Goal: Task Accomplishment & Management: Use online tool/utility

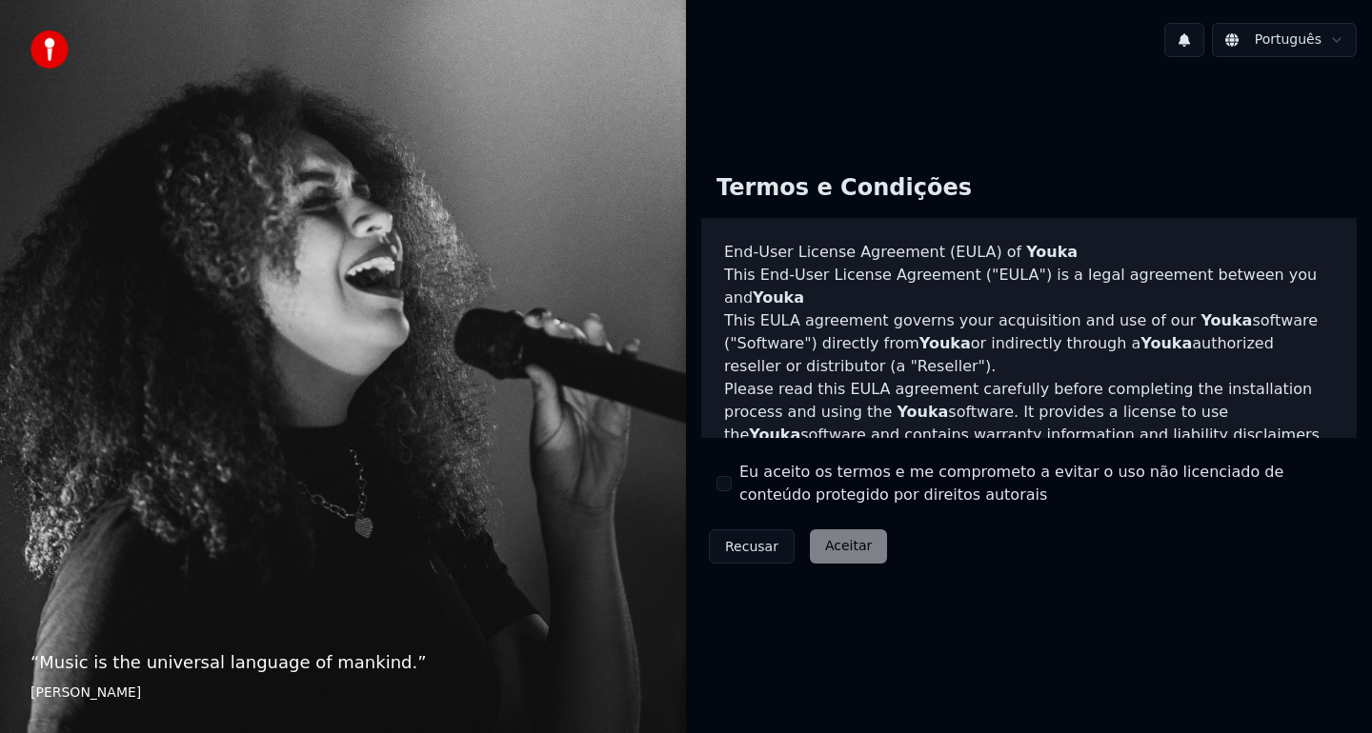
click at [720, 478] on button "Eu aceito os termos e me comprometo a evitar o uso não licenciado de conteúdo p…" at bounding box center [723, 483] width 15 height 15
click at [848, 560] on button "Aceitar" at bounding box center [848, 547] width 77 height 34
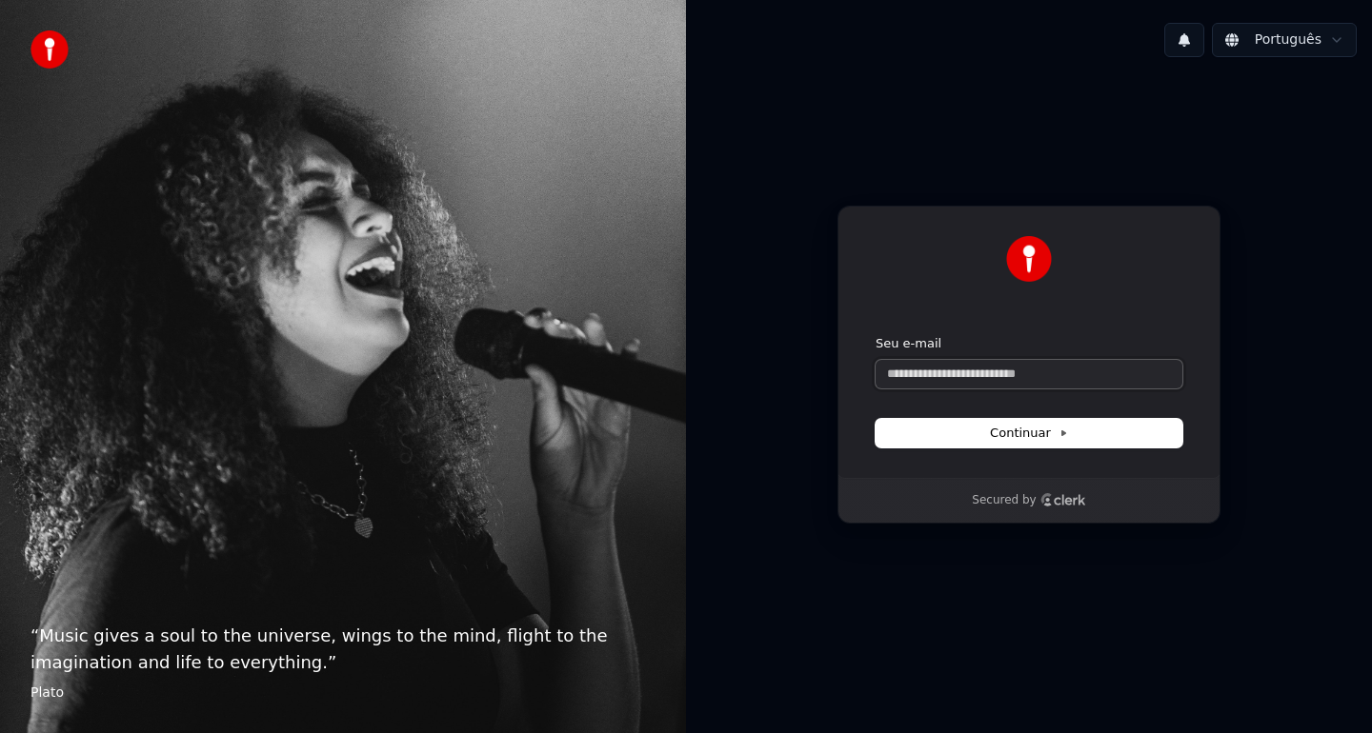
click at [1002, 367] on input "Seu e-mail" at bounding box center [1028, 374] width 307 height 29
click at [875, 335] on button "submit" at bounding box center [875, 335] width 0 height 0
type input "**********"
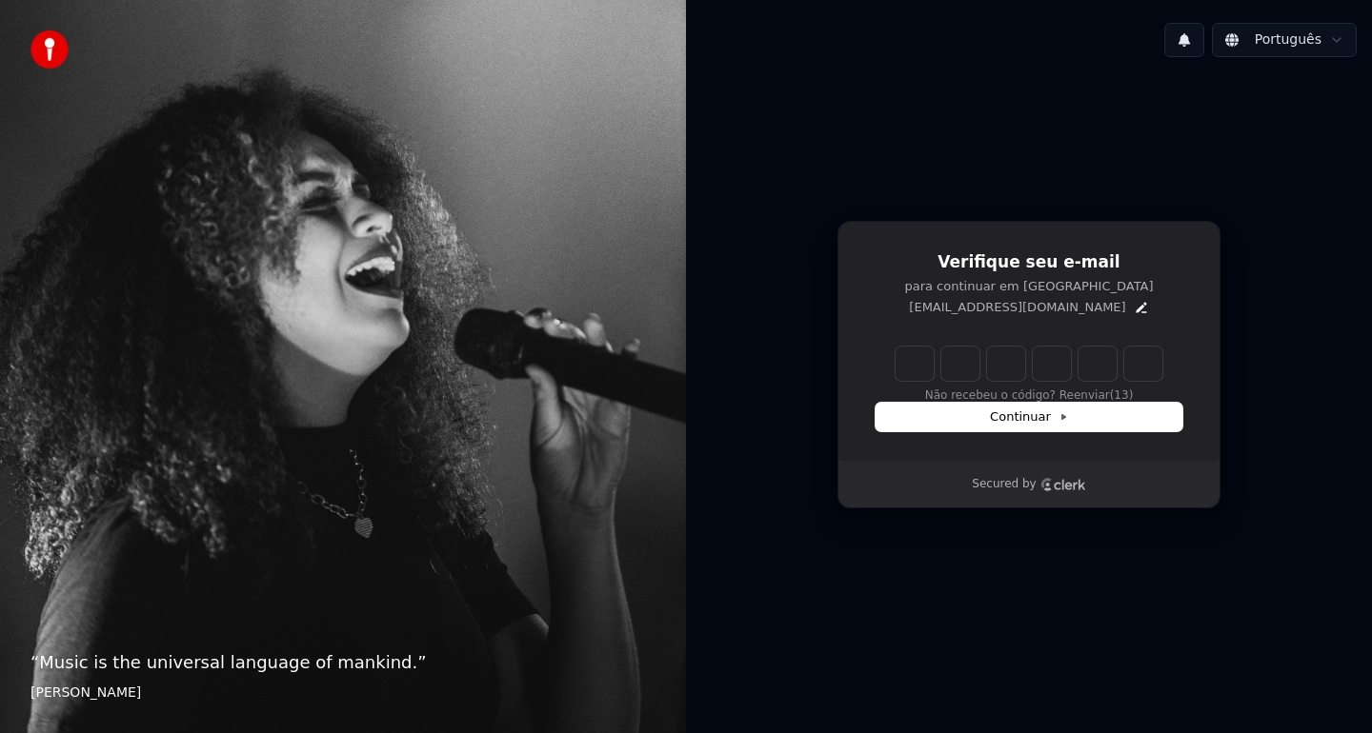
click at [915, 367] on input "Enter verification code" at bounding box center [1028, 364] width 267 height 34
type input "******"
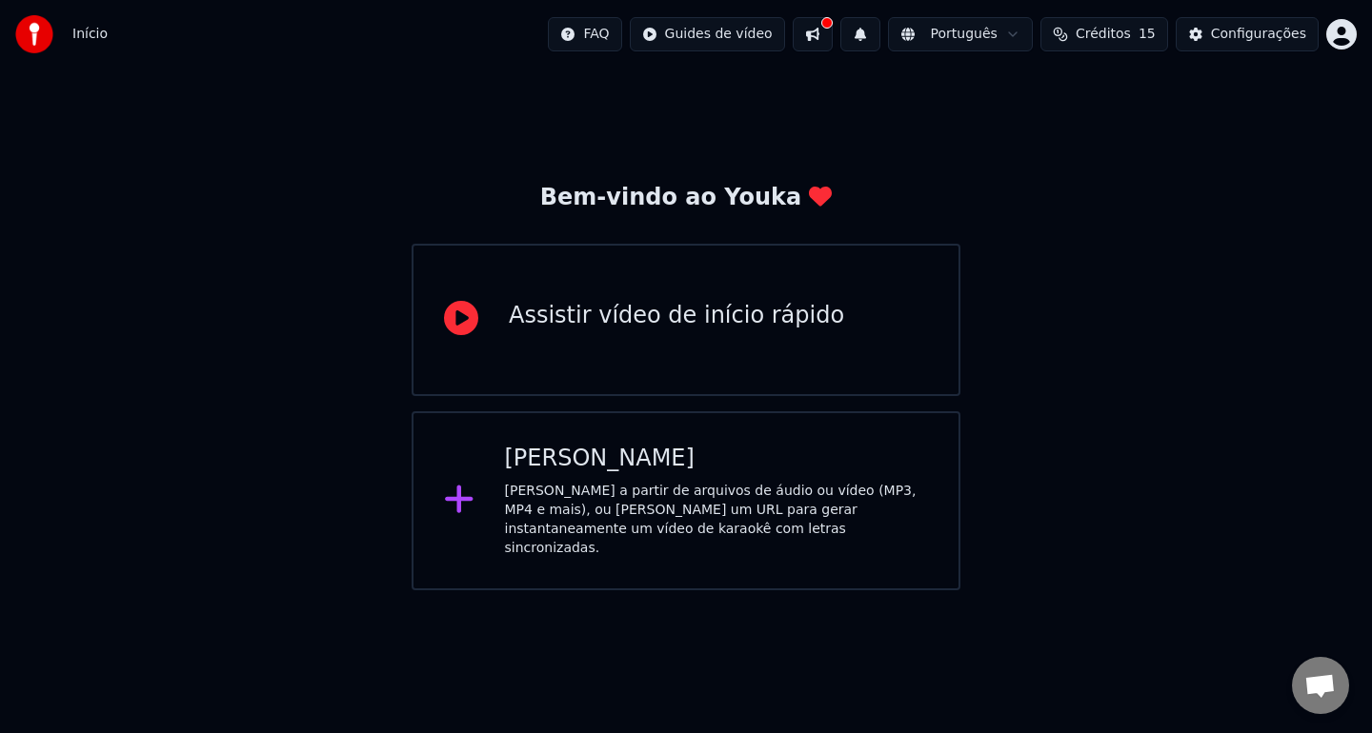
click at [752, 509] on div "[PERSON_NAME] a partir de arquivos de áudio ou vídeo (MP3, MP4 e mais), ou [PER…" at bounding box center [717, 520] width 424 height 76
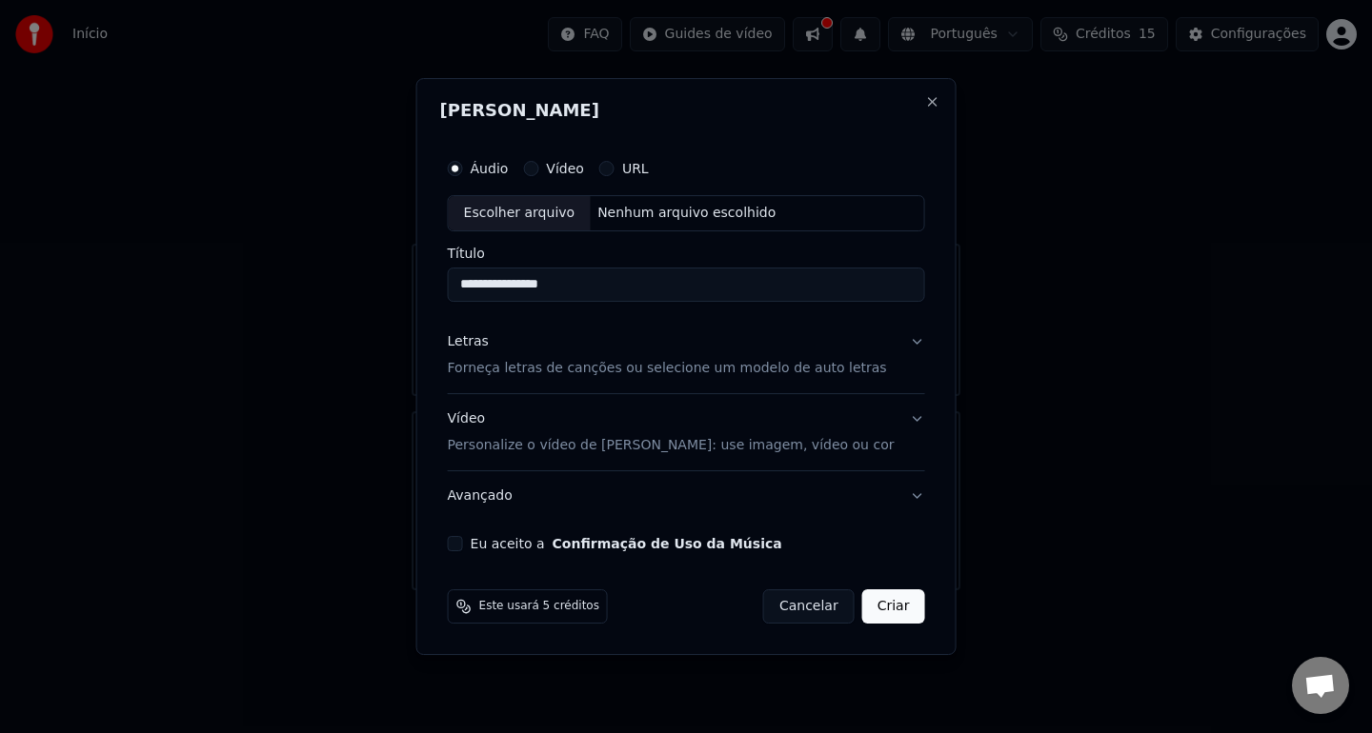
click at [535, 285] on input "**********" at bounding box center [686, 285] width 477 height 34
click at [509, 290] on input "**********" at bounding box center [686, 285] width 477 height 34
click at [607, 285] on input "**********" at bounding box center [686, 285] width 477 height 34
type input "**********"
click at [538, 170] on button "Vídeo" at bounding box center [530, 168] width 15 height 15
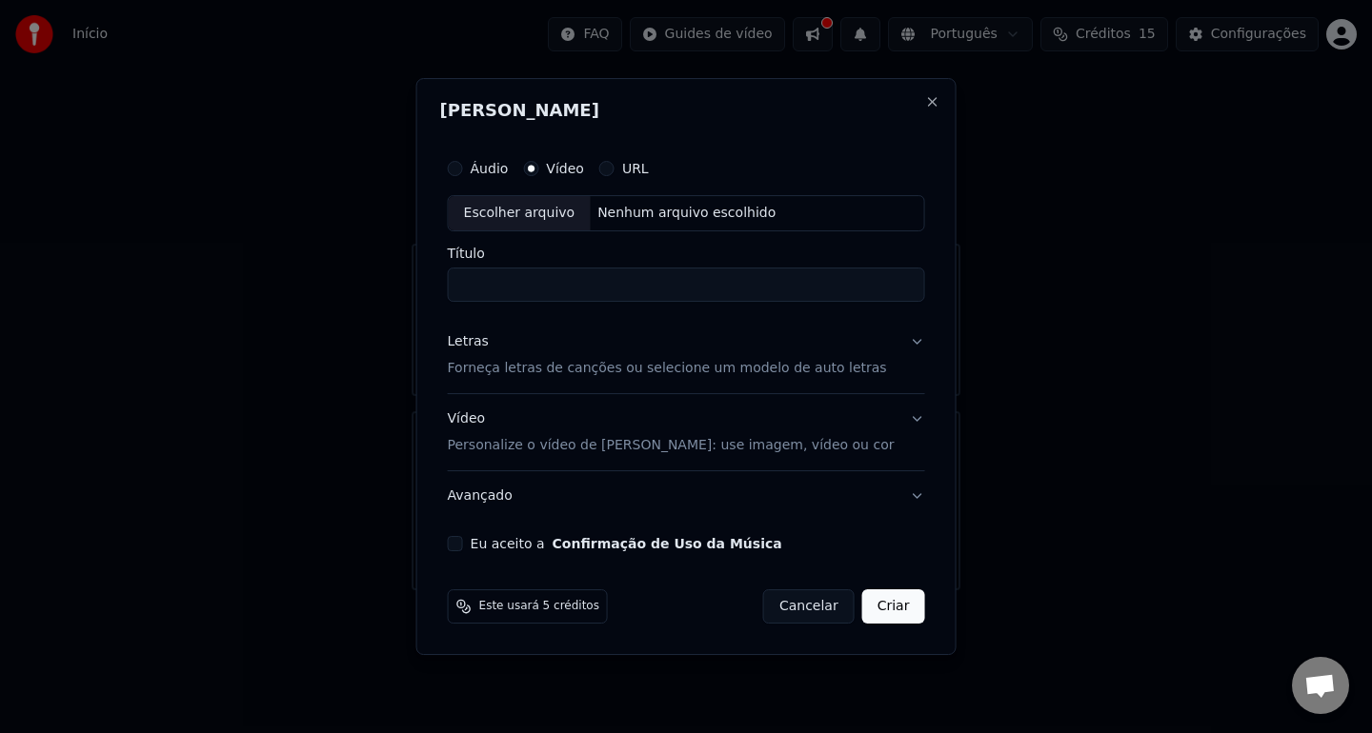
click at [463, 170] on button "Áudio" at bounding box center [455, 168] width 15 height 15
click at [508, 294] on input "Título" at bounding box center [686, 285] width 477 height 34
paste input "**********"
type input "**********"
click at [898, 343] on button "Letras Forneça letras de canções ou selecione um modelo de auto letras" at bounding box center [686, 355] width 477 height 76
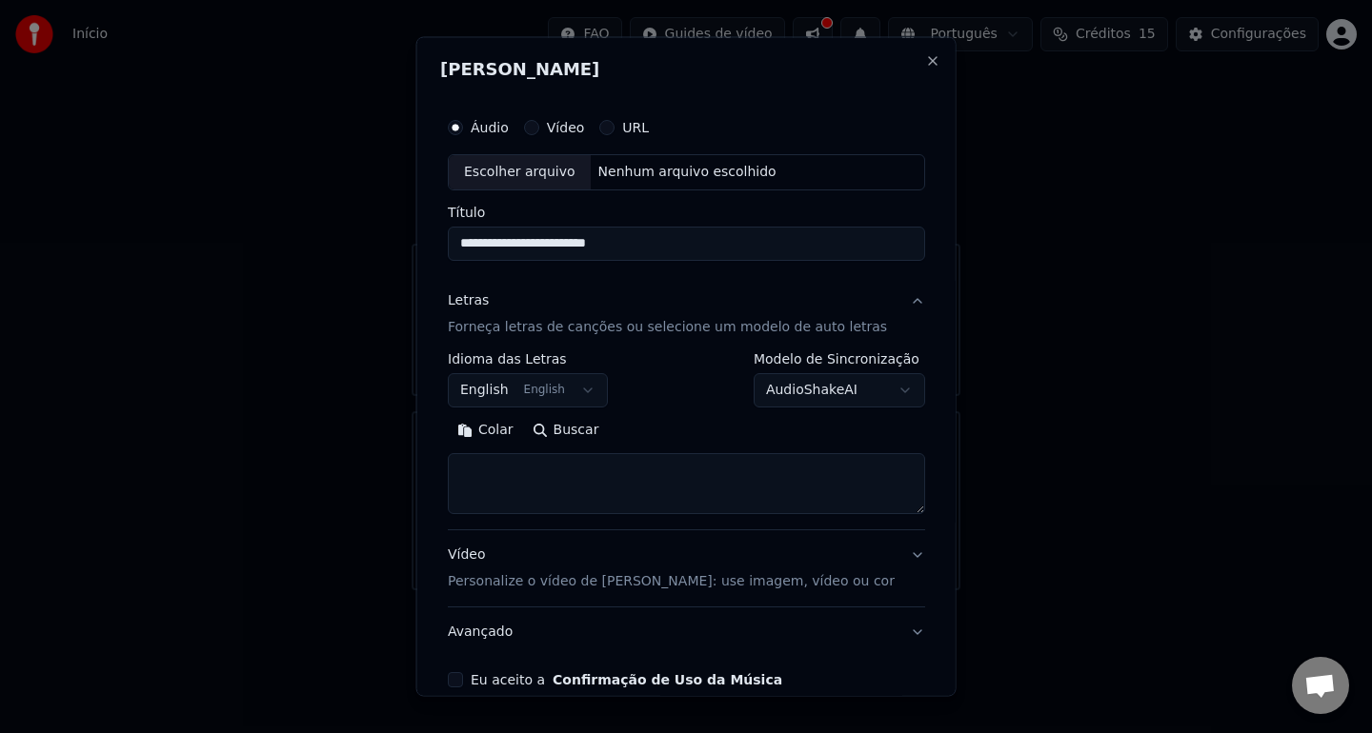
click at [585, 380] on button "English English" at bounding box center [528, 389] width 160 height 34
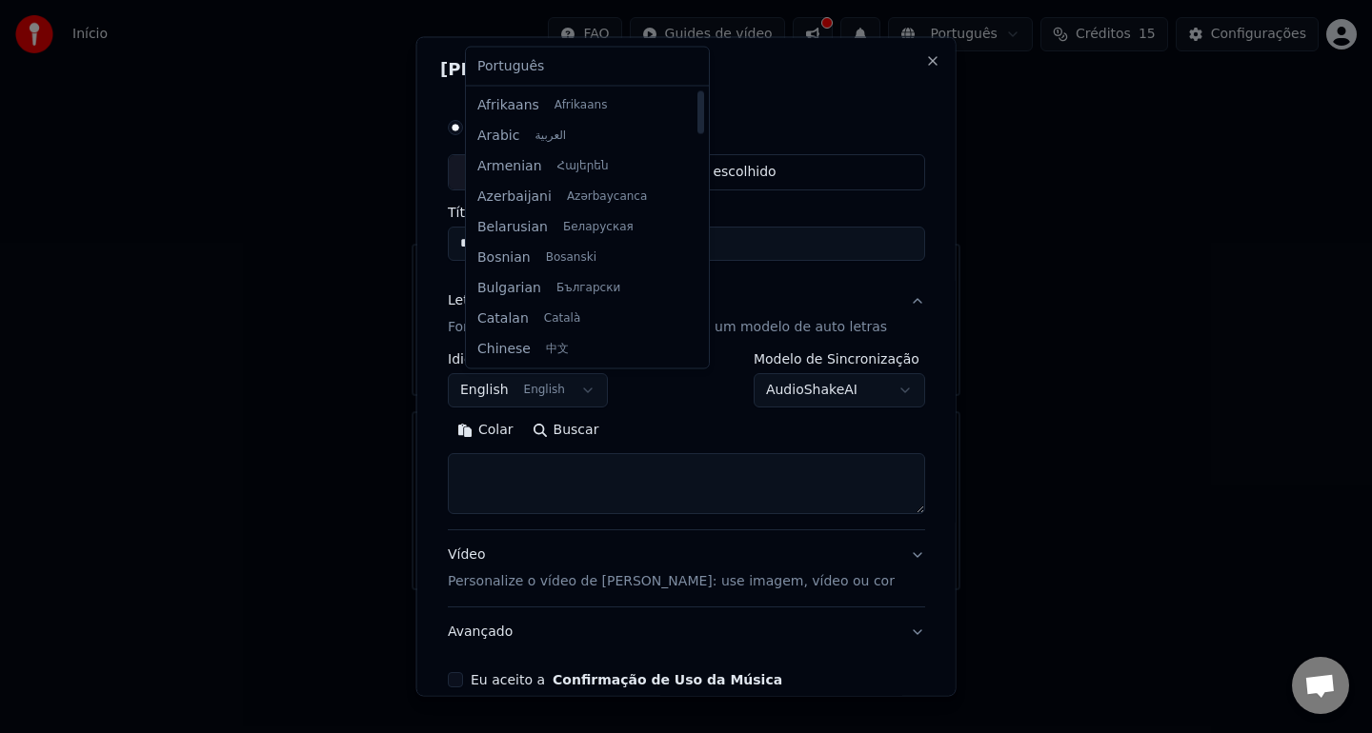
select select "**"
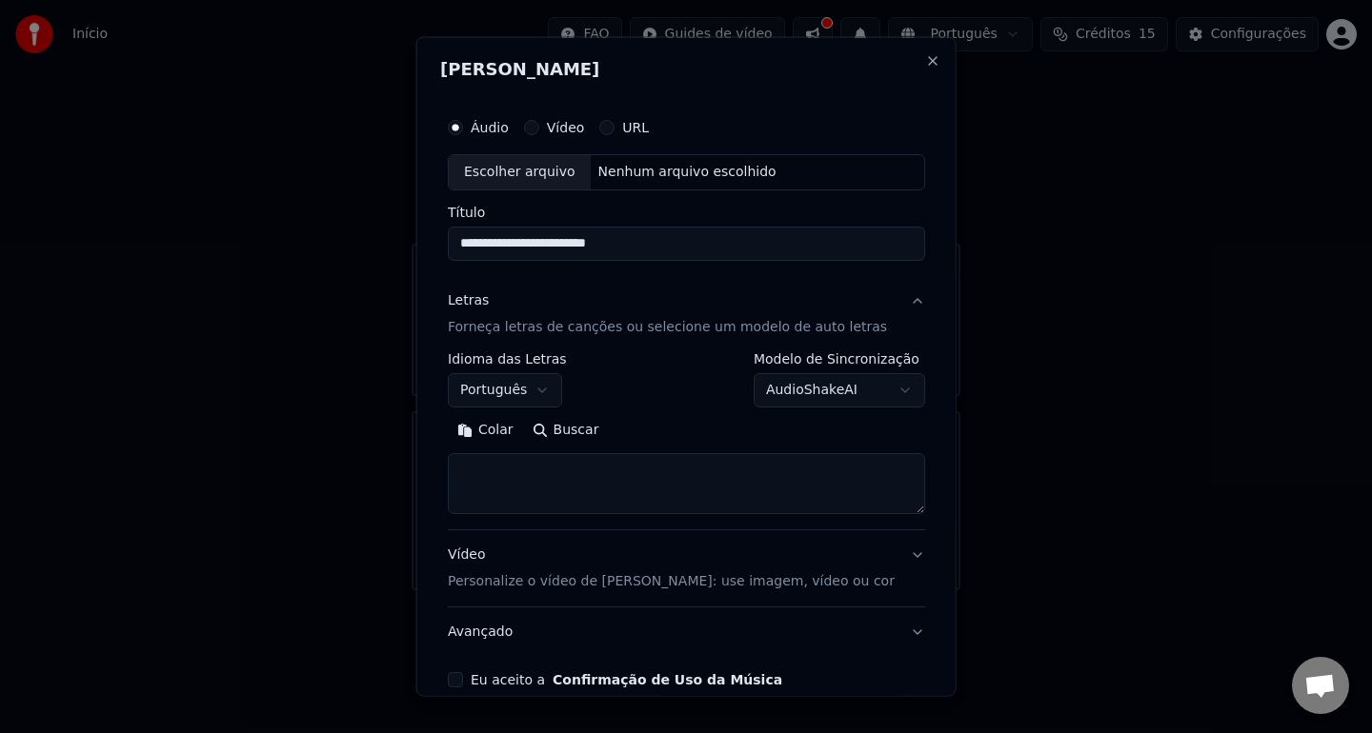
click at [869, 397] on button "AudioShakeAI" at bounding box center [837, 389] width 171 height 34
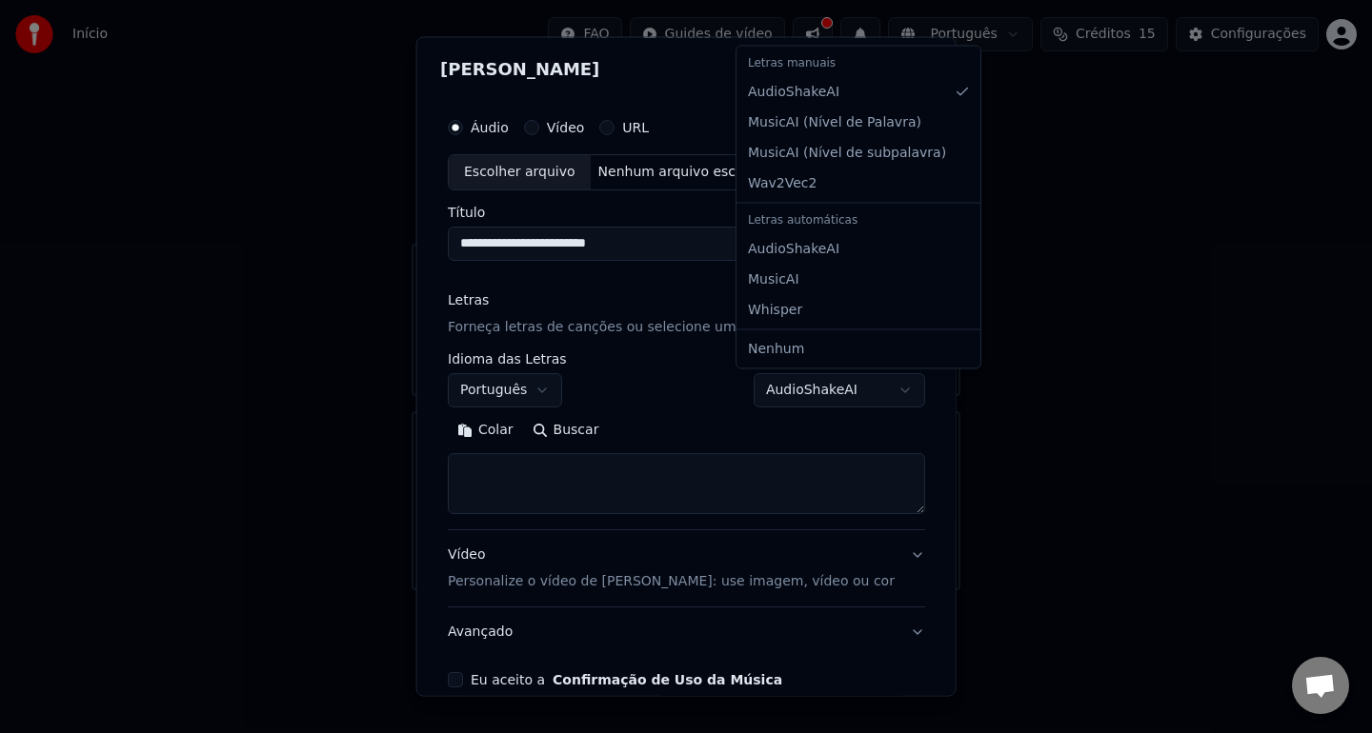
click at [639, 386] on div at bounding box center [686, 366] width 1372 height 733
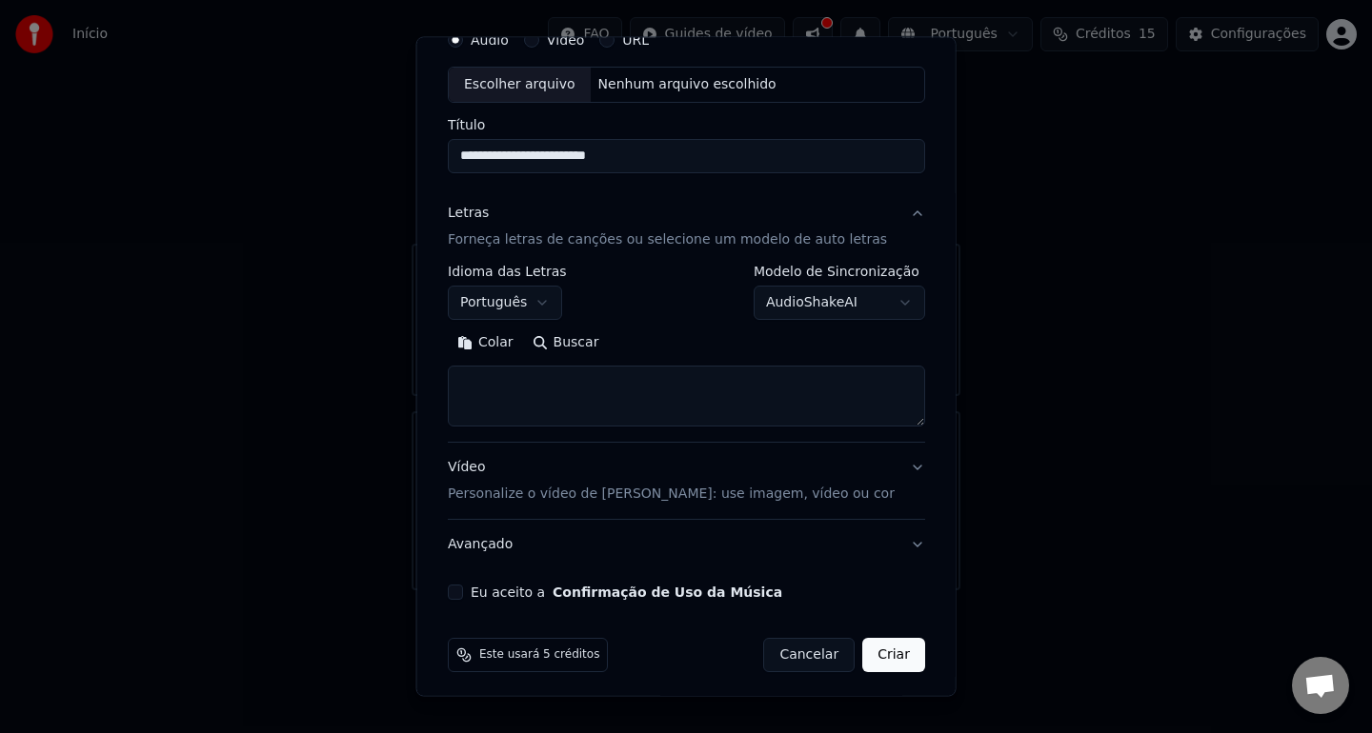
scroll to position [94, 0]
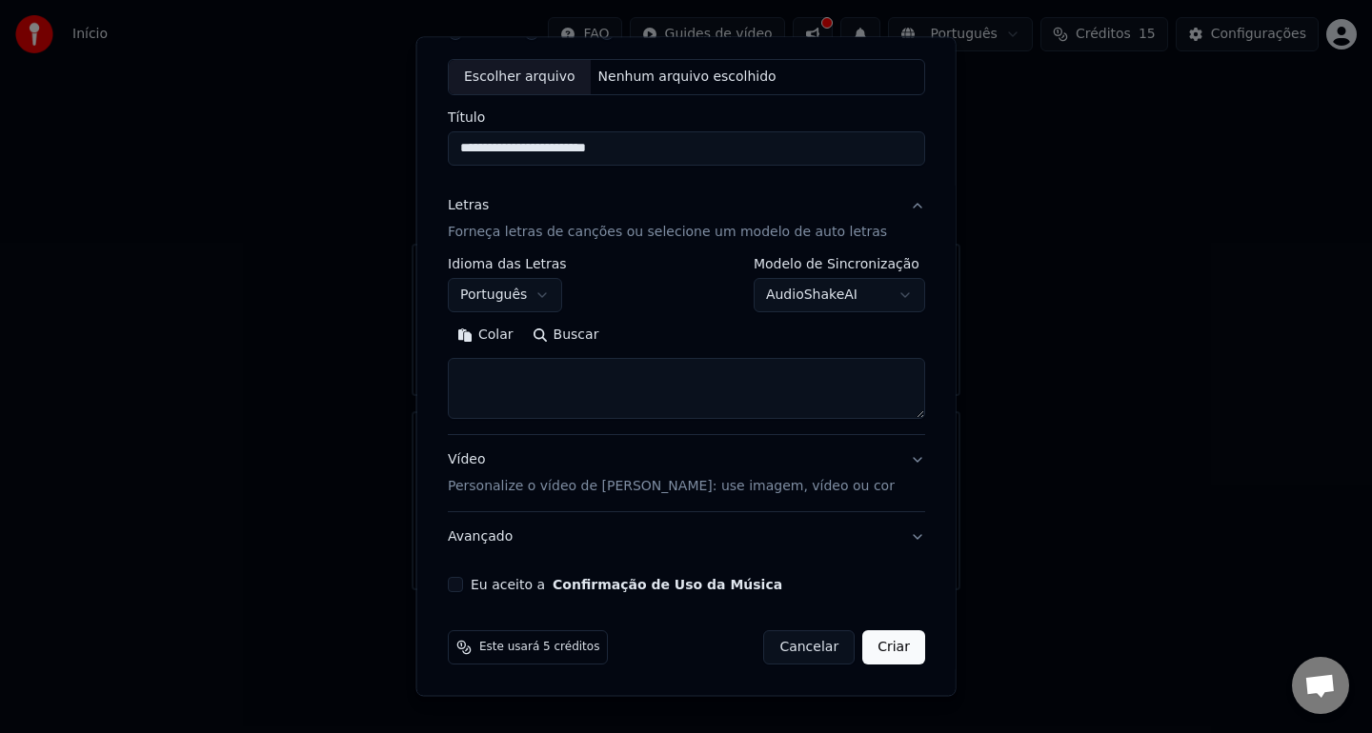
click at [900, 463] on button "Vídeo Personalize o vídeo de karaokê: use imagem, vídeo ou cor" at bounding box center [686, 473] width 477 height 76
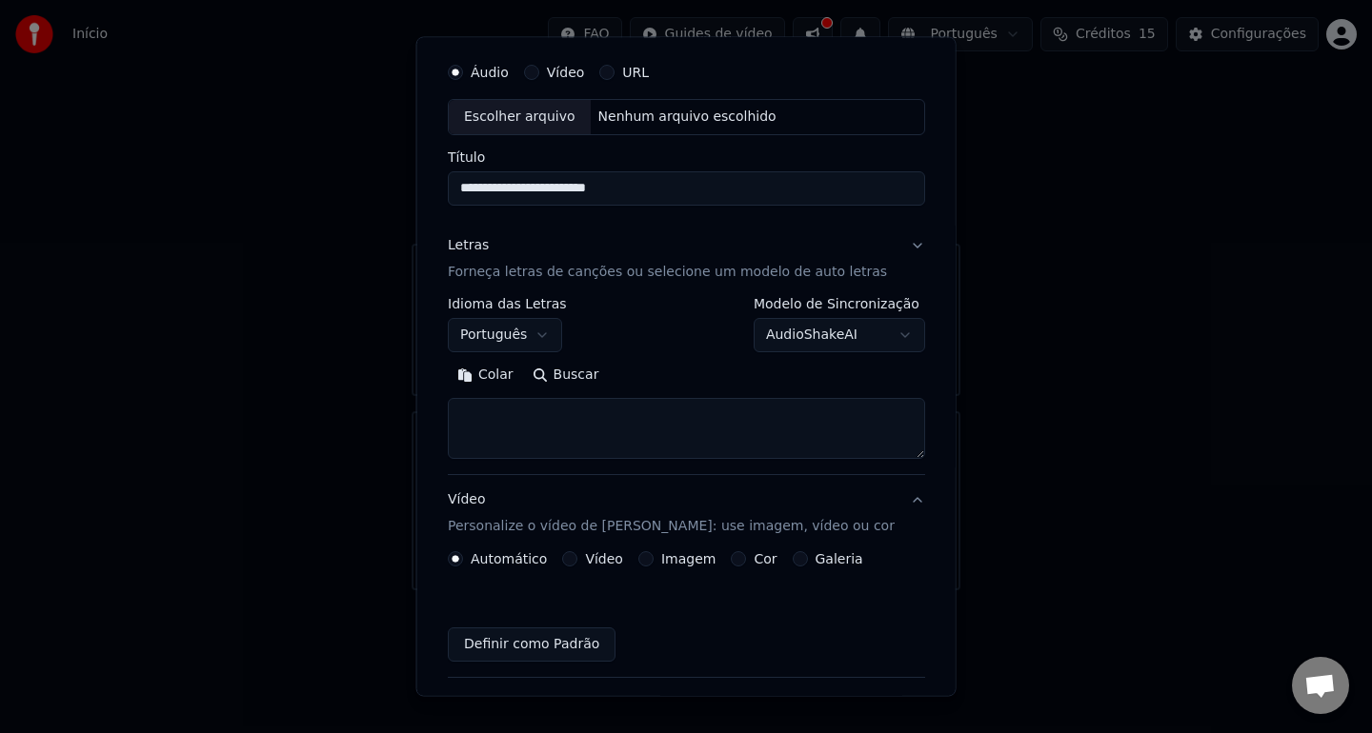
scroll to position [43, 0]
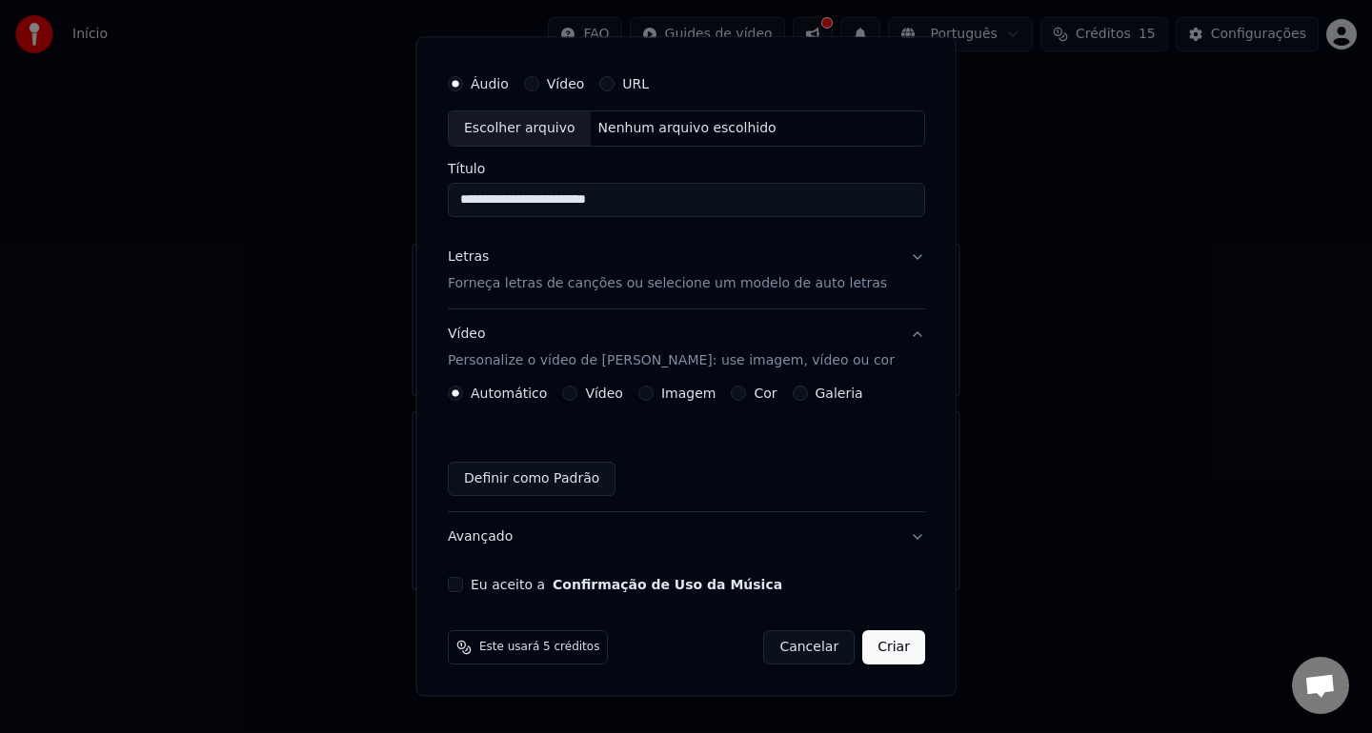
click at [577, 394] on button "Vídeo" at bounding box center [569, 393] width 15 height 15
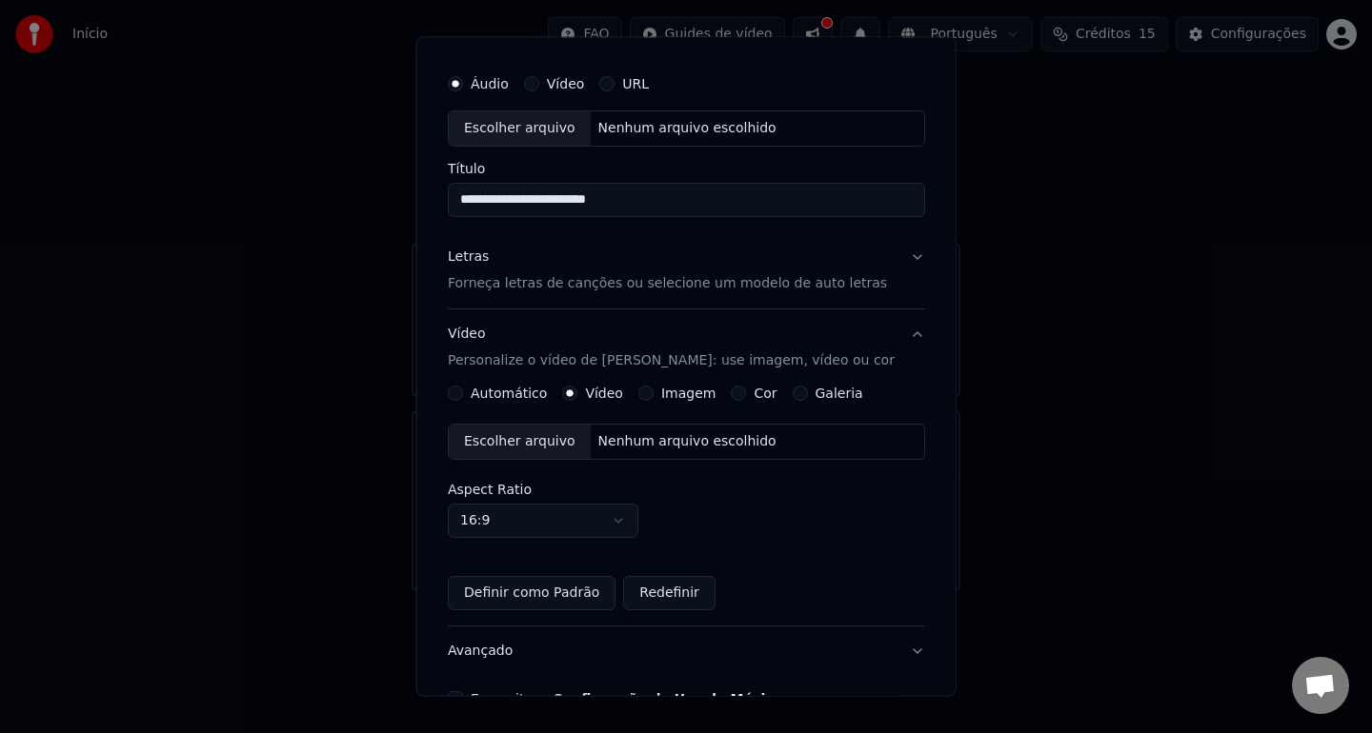
click at [652, 395] on button "Imagem" at bounding box center [644, 393] width 15 height 15
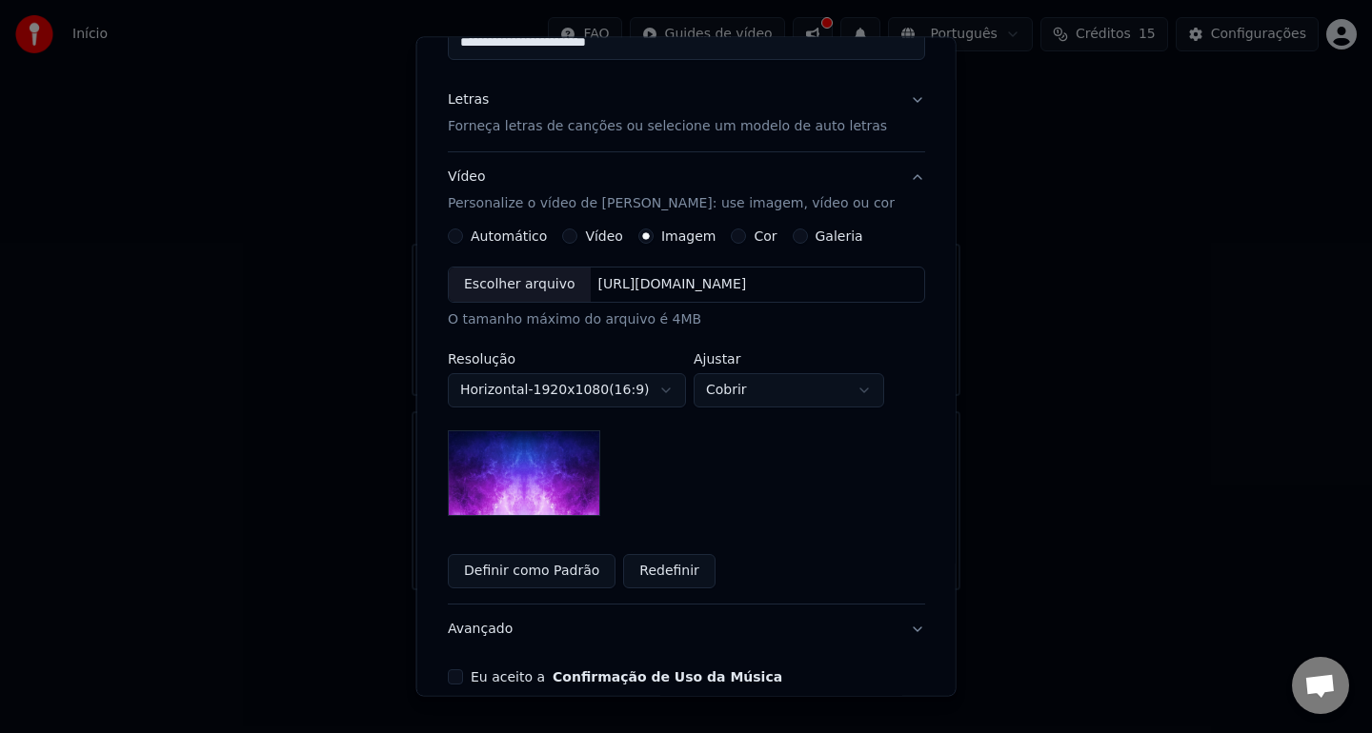
scroll to position [220, 0]
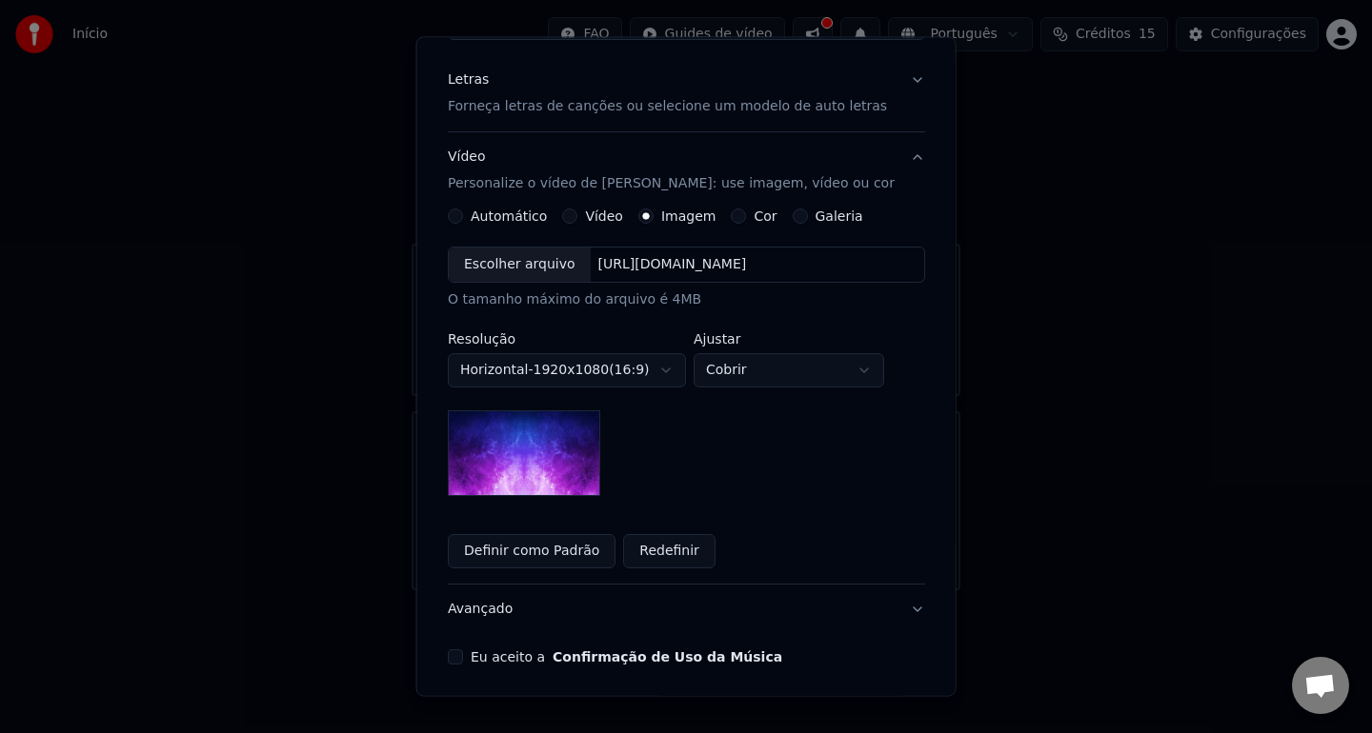
click at [683, 539] on button "Redefinir" at bounding box center [669, 551] width 92 height 34
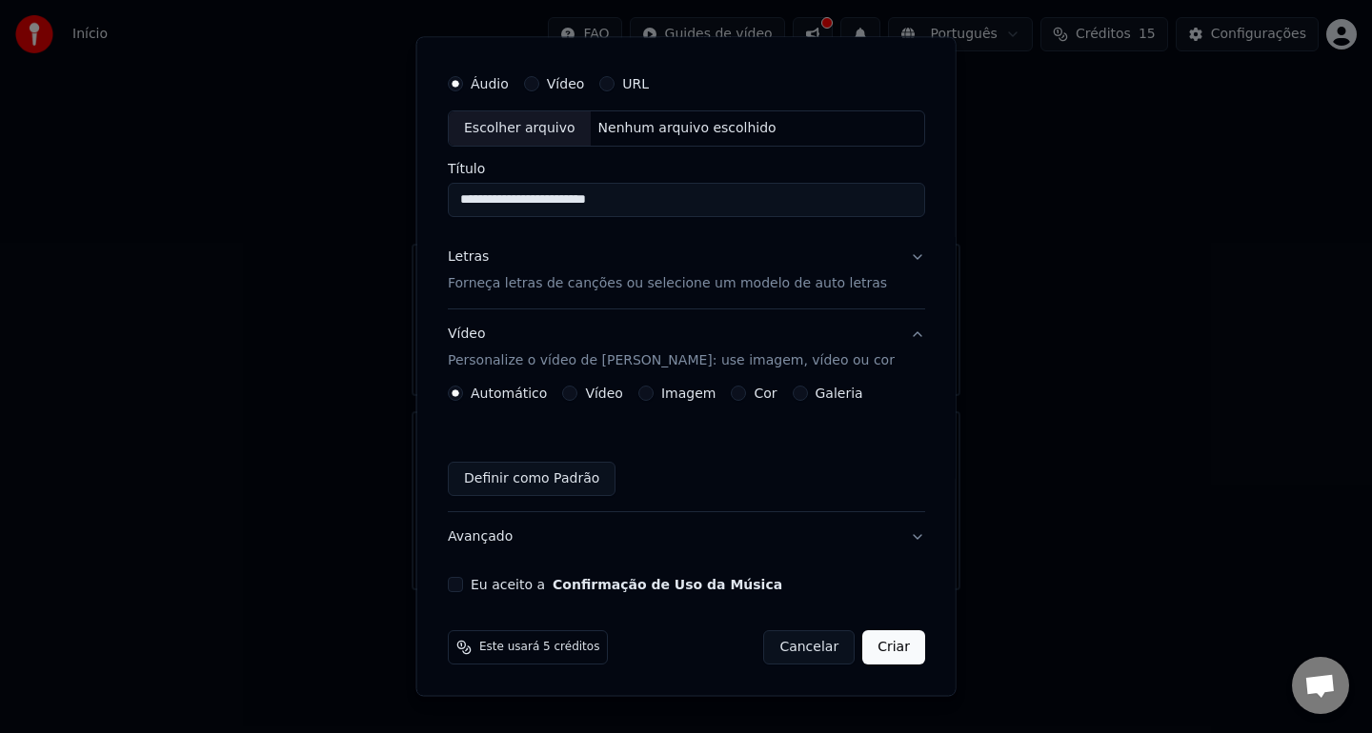
click at [652, 396] on button "Imagem" at bounding box center [644, 393] width 15 height 15
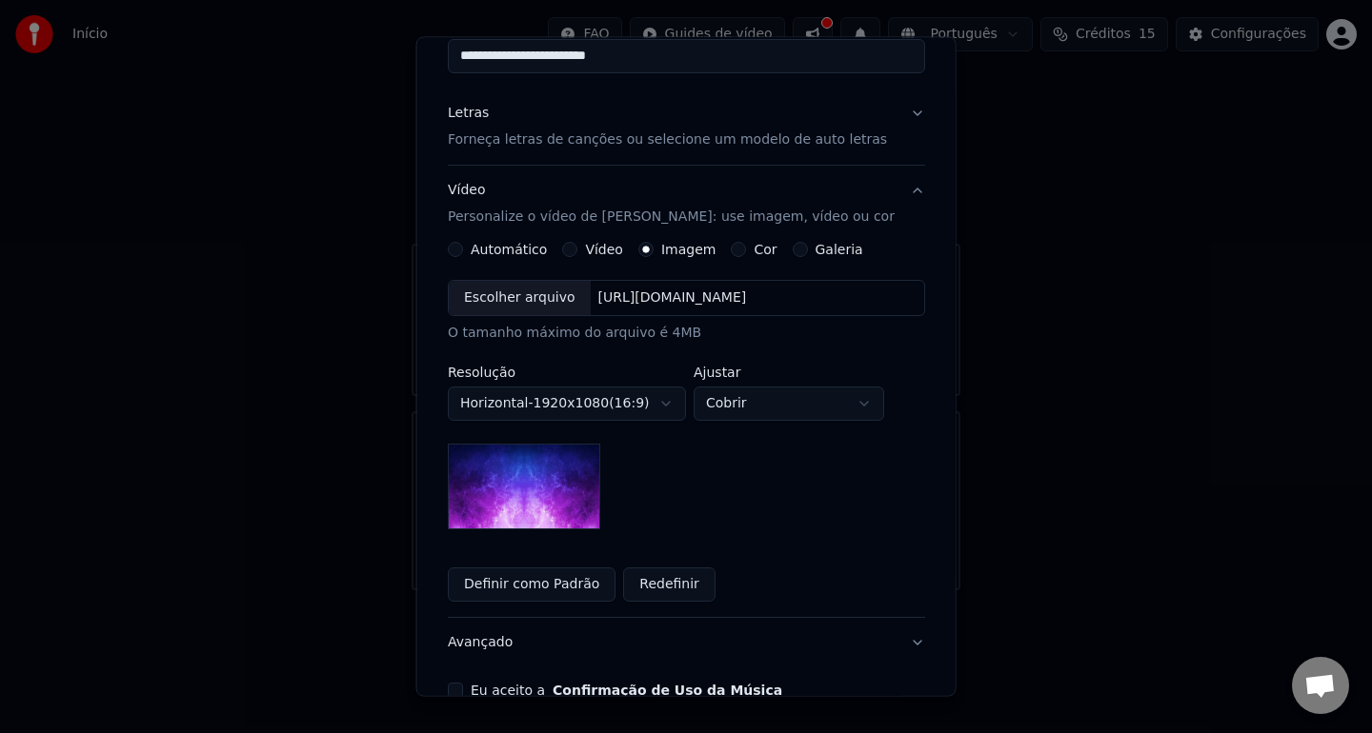
scroll to position [191, 0]
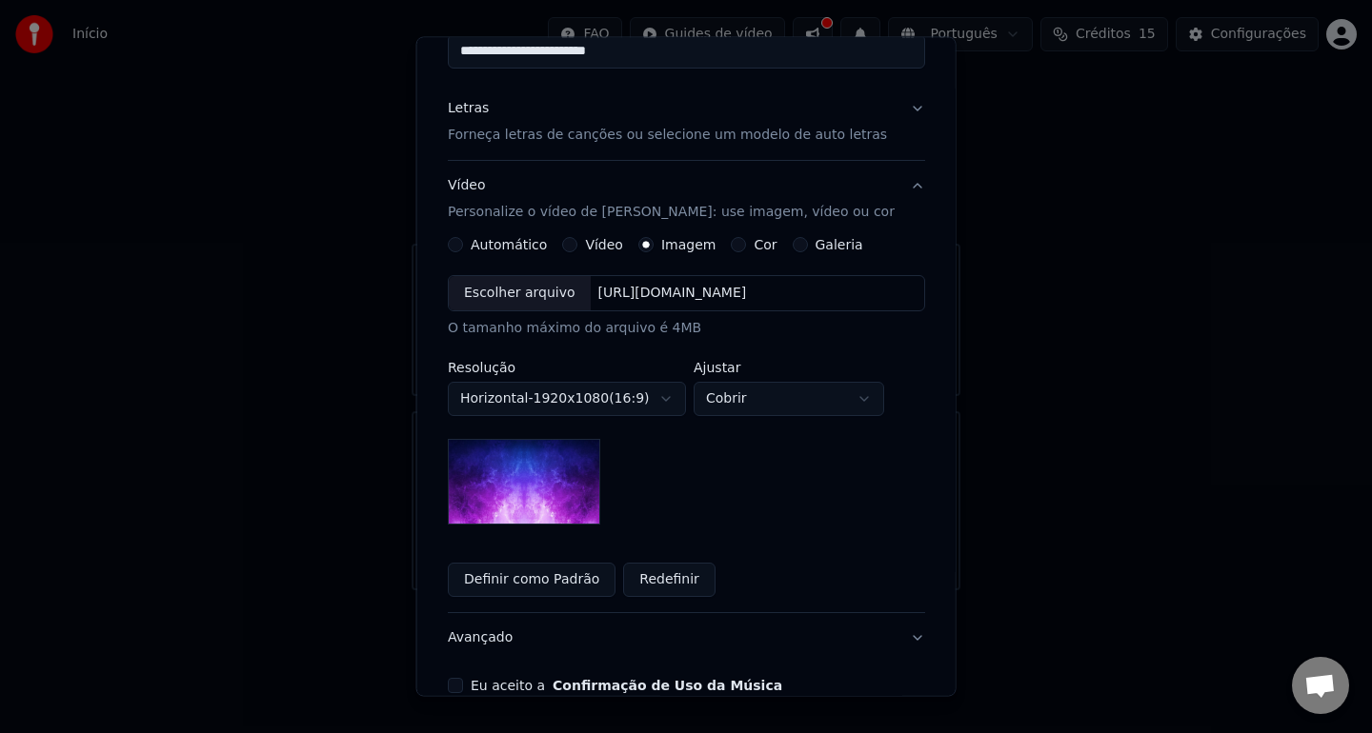
click at [536, 295] on div "Escolher arquivo" at bounding box center [520, 293] width 142 height 34
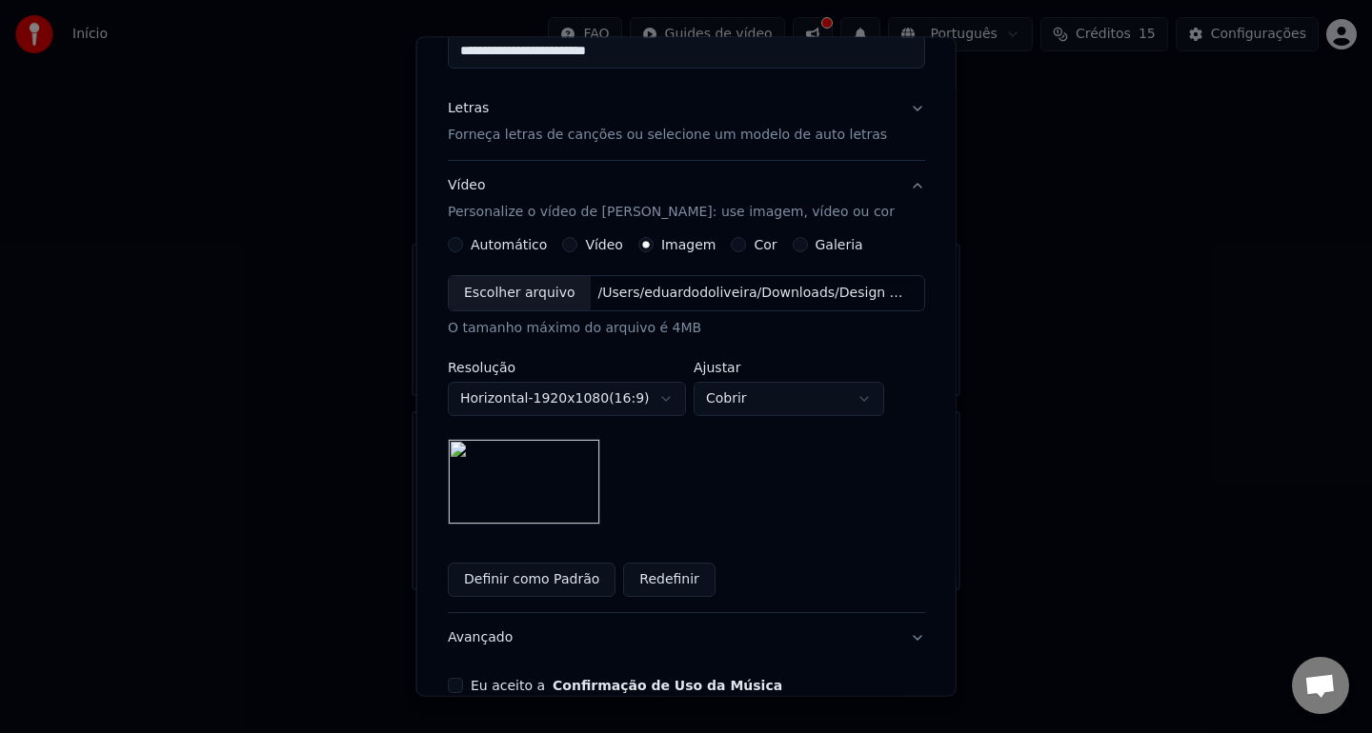
click at [673, 408] on button "Horizontal - 1920 x 1080 ( 16 : 9 )" at bounding box center [567, 399] width 238 height 34
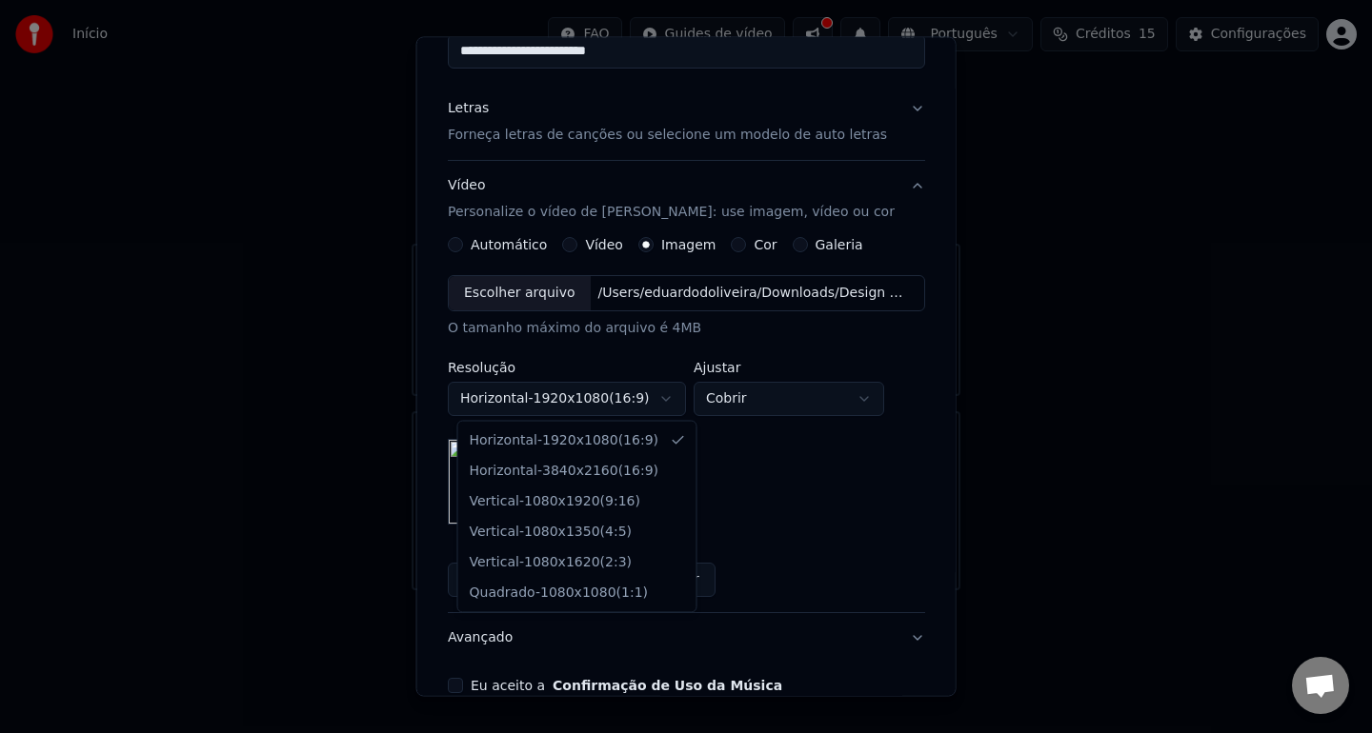
select select "*********"
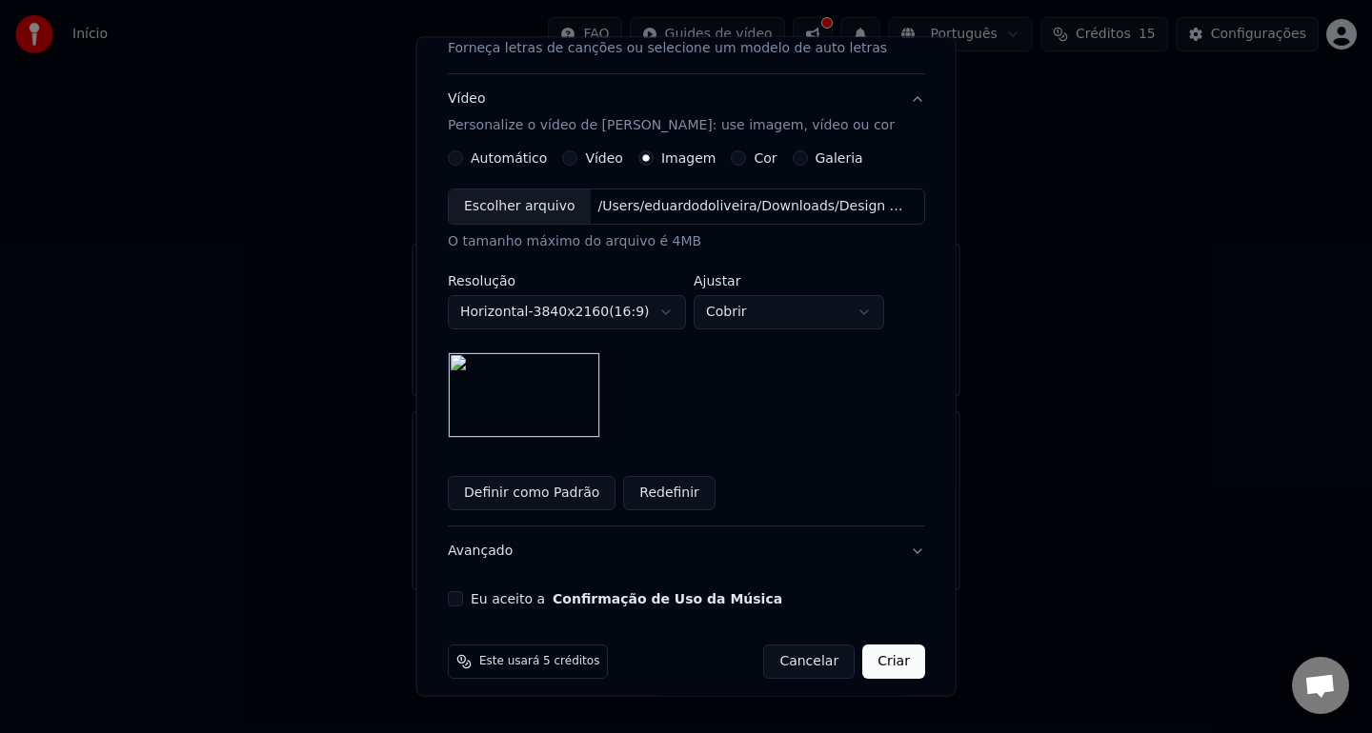
scroll to position [292, 0]
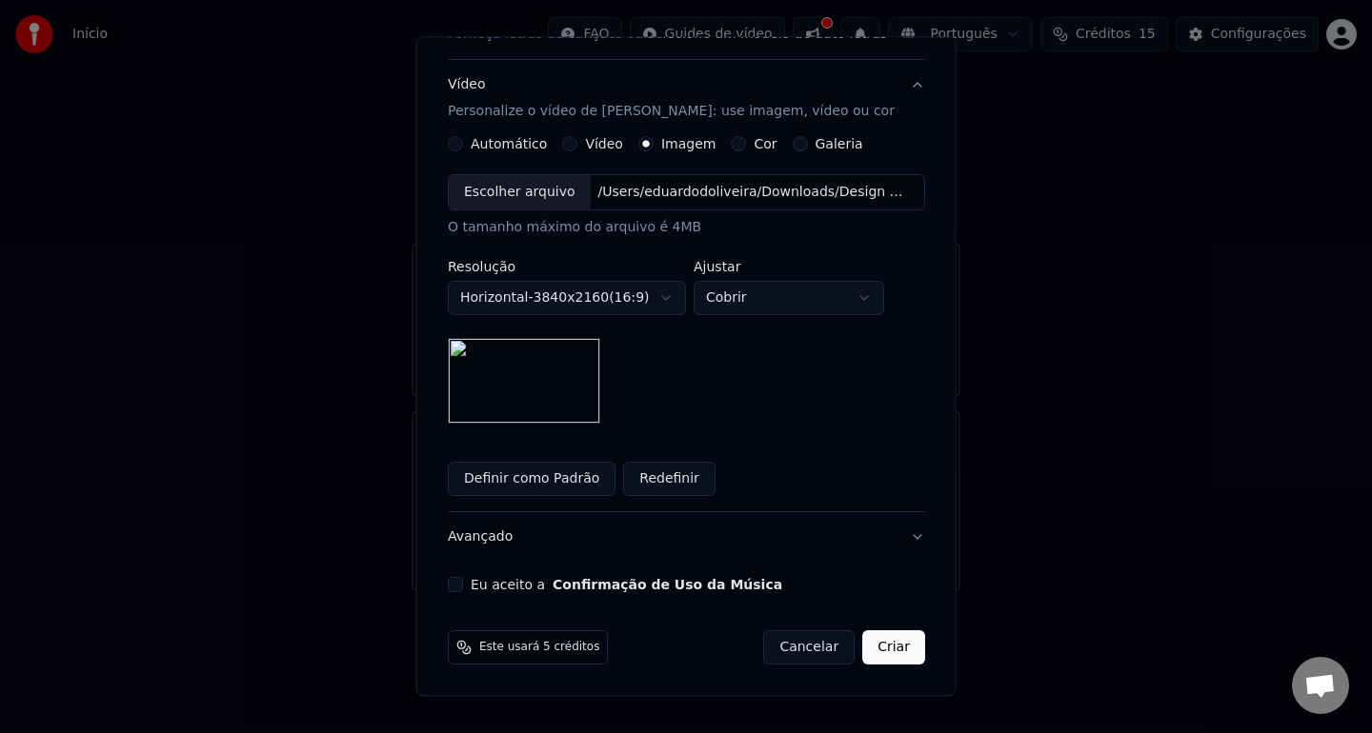
click at [463, 590] on button "Eu aceito a Confirmação de Uso da Música" at bounding box center [455, 584] width 15 height 15
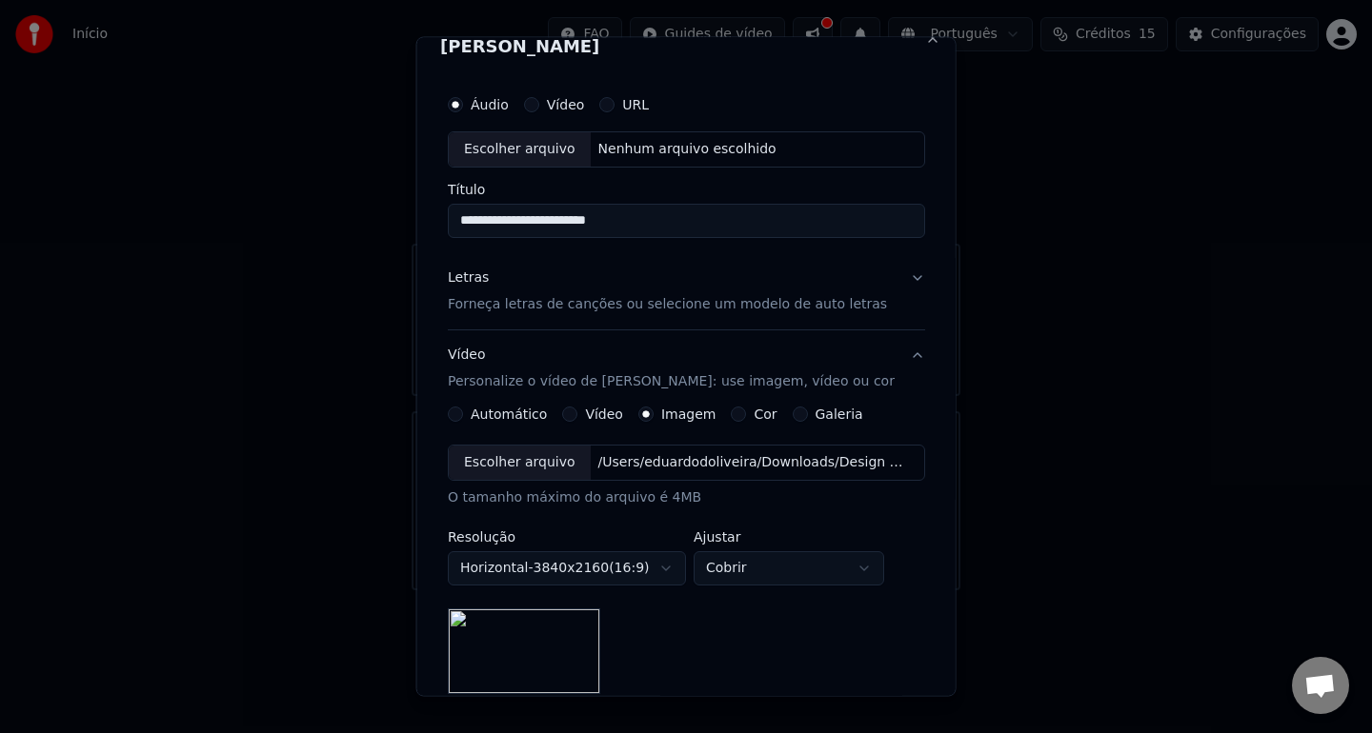
scroll to position [0, 0]
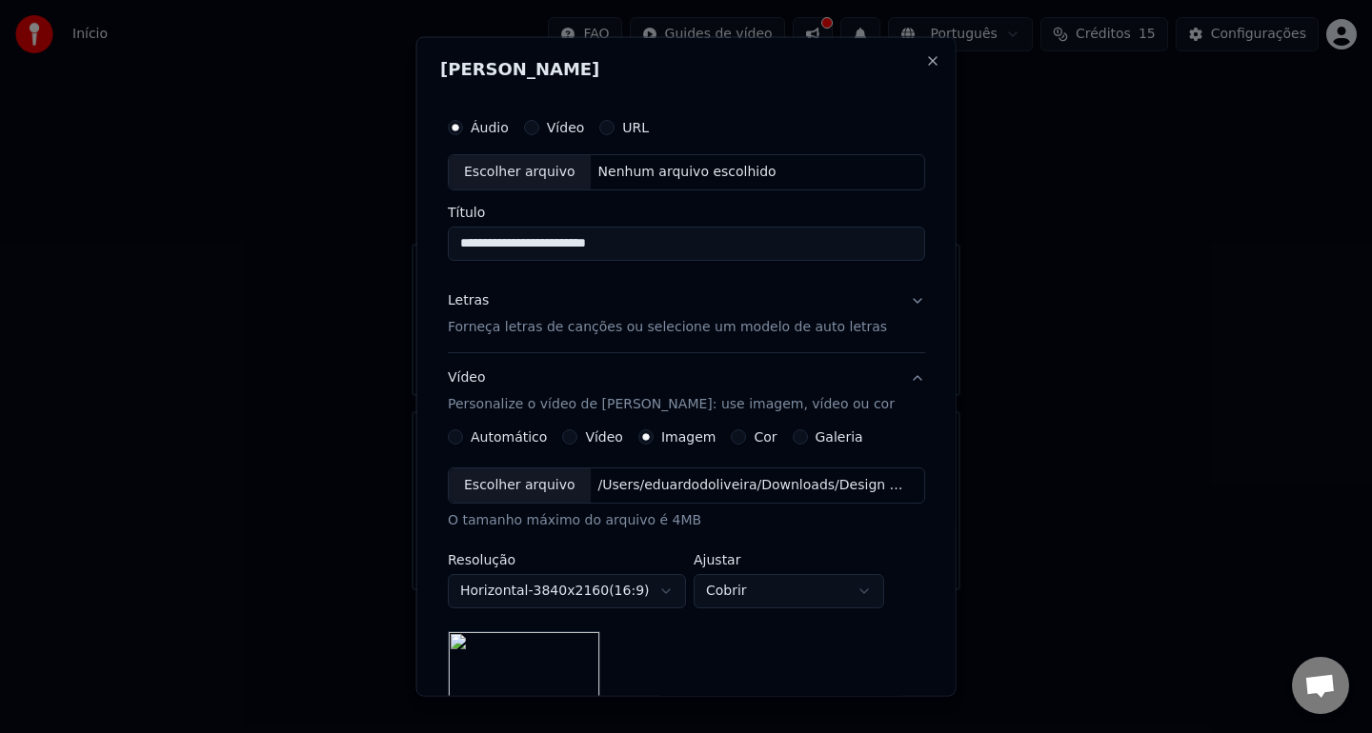
click at [535, 169] on div "Escolher arquivo" at bounding box center [520, 172] width 142 height 34
drag, startPoint x: 667, startPoint y: 243, endPoint x: 298, endPoint y: 271, distance: 369.7
click at [298, 271] on body "**********" at bounding box center [686, 295] width 1372 height 591
paste input
click at [554, 246] on input "**********" at bounding box center [686, 243] width 477 height 34
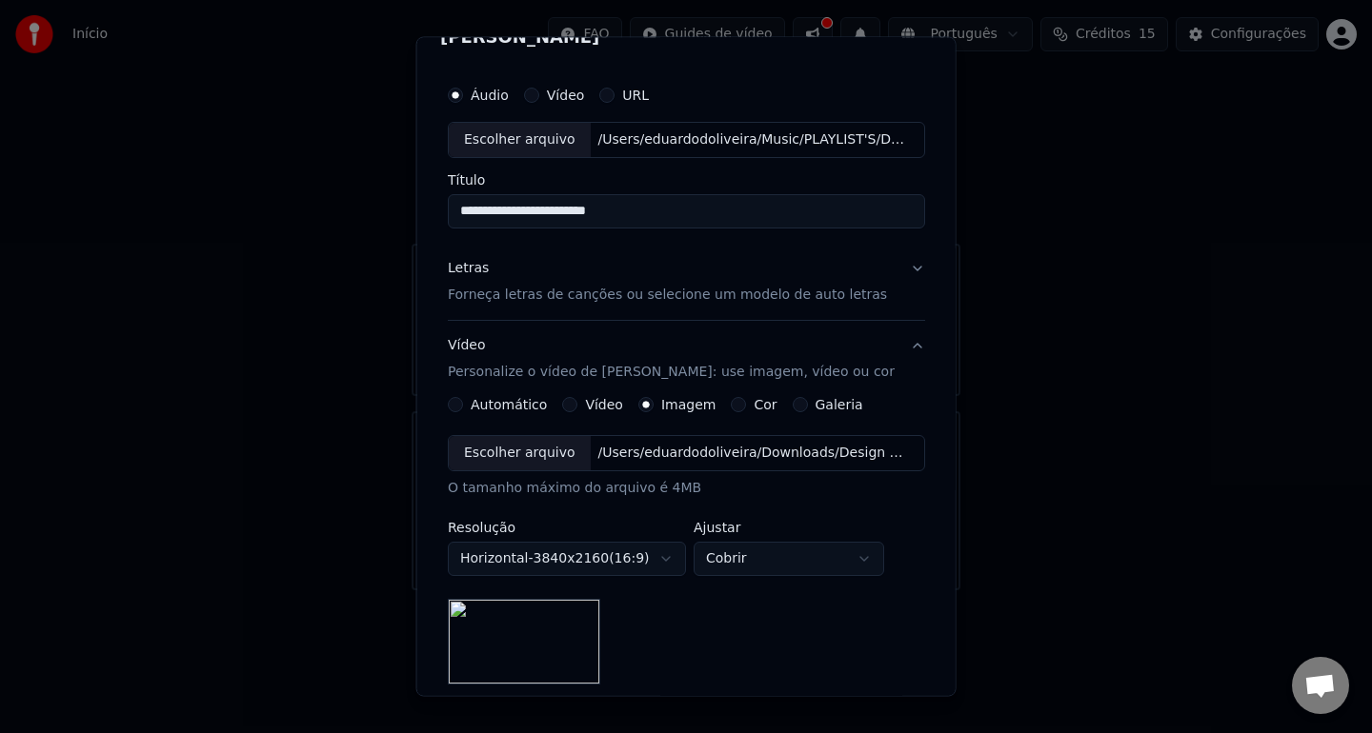
scroll to position [30, 0]
type input "**********"
click at [907, 271] on button "Letras Forneça letras de canções ou selecione um modelo de auto letras" at bounding box center [686, 283] width 477 height 76
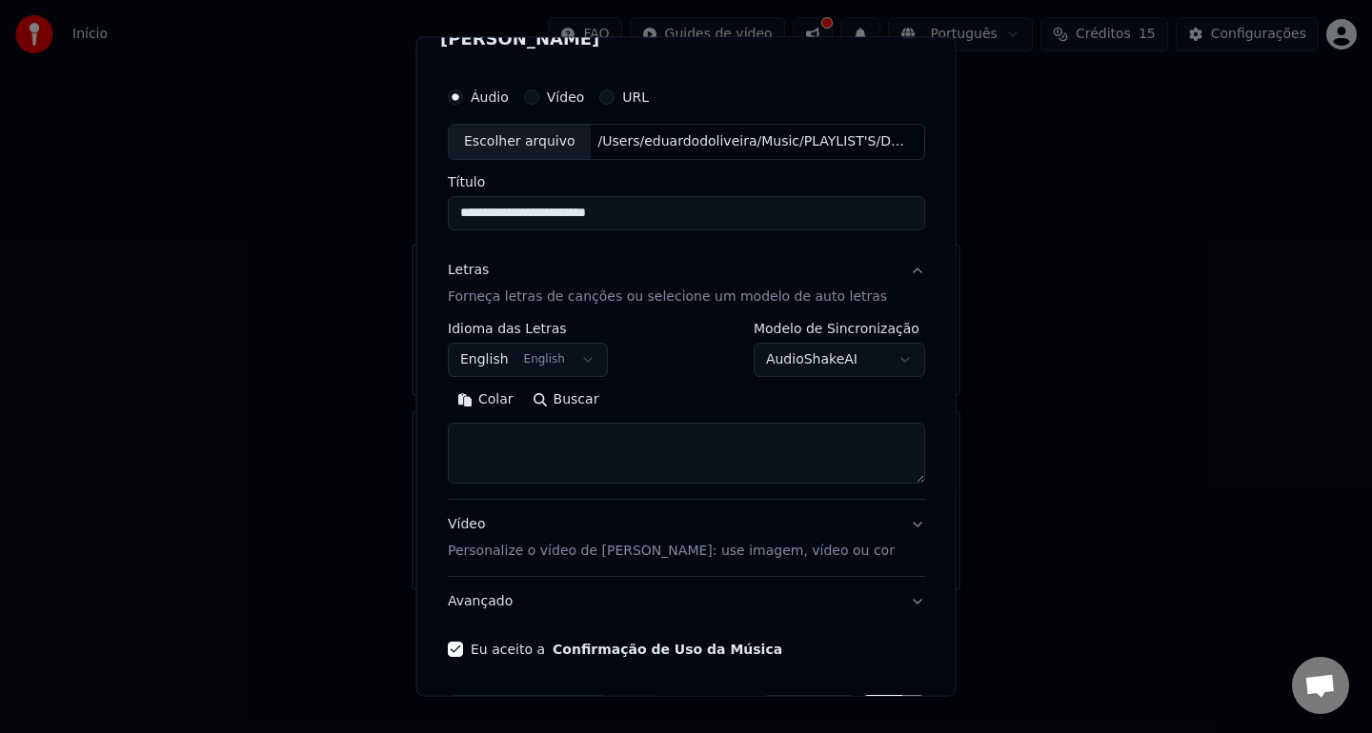
scroll to position [94, 0]
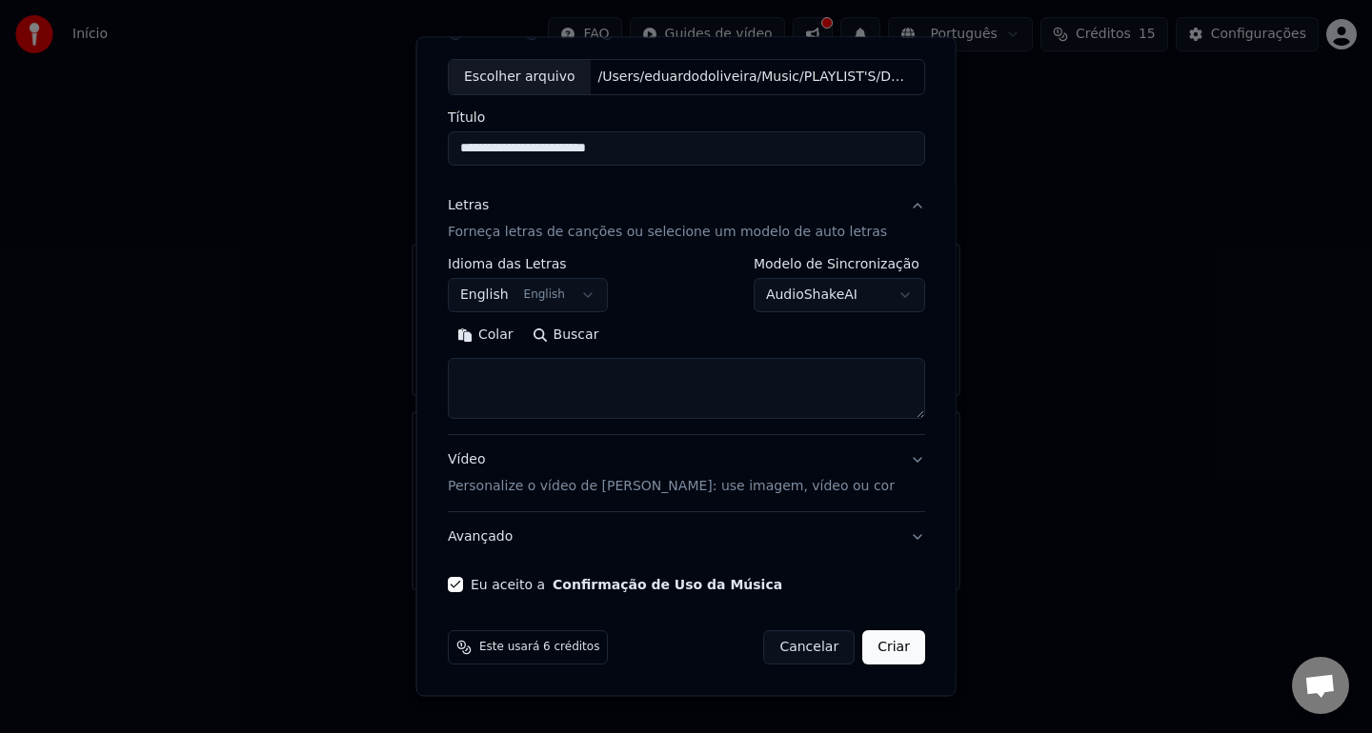
click at [901, 459] on button "Vídeo Personalize o vídeo de karaokê: use imagem, vídeo ou cor" at bounding box center [686, 473] width 477 height 76
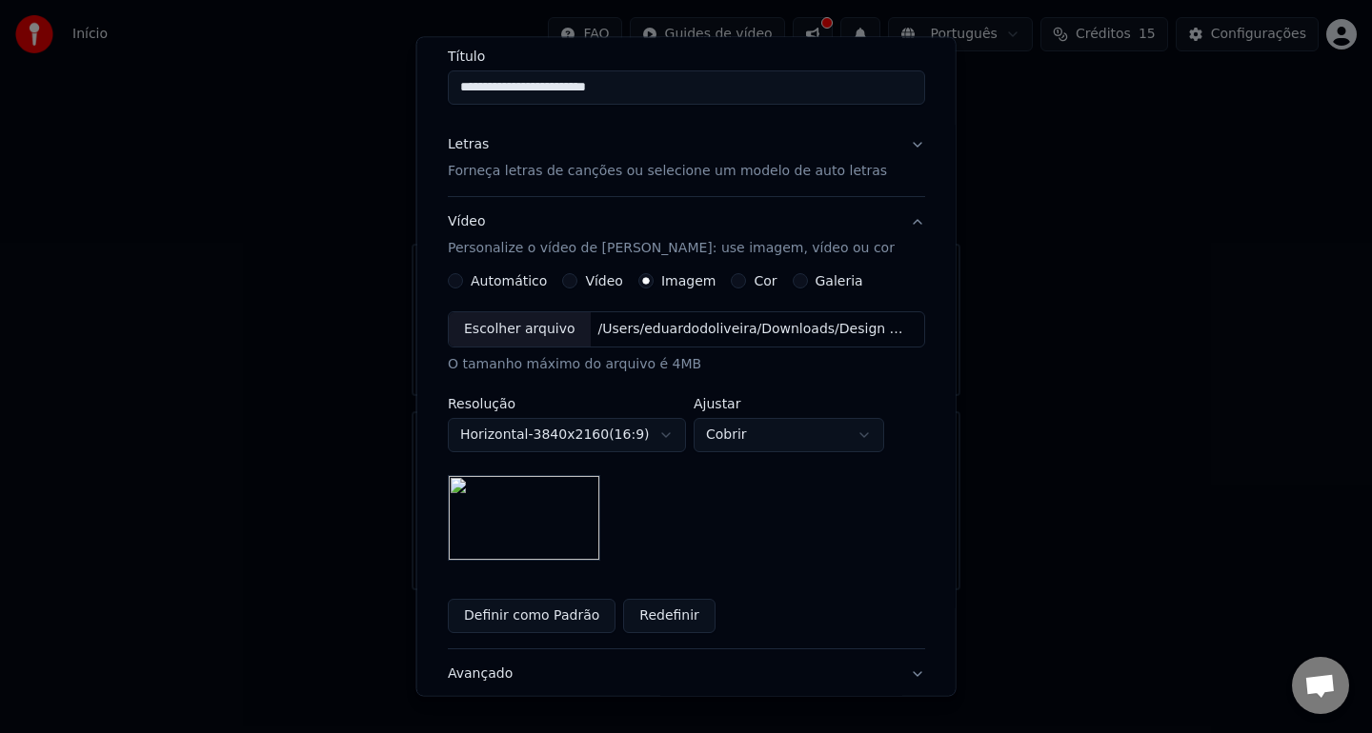
scroll to position [69, 0]
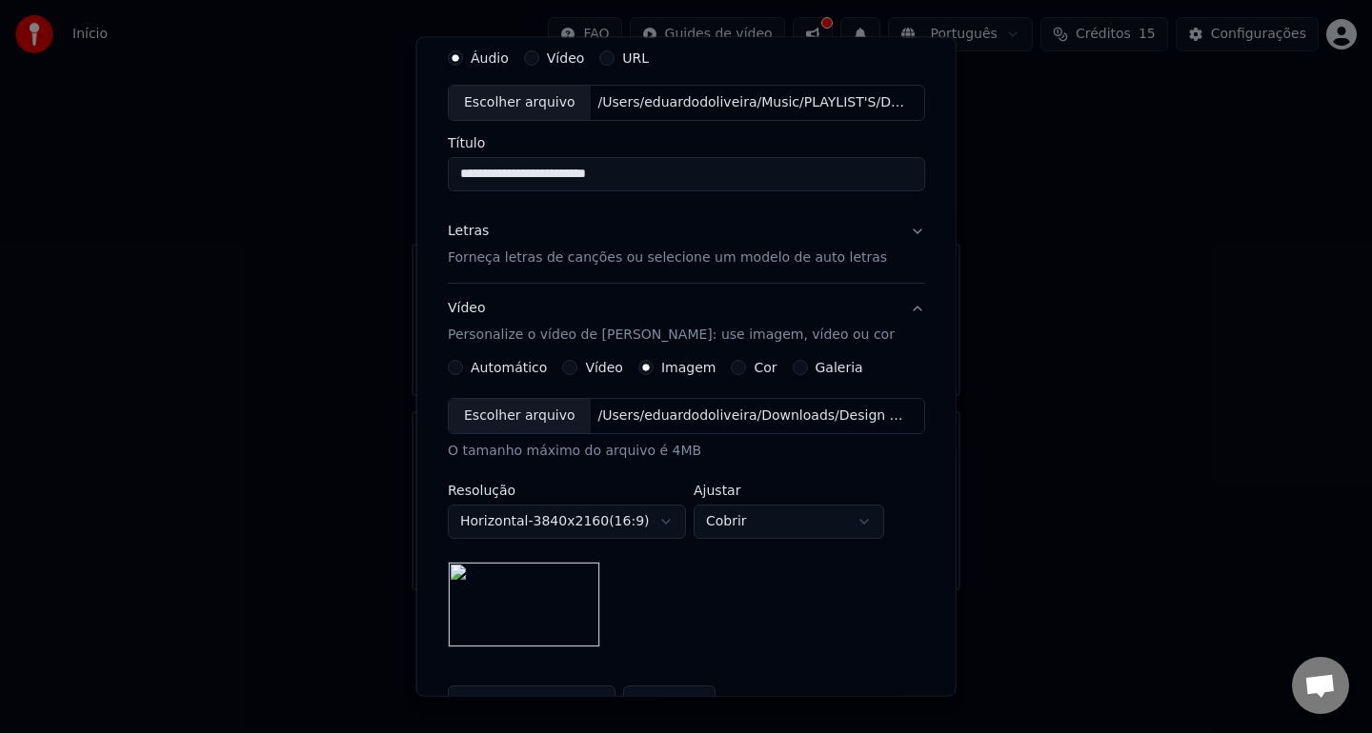
click at [905, 311] on button "Vídeo Personalize o vídeo de karaokê: use imagem, vídeo ou cor" at bounding box center [686, 322] width 477 height 76
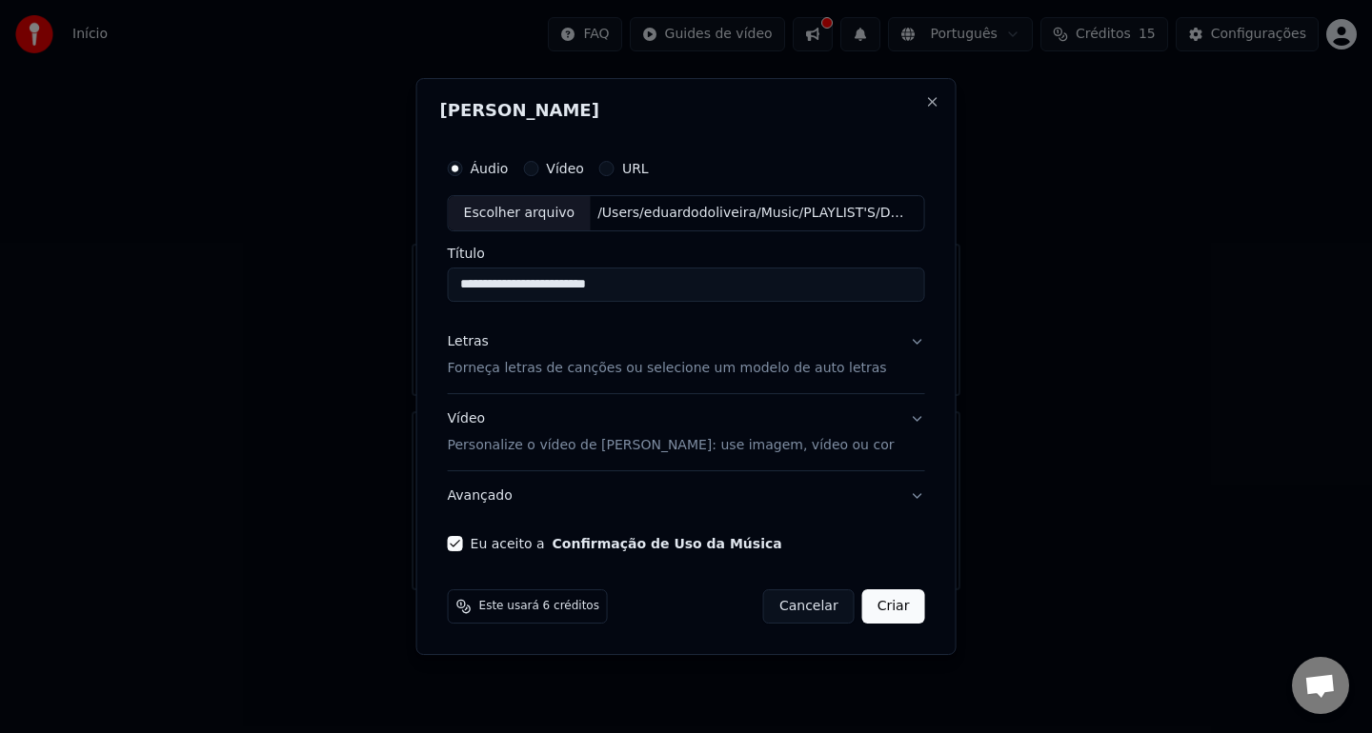
click at [908, 345] on button "Letras Forneça letras de canções ou selecione um modelo de auto letras" at bounding box center [686, 355] width 477 height 76
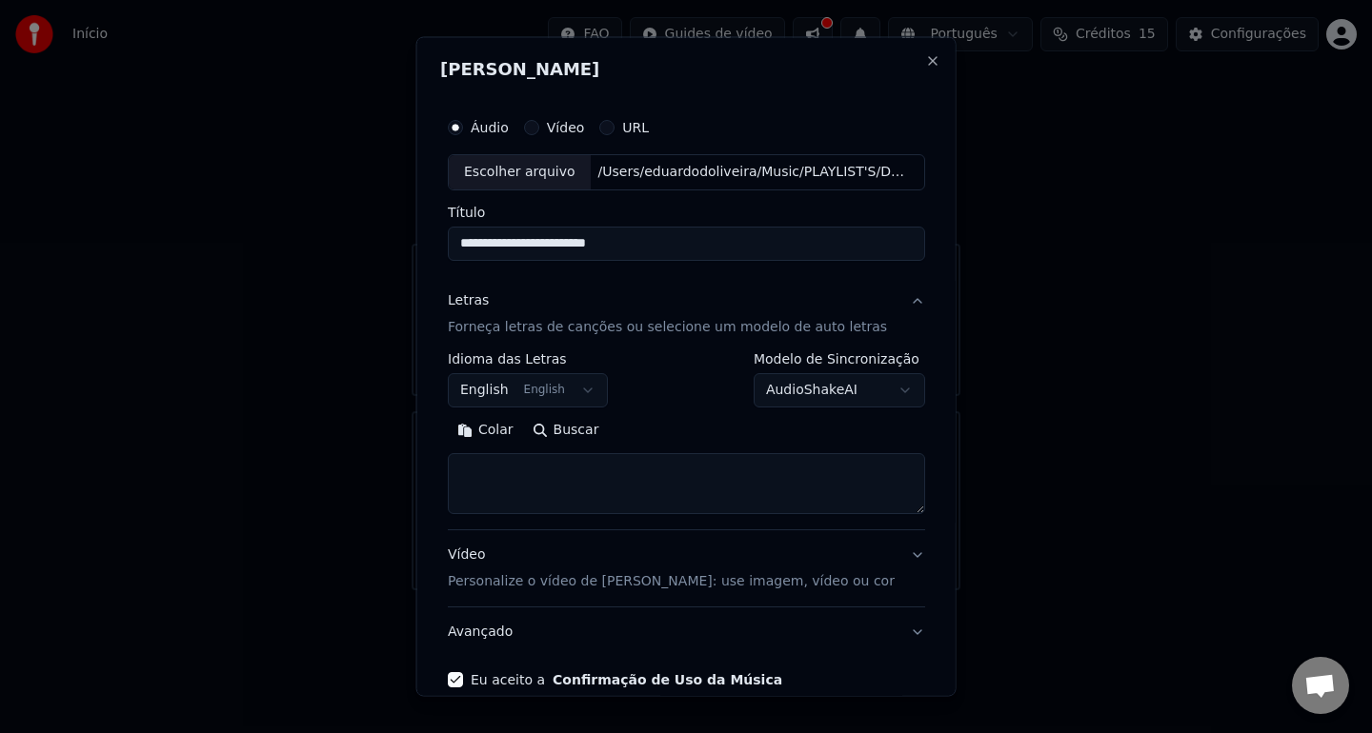
click at [592, 396] on button "English English" at bounding box center [528, 389] width 160 height 34
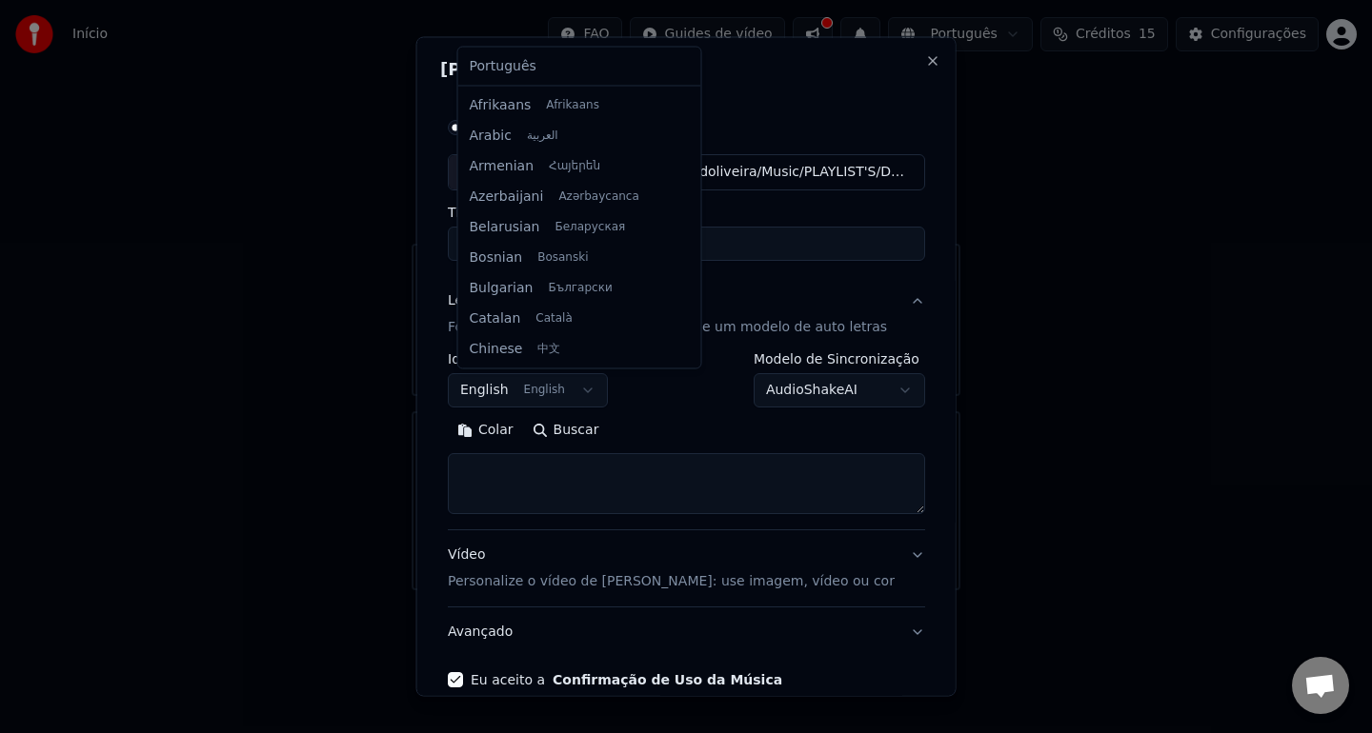
scroll to position [152, 0]
select select "**"
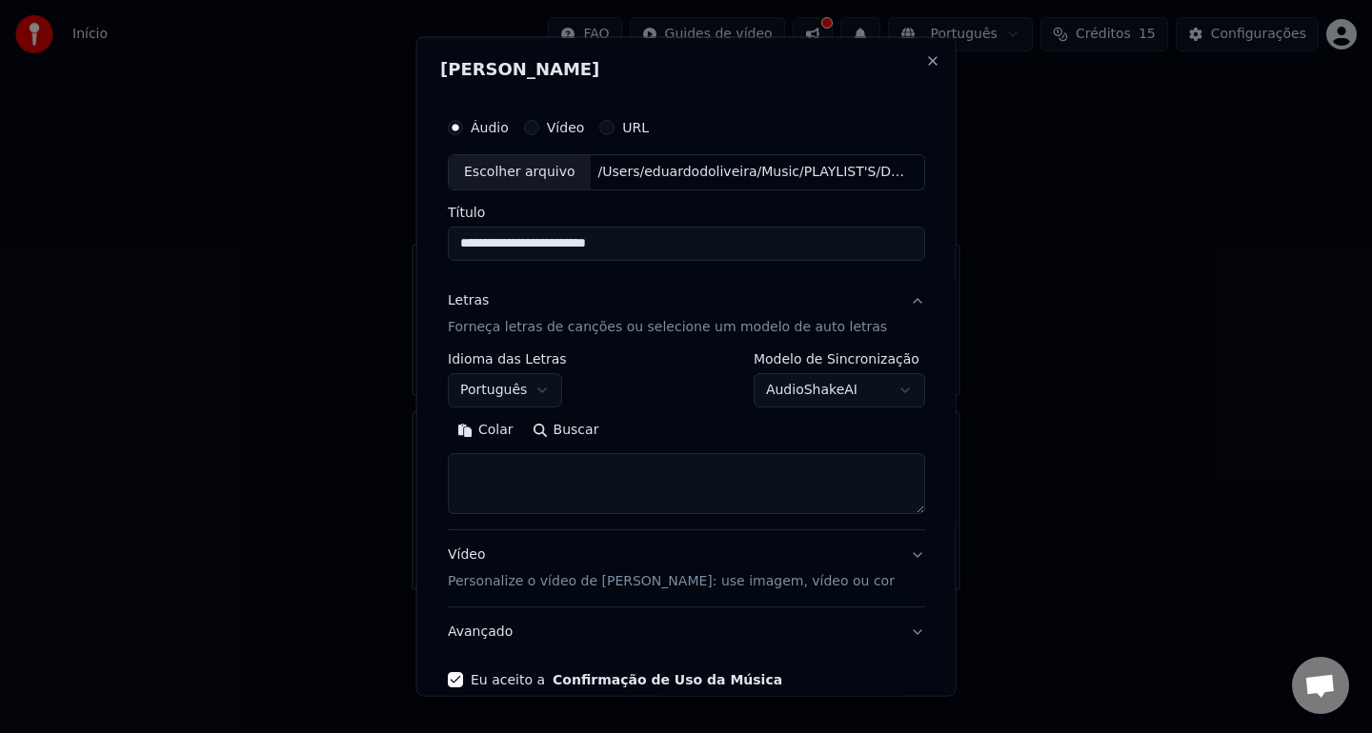
click at [507, 462] on textarea at bounding box center [686, 482] width 477 height 61
paste textarea "**********"
drag, startPoint x: 586, startPoint y: 481, endPoint x: 369, endPoint y: 460, distance: 218.2
click at [369, 460] on body "**********" at bounding box center [686, 295] width 1372 height 591
paste textarea "**********"
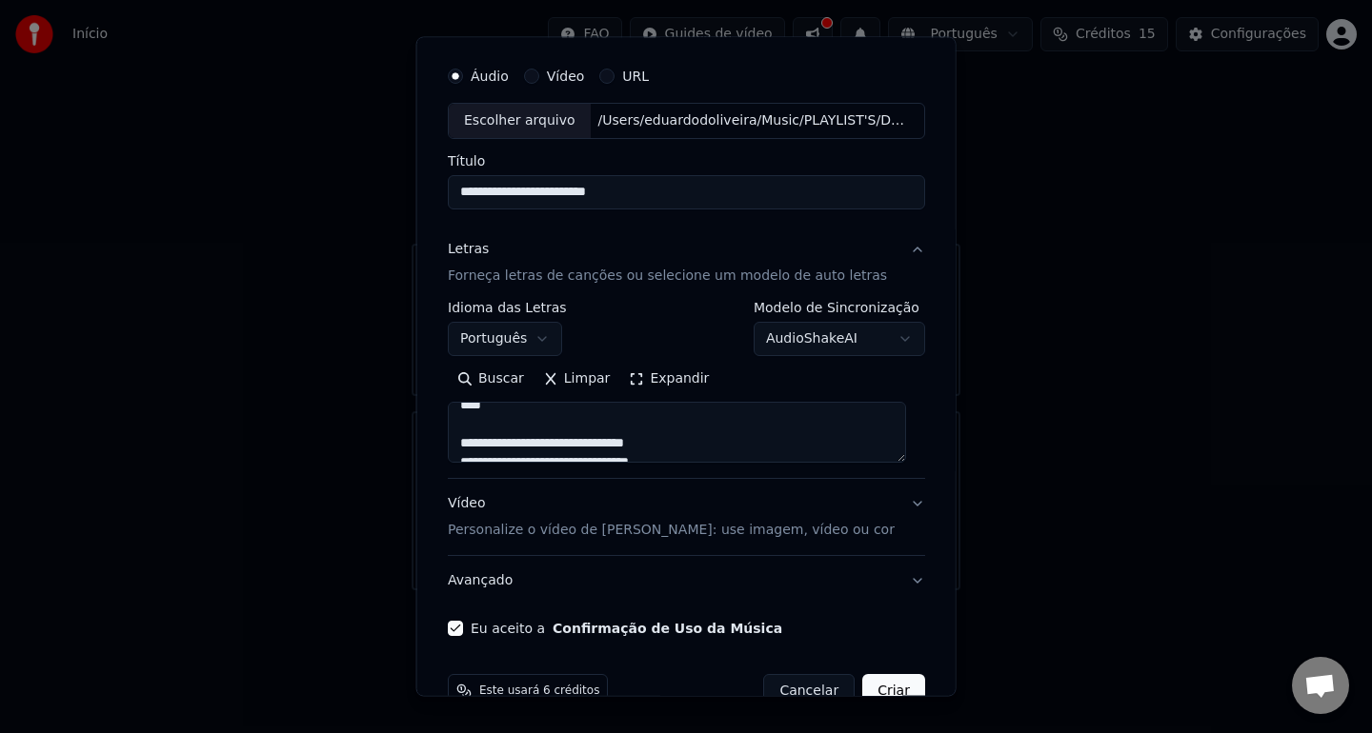
scroll to position [94, 0]
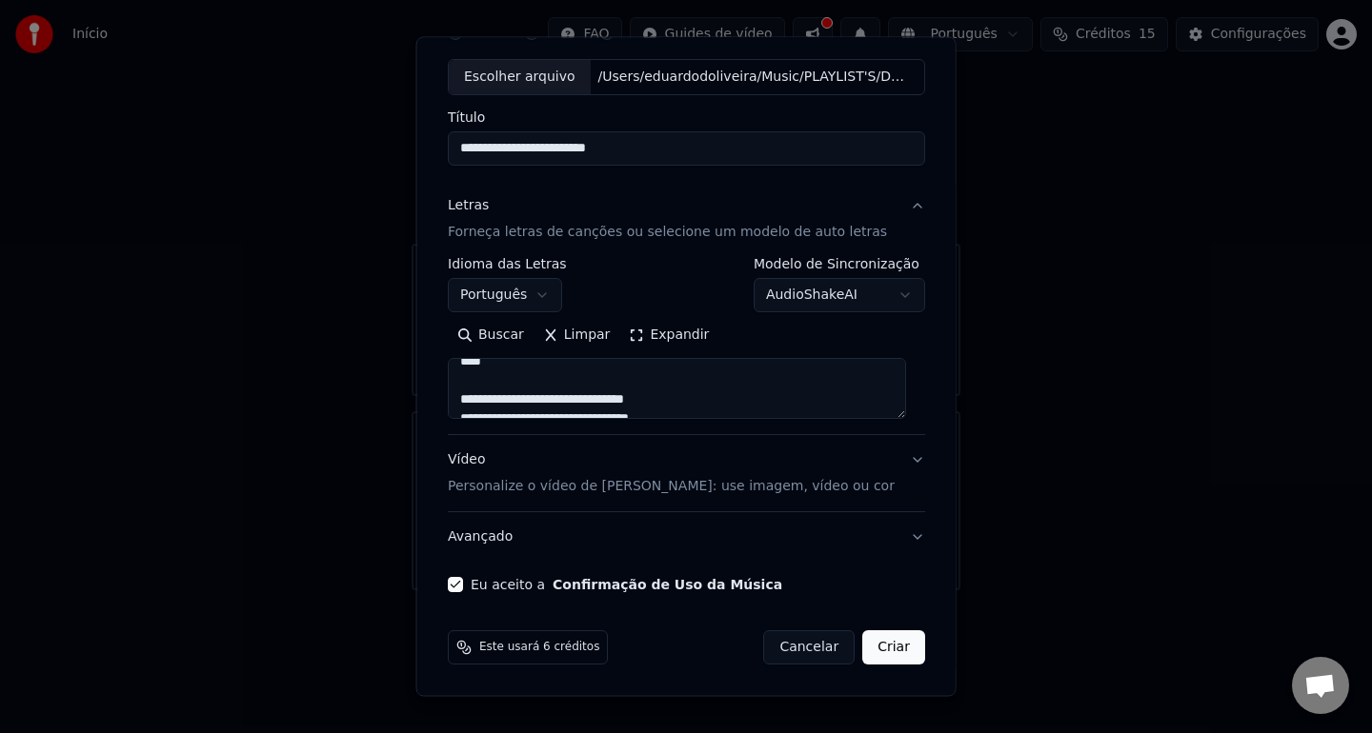
type textarea "**********"
click at [885, 648] on button "Criar" at bounding box center [893, 648] width 63 height 34
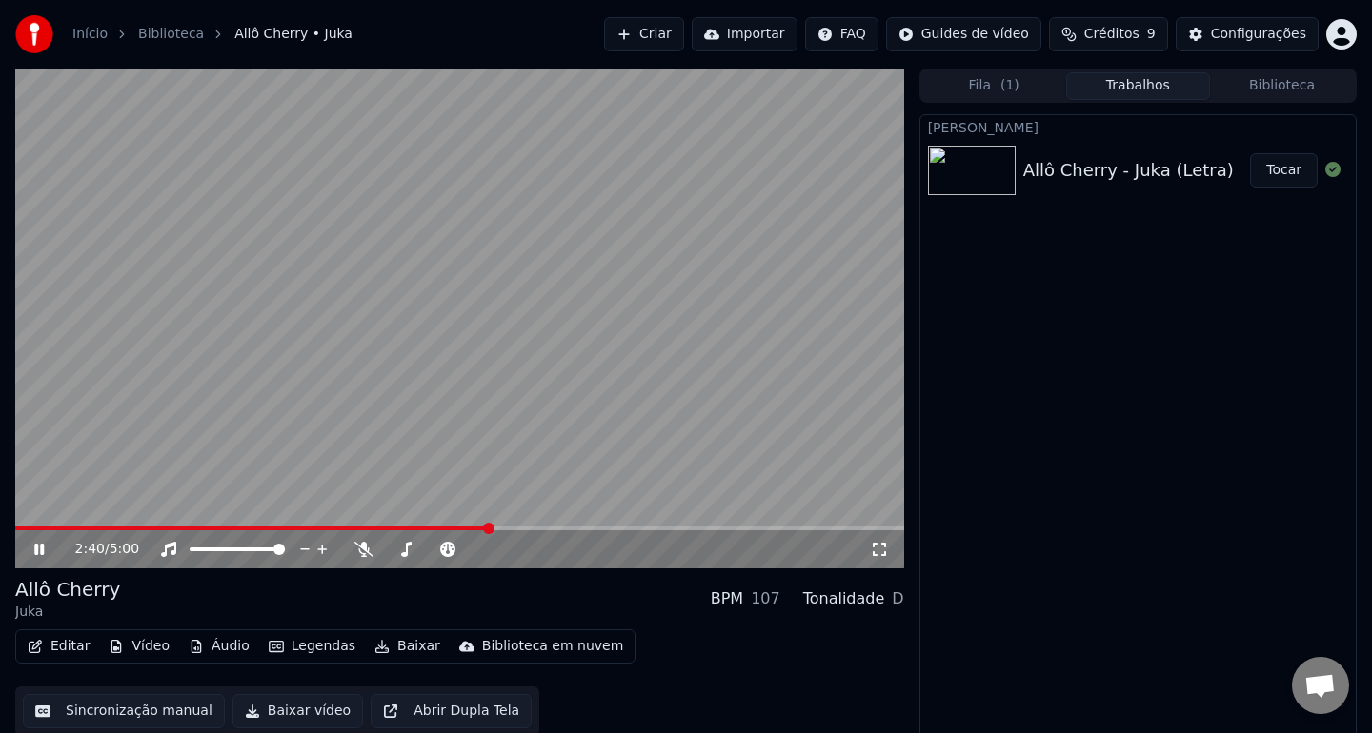
scroll to position [4, 0]
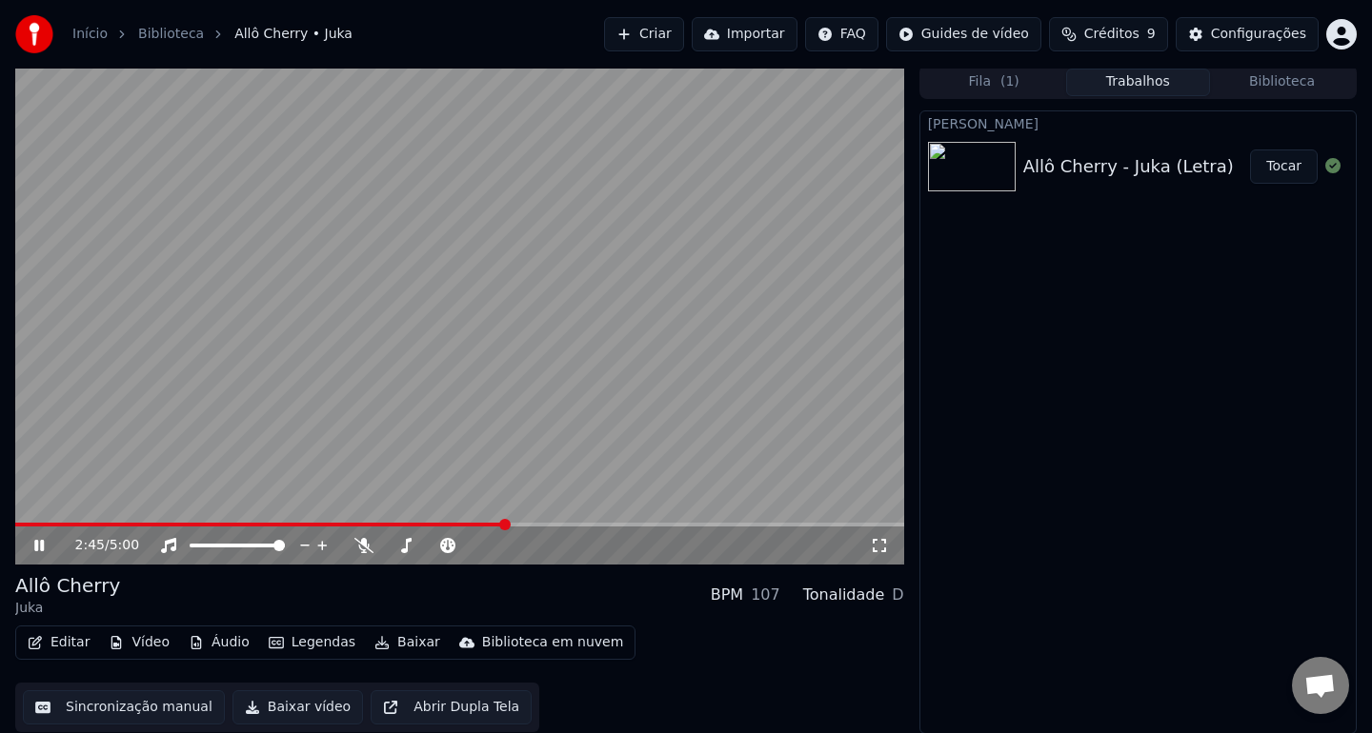
click at [146, 712] on button "Sincronização manual" at bounding box center [124, 708] width 202 height 34
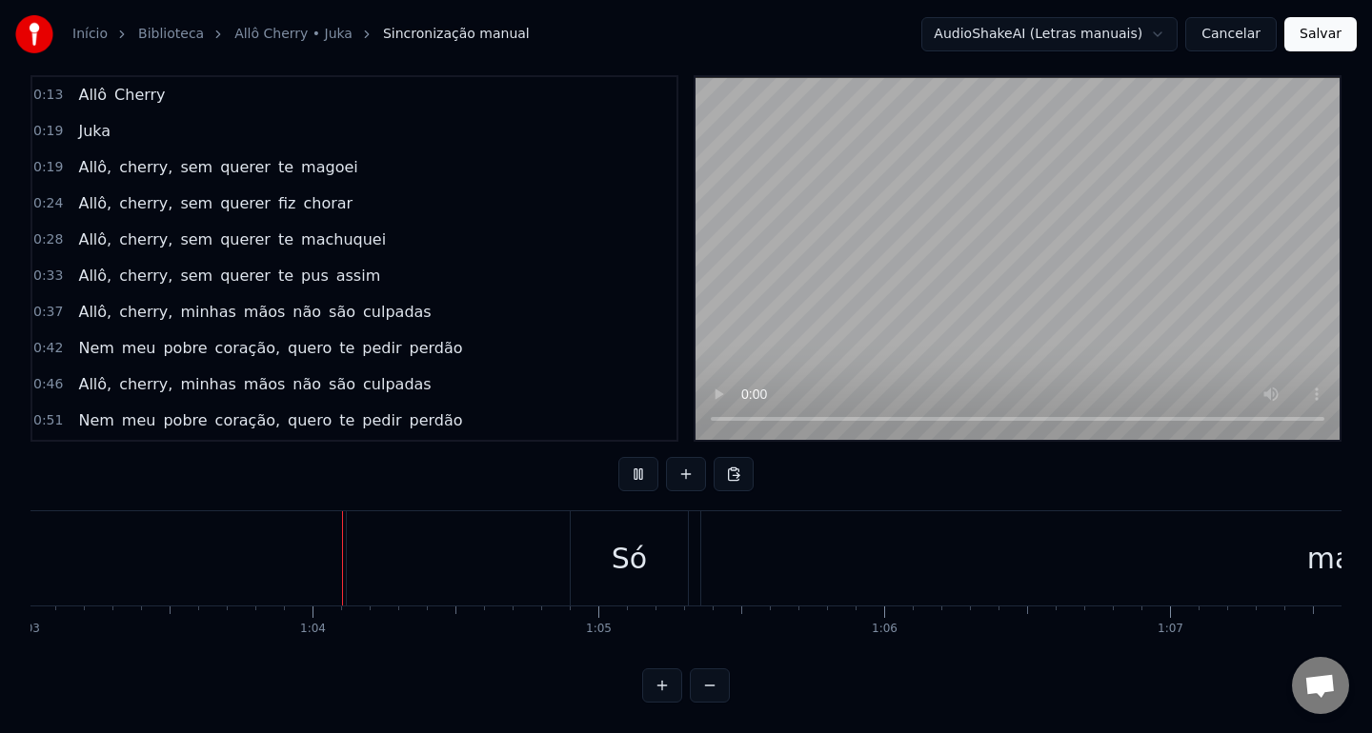
scroll to position [0, 18007]
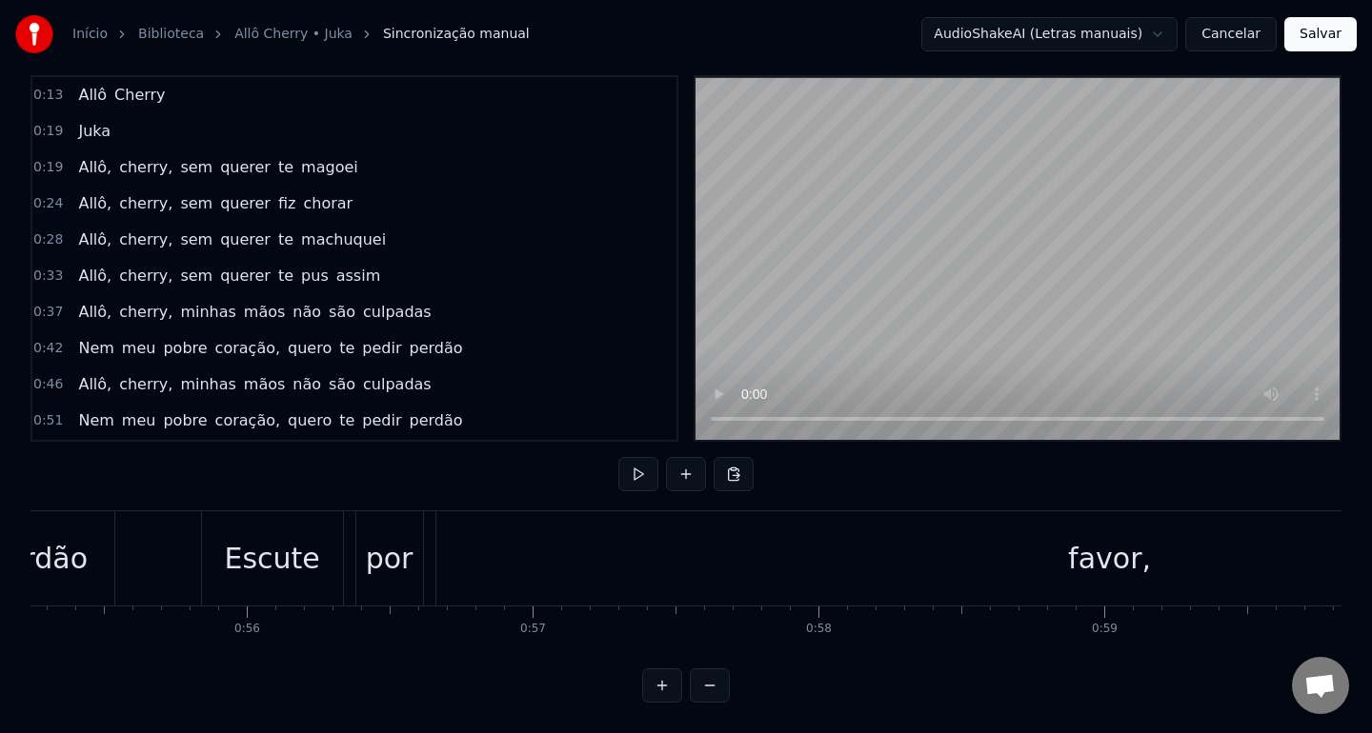
scroll to position [0, 15784]
click at [469, 531] on div "favor," at bounding box center [1111, 558] width 1347 height 94
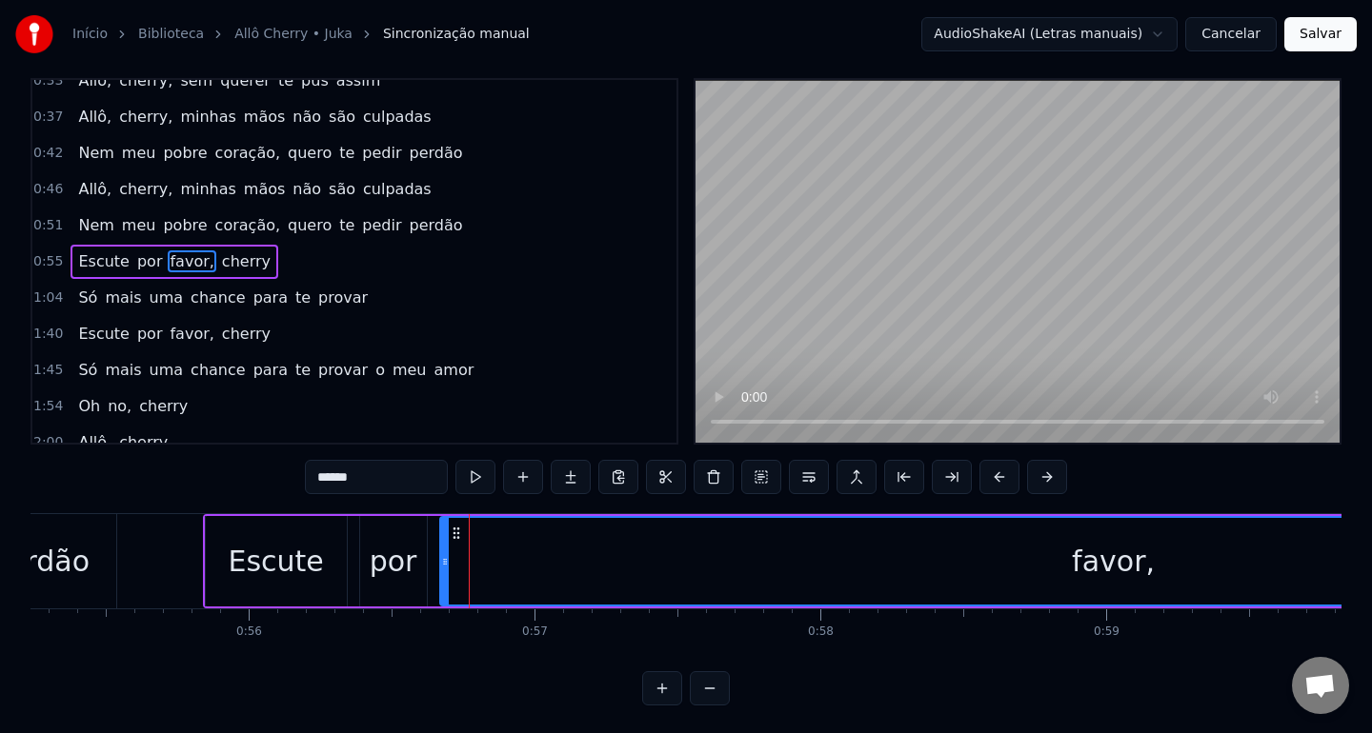
scroll to position [24, 0]
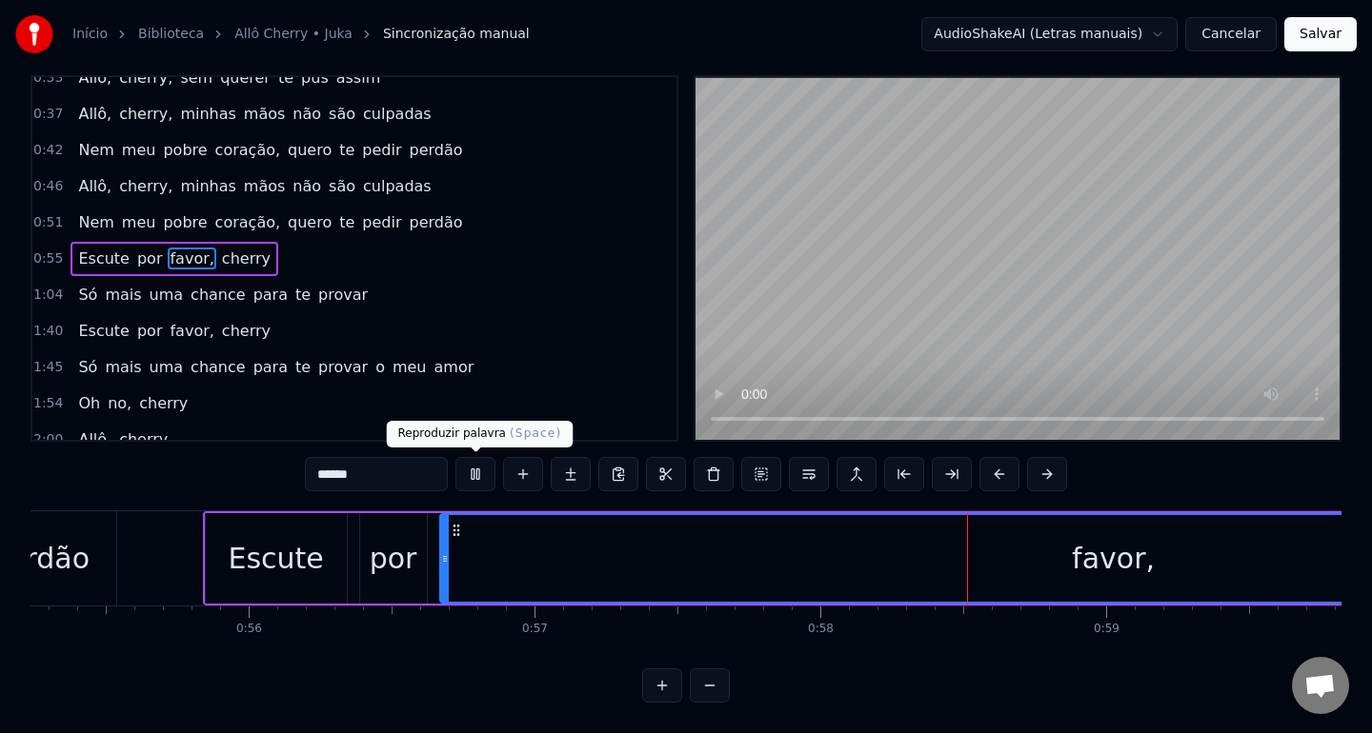
click at [484, 478] on button at bounding box center [475, 474] width 40 height 34
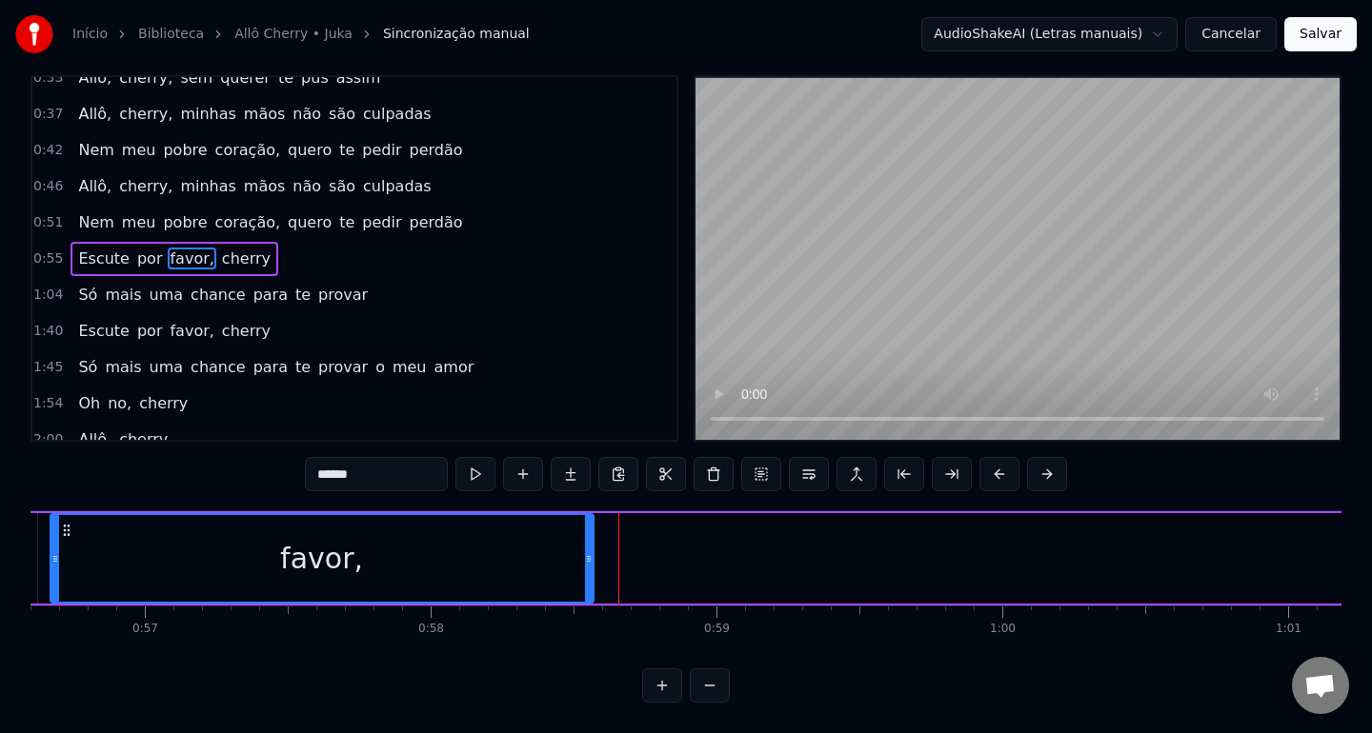
scroll to position [0, 16170]
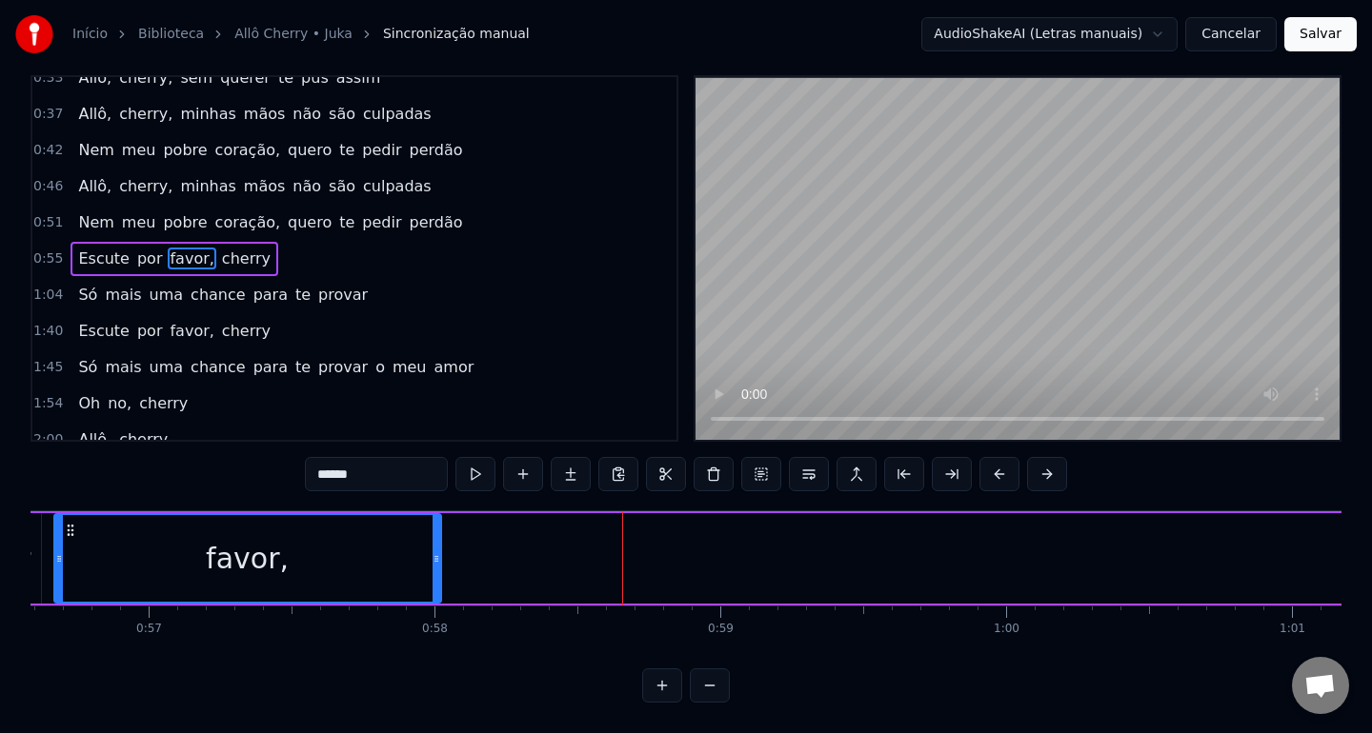
drag, startPoint x: 1042, startPoint y: 563, endPoint x: 82, endPoint y: 553, distance: 960.2
click at [82, 553] on div "favor," at bounding box center [247, 558] width 385 height 87
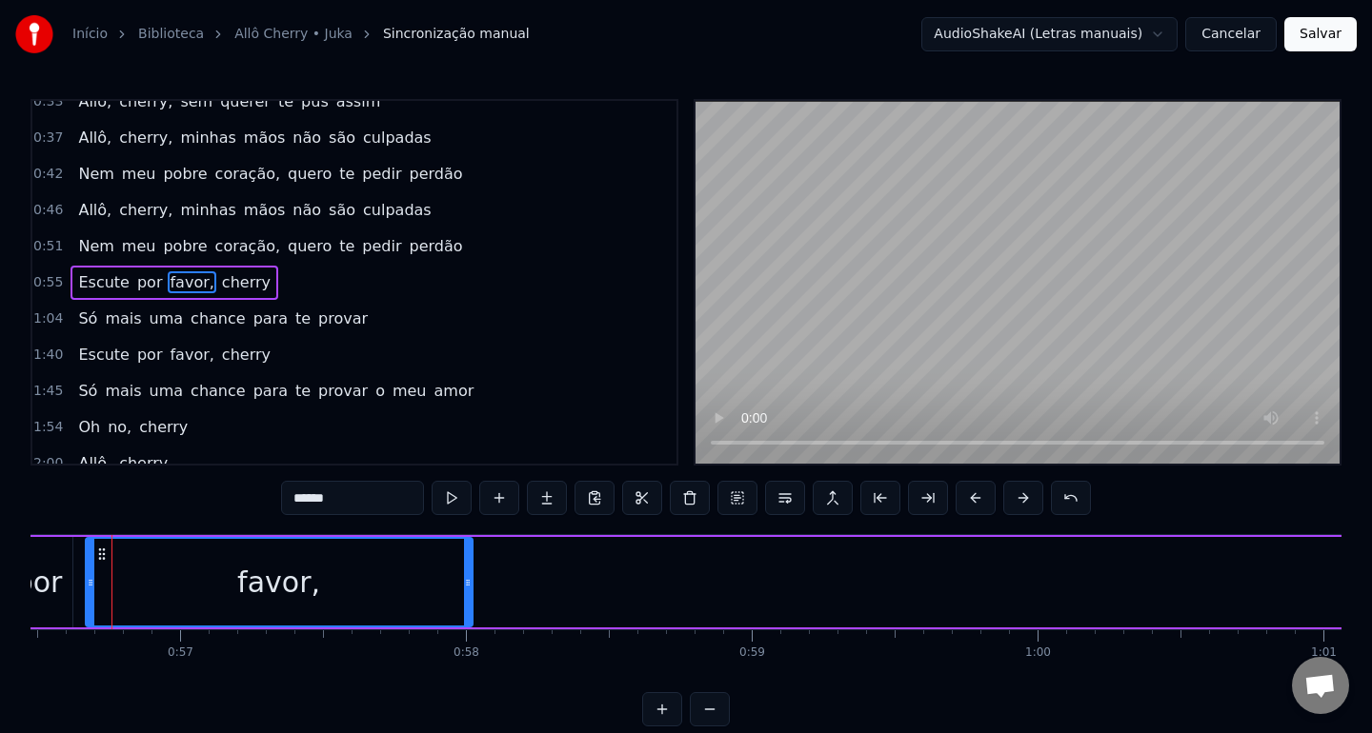
scroll to position [0, 16124]
drag, startPoint x: 436, startPoint y: 587, endPoint x: 412, endPoint y: 586, distance: 23.8
click at [409, 586] on div "favor," at bounding box center [293, 582] width 385 height 87
click at [487, 587] on div "favor," at bounding box center [293, 582] width 389 height 90
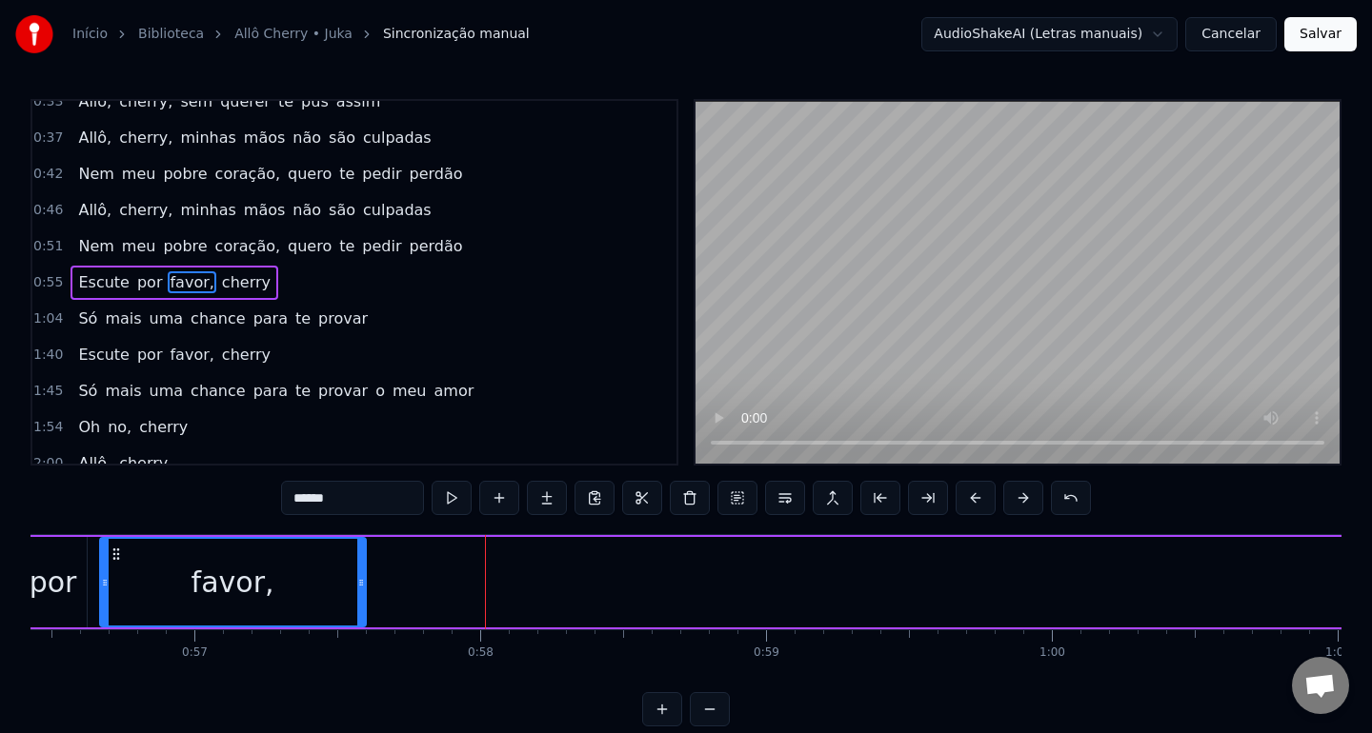
drag, startPoint x: 481, startPoint y: 587, endPoint x: 360, endPoint y: 597, distance: 121.4
click at [360, 597] on div at bounding box center [361, 582] width 8 height 87
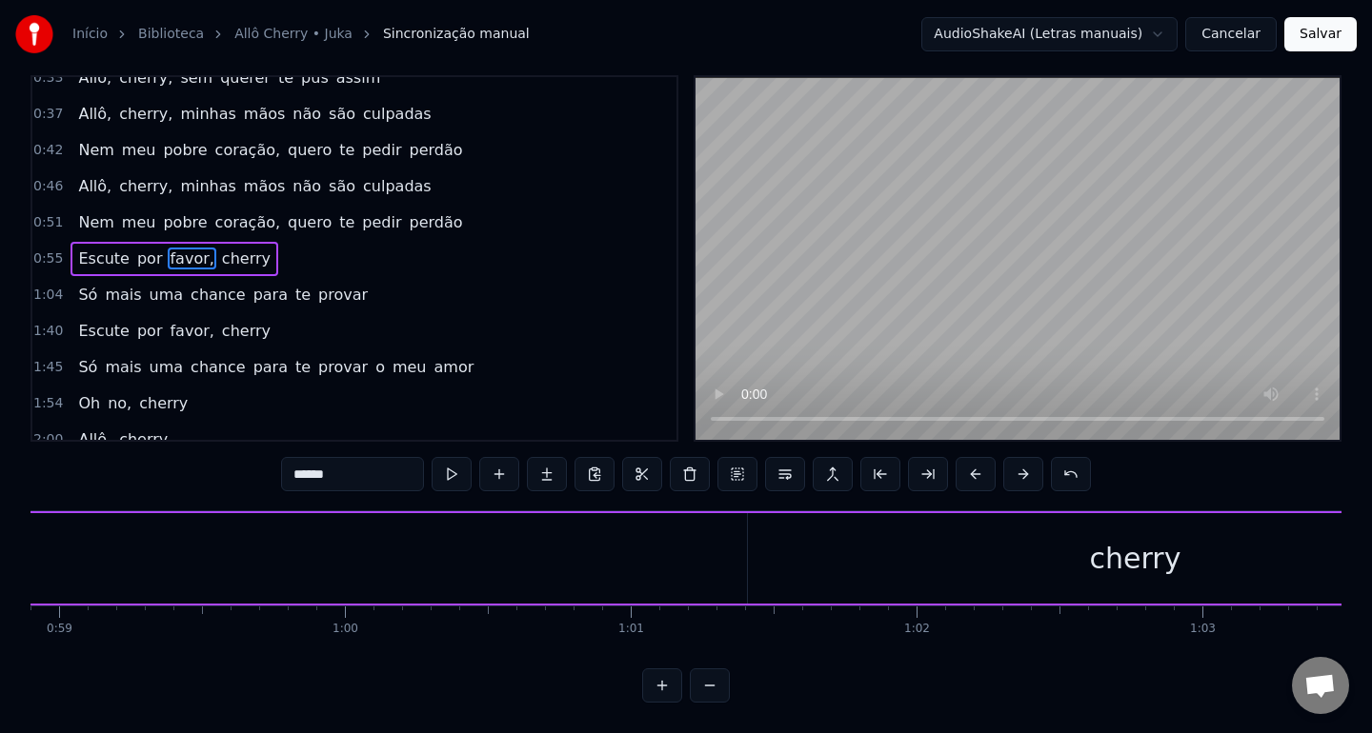
scroll to position [0, 16833]
drag, startPoint x: 972, startPoint y: 559, endPoint x: 758, endPoint y: 566, distance: 213.5
click at [554, 575] on div "Escute por favor, cherry" at bounding box center [339, 558] width 2370 height 94
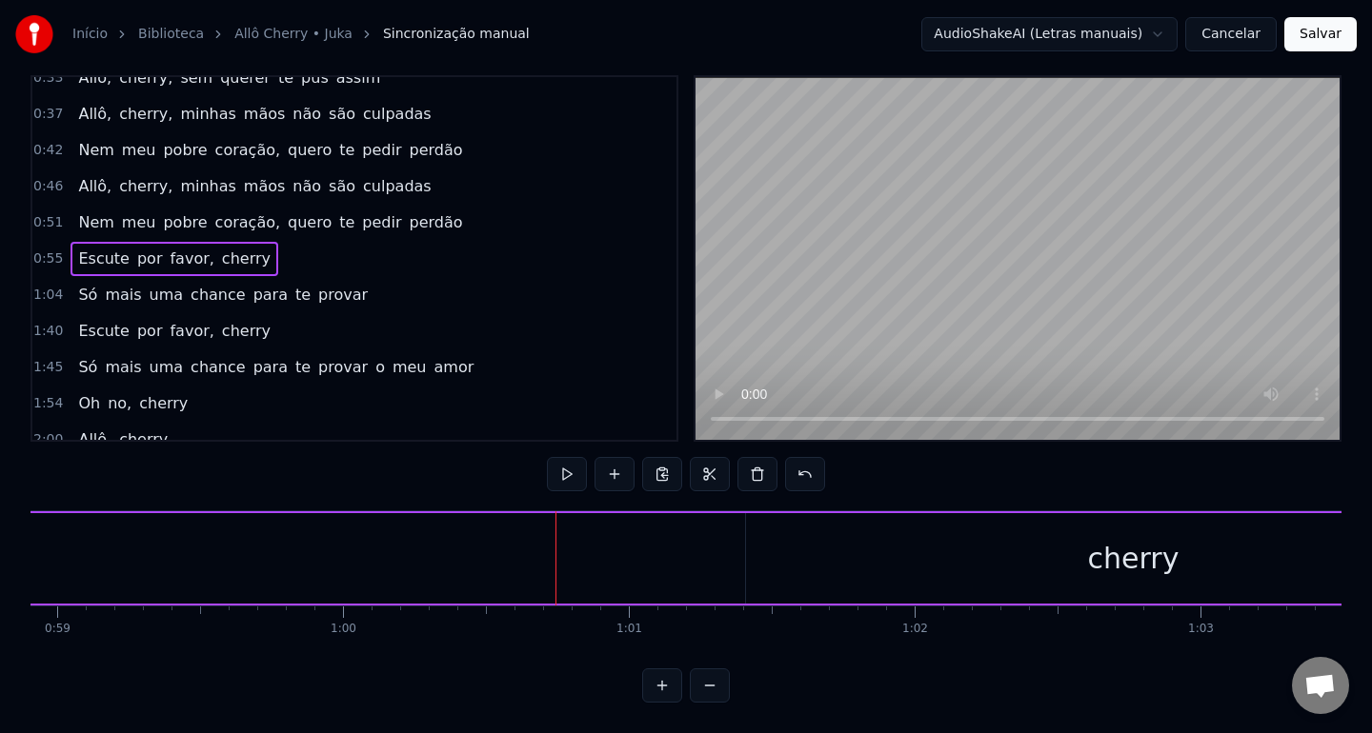
click at [768, 566] on div "cherry" at bounding box center [1133, 558] width 775 height 90
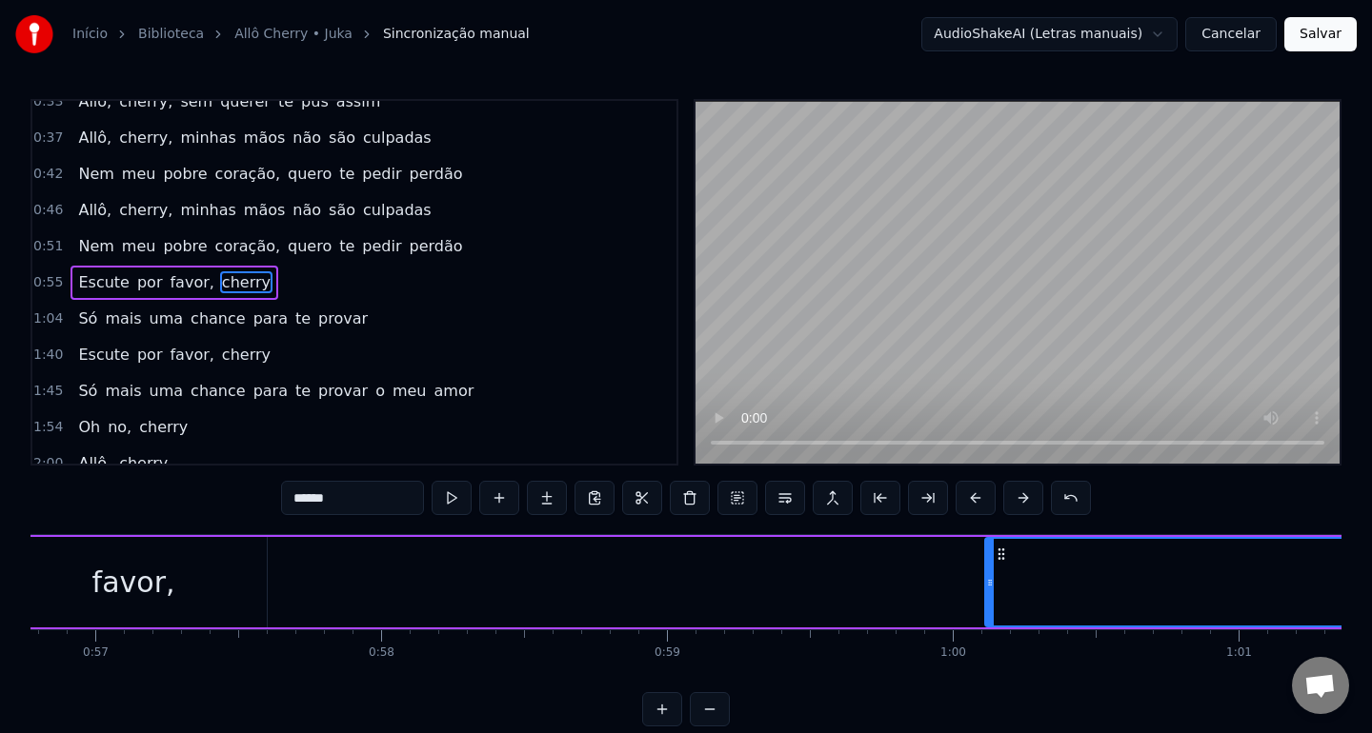
scroll to position [0, 16222]
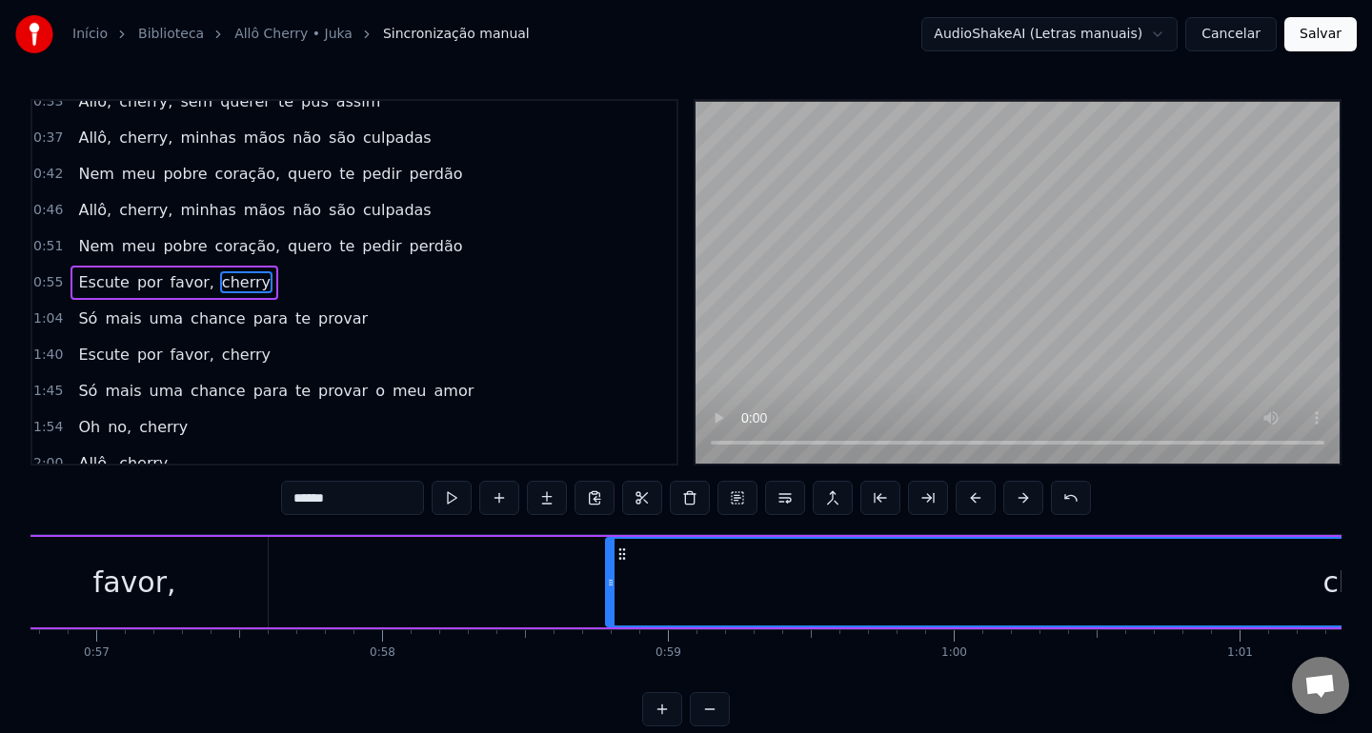
drag, startPoint x: 751, startPoint y: 582, endPoint x: 0, endPoint y: 570, distance: 750.7
click at [0, 570] on div "Início Biblioteca Allô Cherry • Juka Sincronização manual AudioShakeAI (Letras …" at bounding box center [686, 363] width 1372 height 727
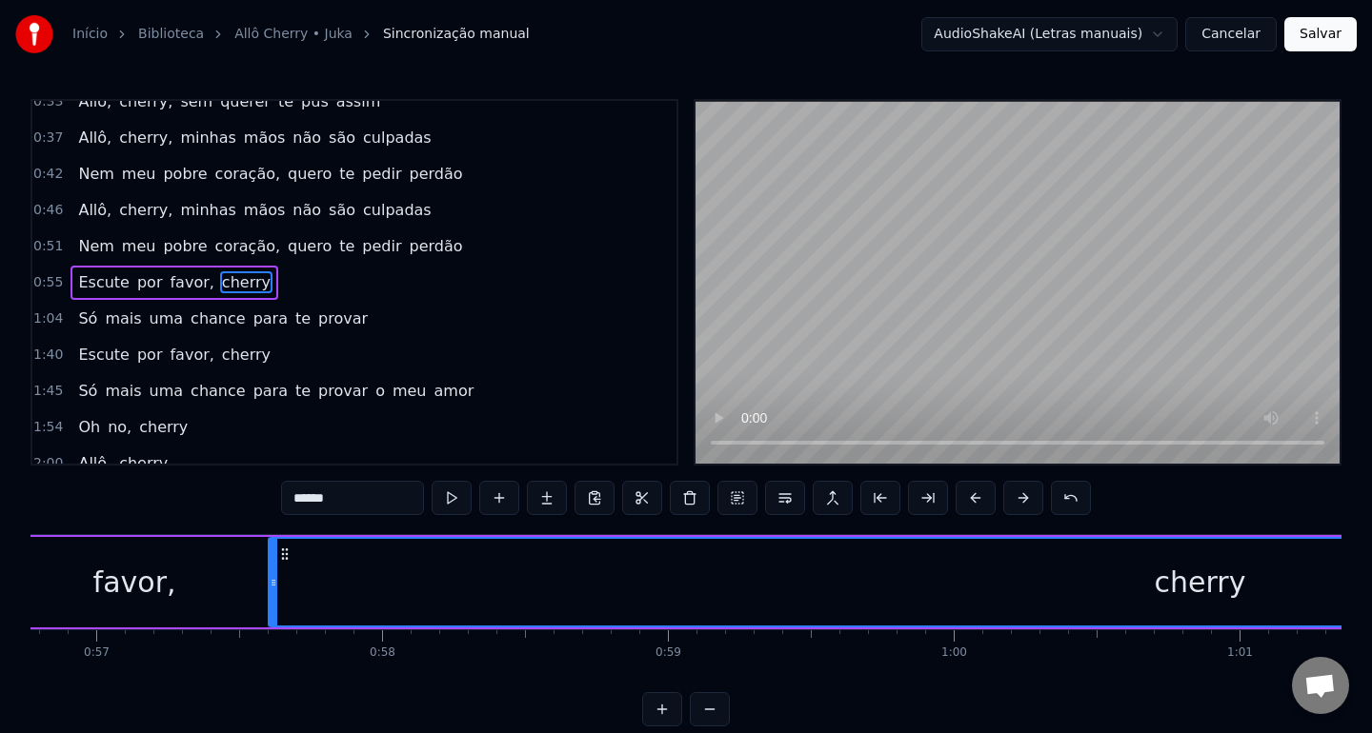
drag, startPoint x: 607, startPoint y: 588, endPoint x: 270, endPoint y: 590, distance: 337.2
click at [270, 590] on div at bounding box center [274, 582] width 8 height 87
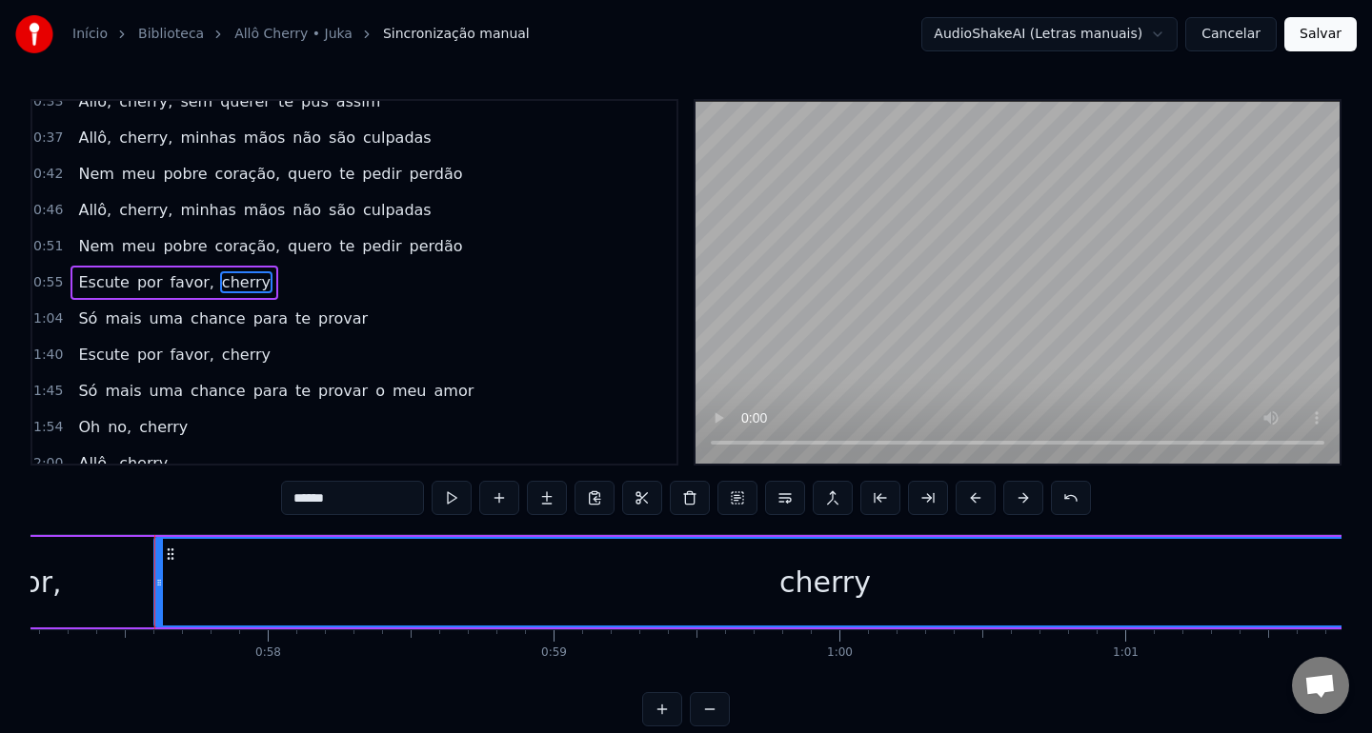
scroll to position [0, 16316]
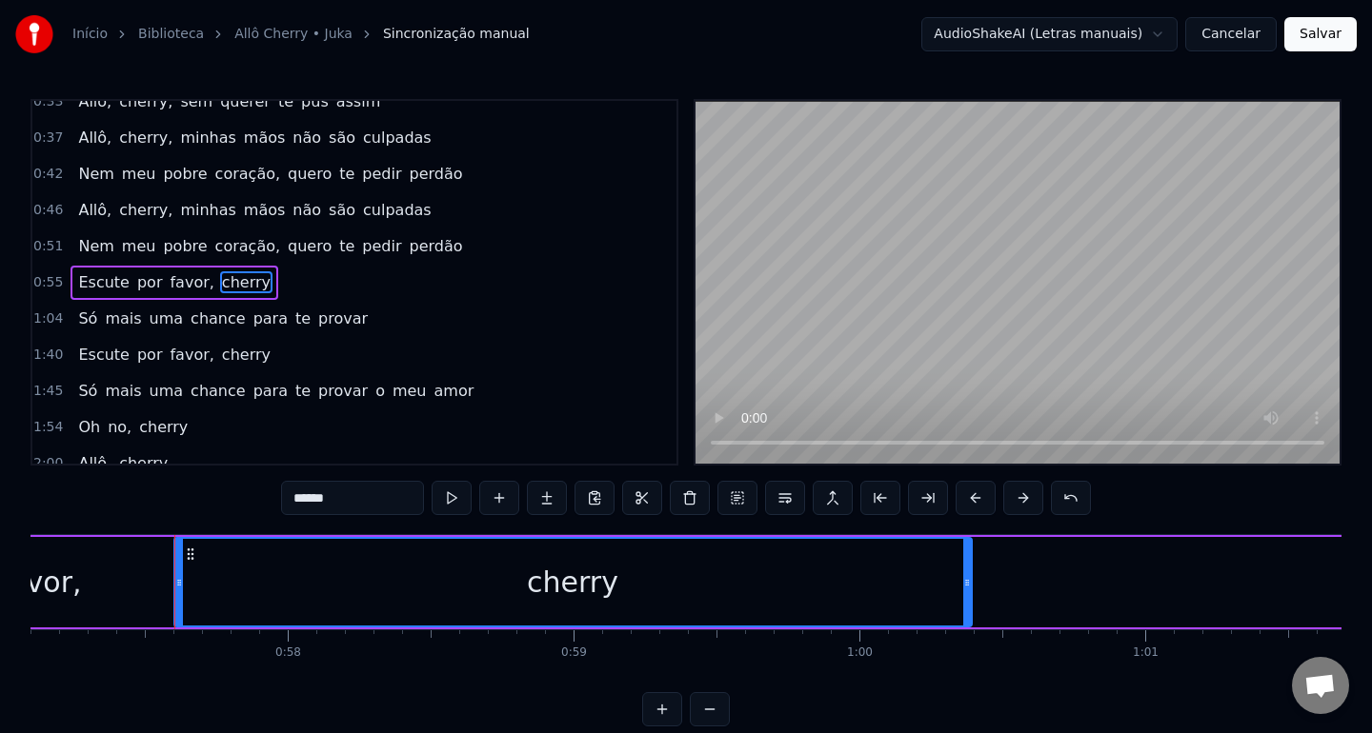
drag, startPoint x: 1066, startPoint y: 586, endPoint x: 0, endPoint y: 619, distance: 1066.4
click at [0, 619] on div "Início Biblioteca Allô Cherry • Juka Sincronização manual AudioShakeAI (Letras …" at bounding box center [686, 363] width 1372 height 727
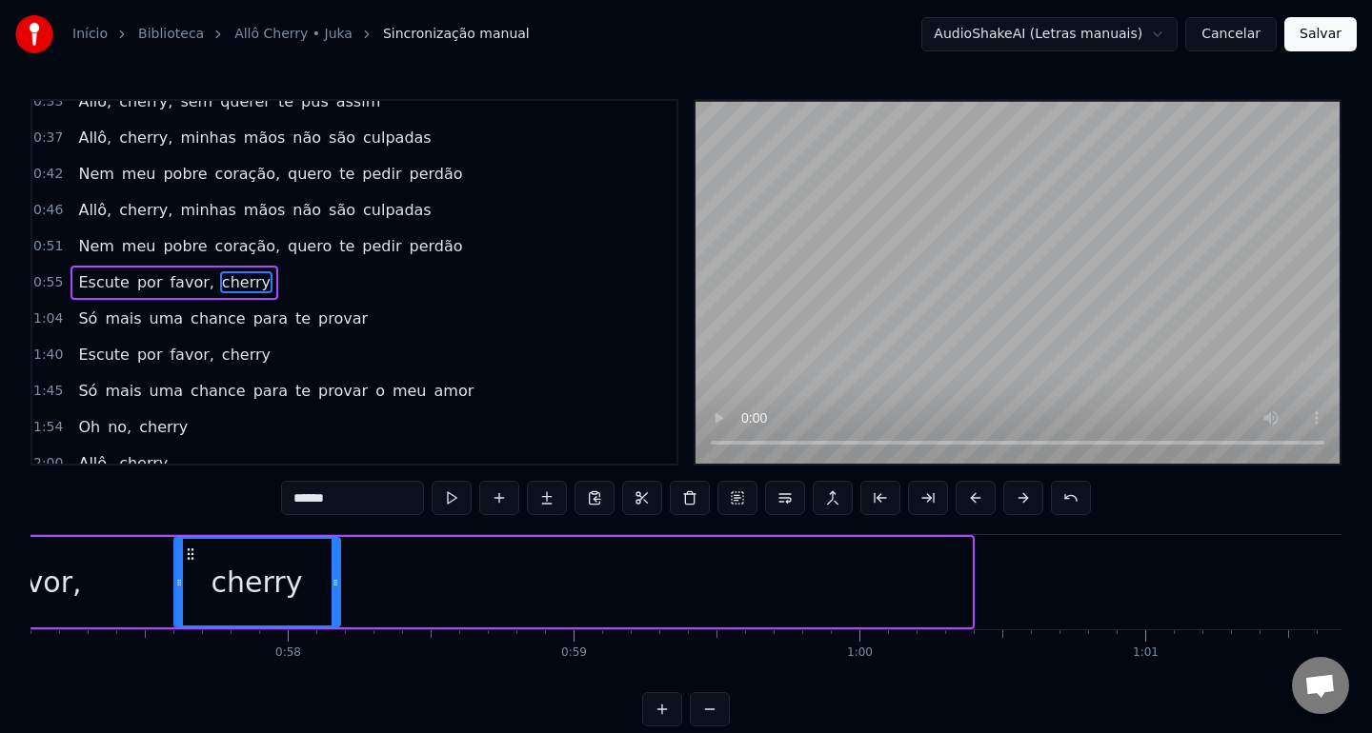
drag, startPoint x: 965, startPoint y: 581, endPoint x: 333, endPoint y: 613, distance: 632.3
click at [333, 613] on div at bounding box center [335, 582] width 8 height 87
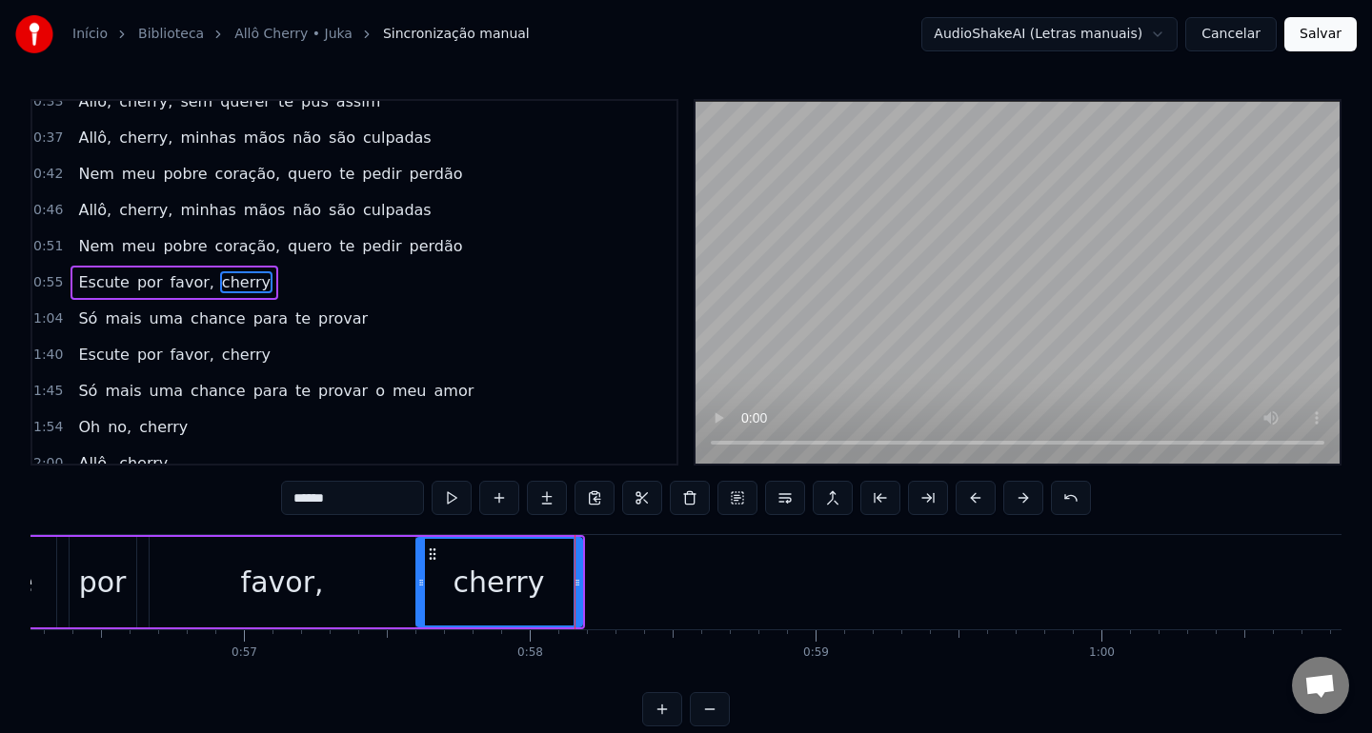
scroll to position [0, 16049]
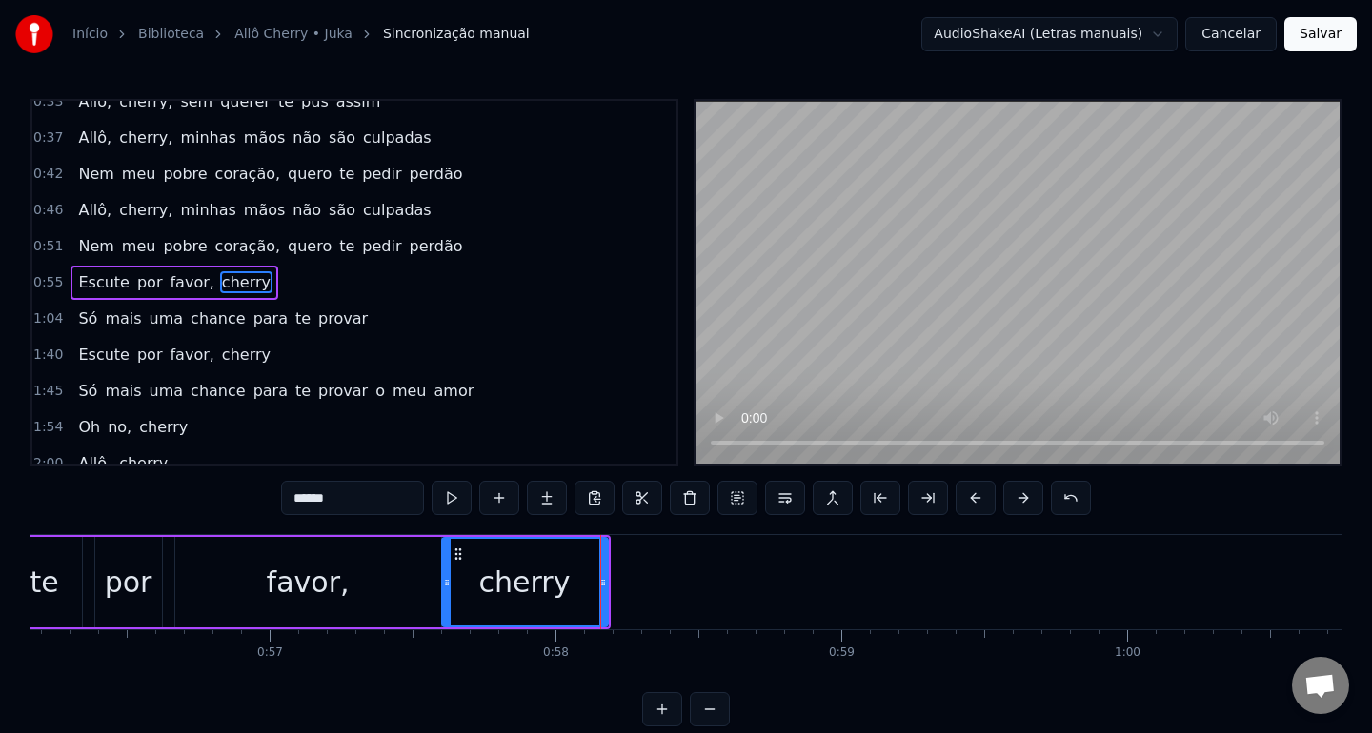
click at [189, 552] on div "favor," at bounding box center [308, 582] width 266 height 90
type input "******"
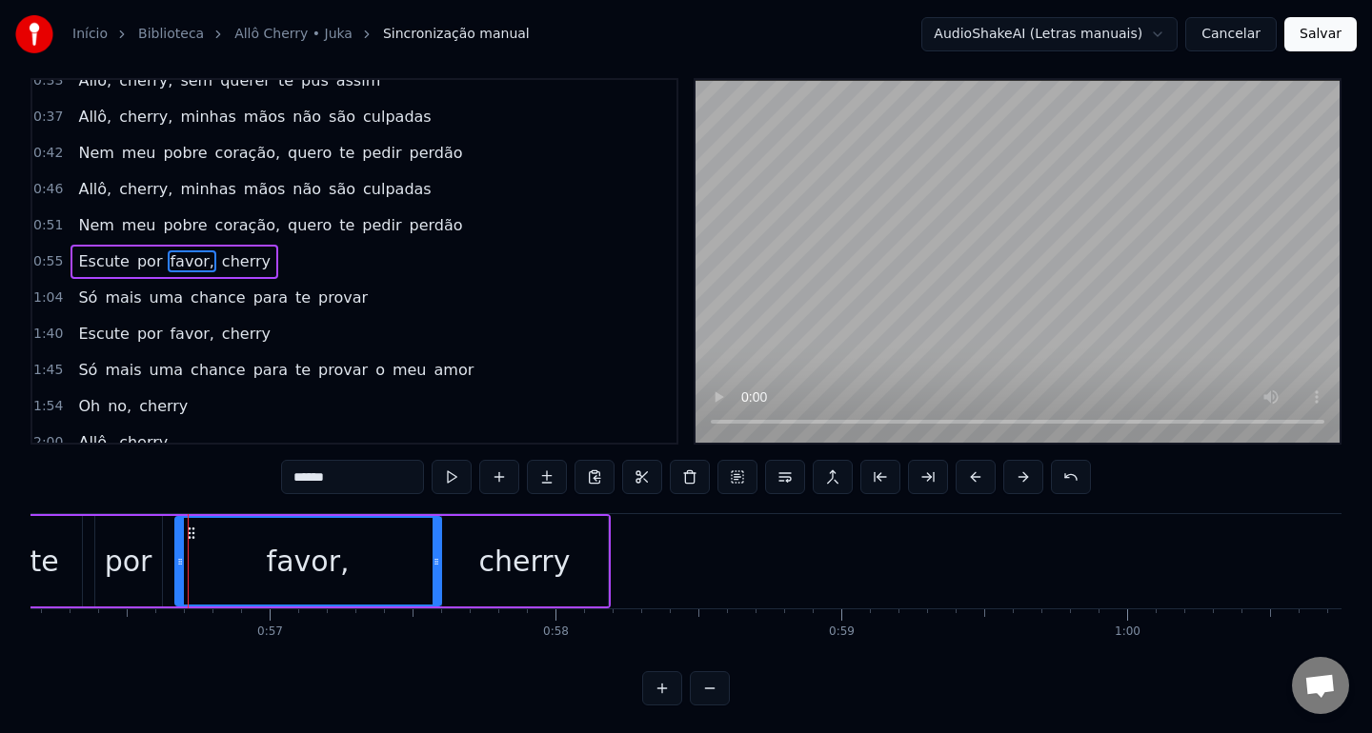
scroll to position [24, 0]
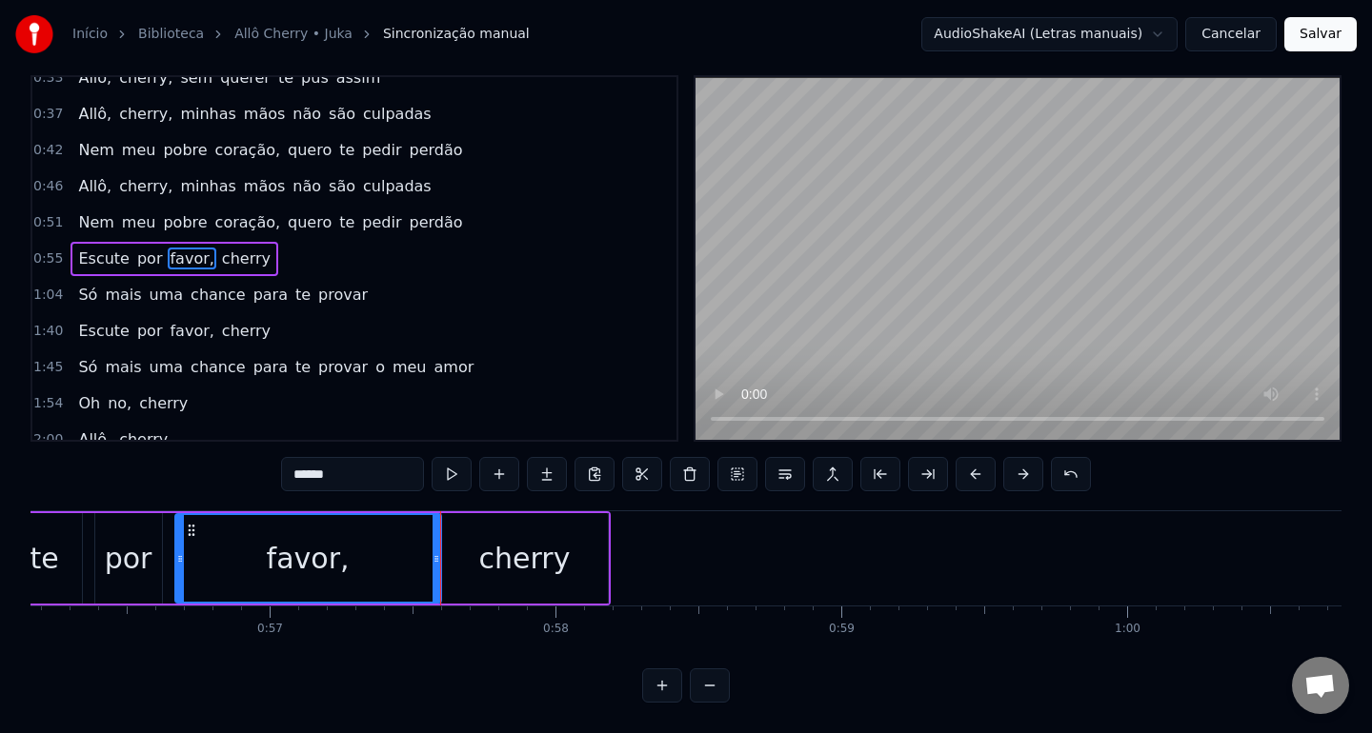
click at [211, 489] on div "0:13 Allô Cherry 0:19 Juka 0:19 [PERSON_NAME], cherry, sem querer te magoei 0:2…" at bounding box center [685, 389] width 1311 height 628
click at [187, 605] on div "Escute por favor, cherry" at bounding box center [274, 558] width 672 height 94
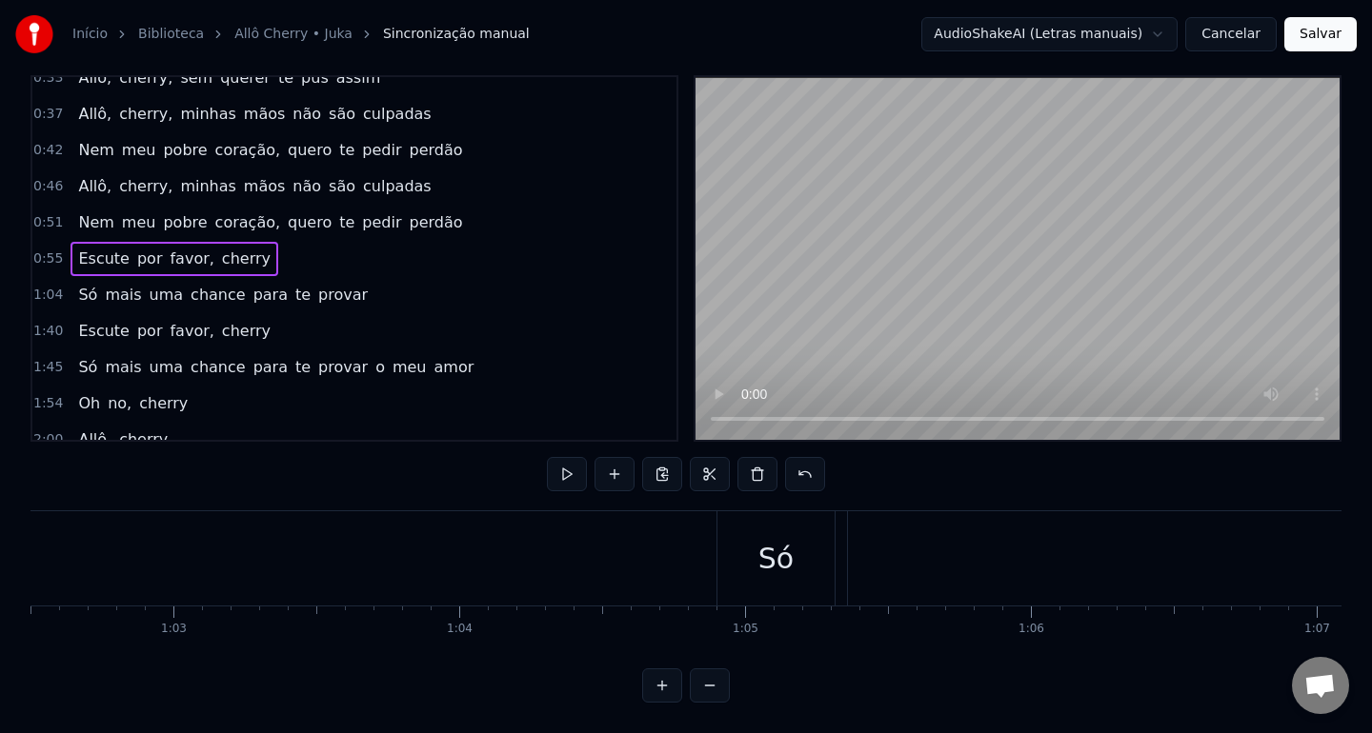
scroll to position [0, 17862]
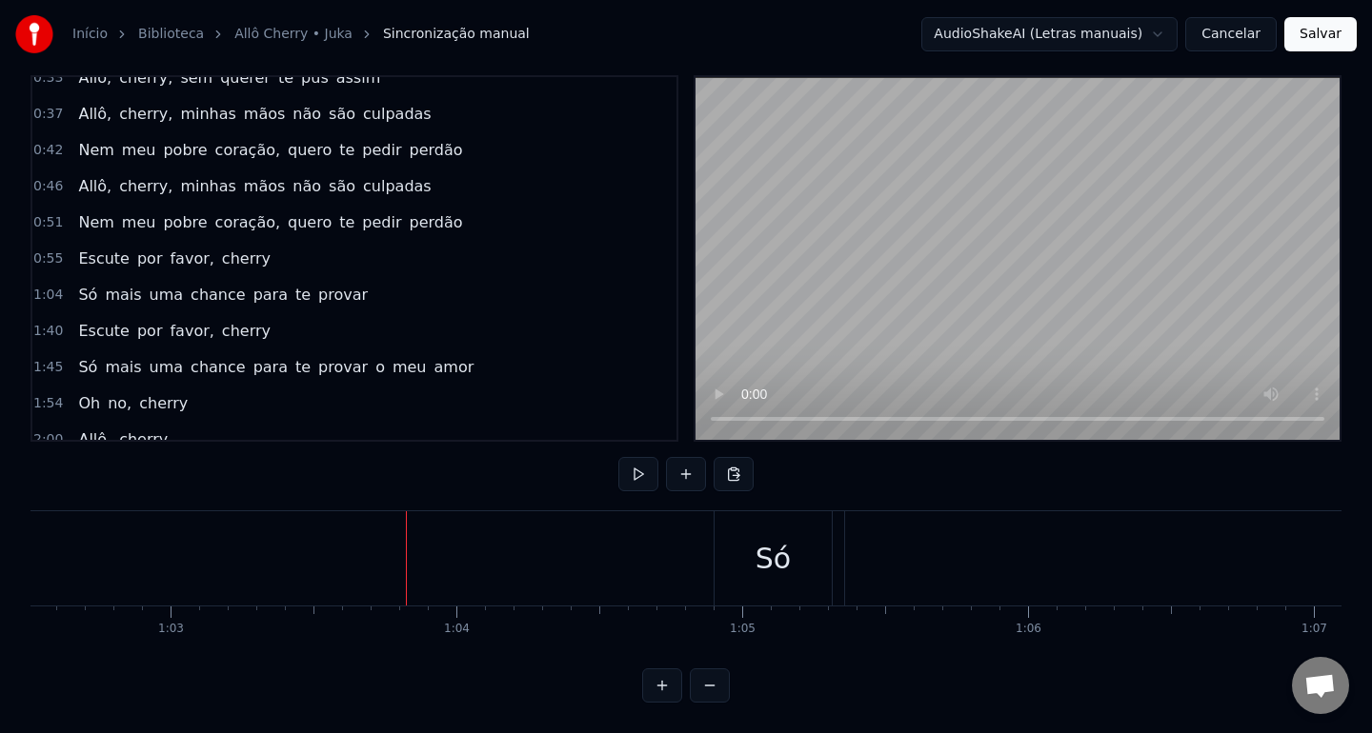
click at [753, 548] on div "Só" at bounding box center [773, 558] width 118 height 94
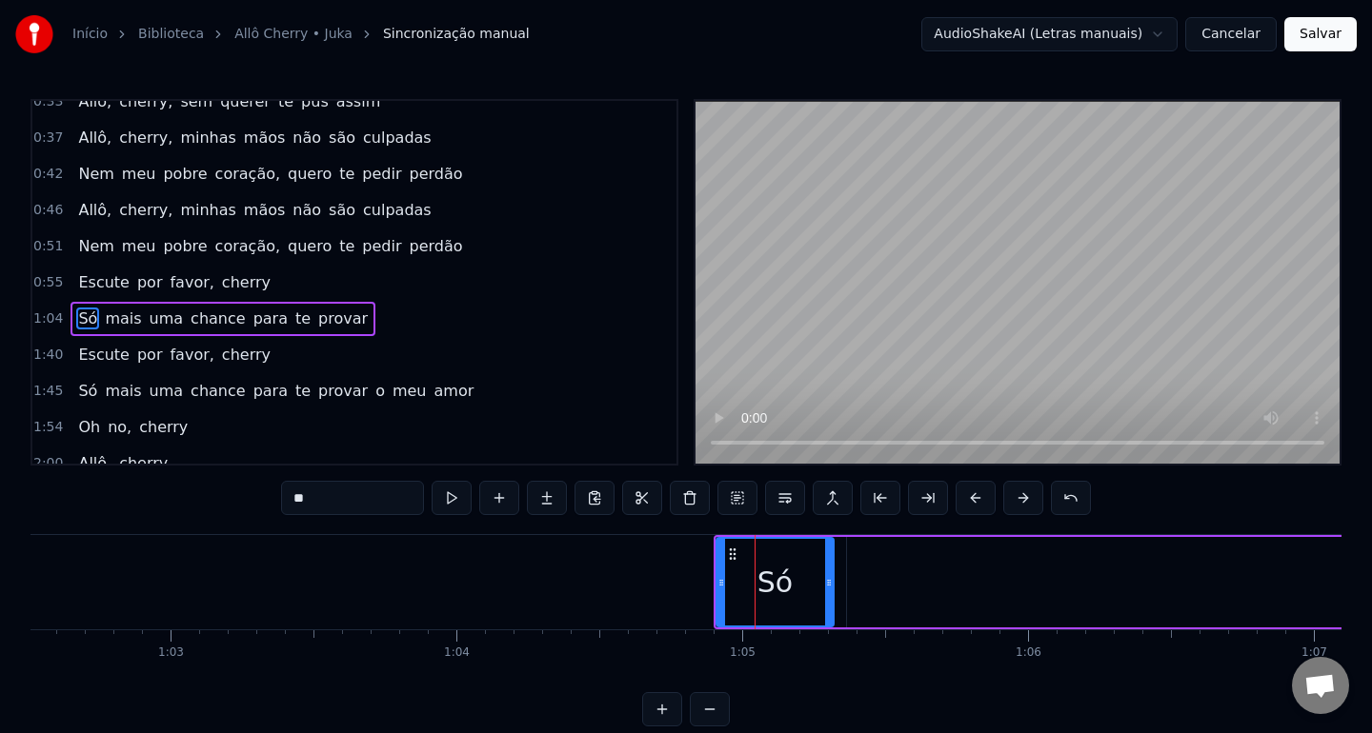
scroll to position [234, 0]
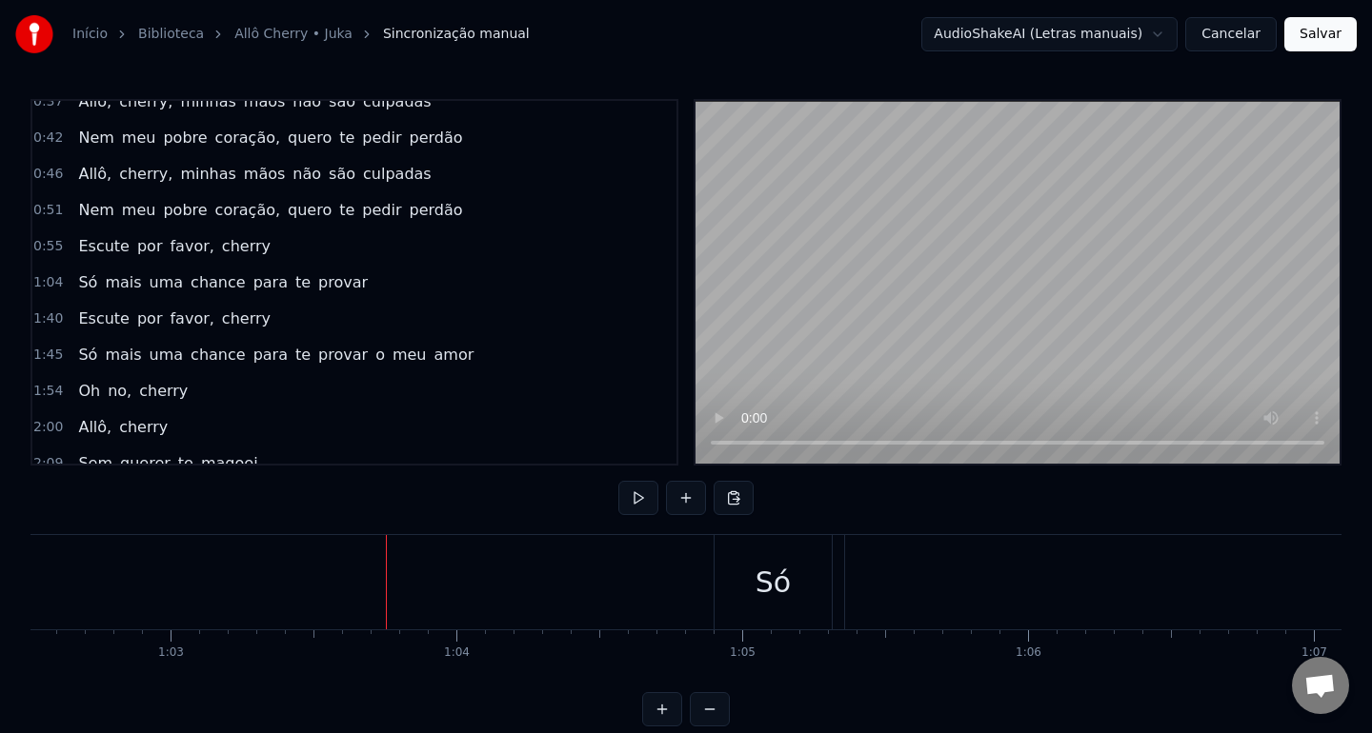
click at [790, 587] on div "Só" at bounding box center [773, 582] width 118 height 94
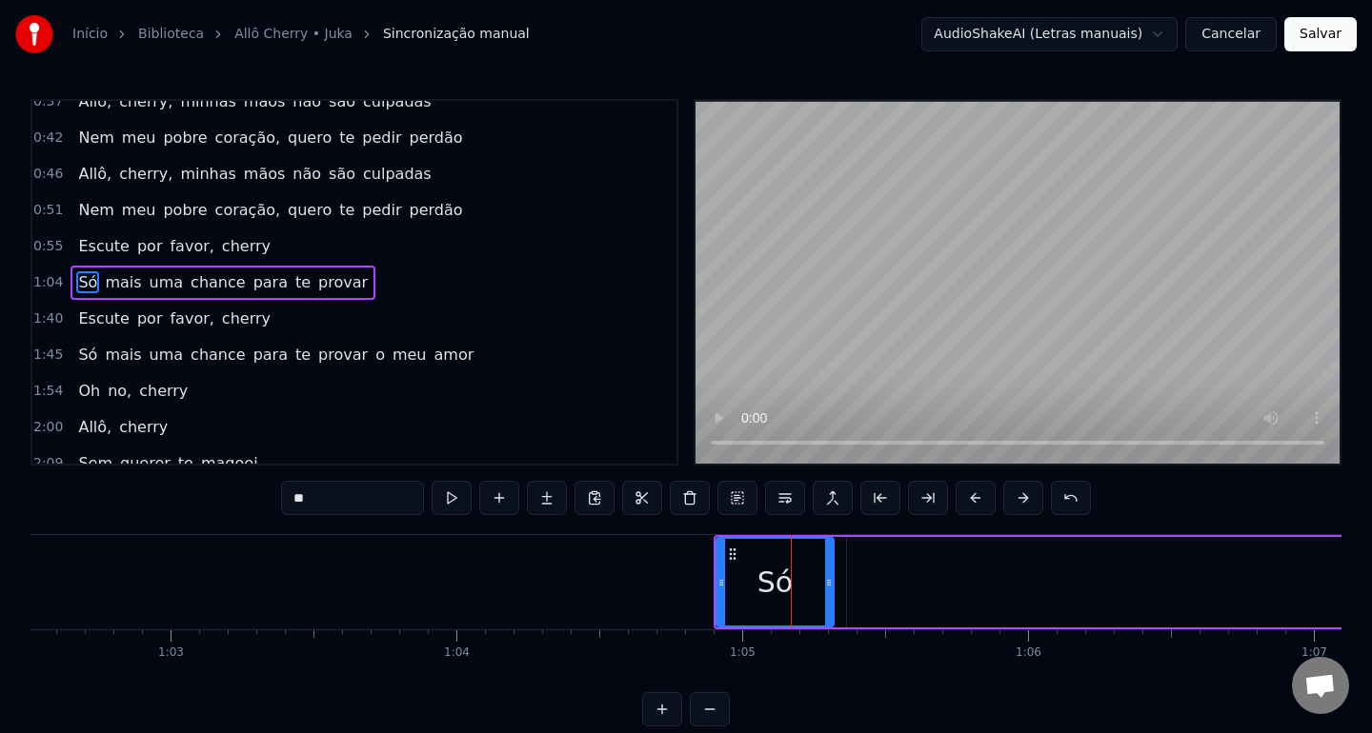
click at [705, 714] on button at bounding box center [710, 709] width 40 height 34
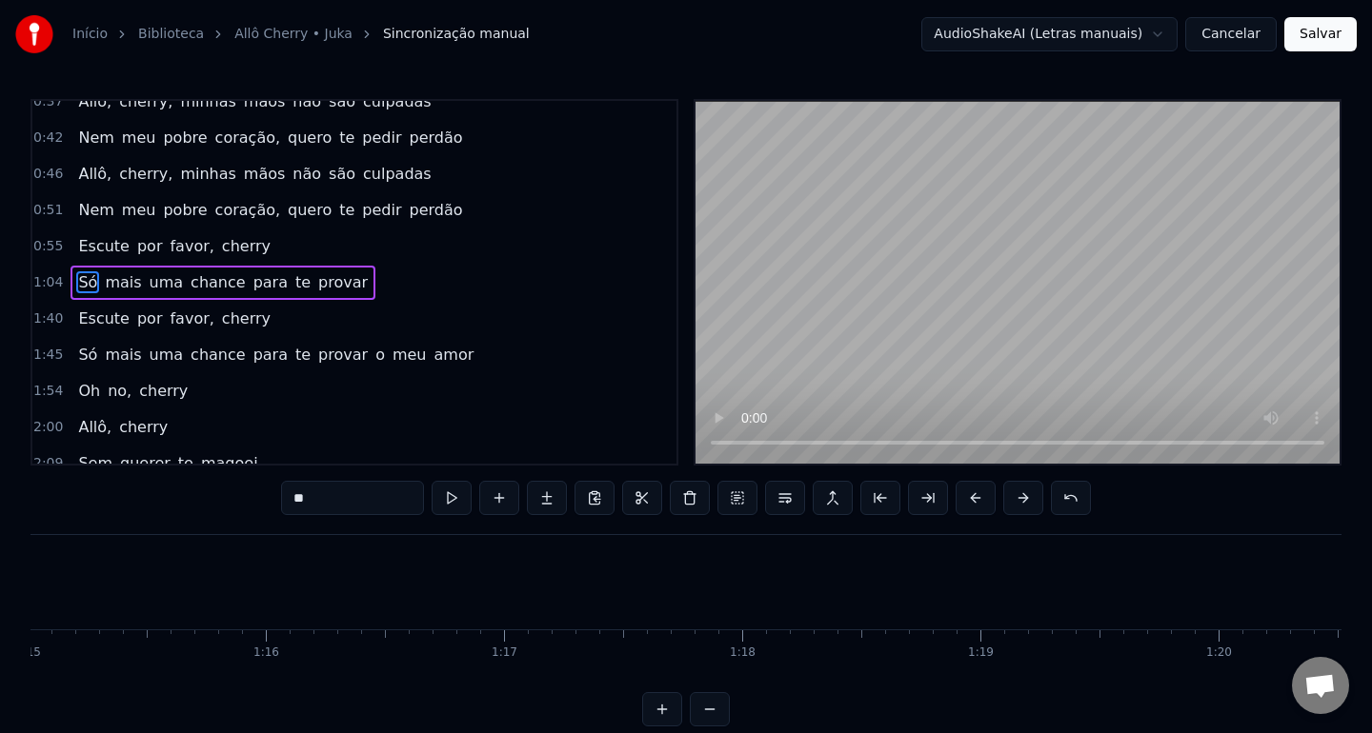
scroll to position [0, 15423]
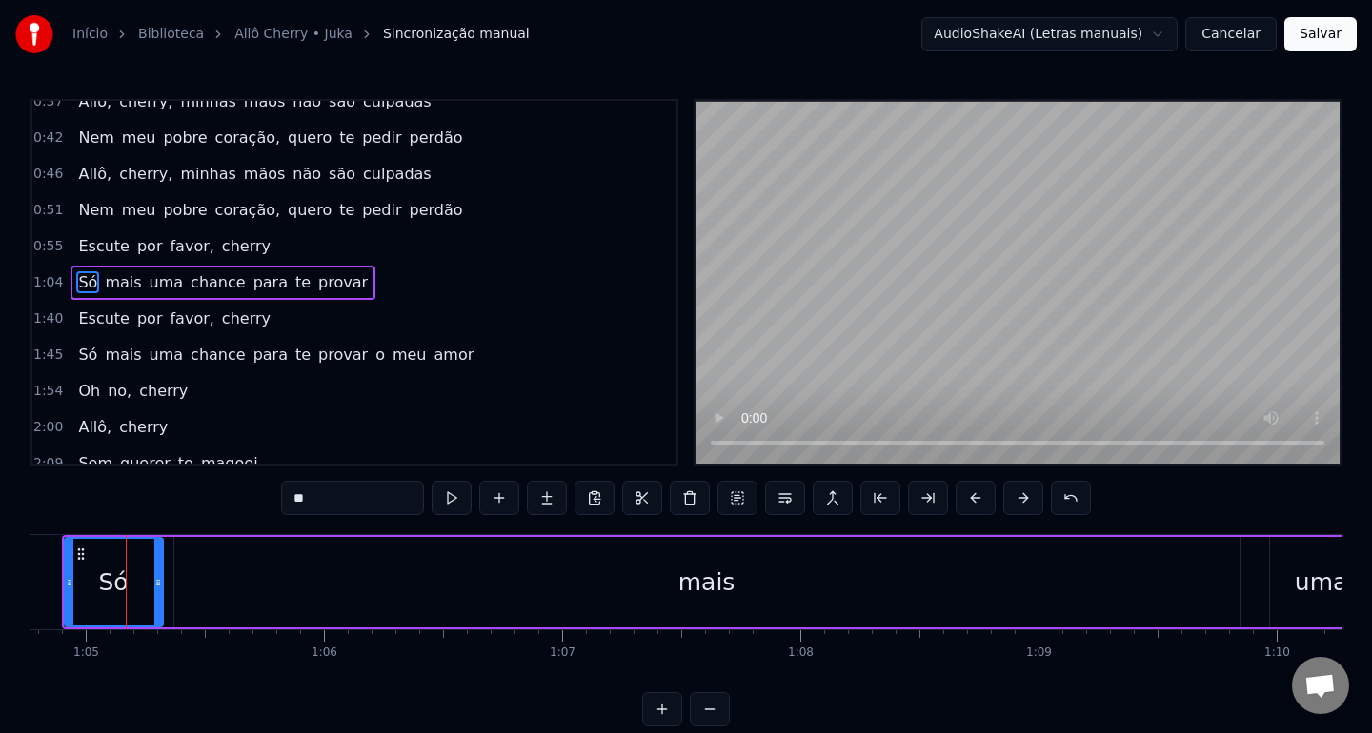
click at [705, 714] on button at bounding box center [710, 709] width 40 height 34
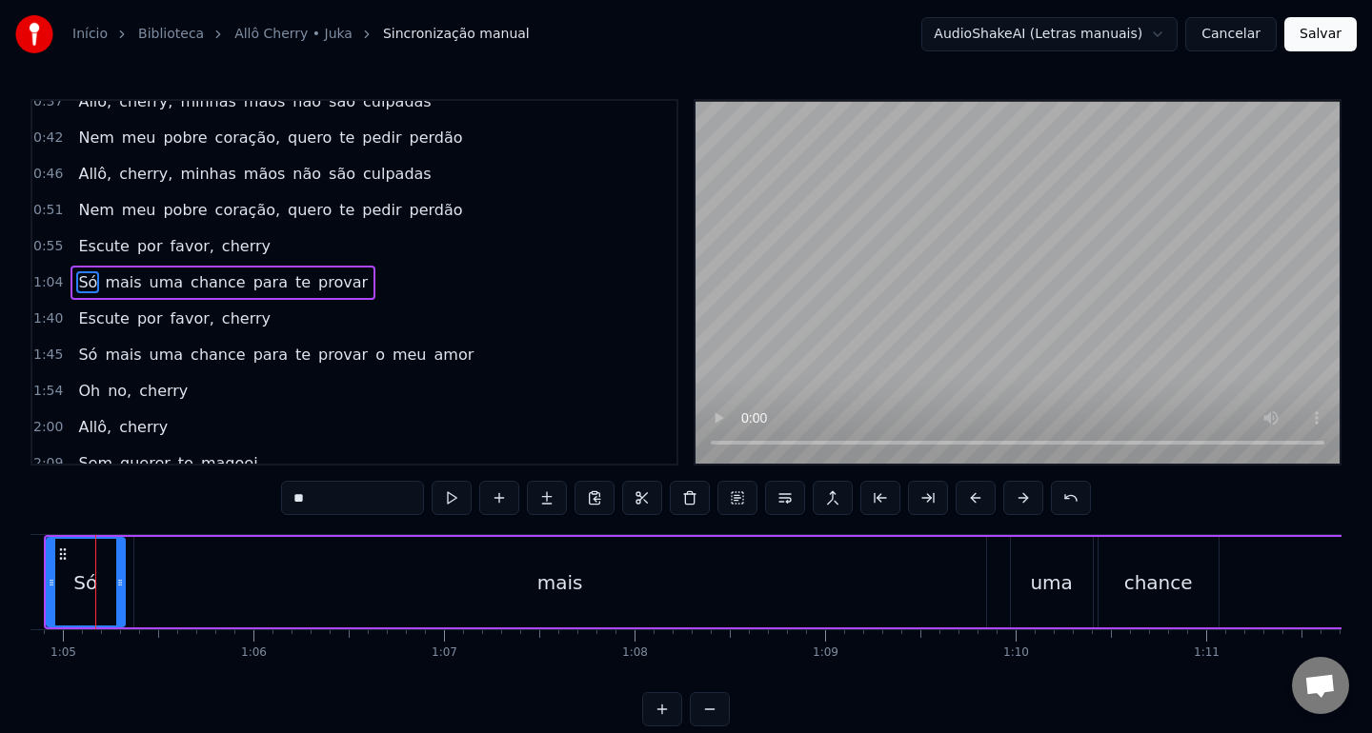
scroll to position [0, 12319]
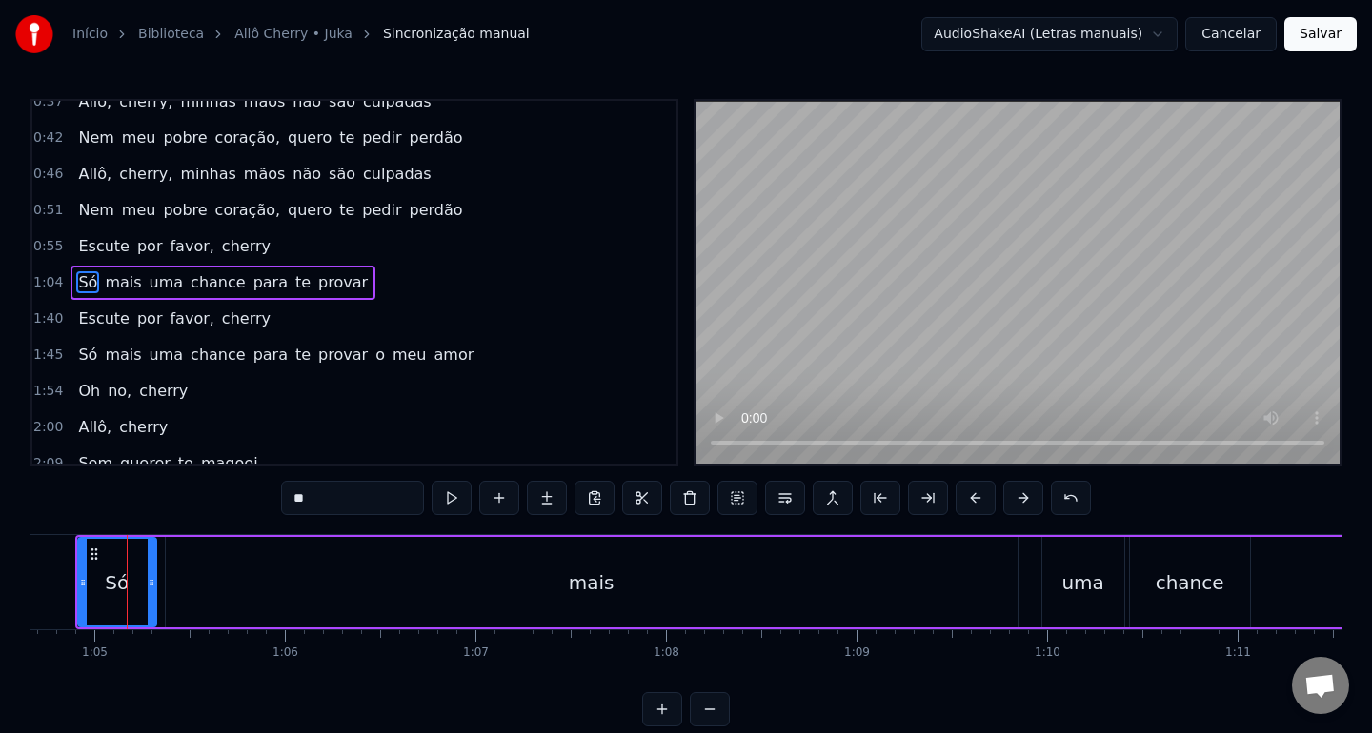
click at [690, 692] on button at bounding box center [710, 709] width 40 height 34
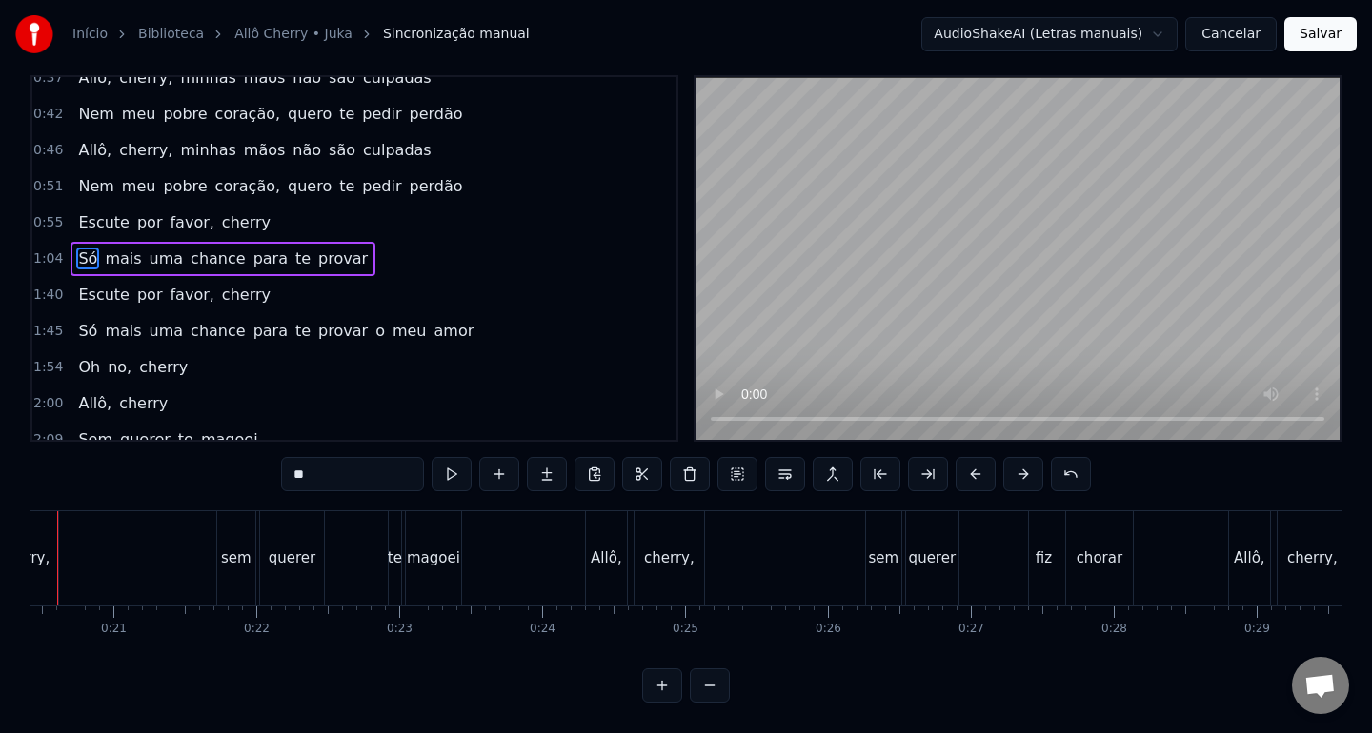
scroll to position [0, 2849]
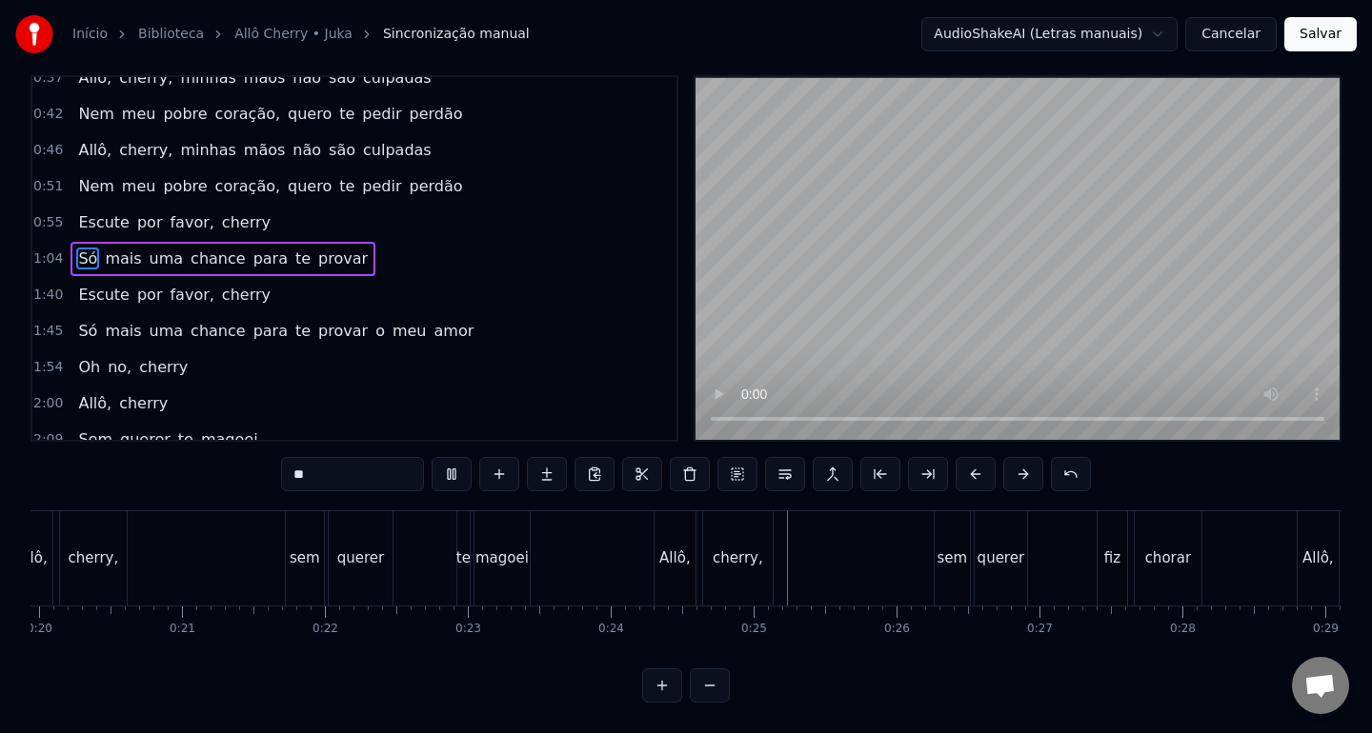
click at [712, 682] on button at bounding box center [710, 686] width 40 height 34
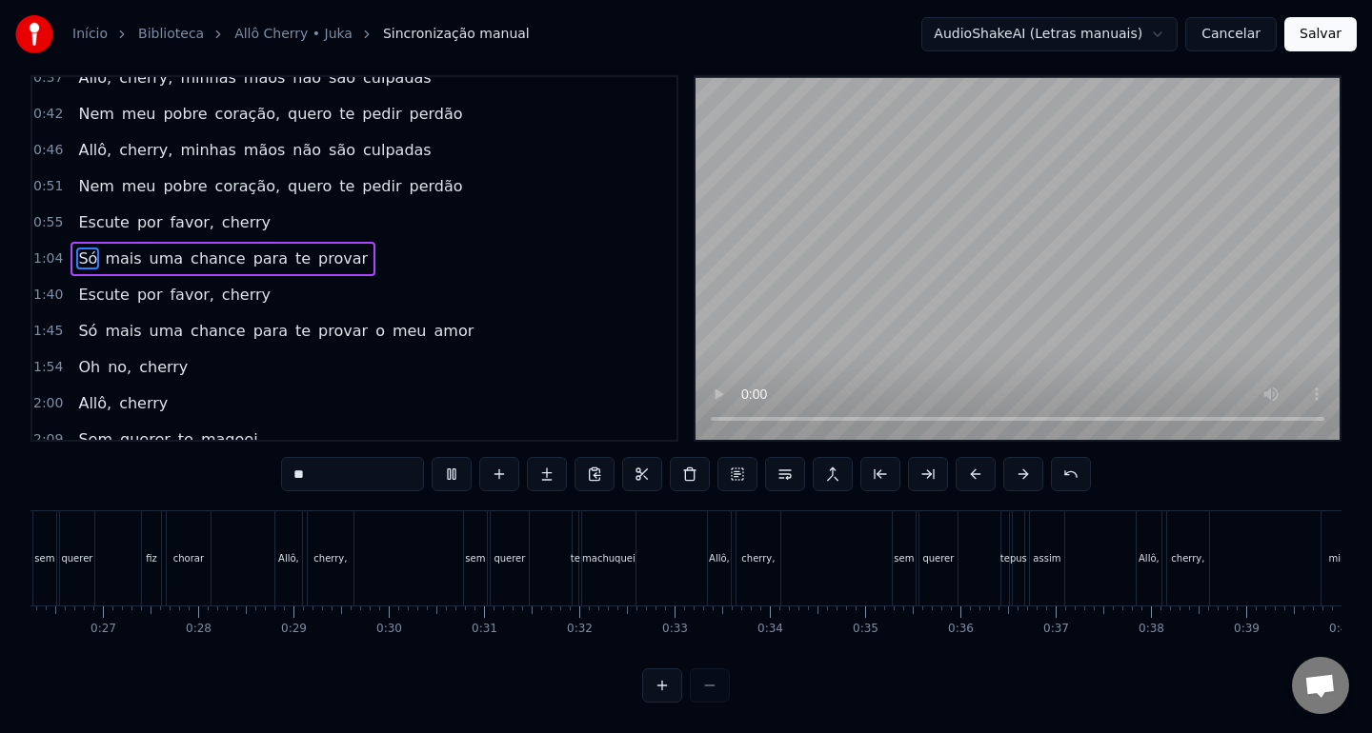
scroll to position [0, 2383]
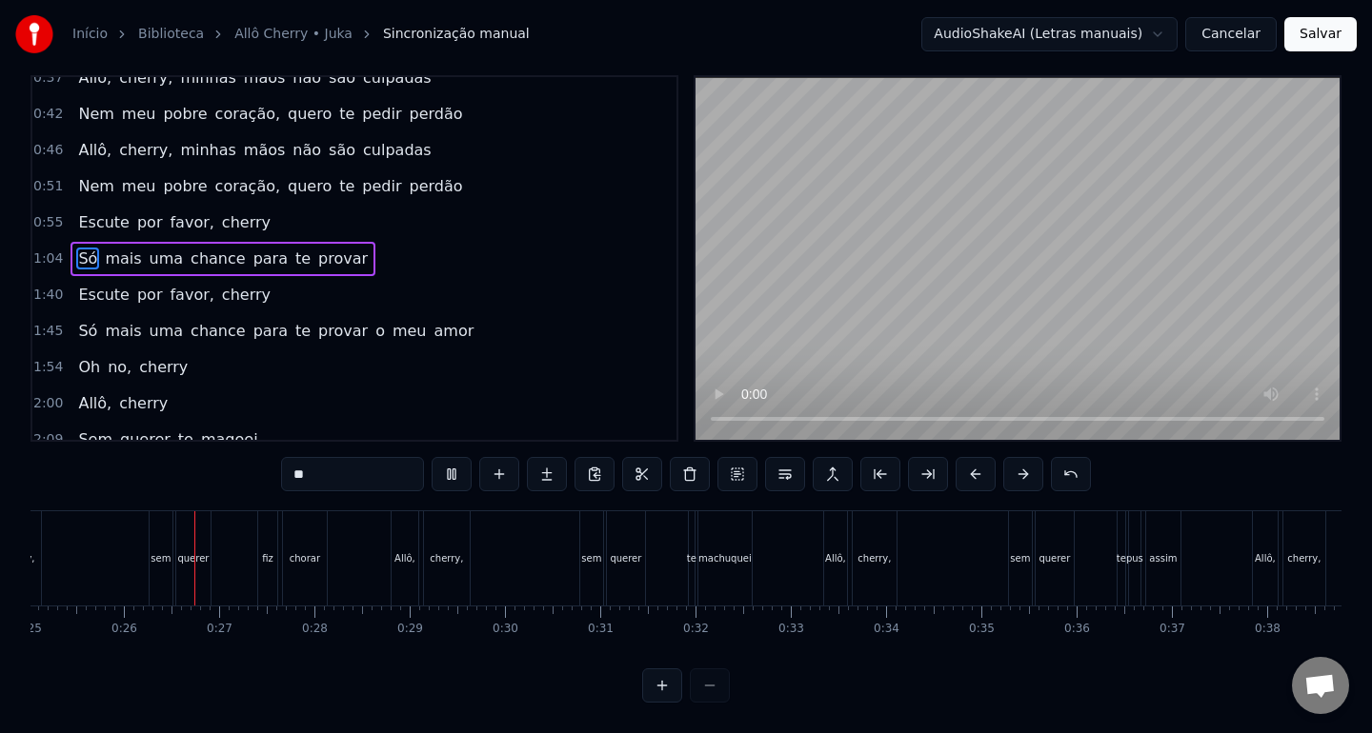
click at [712, 682] on div at bounding box center [686, 686] width 88 height 34
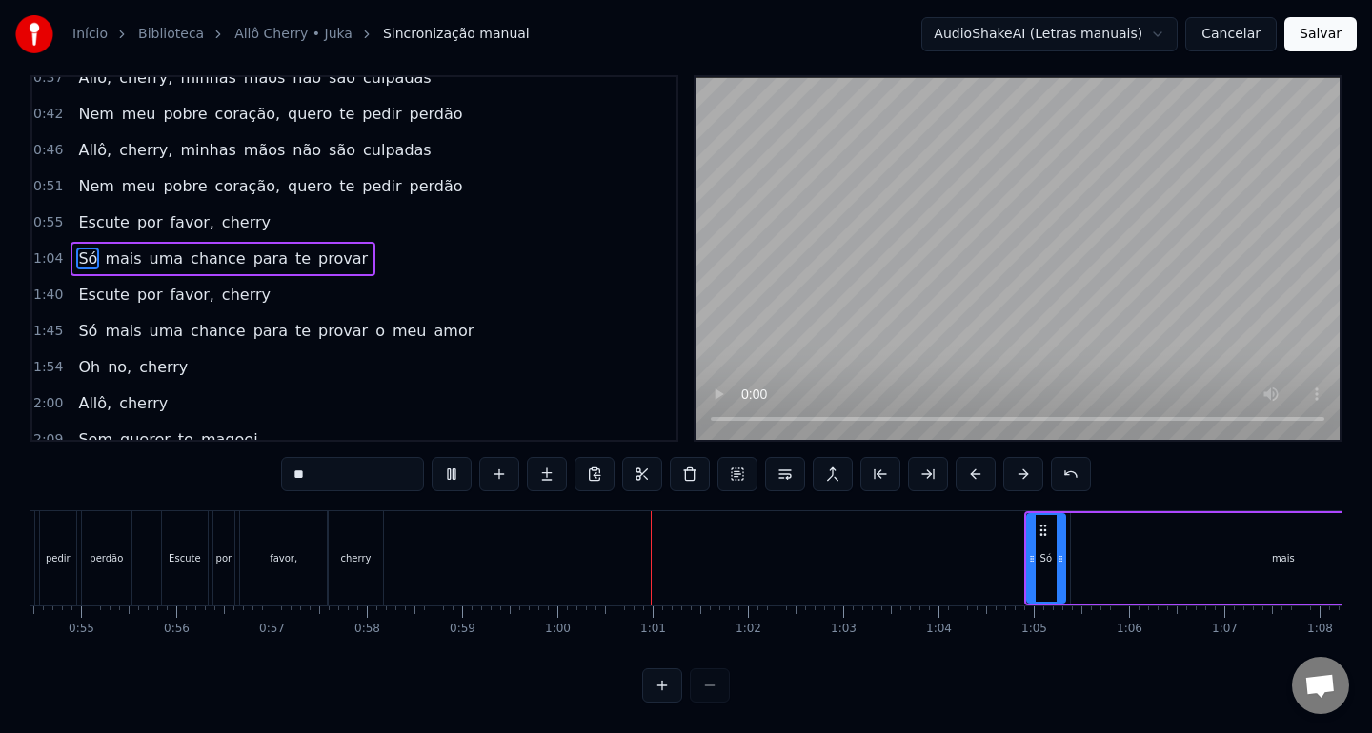
scroll to position [0, 5312]
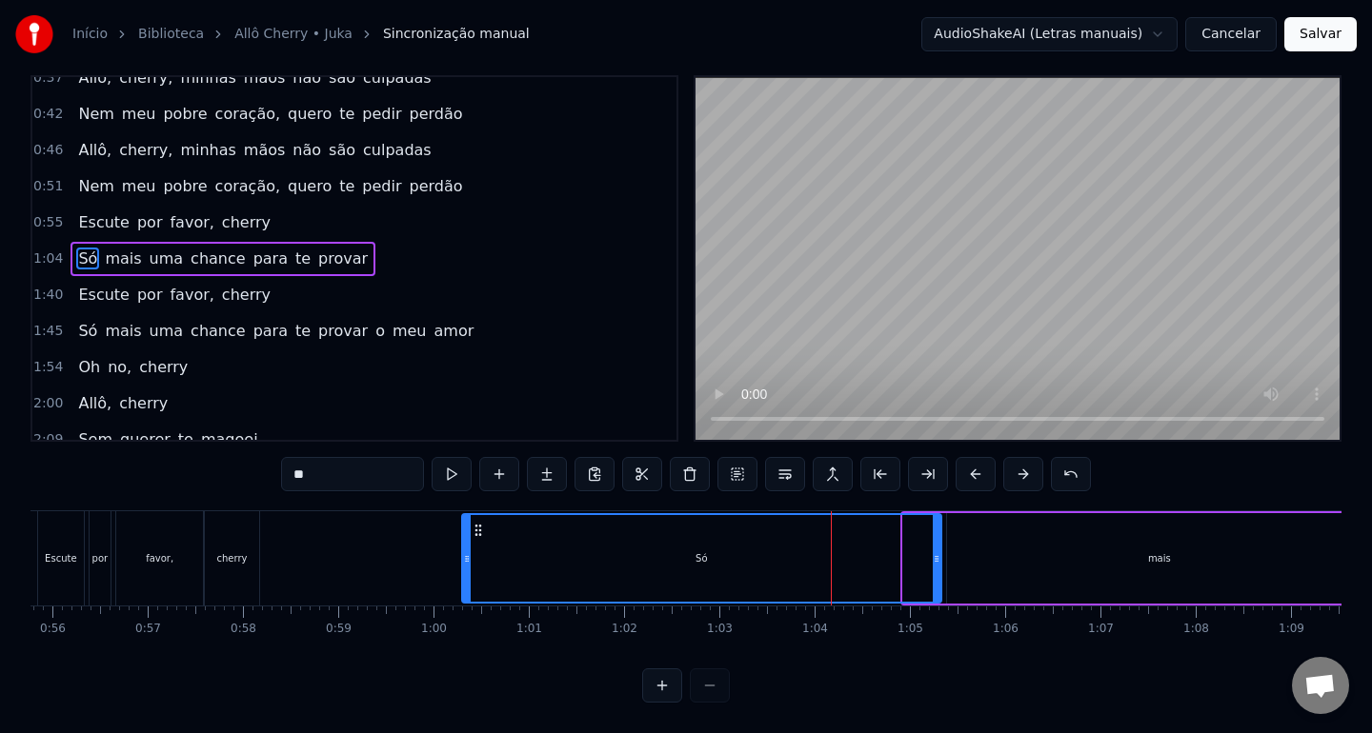
drag, startPoint x: 905, startPoint y: 560, endPoint x: 464, endPoint y: 579, distance: 441.4
click at [464, 579] on div at bounding box center [467, 558] width 8 height 87
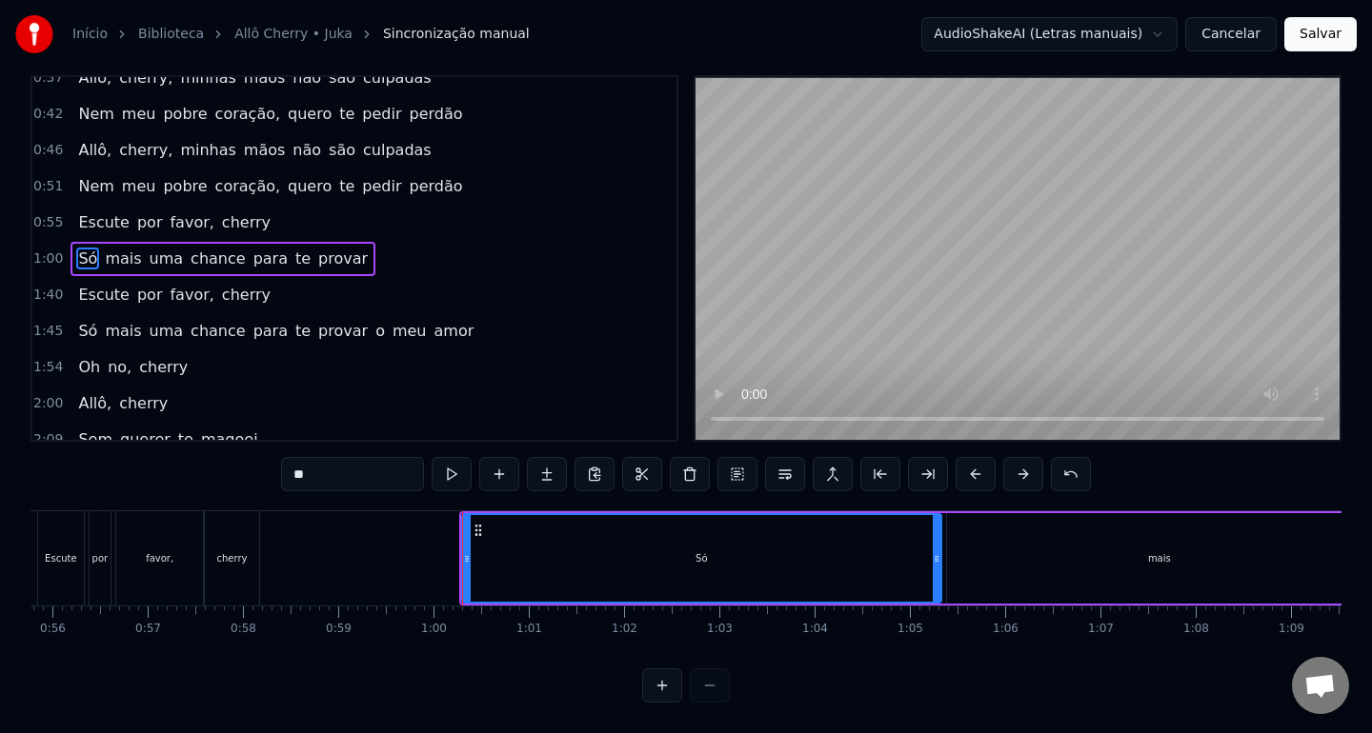
scroll to position [0, 0]
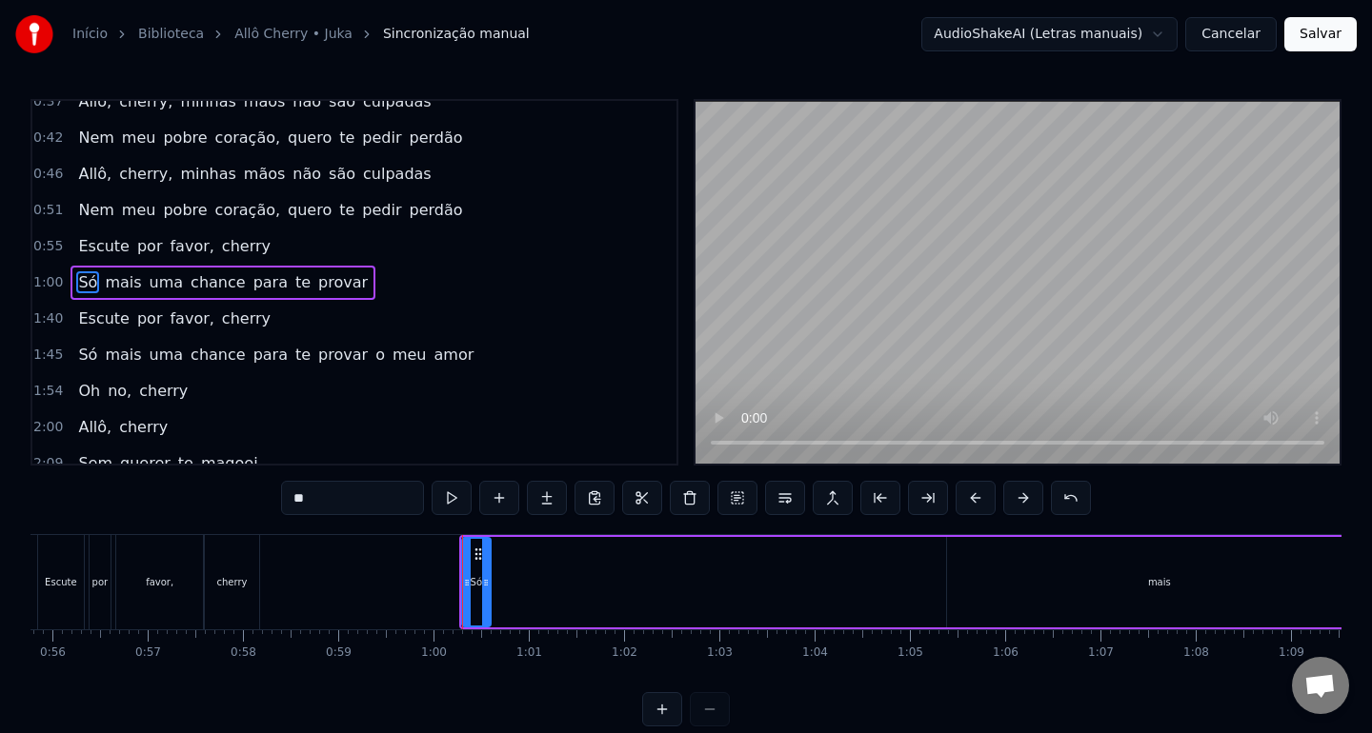
drag, startPoint x: 935, startPoint y: 583, endPoint x: 485, endPoint y: 614, distance: 451.6
click at [485, 614] on div at bounding box center [486, 582] width 8 height 87
click at [959, 589] on div "mais" at bounding box center [1159, 582] width 425 height 90
type input "****"
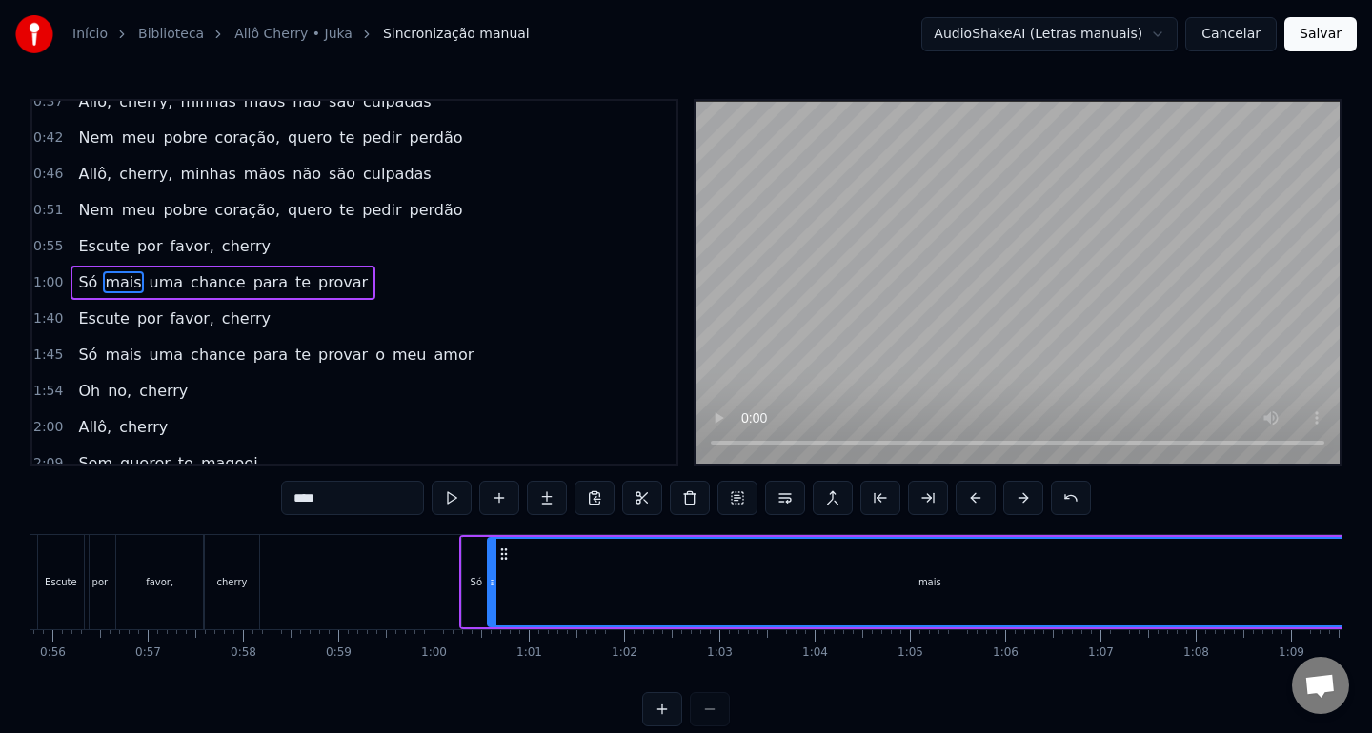
drag, startPoint x: 953, startPoint y: 584, endPoint x: 493, endPoint y: 619, distance: 460.5
click at [493, 619] on div at bounding box center [493, 582] width 8 height 87
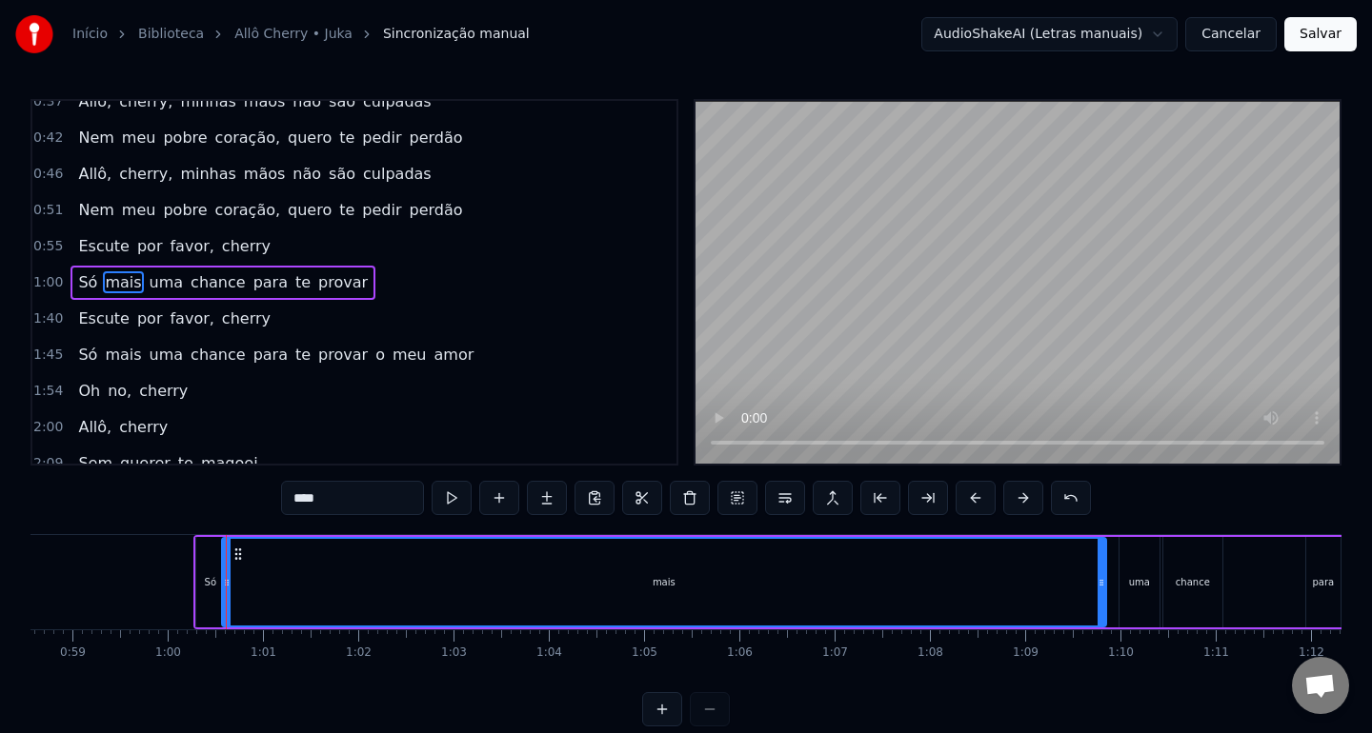
scroll to position [0, 5620]
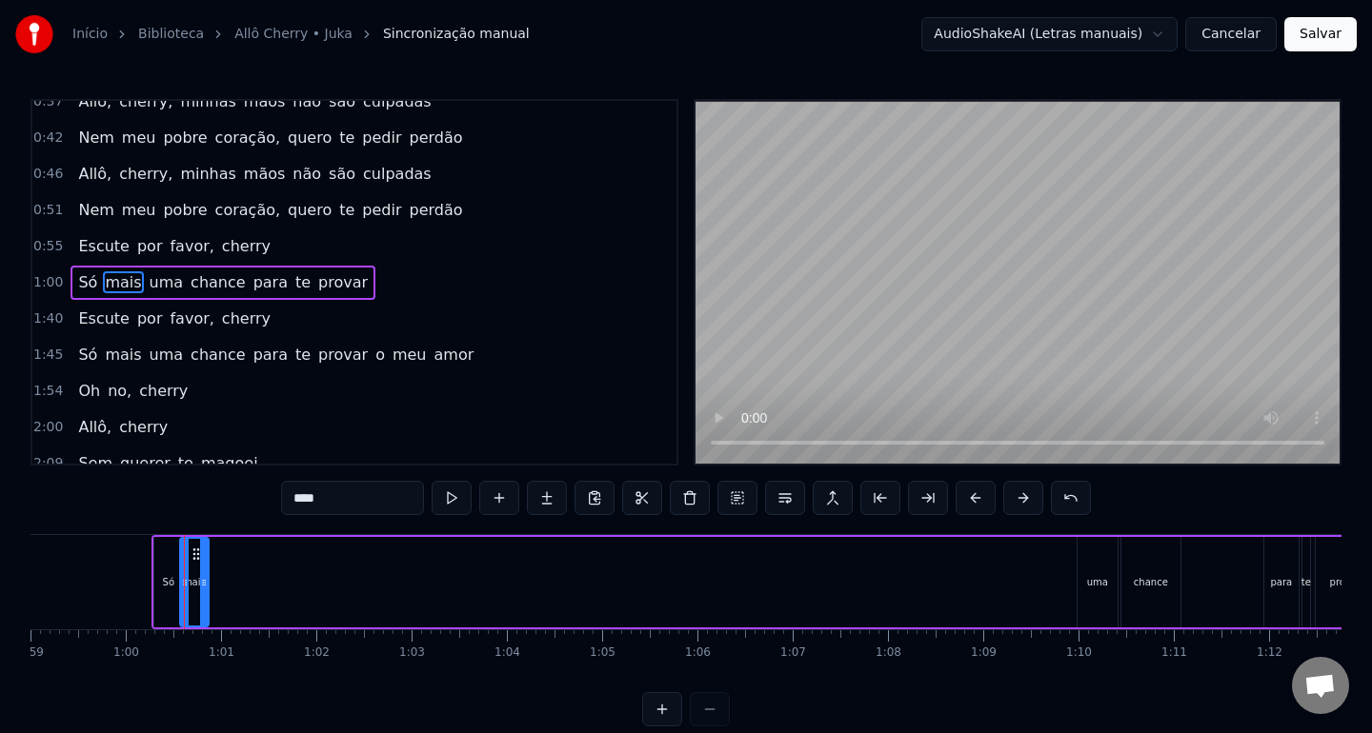
drag, startPoint x: 1056, startPoint y: 589, endPoint x: 201, endPoint y: 611, distance: 855.6
click at [201, 611] on div at bounding box center [204, 582] width 8 height 87
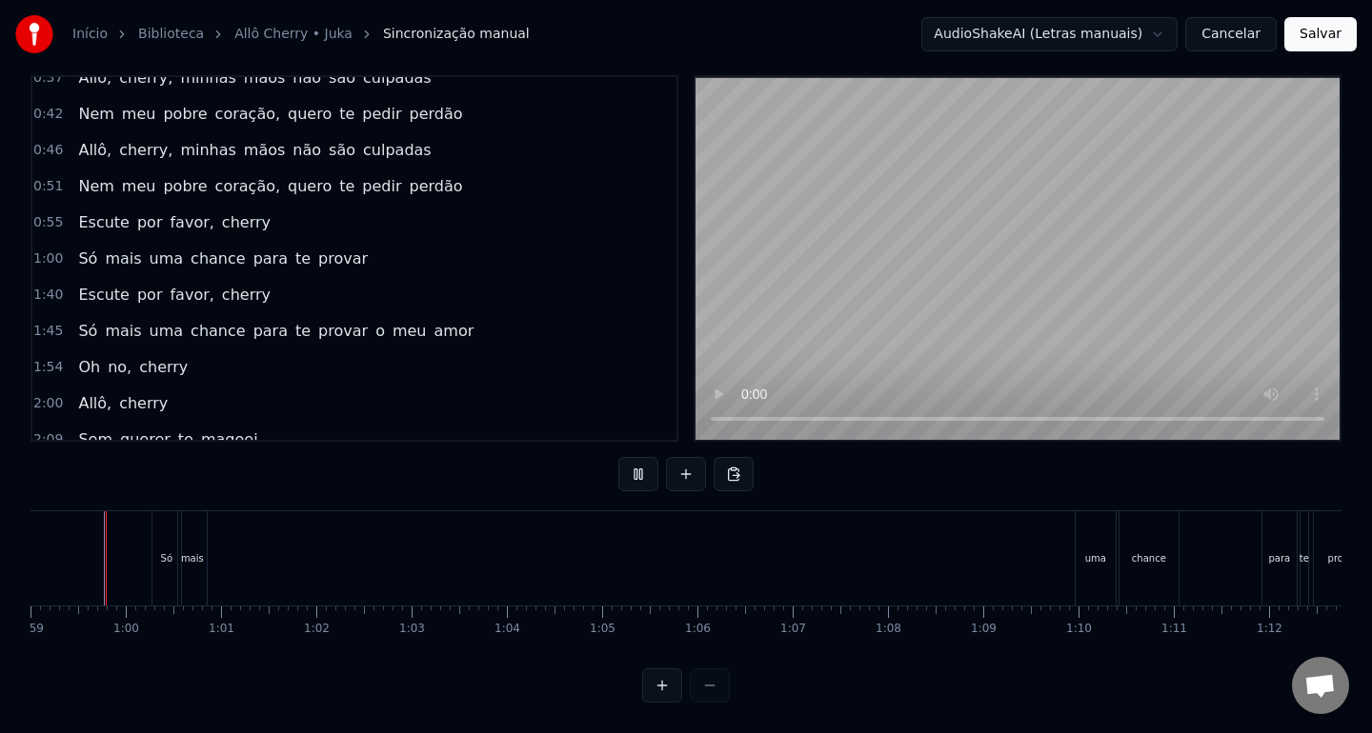
scroll to position [0, 5598]
click at [1116, 560] on div "uma" at bounding box center [1117, 558] width 21 height 14
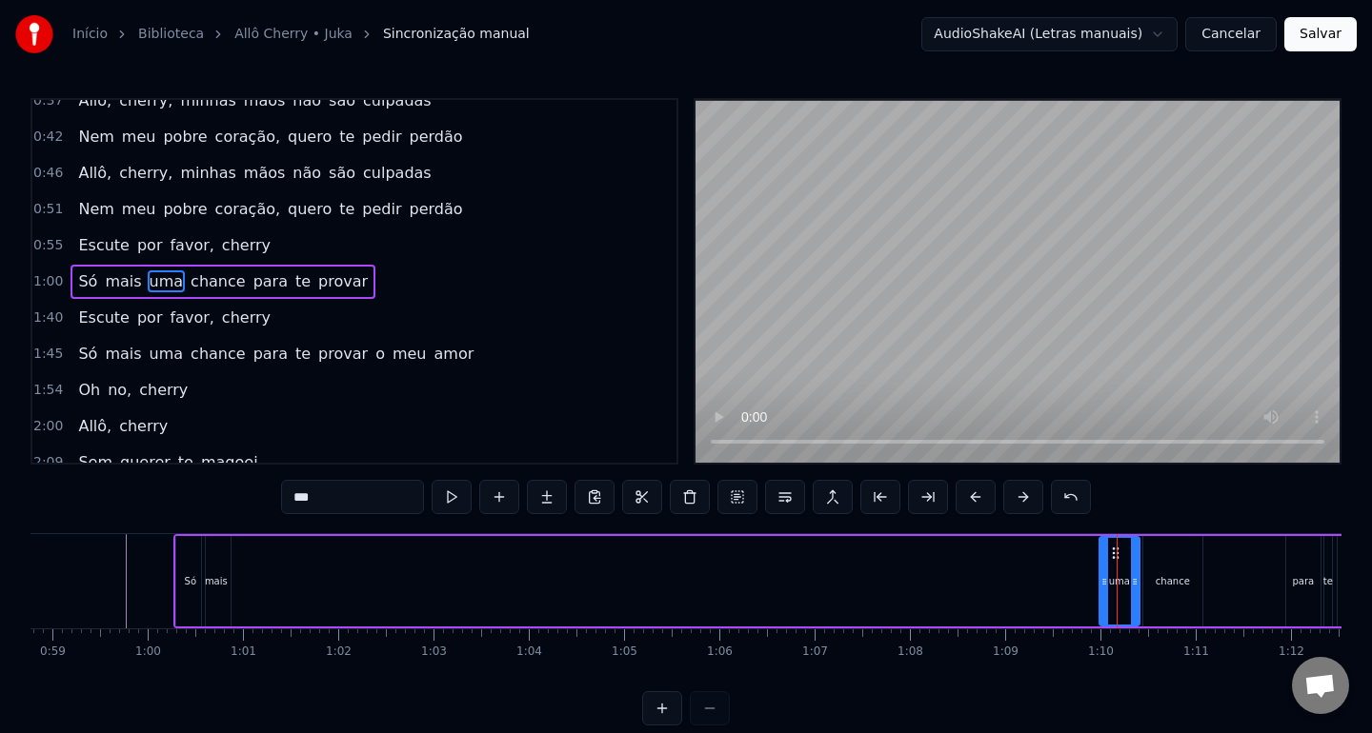
scroll to position [0, 0]
click at [964, 502] on button at bounding box center [975, 498] width 40 height 34
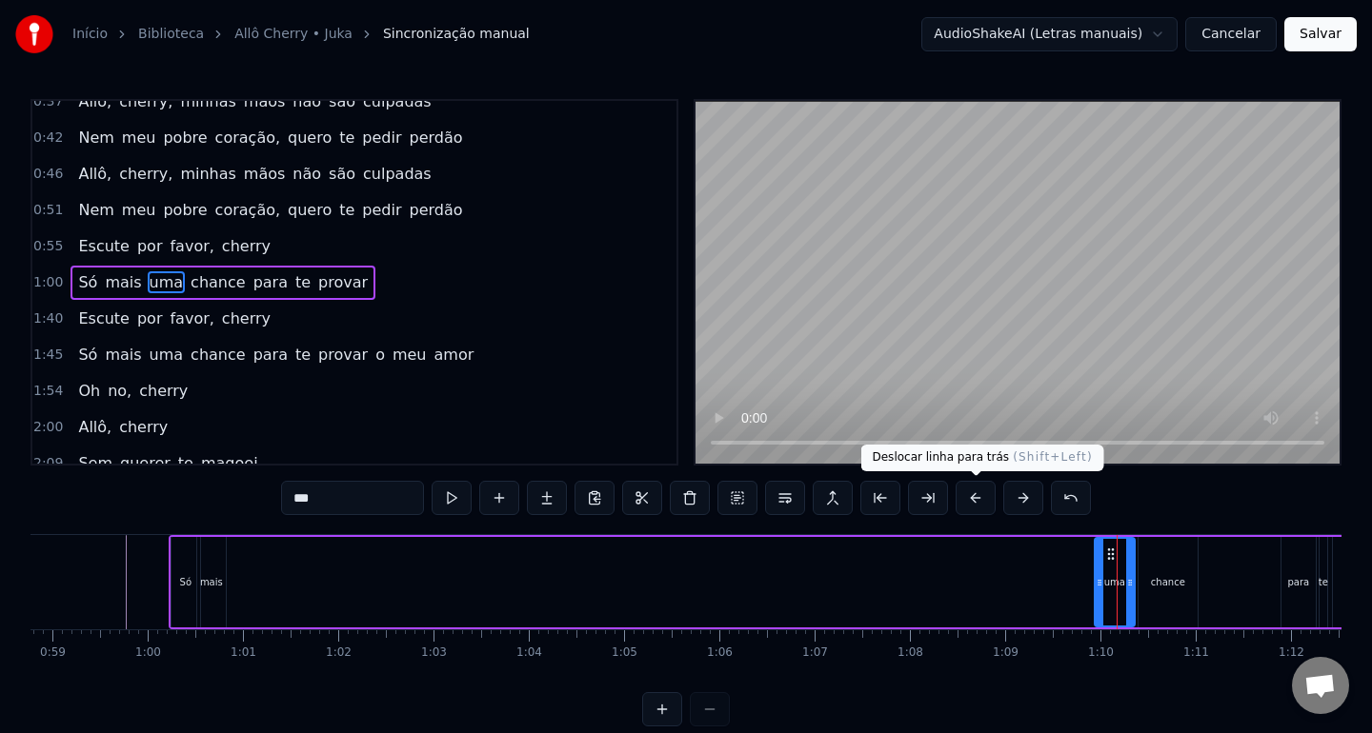
click at [976, 502] on button at bounding box center [975, 498] width 40 height 34
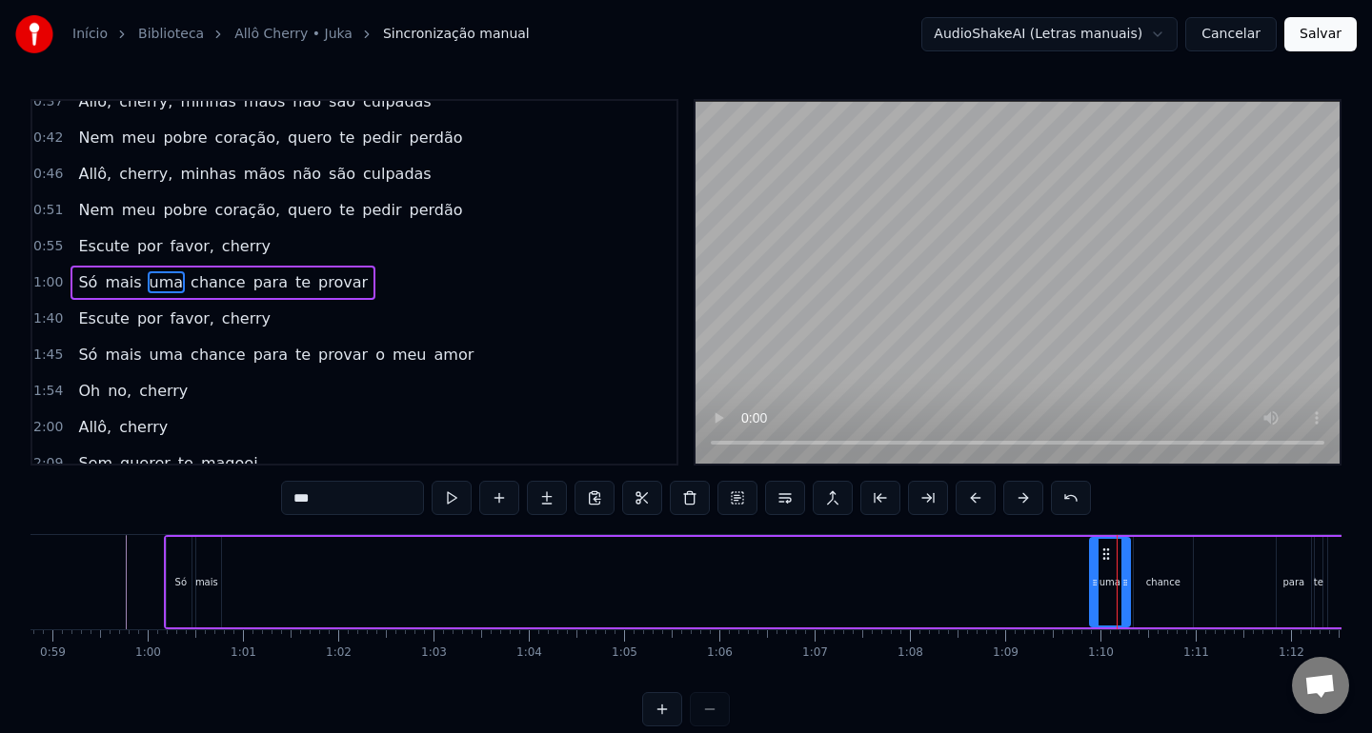
click at [976, 502] on button at bounding box center [975, 498] width 40 height 34
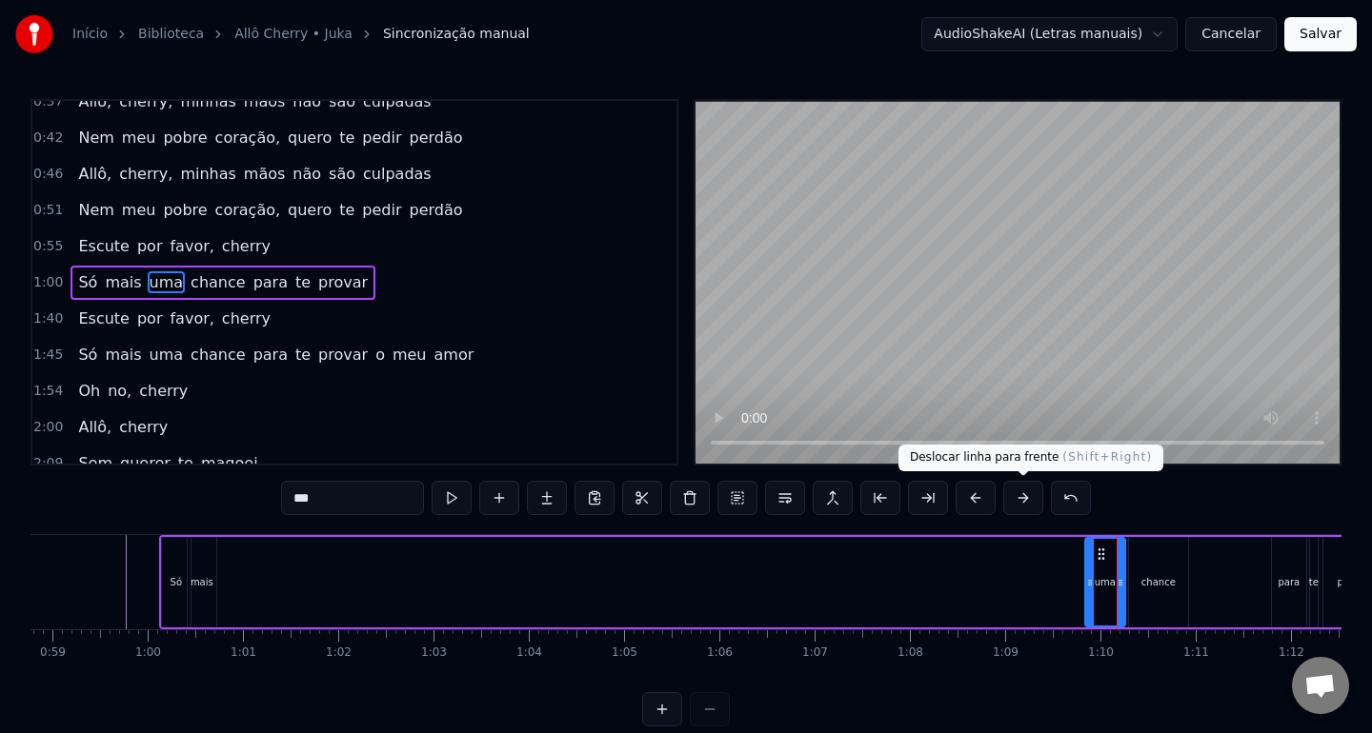
click at [1017, 501] on button at bounding box center [1023, 498] width 40 height 34
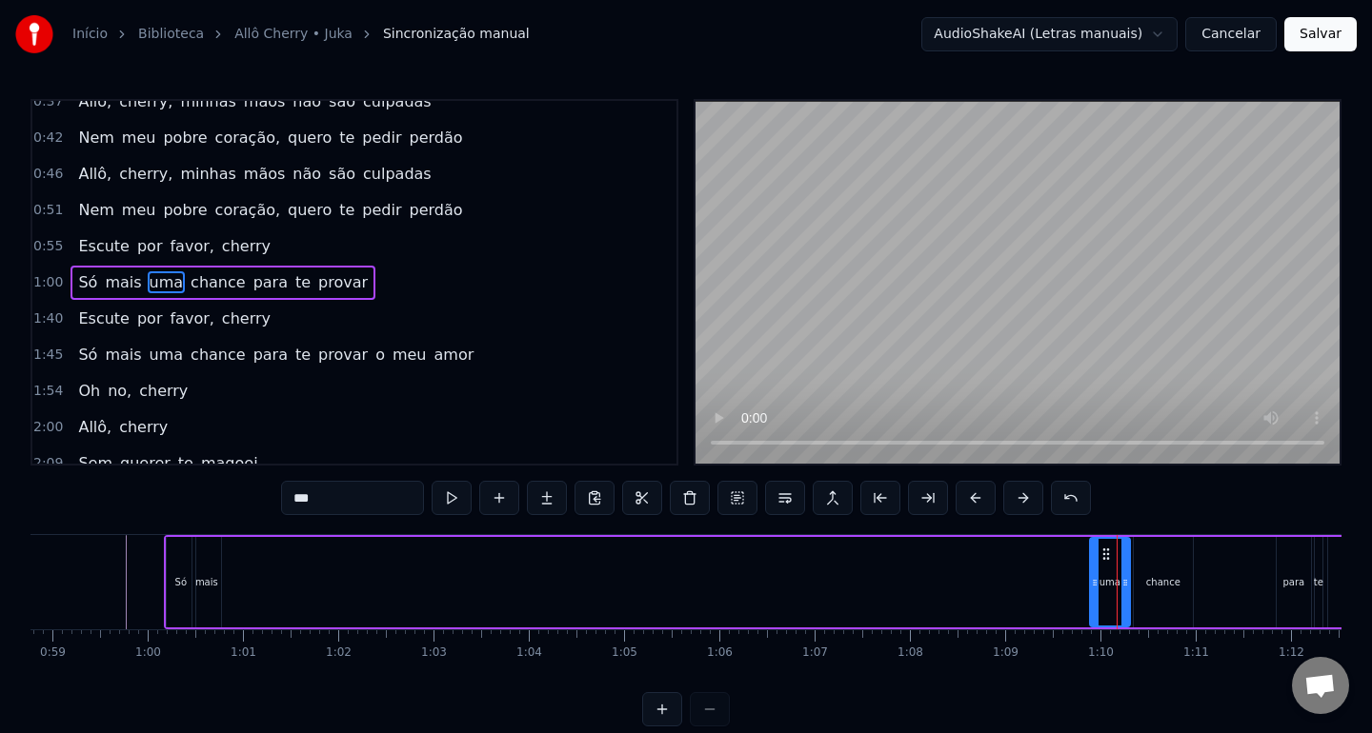
click at [1017, 501] on button at bounding box center [1023, 498] width 40 height 34
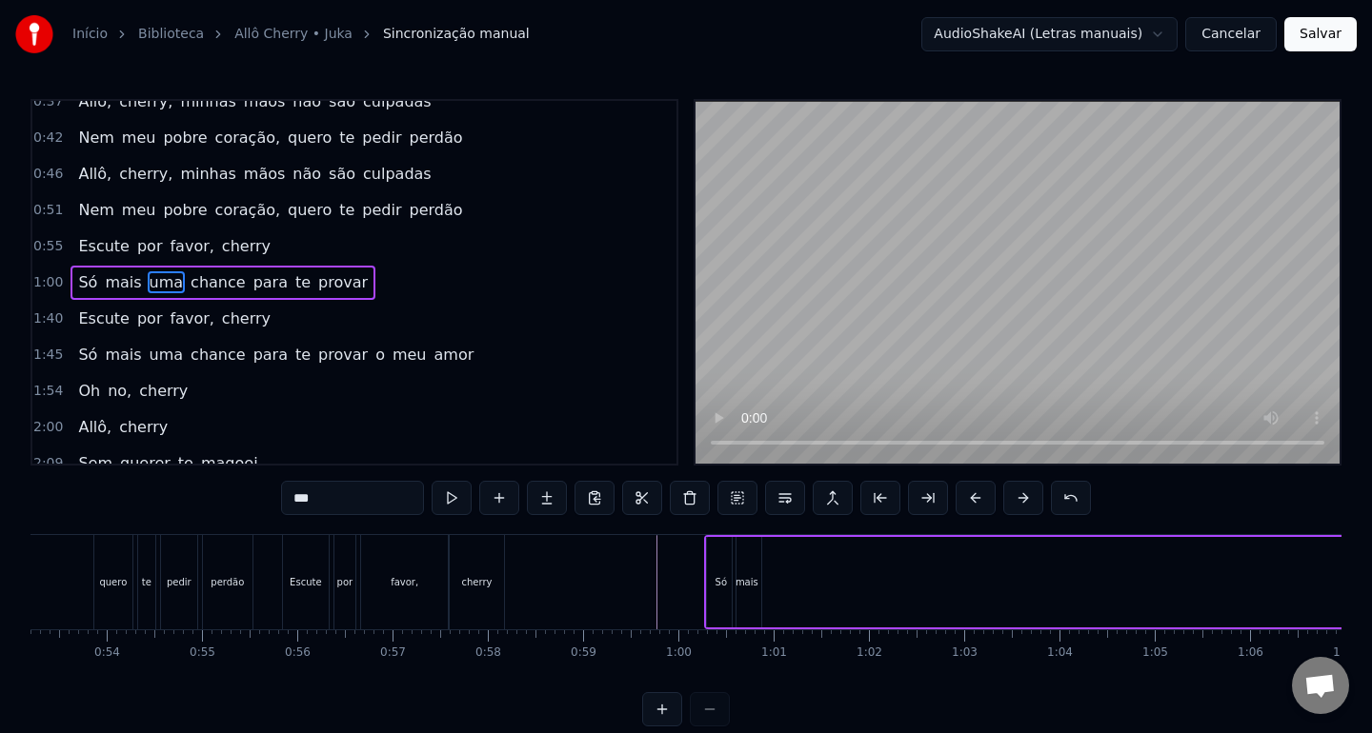
scroll to position [0, 5063]
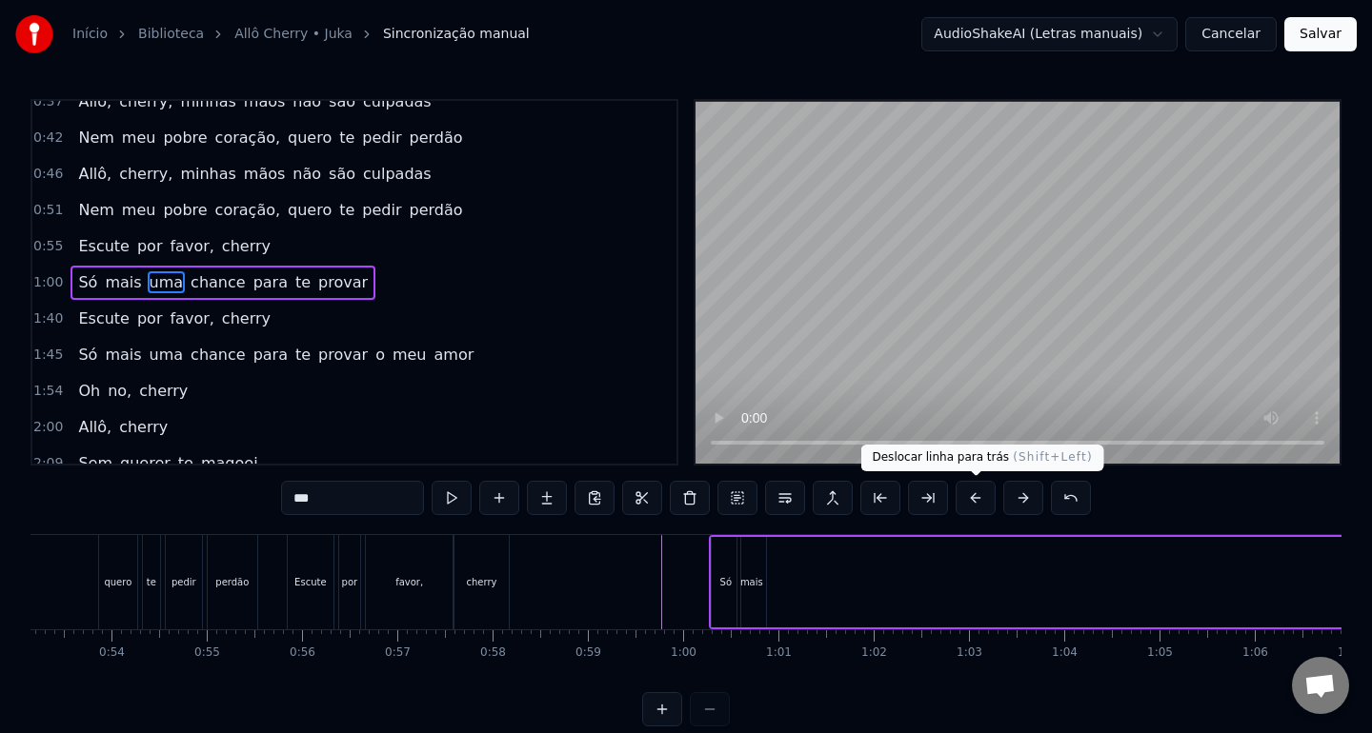
click at [983, 502] on button at bounding box center [975, 498] width 40 height 34
click at [1032, 499] on button at bounding box center [1023, 498] width 40 height 34
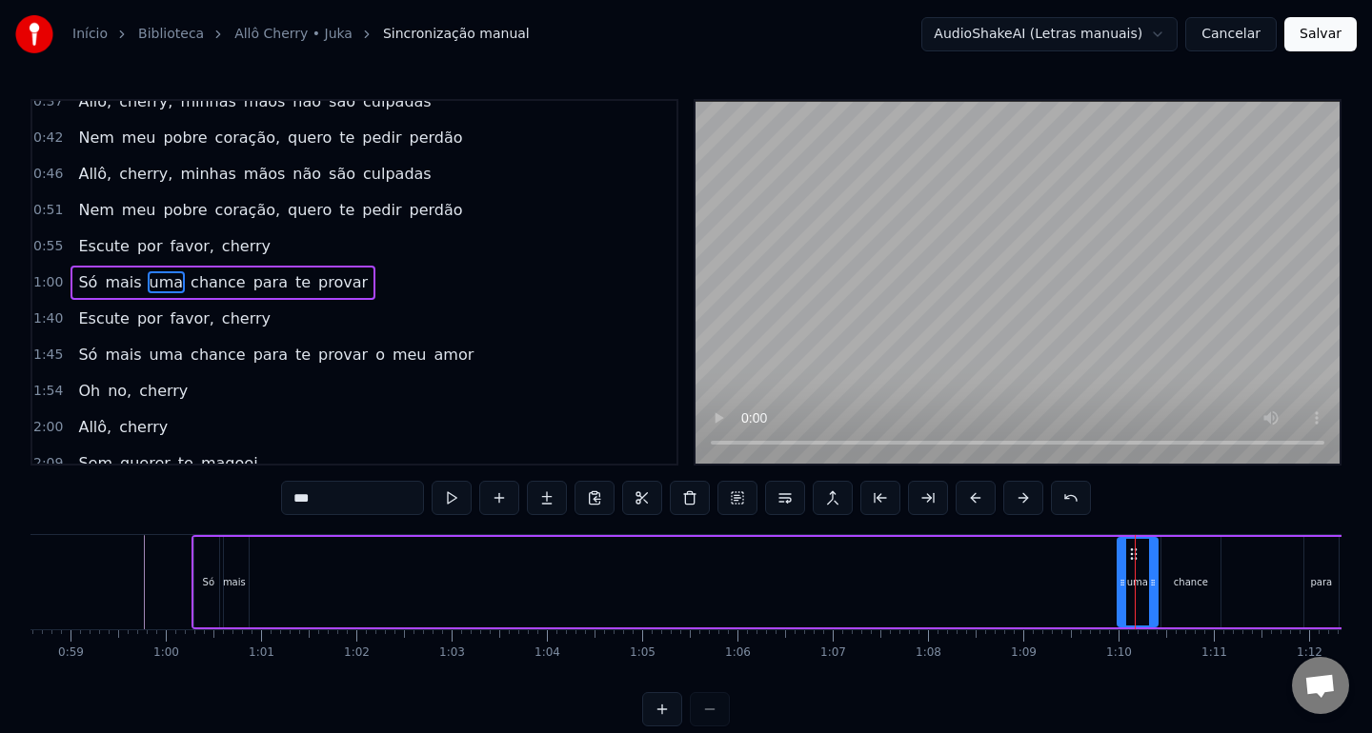
scroll to position [0, 5555]
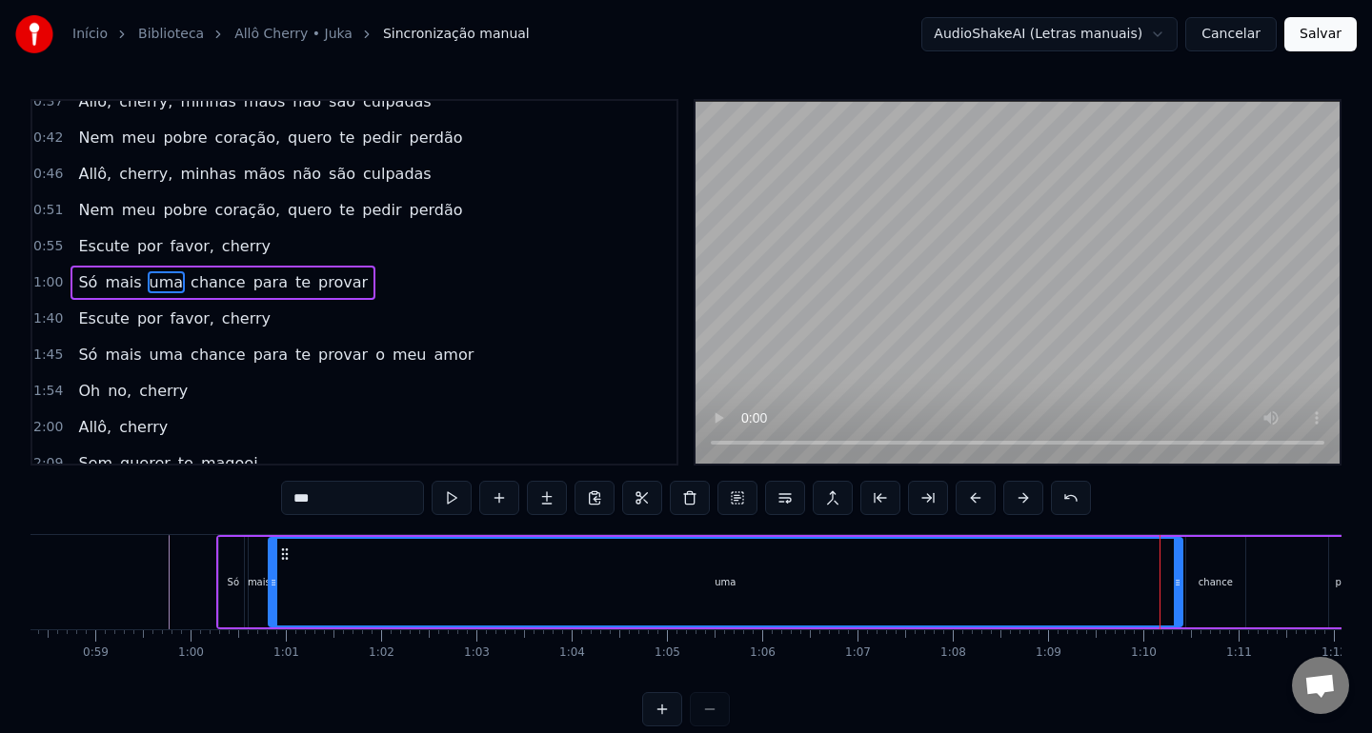
drag, startPoint x: 1145, startPoint y: 587, endPoint x: 271, endPoint y: 621, distance: 874.1
click at [271, 621] on div at bounding box center [274, 582] width 8 height 87
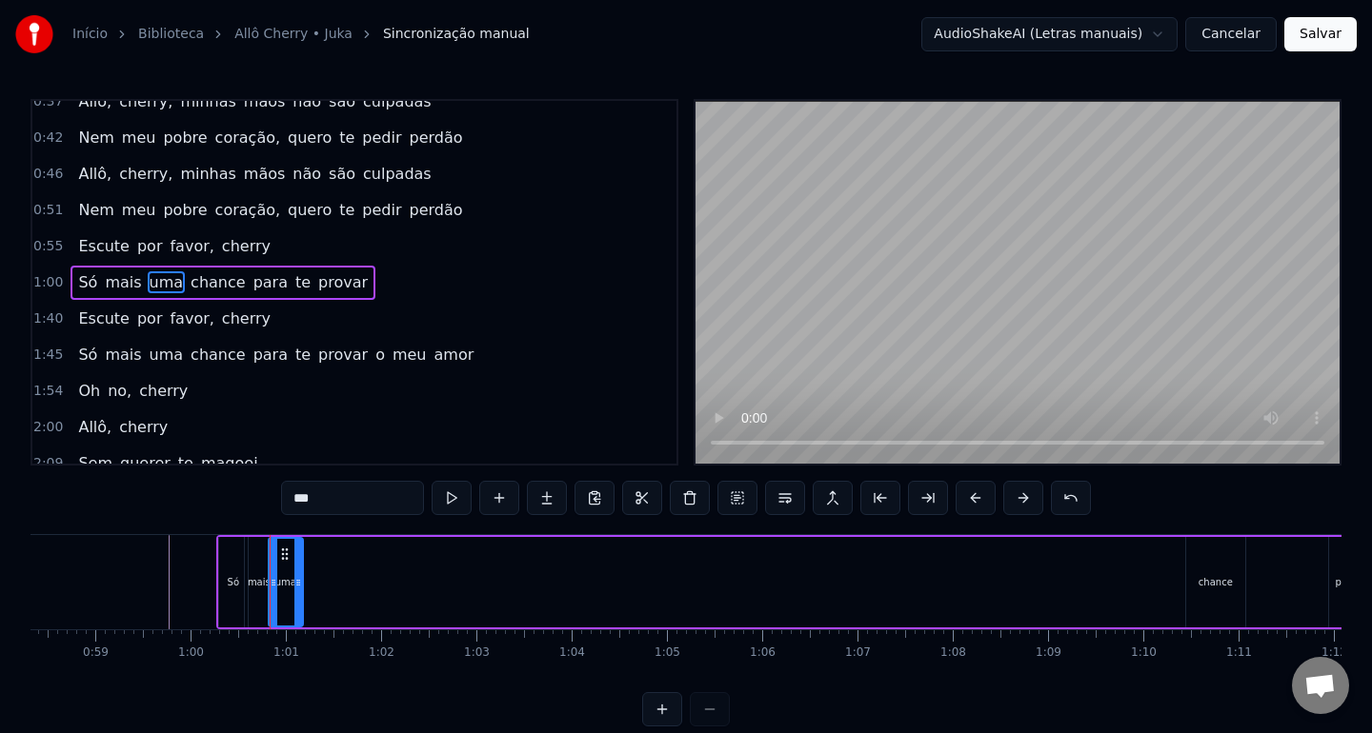
drag, startPoint x: 1179, startPoint y: 587, endPoint x: 300, endPoint y: 634, distance: 880.4
click at [300, 634] on div "Allô [PERSON_NAME], [PERSON_NAME], sem querer te magoei [PERSON_NAME], [PERSON_…" at bounding box center [685, 605] width 1311 height 143
click at [1197, 592] on div "chance" at bounding box center [1215, 582] width 59 height 90
type input "******"
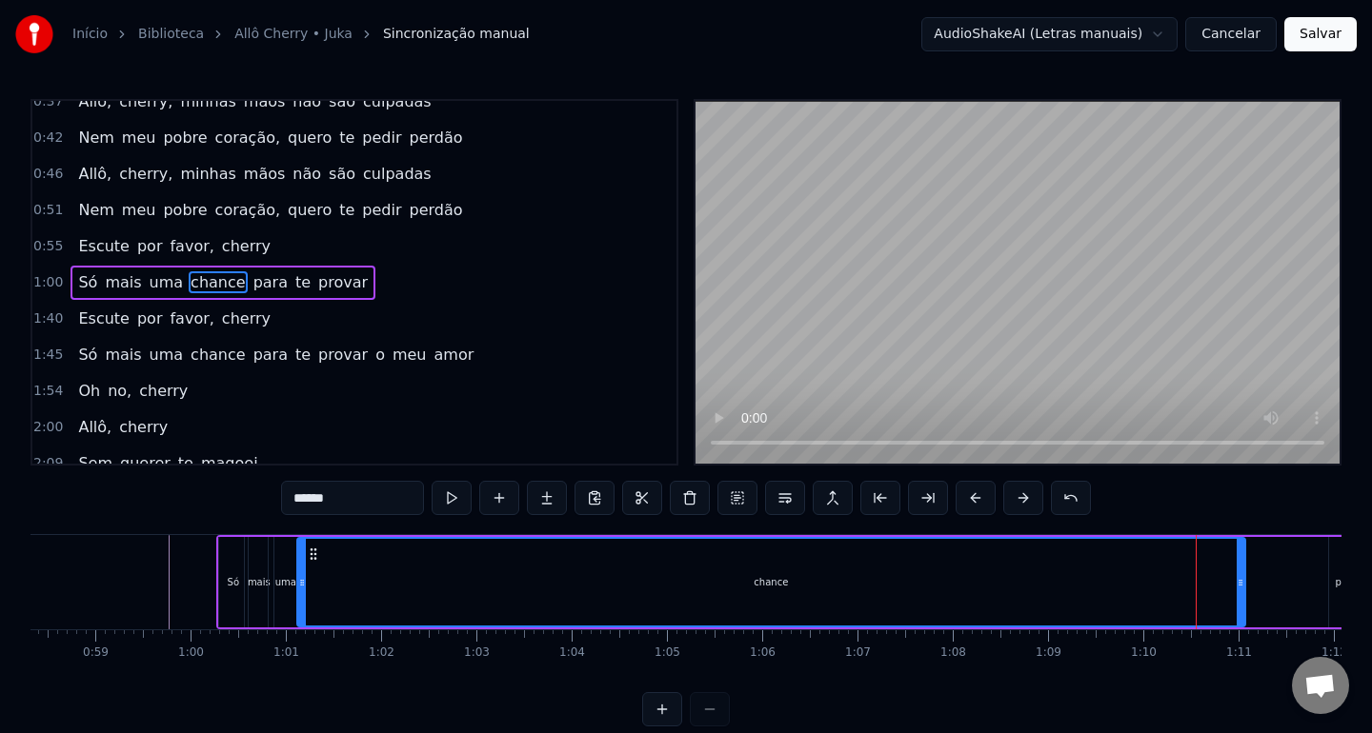
drag, startPoint x: 1188, startPoint y: 583, endPoint x: 299, endPoint y: 612, distance: 889.2
click at [299, 612] on div at bounding box center [302, 582] width 8 height 87
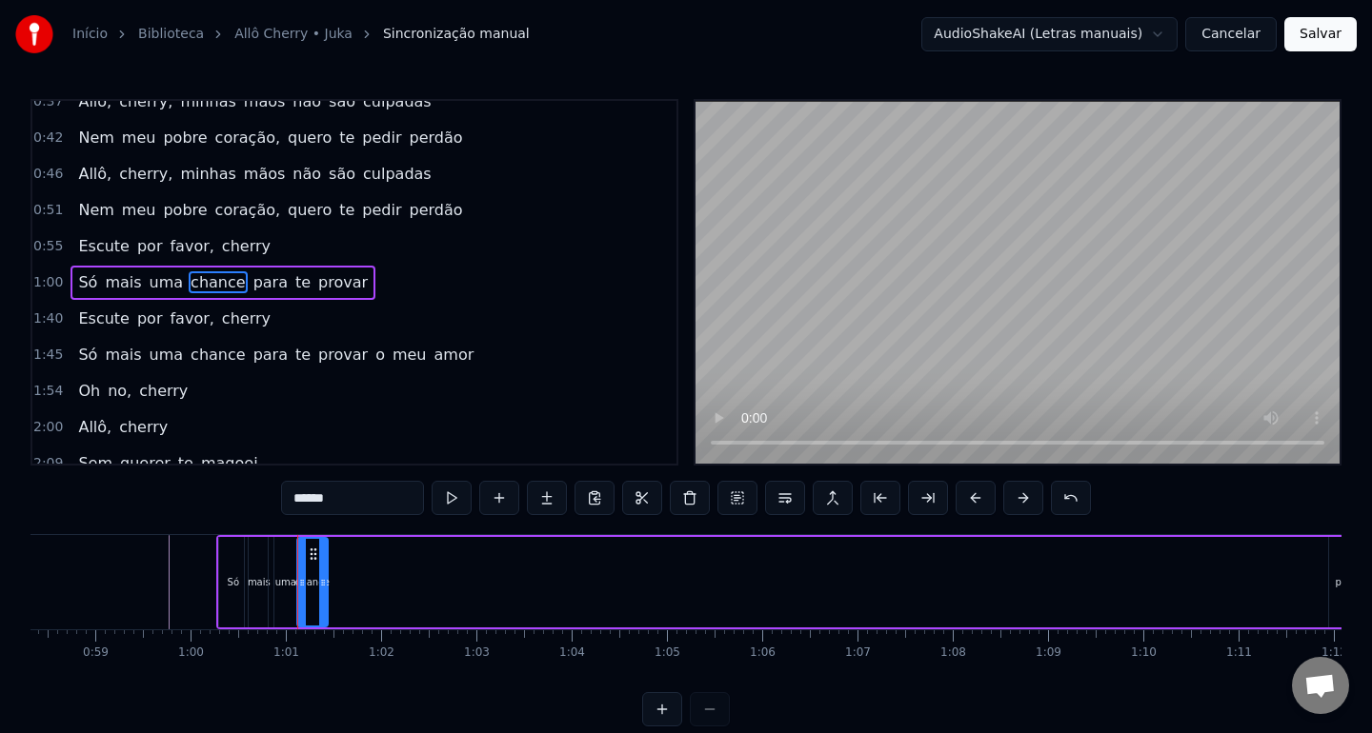
drag, startPoint x: 1242, startPoint y: 587, endPoint x: 325, endPoint y: 613, distance: 917.6
click at [325, 613] on div at bounding box center [323, 582] width 8 height 87
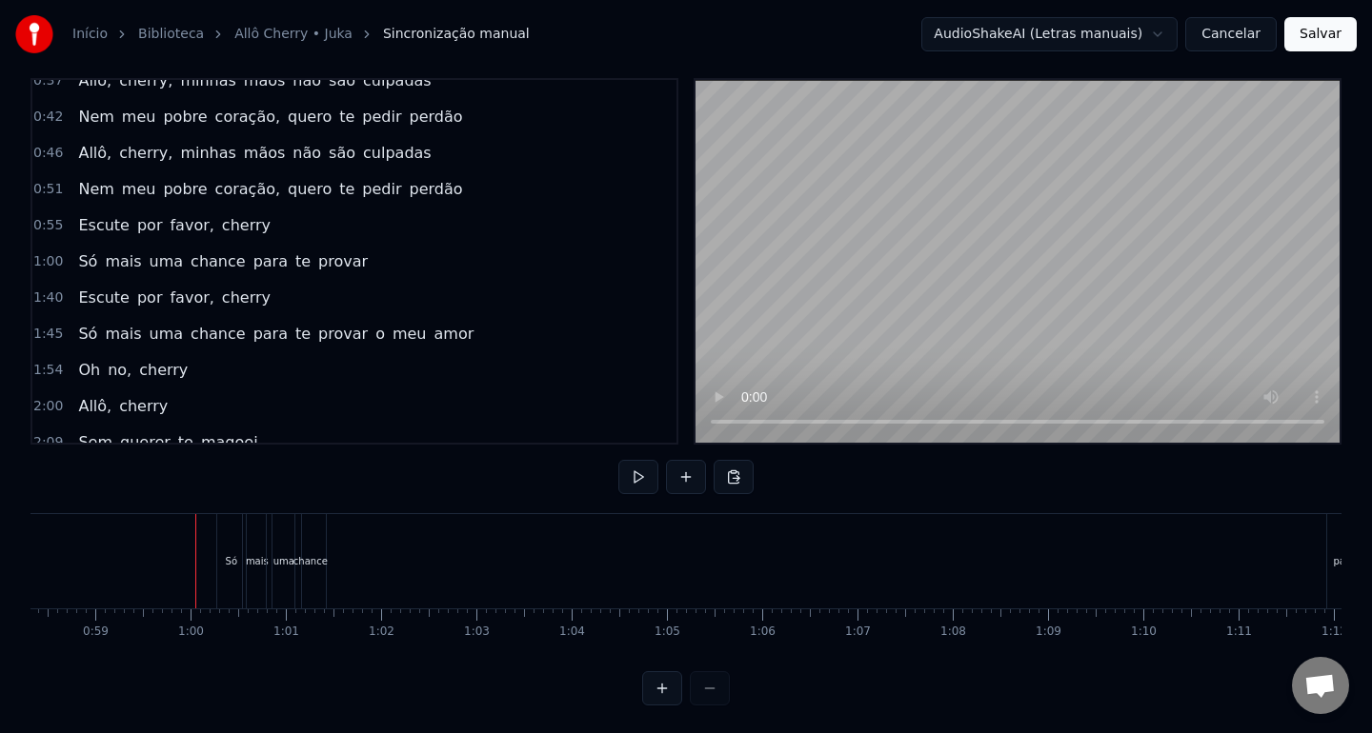
scroll to position [24, 0]
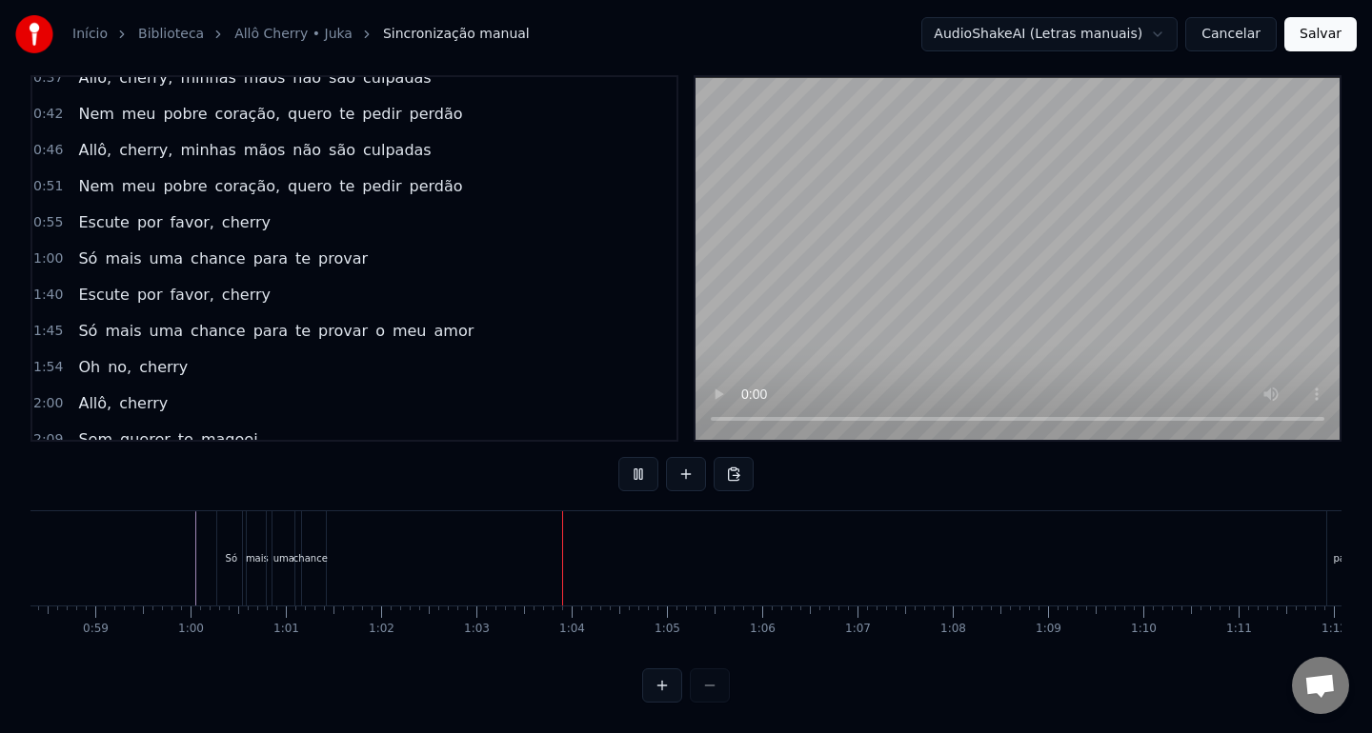
click at [321, 569] on div "chance" at bounding box center [310, 558] width 30 height 94
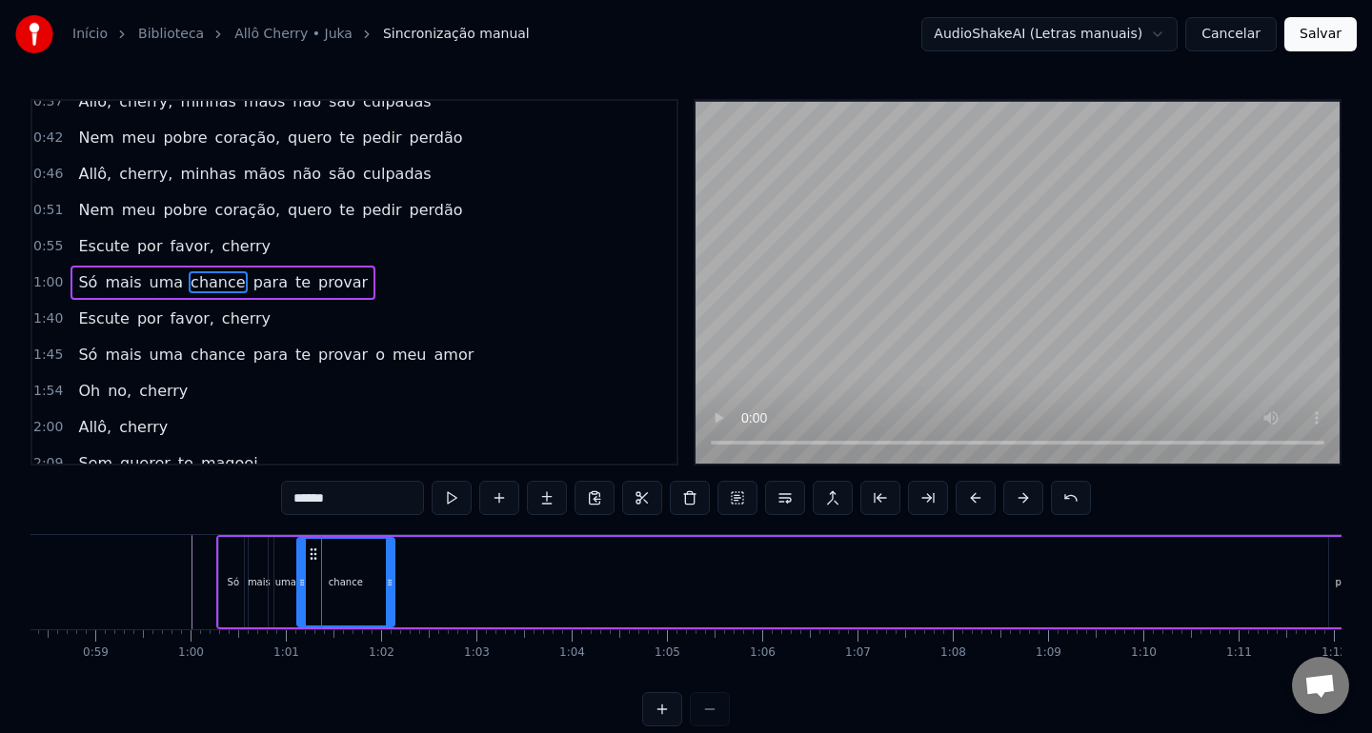
drag, startPoint x: 326, startPoint y: 583, endPoint x: 392, endPoint y: 588, distance: 66.8
click at [392, 588] on icon at bounding box center [390, 582] width 8 height 15
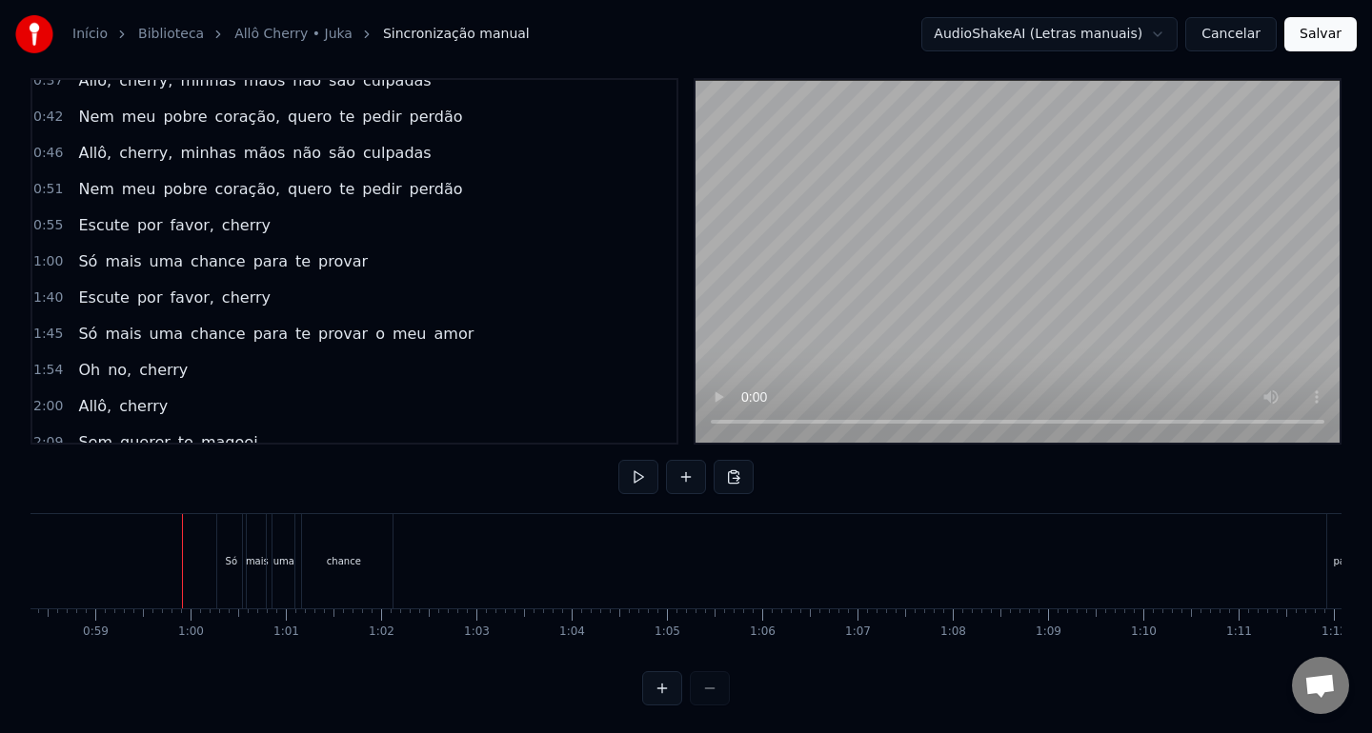
scroll to position [24, 0]
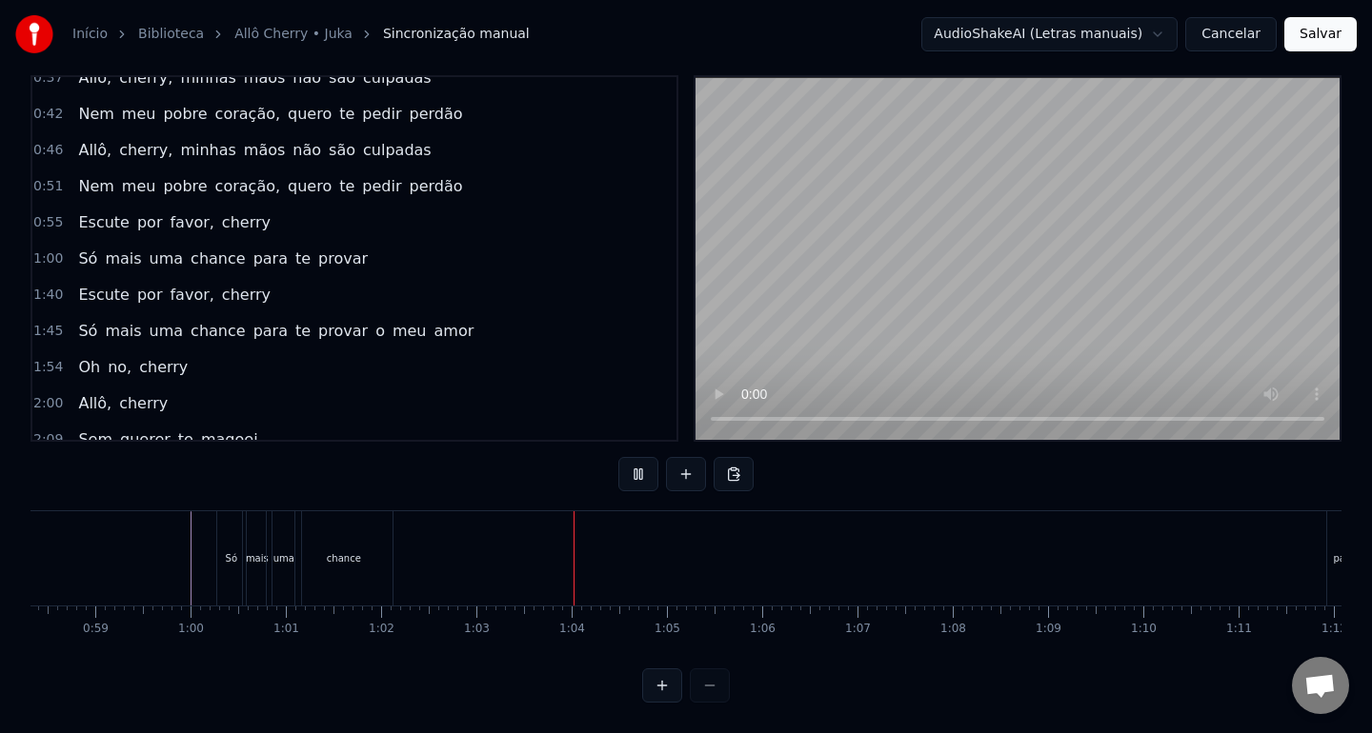
click at [391, 563] on div "chance" at bounding box center [343, 558] width 97 height 94
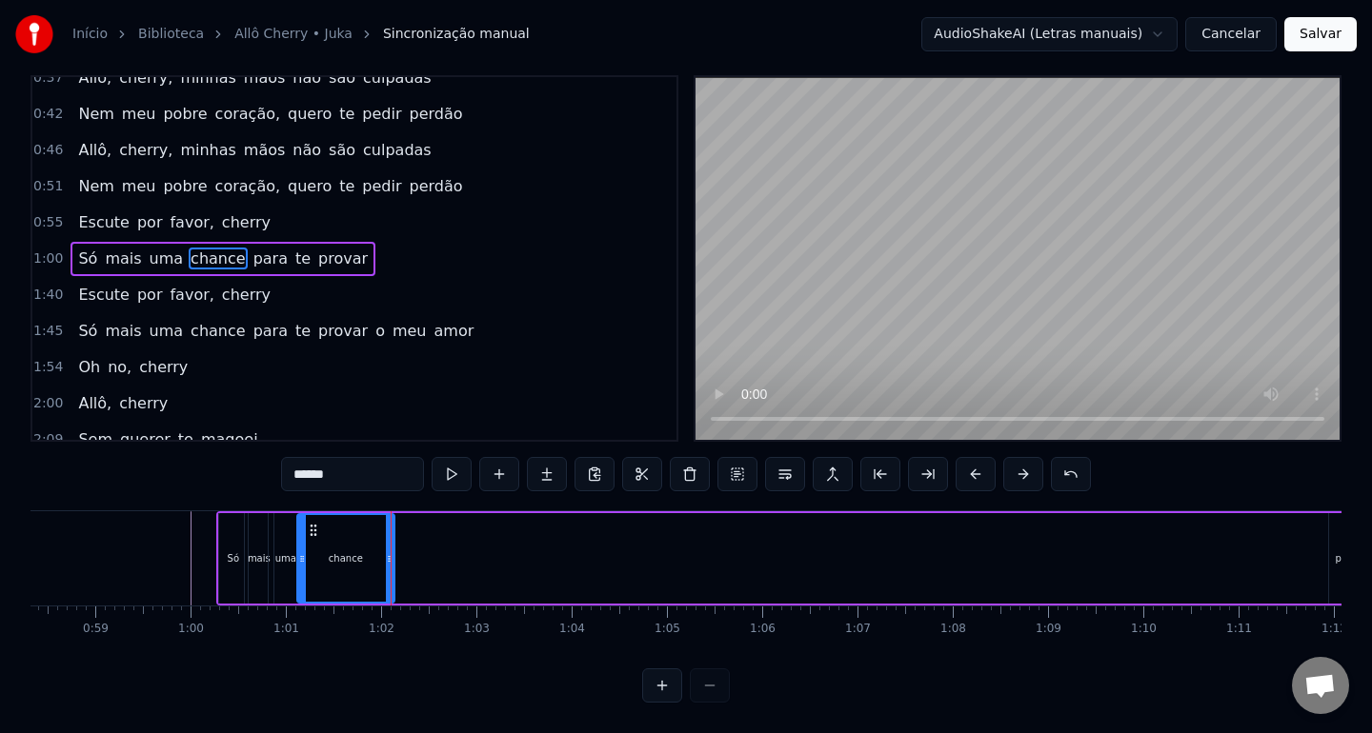
scroll to position [0, 0]
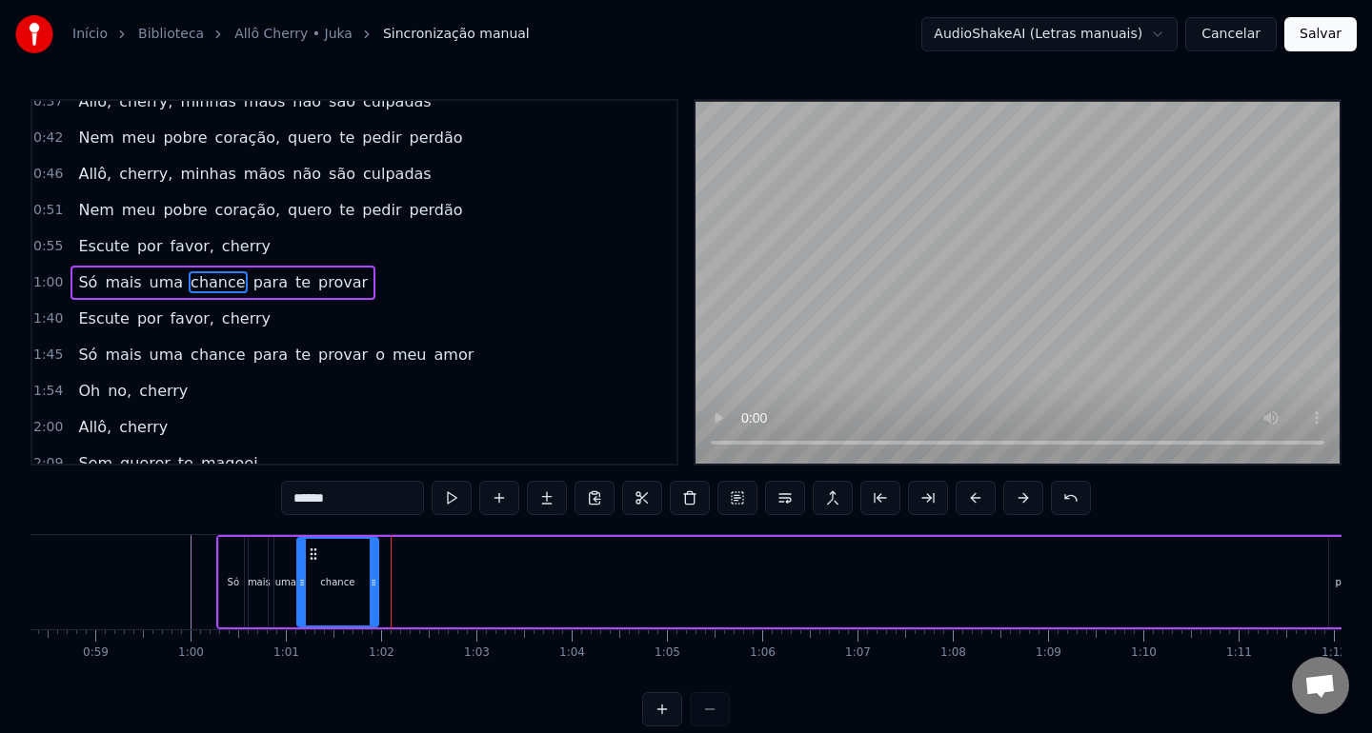
drag, startPoint x: 390, startPoint y: 587, endPoint x: 373, endPoint y: 588, distance: 16.2
click at [373, 588] on icon at bounding box center [374, 582] width 8 height 15
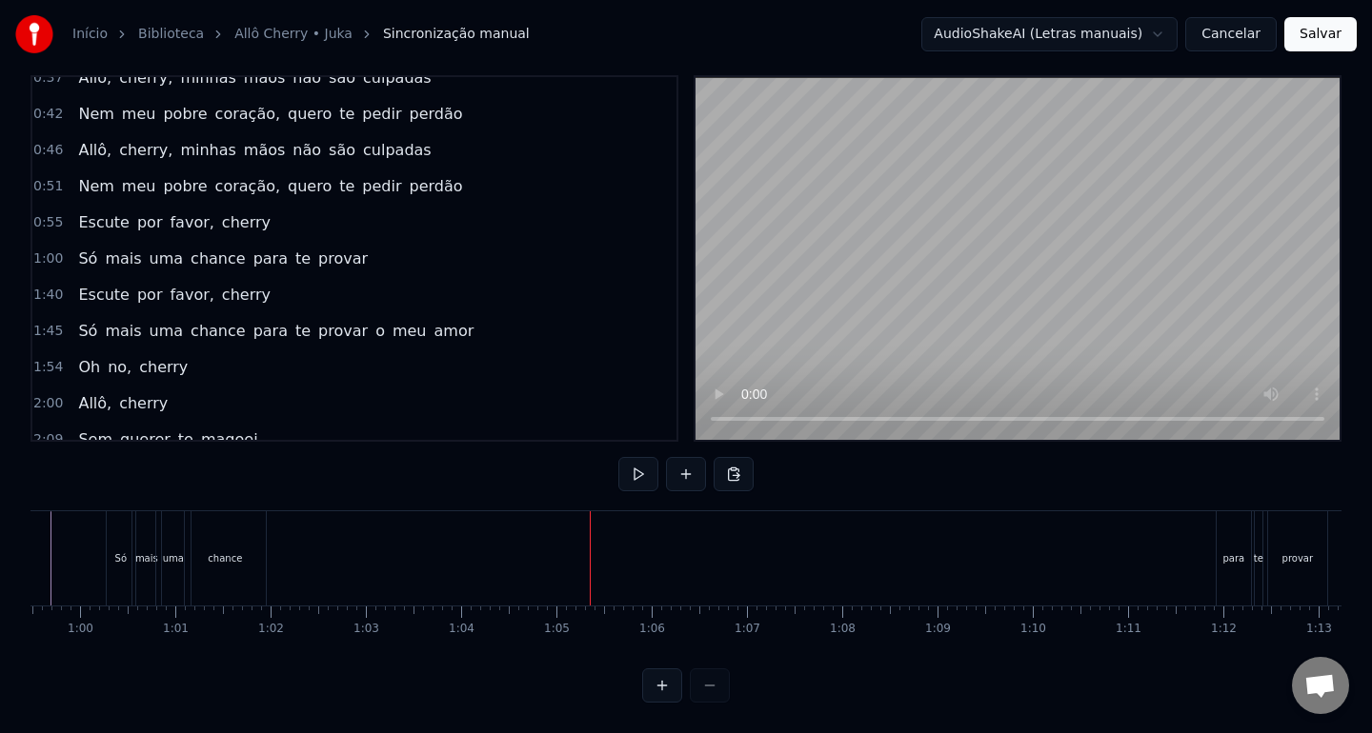
scroll to position [0, 5765]
click at [1124, 563] on div "para" at bounding box center [1133, 558] width 22 height 14
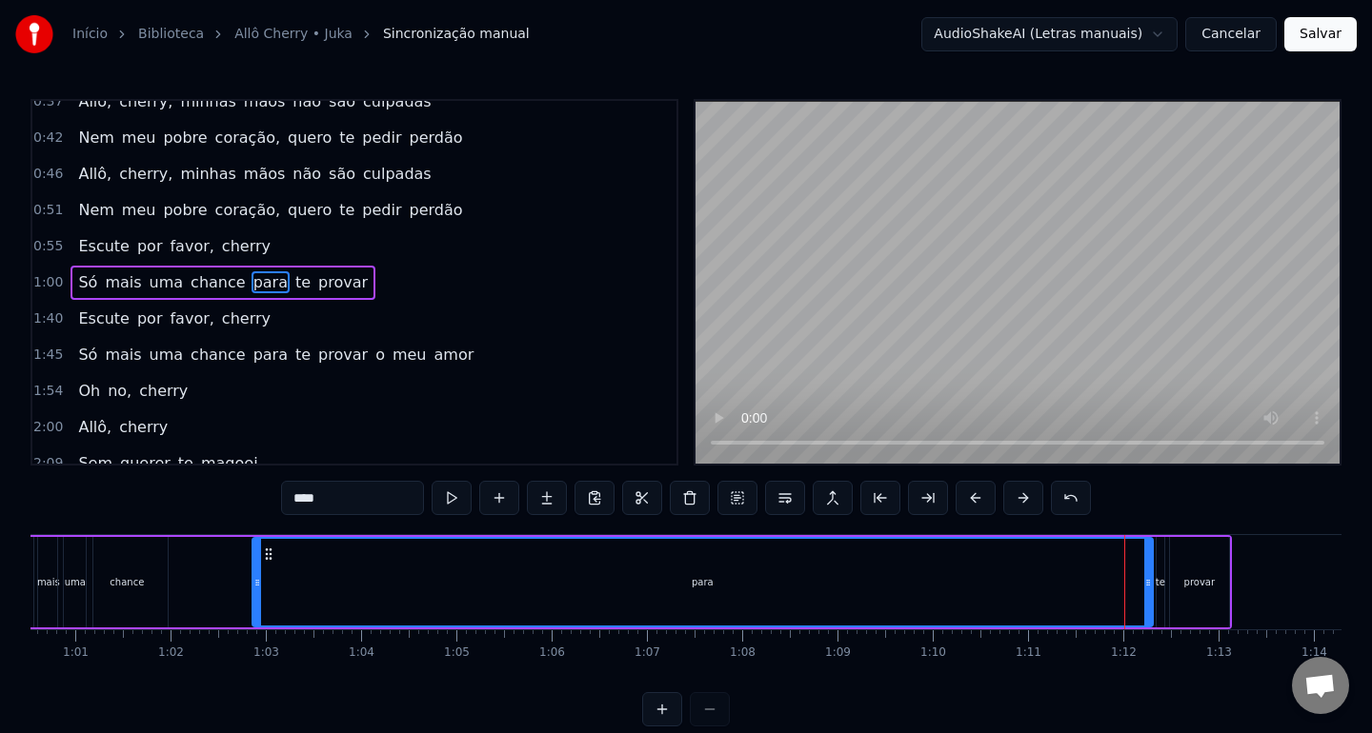
drag, startPoint x: 1122, startPoint y: 585, endPoint x: 256, endPoint y: 613, distance: 866.3
click at [256, 613] on div at bounding box center [257, 582] width 8 height 87
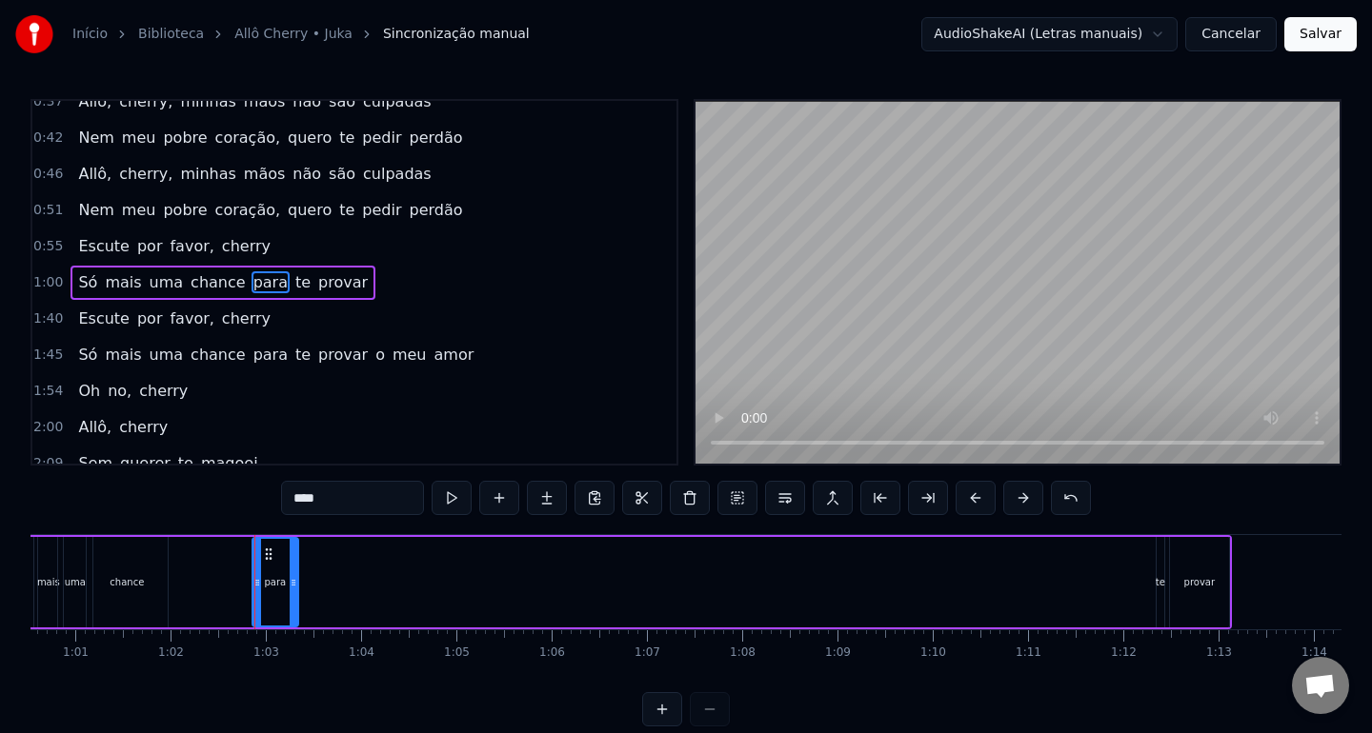
drag, startPoint x: 1148, startPoint y: 593, endPoint x: 293, endPoint y: 610, distance: 854.5
click at [293, 610] on div at bounding box center [294, 582] width 8 height 87
click at [230, 587] on div "Só mais uma chance para te provar" at bounding box center [619, 582] width 1226 height 94
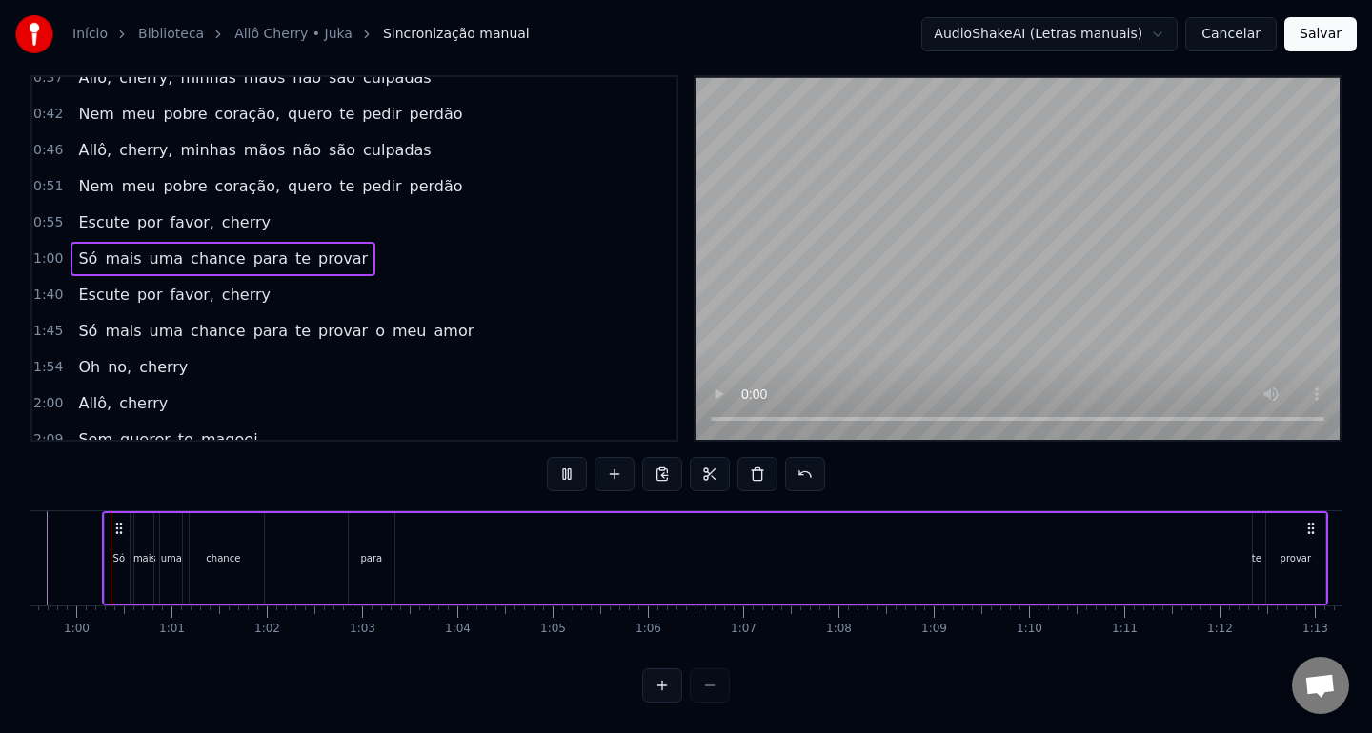
scroll to position [0, 5645]
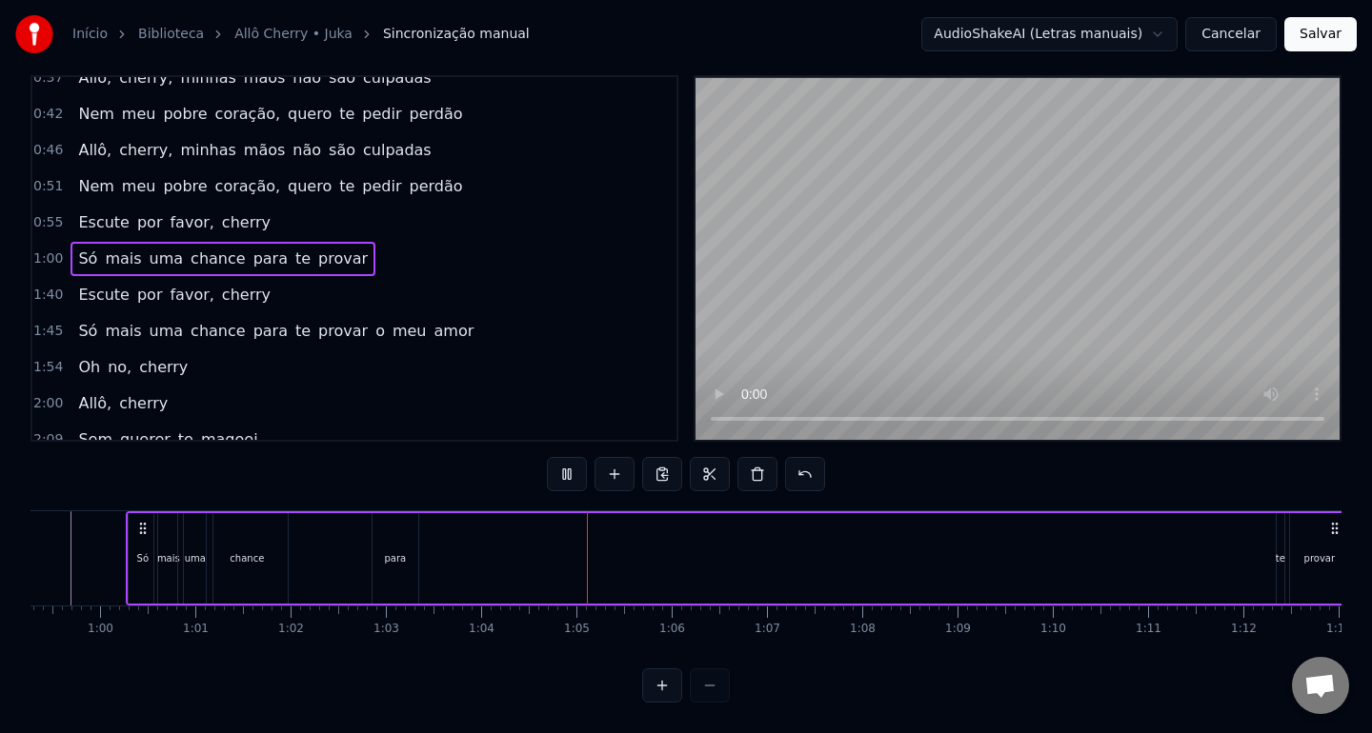
click at [406, 564] on div "para" at bounding box center [395, 558] width 46 height 90
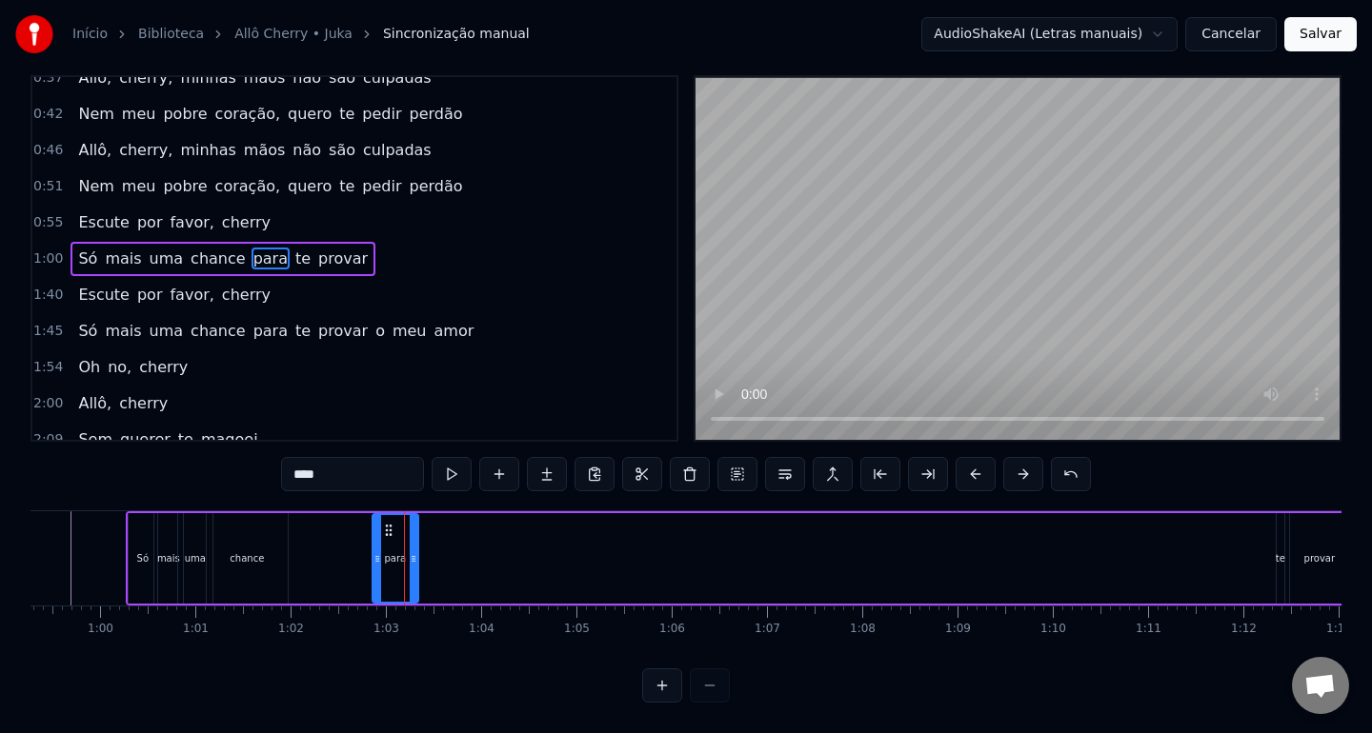
scroll to position [0, 0]
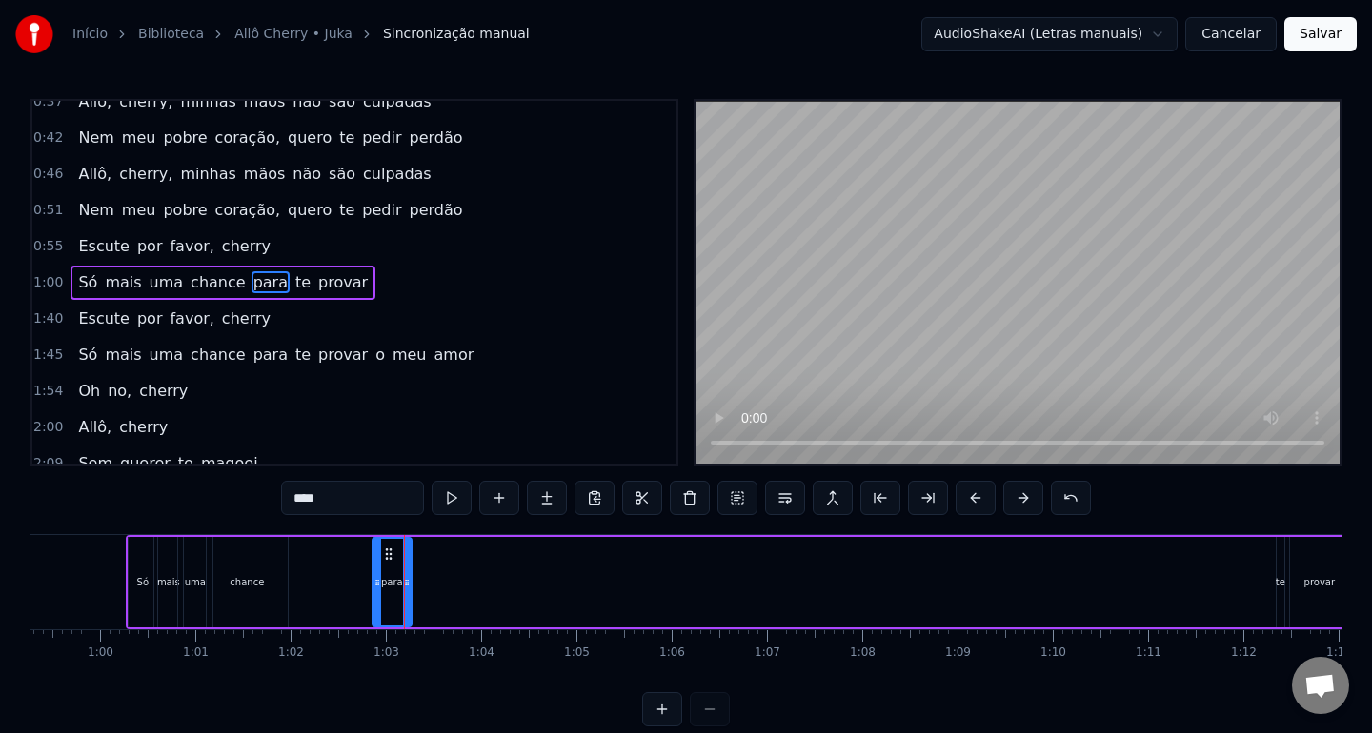
click at [406, 579] on icon at bounding box center [407, 582] width 8 height 15
click at [1280, 580] on div "te" at bounding box center [1280, 582] width 10 height 14
type input "**"
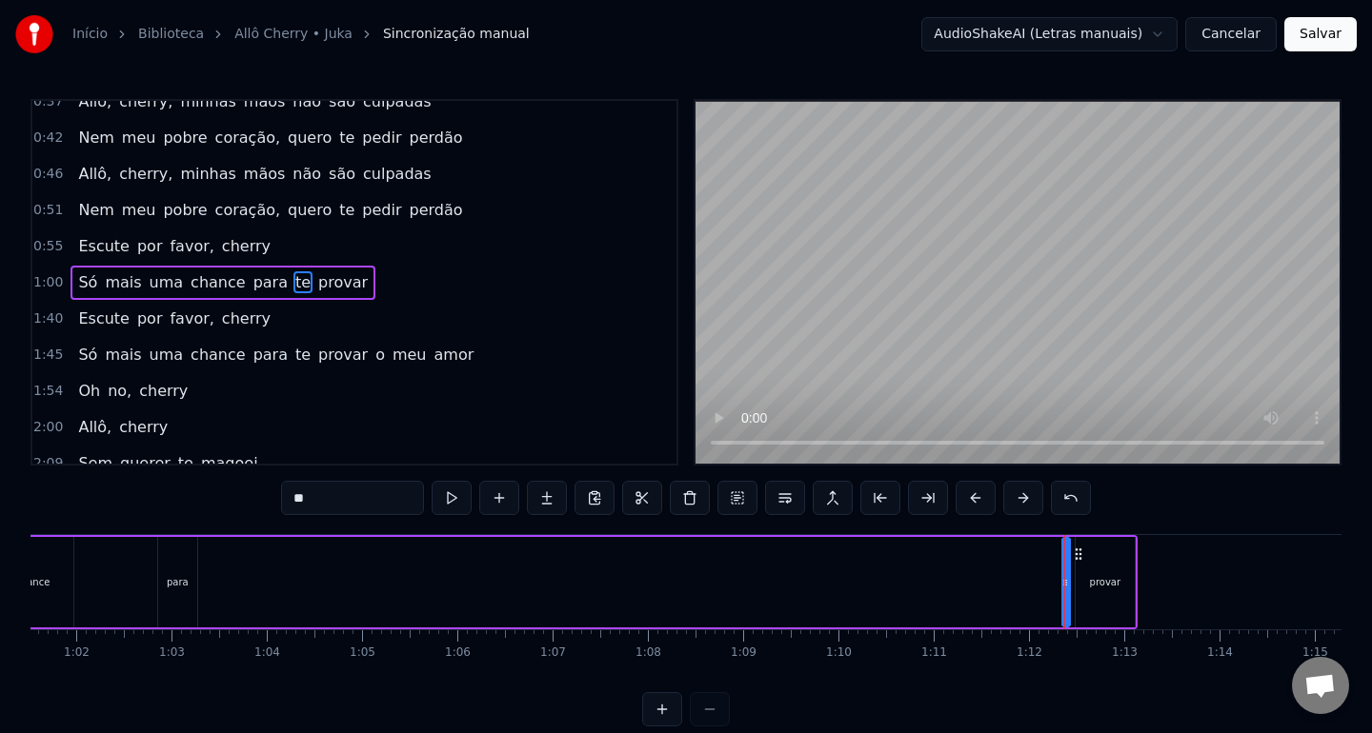
scroll to position [0, 5847]
drag, startPoint x: 1073, startPoint y: 585, endPoint x: 477, endPoint y: 582, distance: 596.3
click at [477, 582] on div "Só mais uma chance para te provar" at bounding box center [537, 582] width 1226 height 94
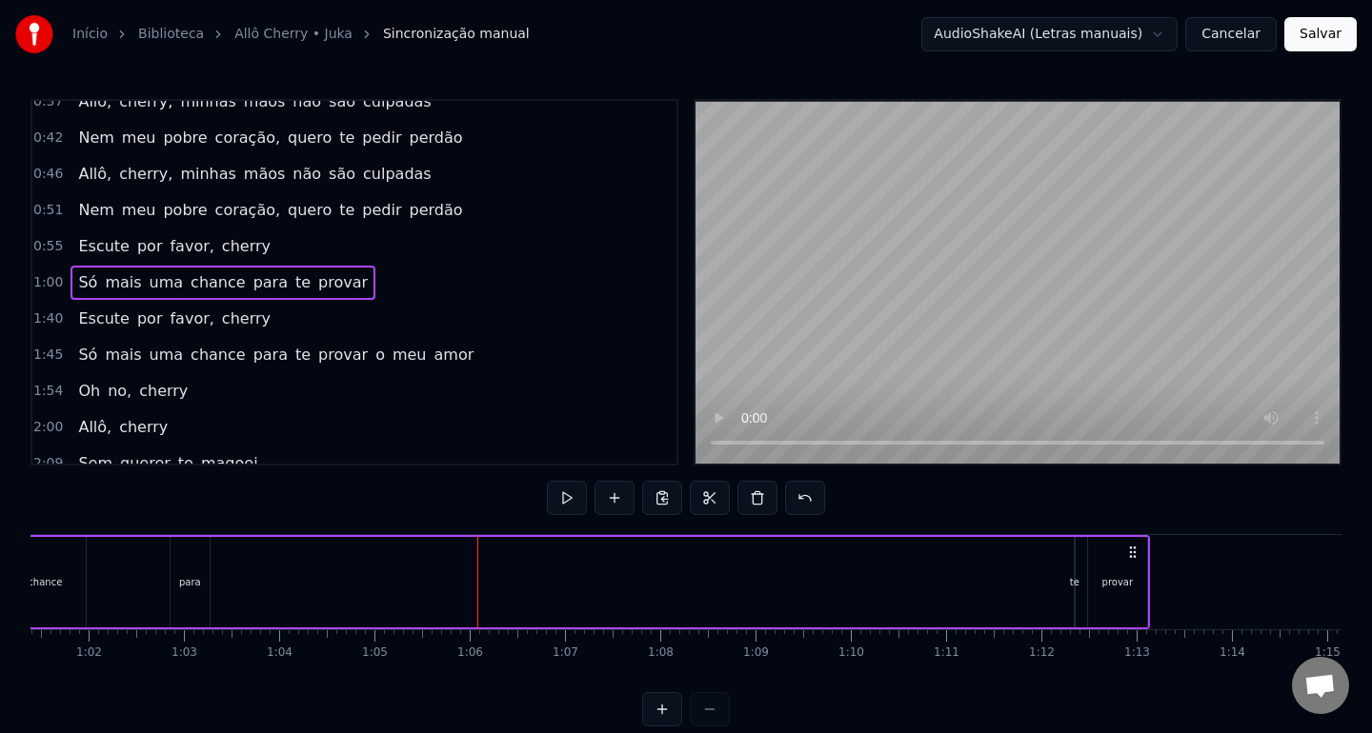
click at [1073, 586] on div "te" at bounding box center [1075, 582] width 10 height 14
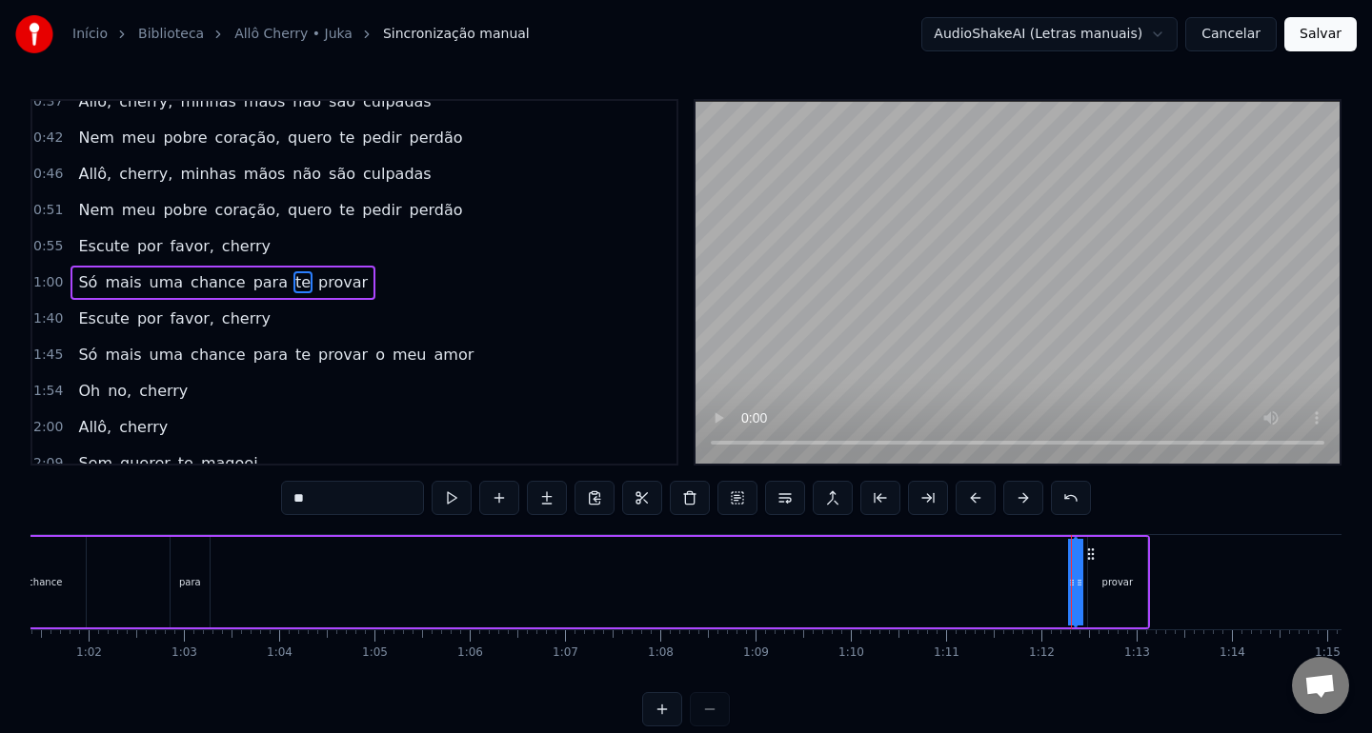
drag, startPoint x: 1069, startPoint y: 586, endPoint x: 889, endPoint y: 576, distance: 180.3
click at [733, 578] on div "Só mais uma chance para te provar" at bounding box center [537, 582] width 1226 height 94
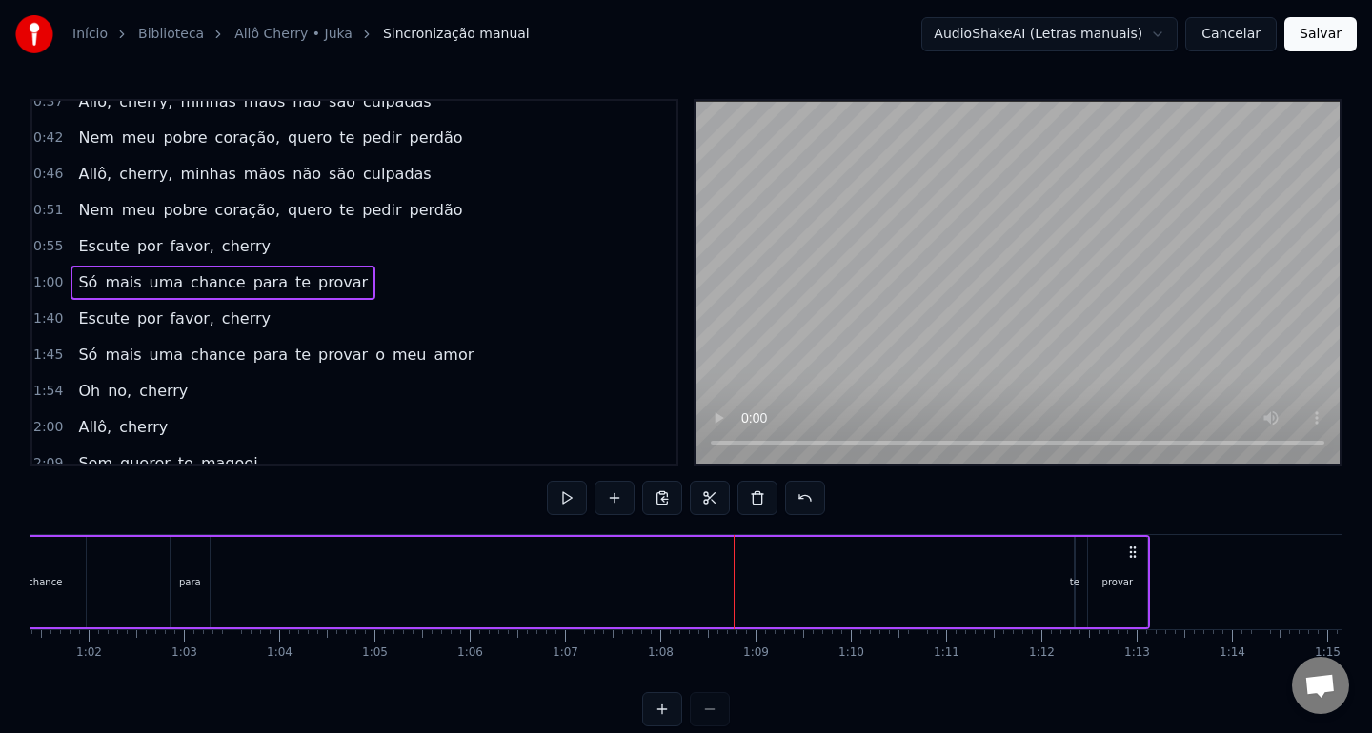
click at [1074, 586] on div "te" at bounding box center [1075, 582] width 10 height 14
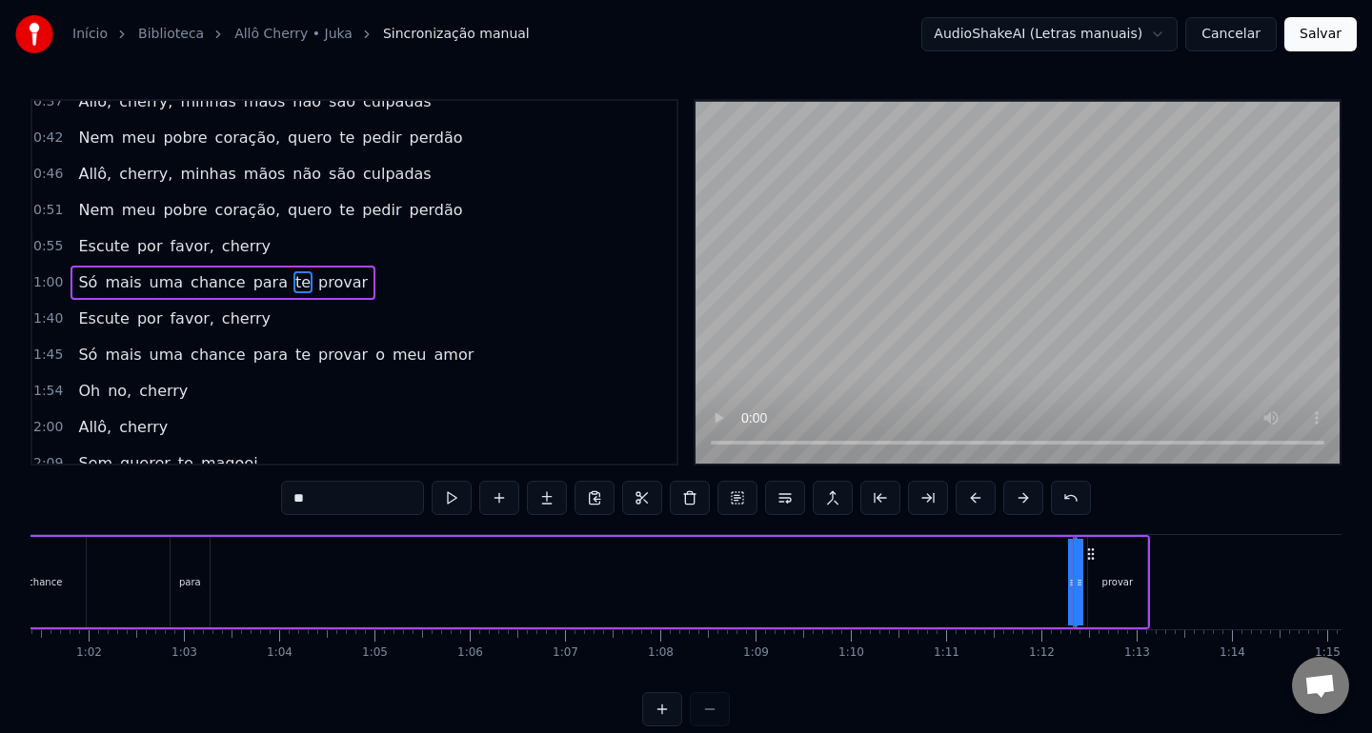
drag, startPoint x: 1079, startPoint y: 586, endPoint x: 1102, endPoint y: 588, distance: 22.9
click at [1102, 588] on div "Só mais uma chance para te provar" at bounding box center [537, 582] width 1226 height 94
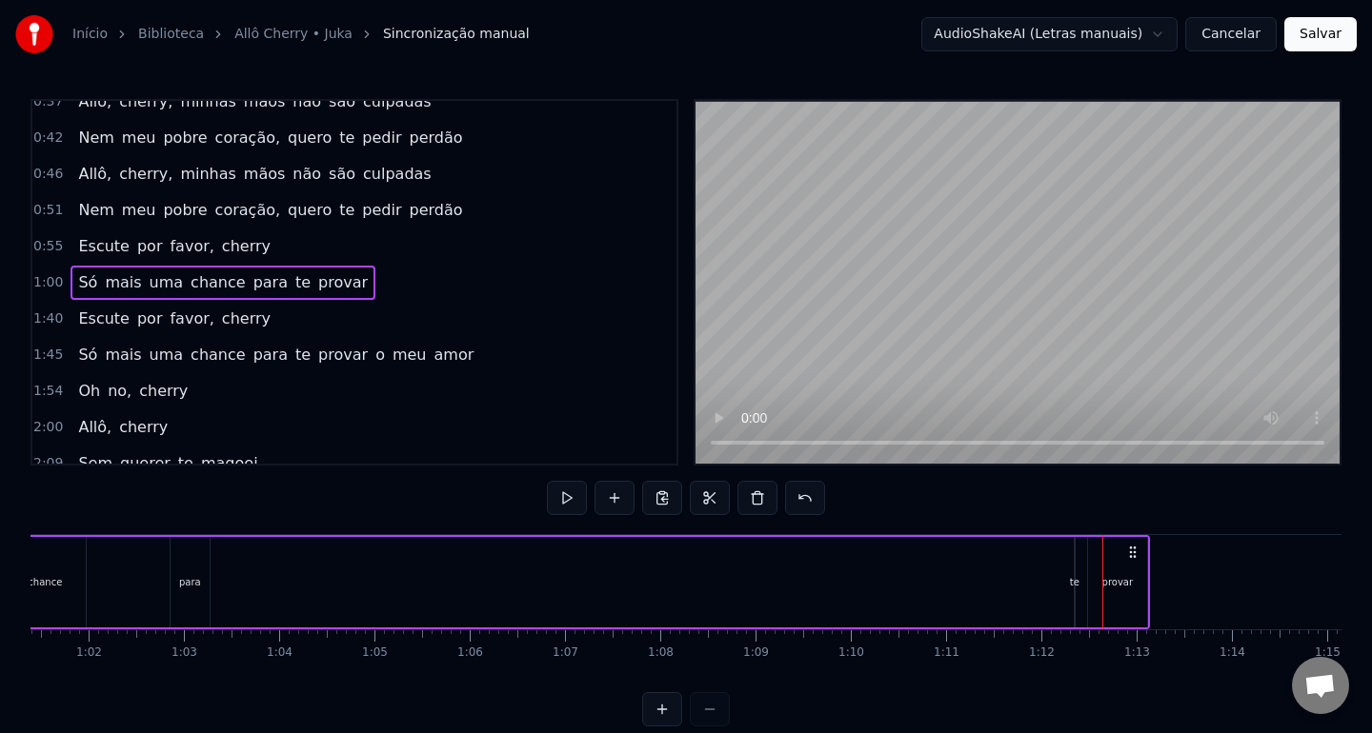
click at [1076, 586] on div "te" at bounding box center [1075, 582] width 10 height 14
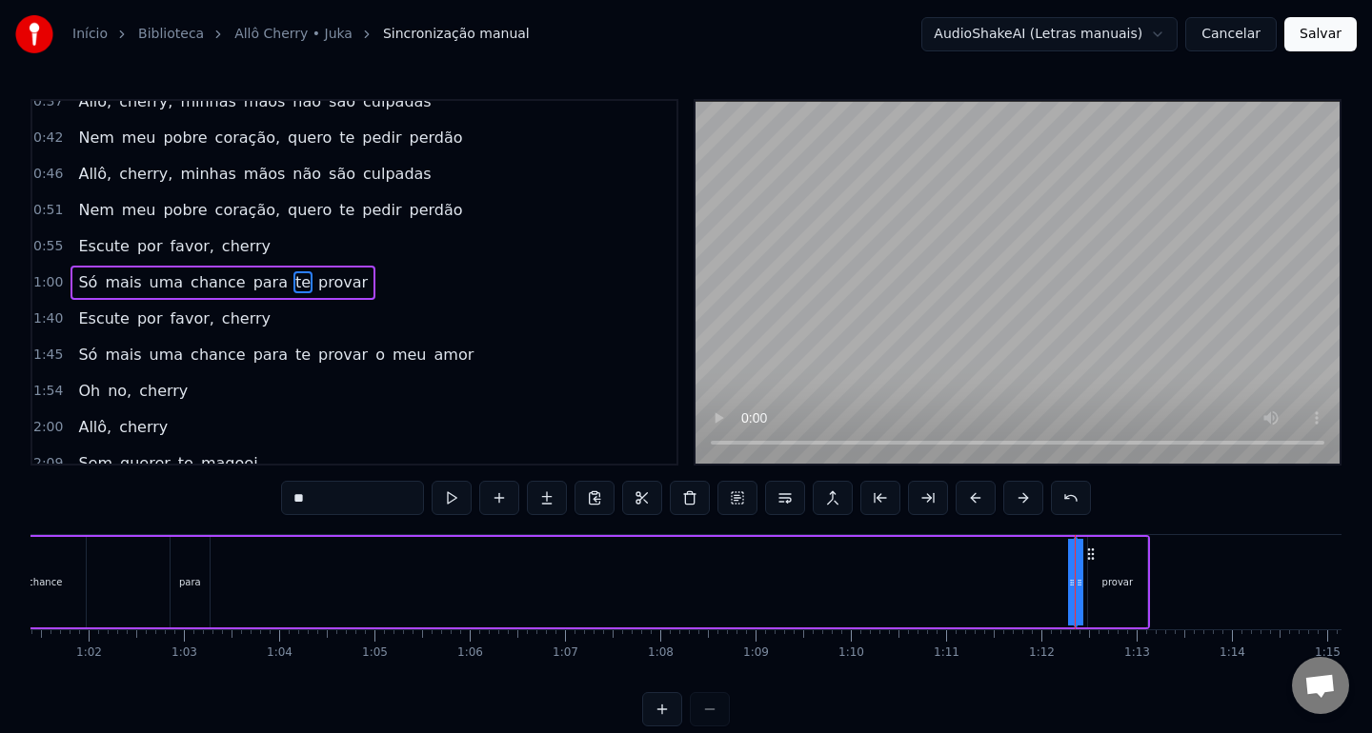
drag, startPoint x: 1079, startPoint y: 585, endPoint x: 1106, endPoint y: 586, distance: 26.7
click at [1106, 586] on div "Só mais uma chance para te provar" at bounding box center [537, 582] width 1226 height 94
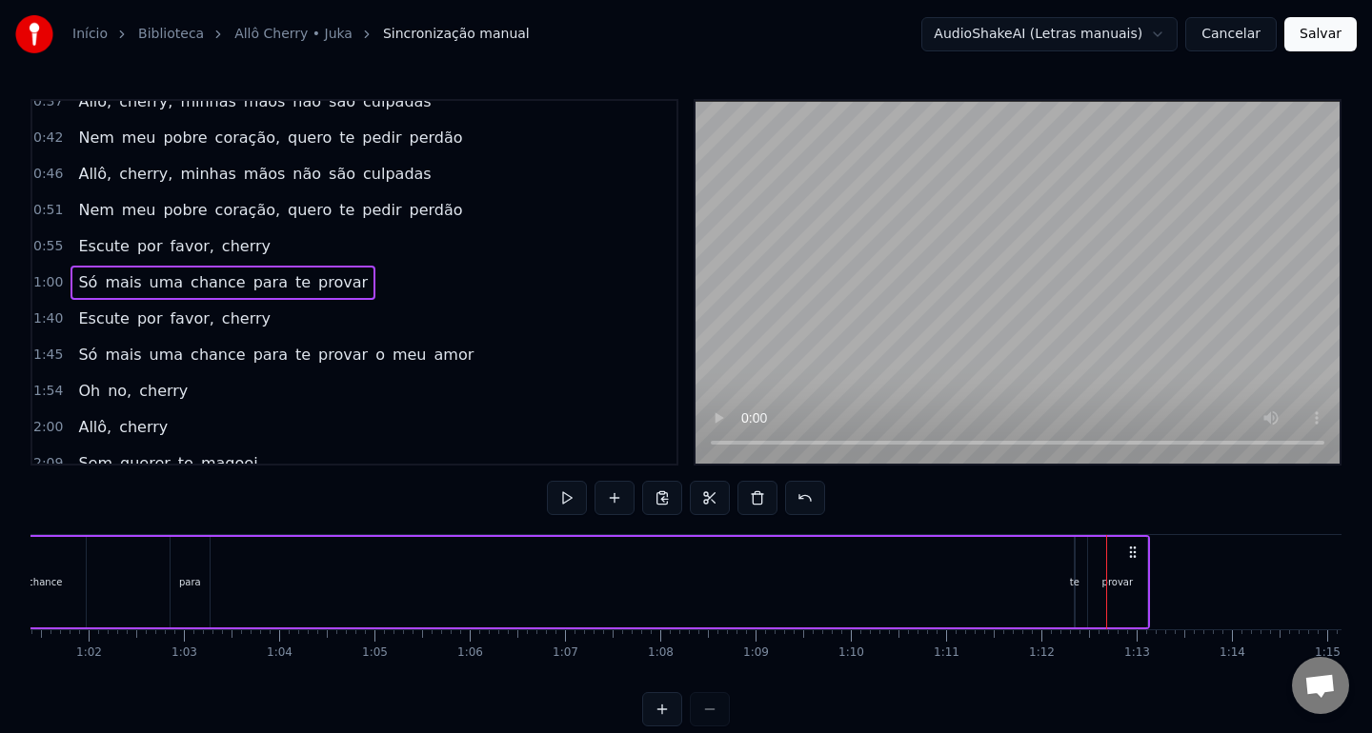
click at [1077, 584] on div "te" at bounding box center [1075, 582] width 10 height 14
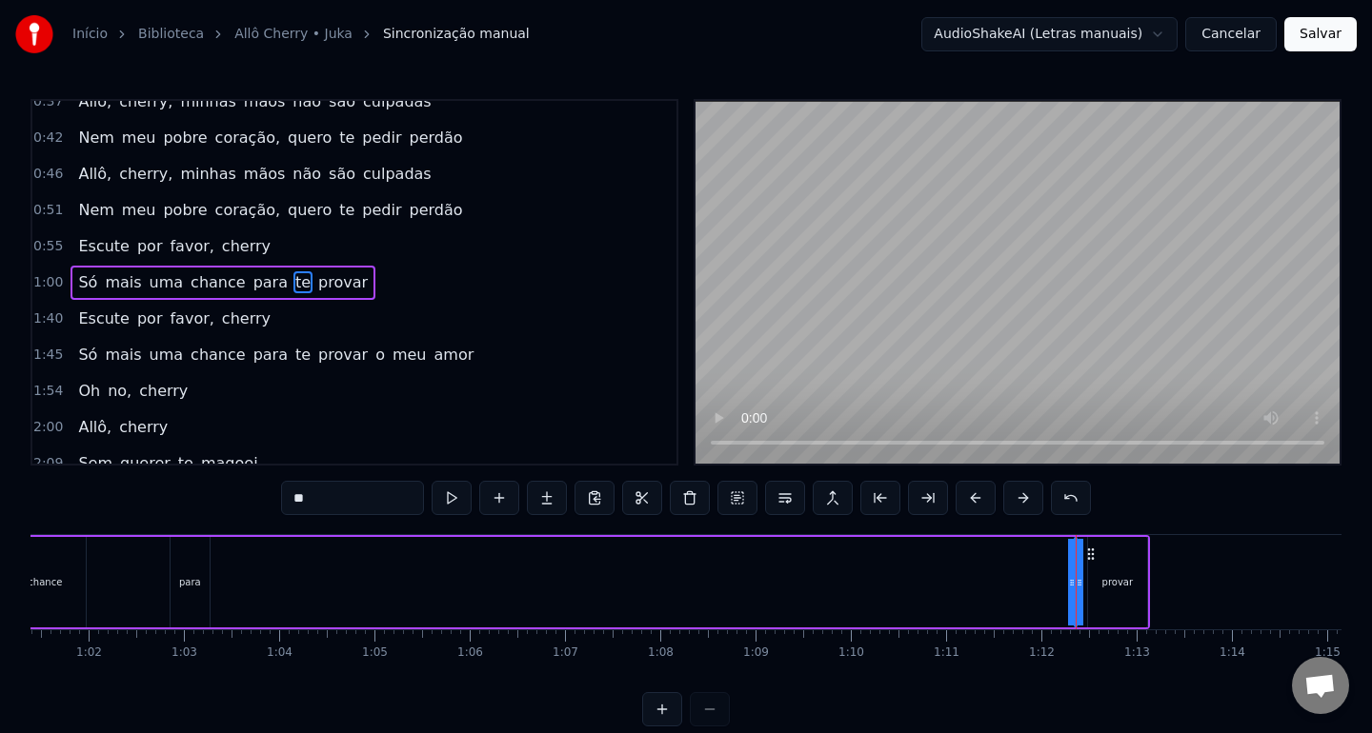
drag, startPoint x: 1074, startPoint y: 584, endPoint x: 1019, endPoint y: 579, distance: 55.4
click at [980, 579] on div "Só mais uma chance para te provar" at bounding box center [537, 582] width 1226 height 94
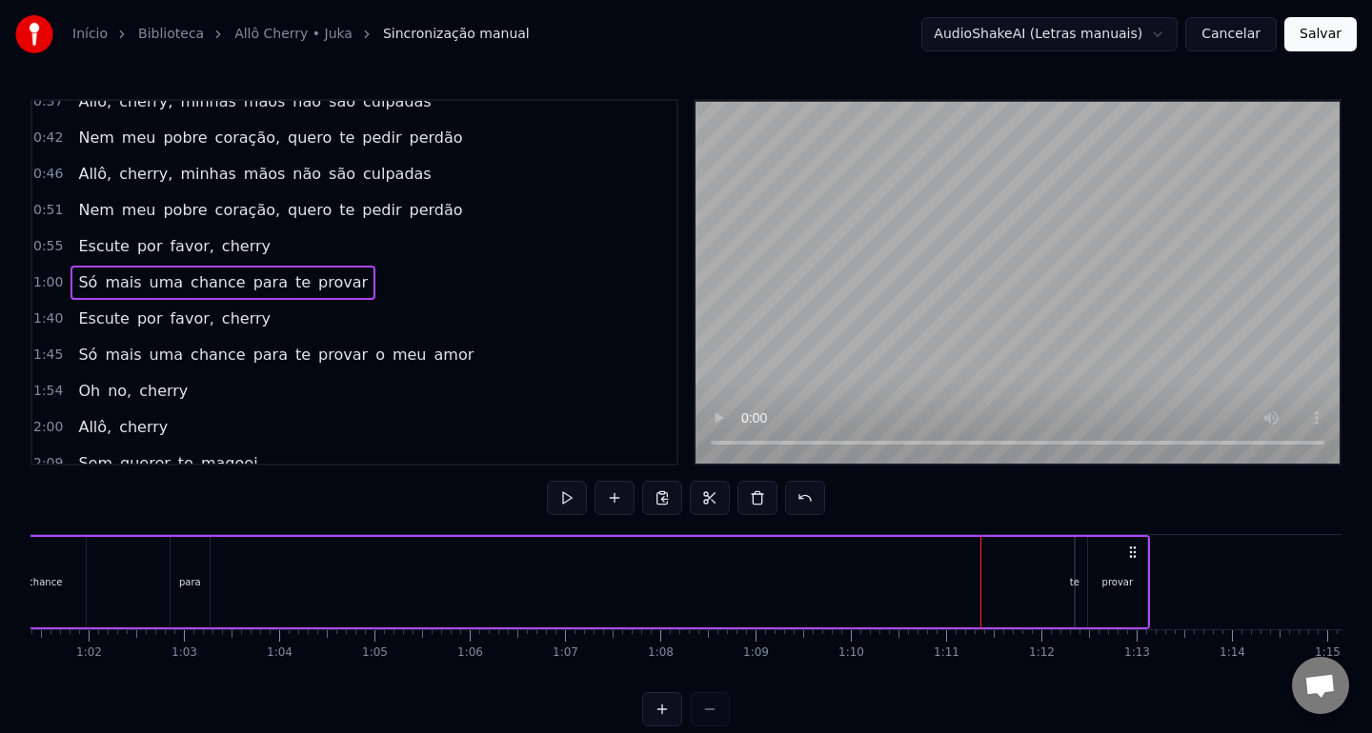
click at [1072, 582] on div "te" at bounding box center [1075, 582] width 10 height 14
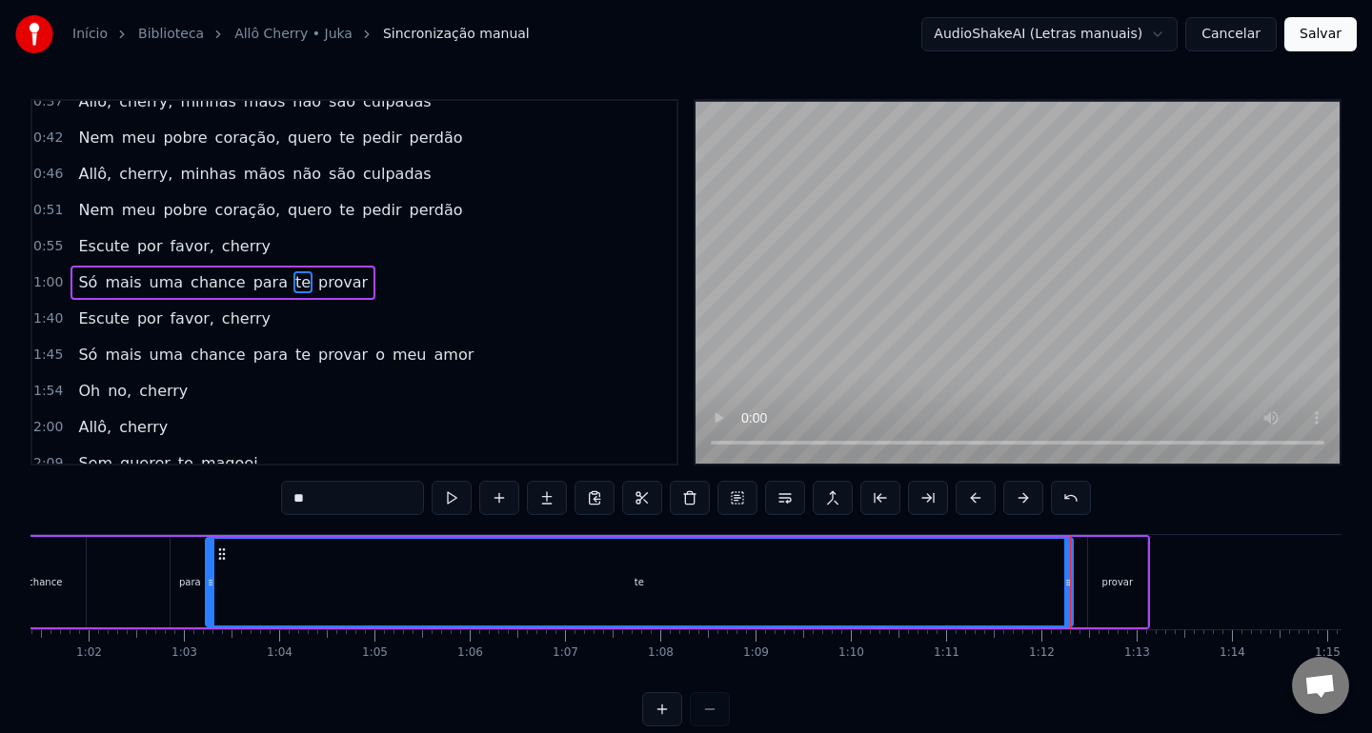
drag, startPoint x: 1074, startPoint y: 582, endPoint x: 206, endPoint y: 612, distance: 869.2
click at [207, 612] on div at bounding box center [211, 582] width 8 height 87
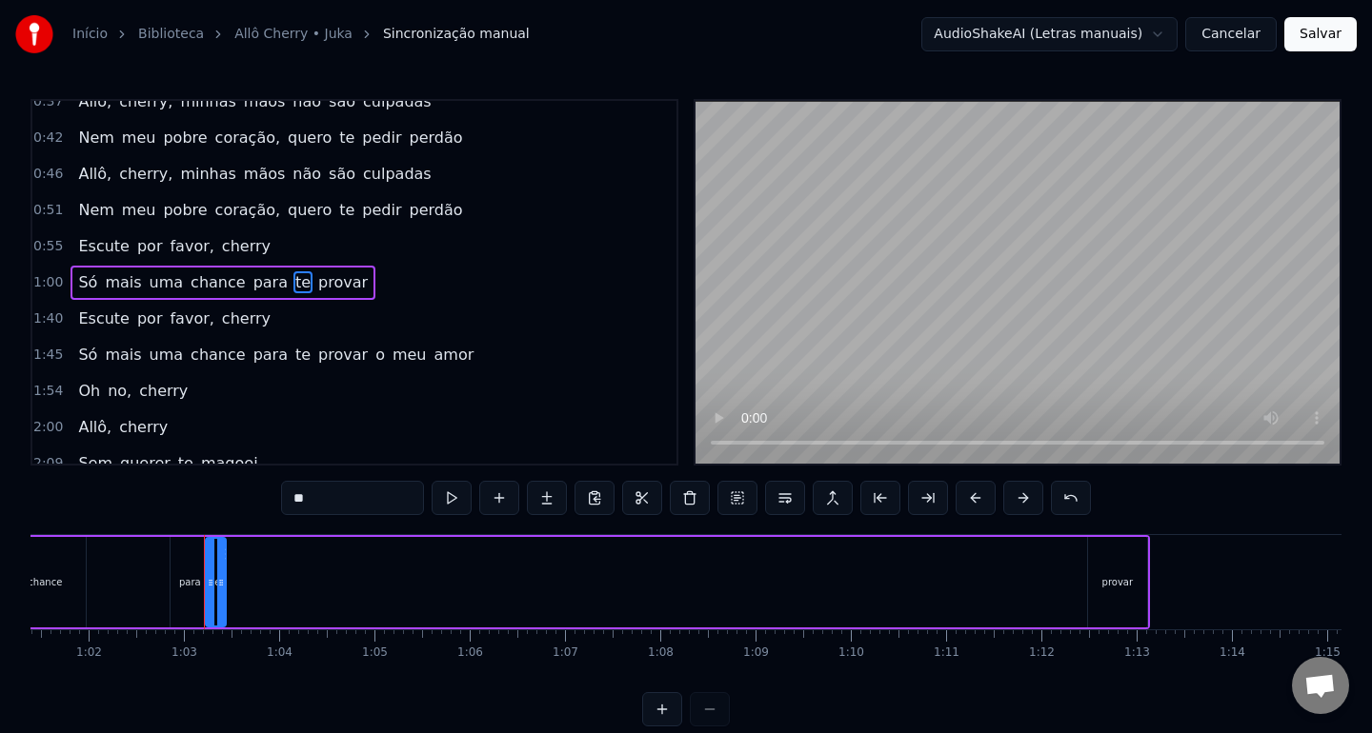
drag, startPoint x: 1066, startPoint y: 592, endPoint x: 219, endPoint y: 612, distance: 847.0
click at [219, 612] on div at bounding box center [221, 582] width 8 height 87
click at [1092, 589] on div "provar" at bounding box center [1117, 582] width 59 height 90
type input "******"
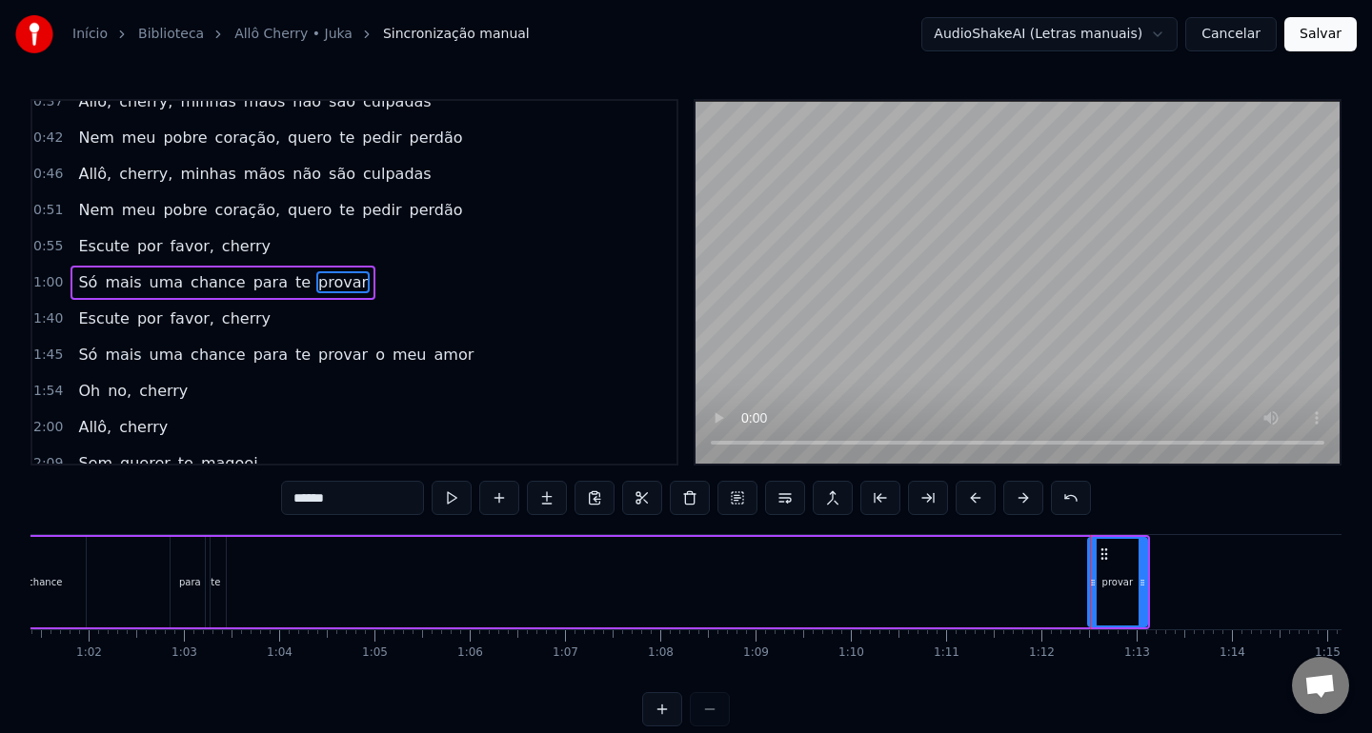
drag, startPoint x: 1090, startPoint y: 587, endPoint x: 1054, endPoint y: 594, distance: 36.1
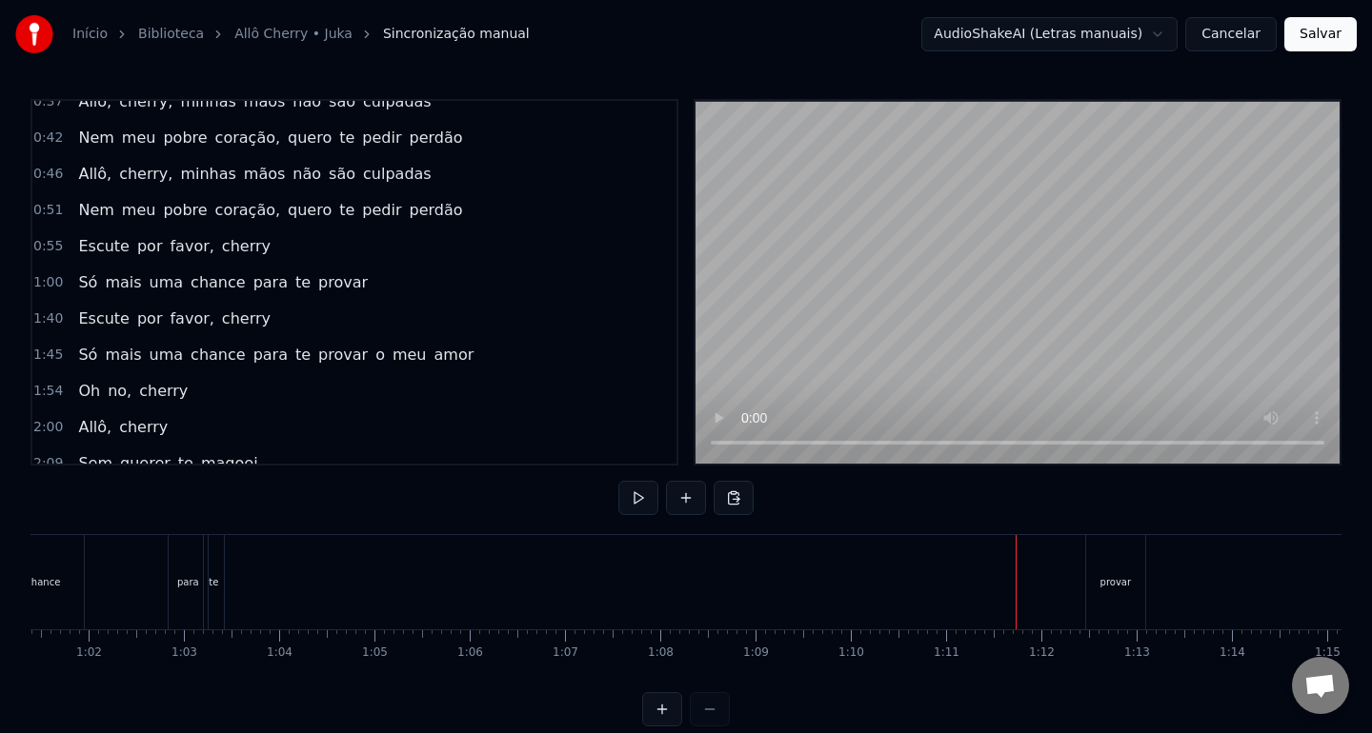
click at [1093, 583] on div "provar" at bounding box center [1115, 582] width 59 height 94
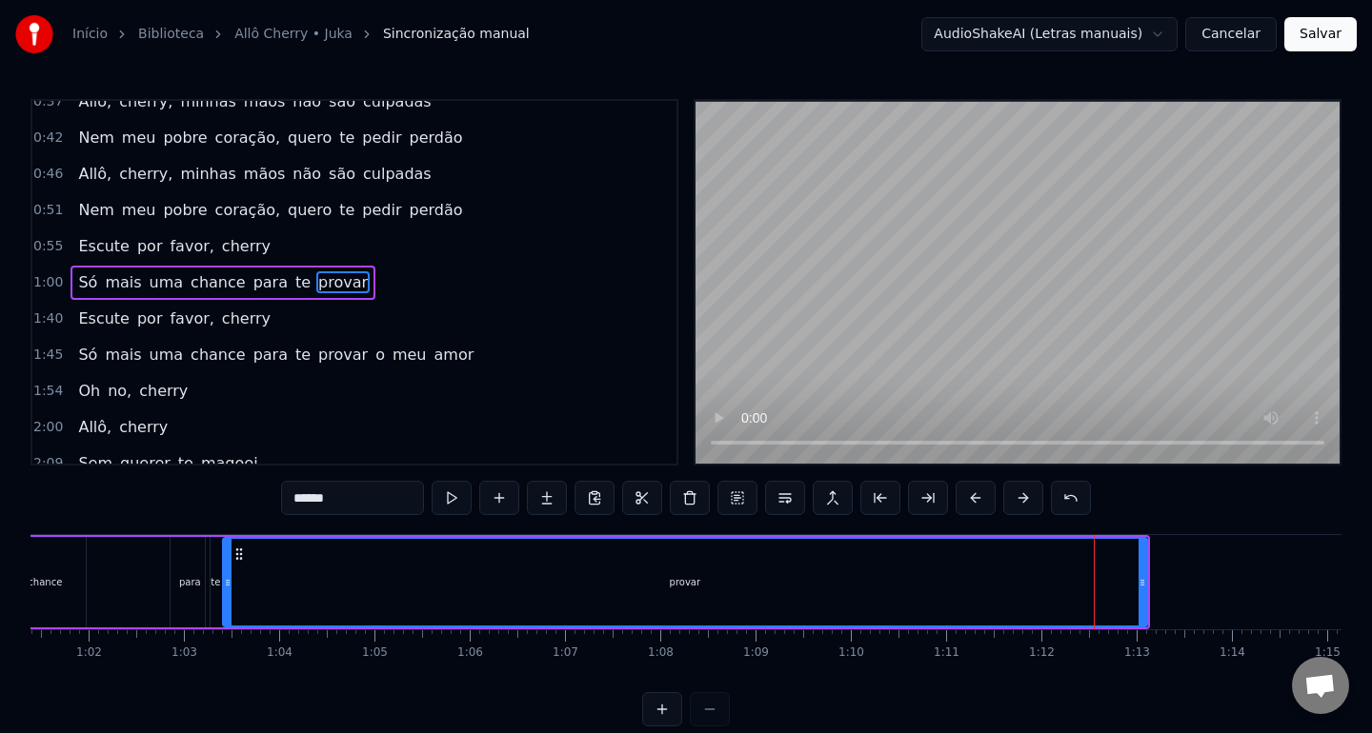
drag, startPoint x: 1093, startPoint y: 584, endPoint x: 228, endPoint y: 610, distance: 865.3
click at [228, 610] on div at bounding box center [228, 582] width 8 height 87
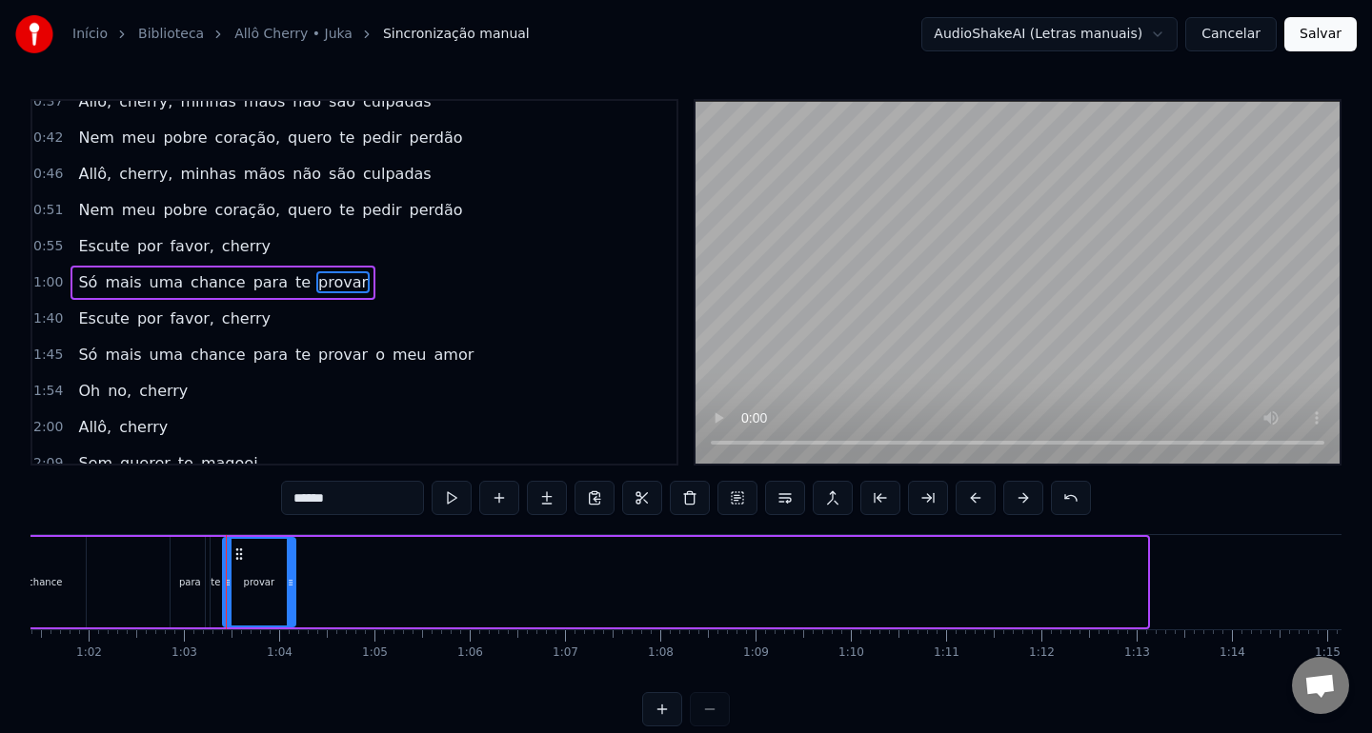
drag, startPoint x: 1142, startPoint y: 576, endPoint x: 291, endPoint y: 598, distance: 851.8
click at [291, 598] on div at bounding box center [291, 582] width 8 height 87
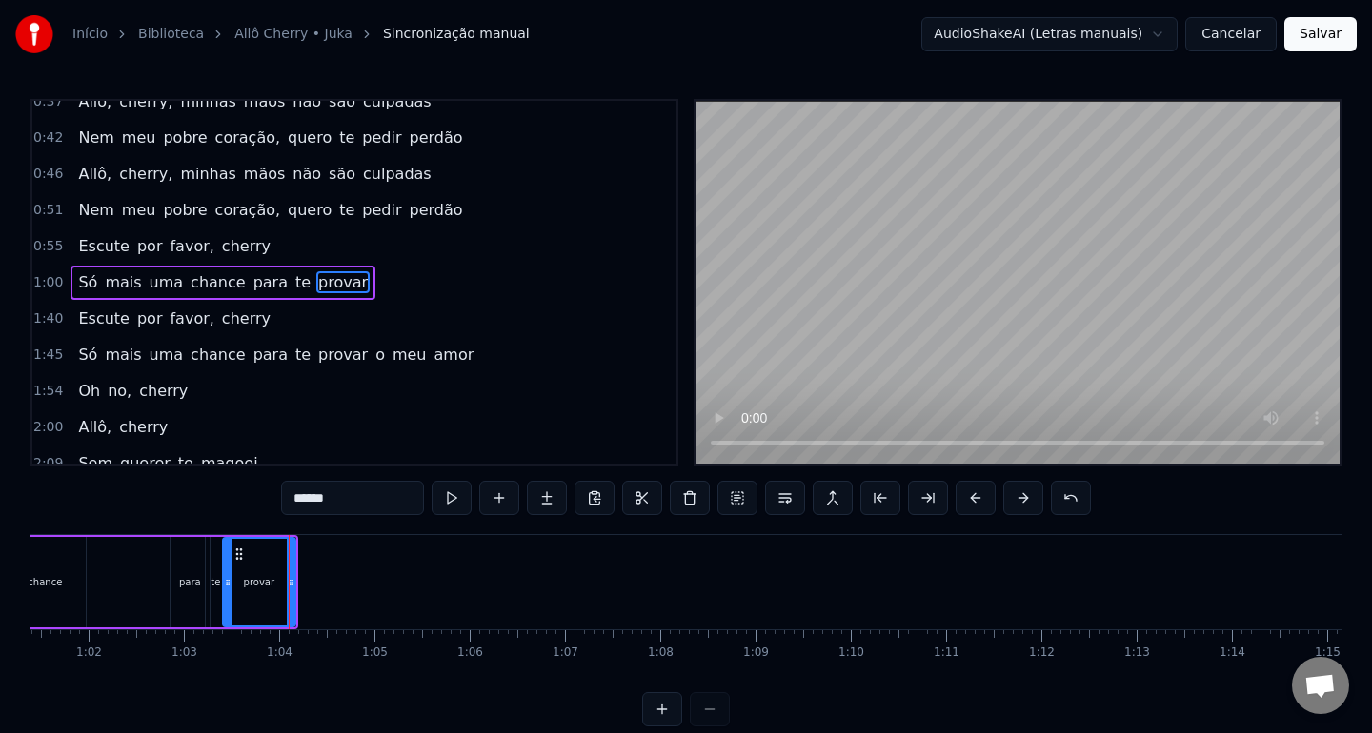
click at [130, 597] on div "Só mais uma chance para te provar" at bounding box center [111, 582] width 374 height 94
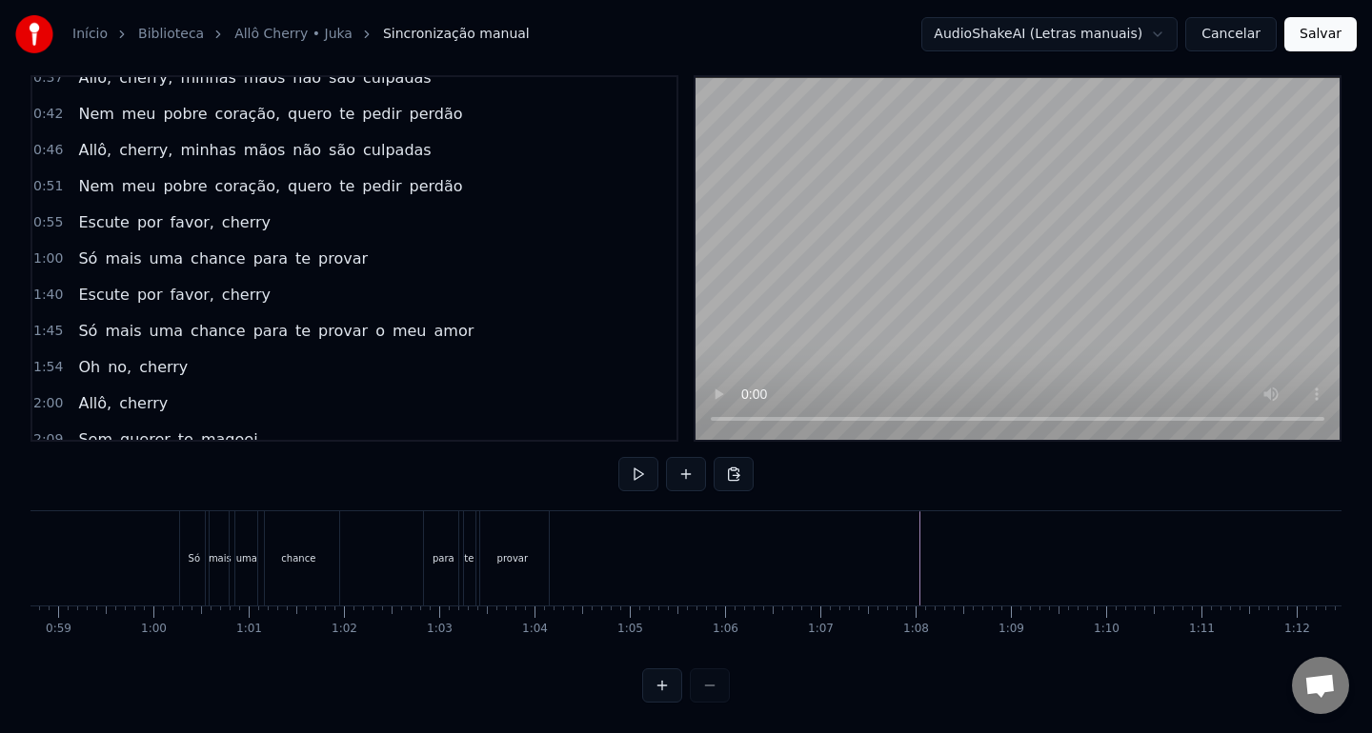
scroll to position [0, 5576]
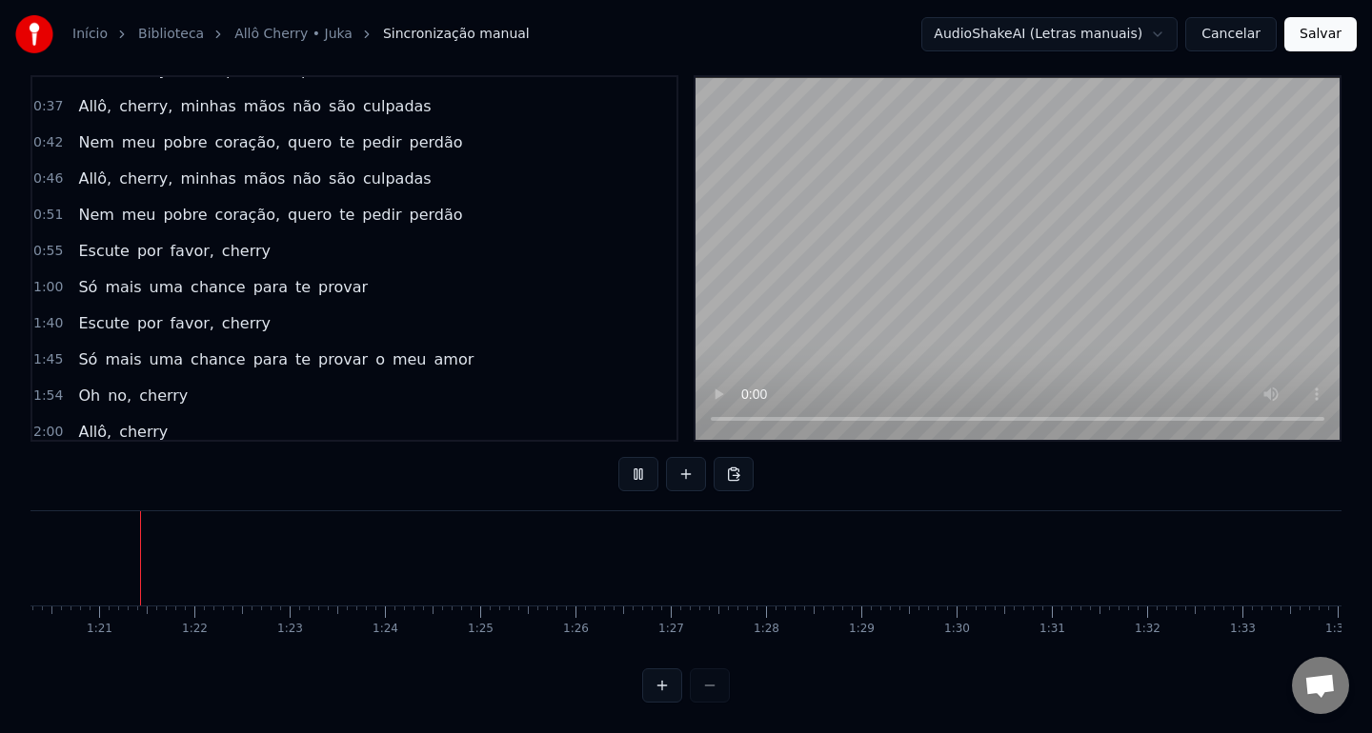
scroll to position [0, 7650]
click at [1093, 37] on html "Início Biblioteca Allô Cherry • Juka Sincronização manual AudioShakeAI (Letras …" at bounding box center [686, 354] width 1372 height 757
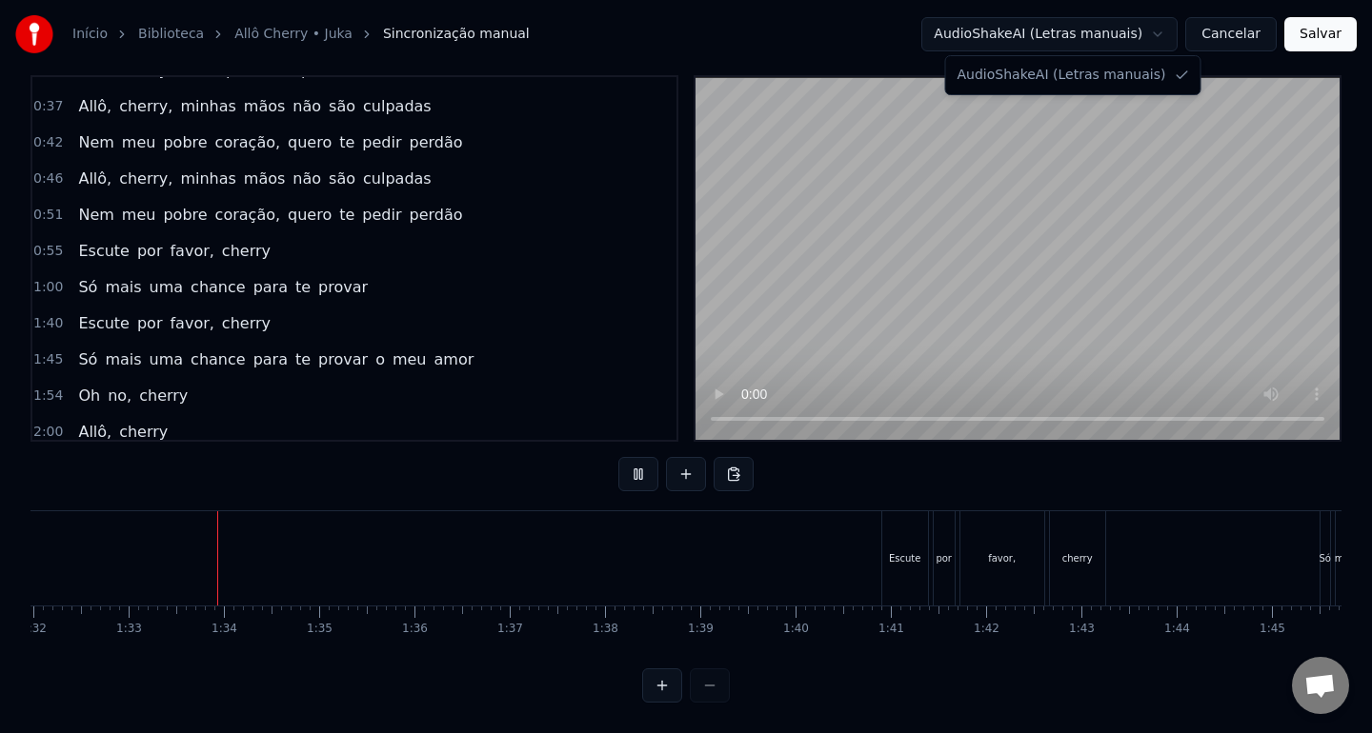
scroll to position [0, 8780]
click at [1093, 37] on html "Início Biblioteca Allô Cherry • Juka Sincronização manual AudioShakeAI (Letras …" at bounding box center [686, 354] width 1372 height 757
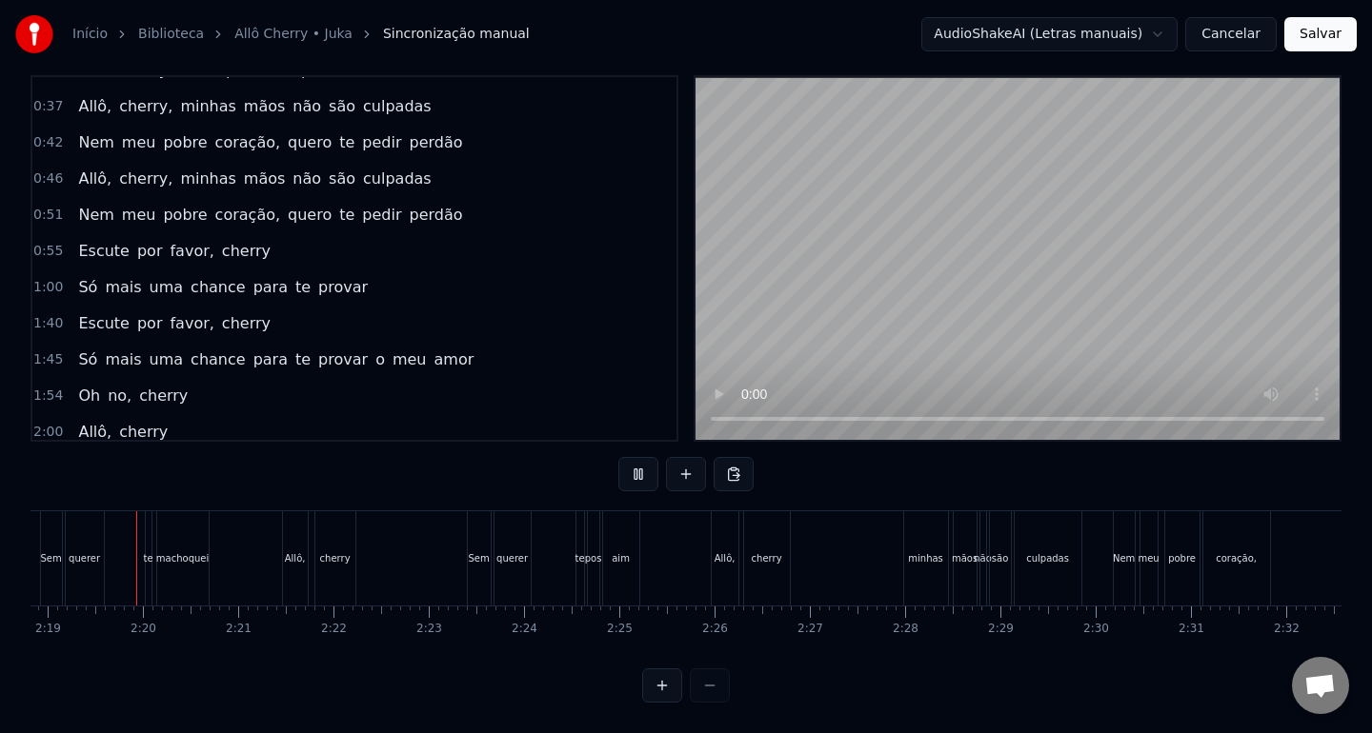
scroll to position [0, 13224]
click at [767, 580] on html "Início Biblioteca Allô Cherry • Juka Sincronização manual AudioShakeAI (Letras …" at bounding box center [686, 354] width 1372 height 757
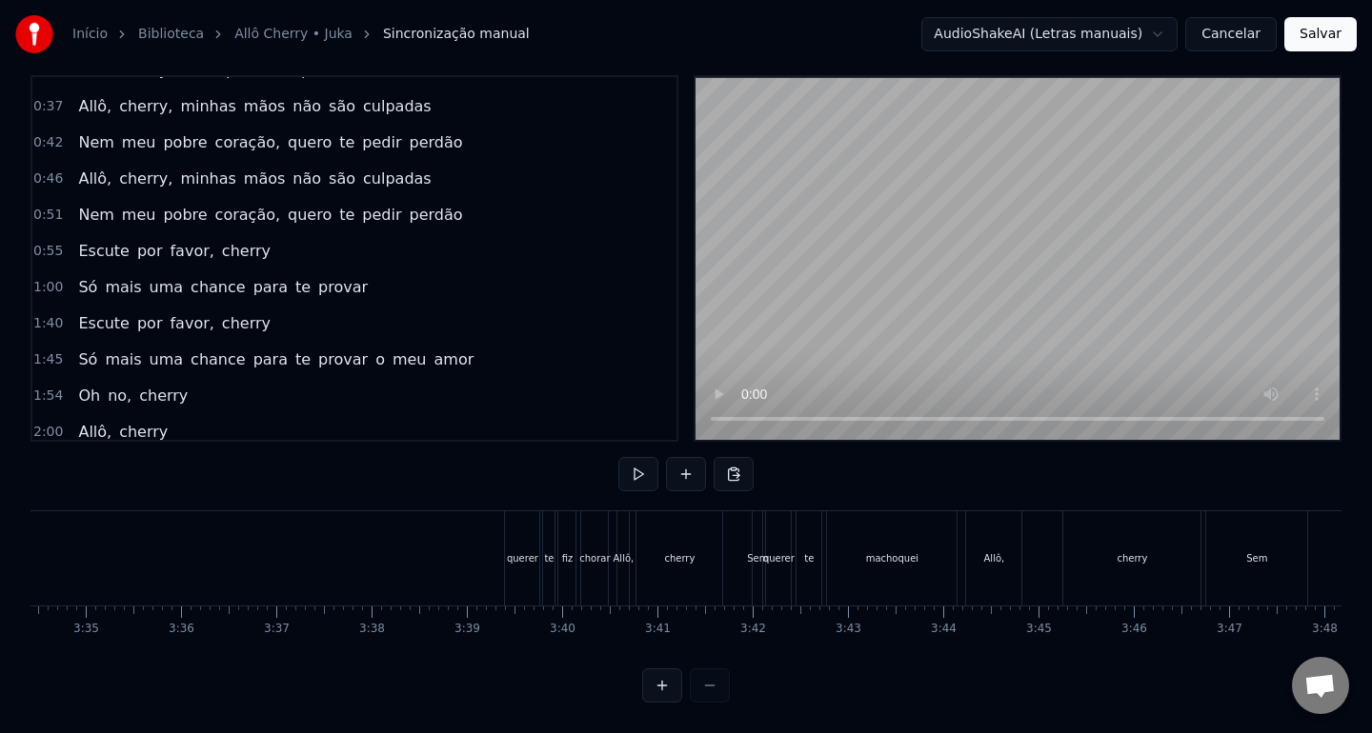
scroll to position [0, 20424]
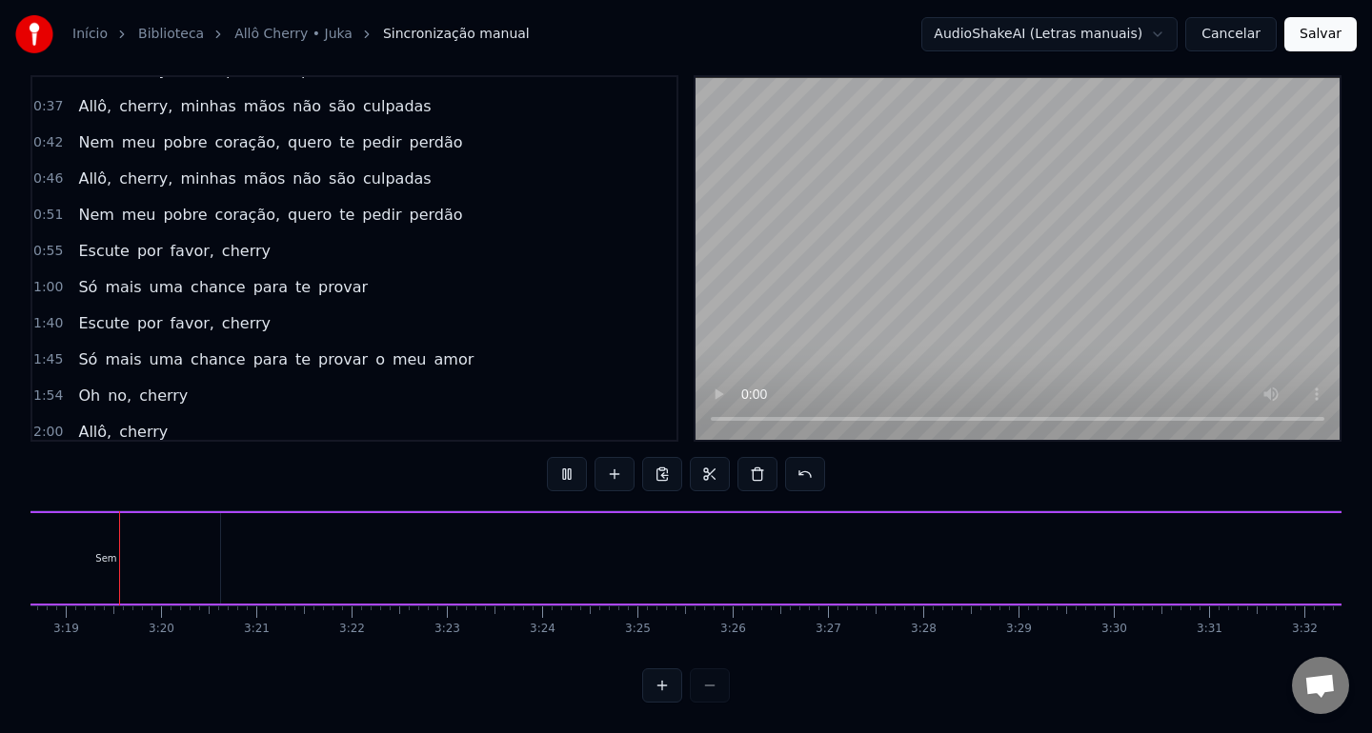
scroll to position [0, 18902]
click at [936, 639] on div "Allô [PERSON_NAME], [PERSON_NAME], sem querer te magoei [PERSON_NAME], [PERSON_…" at bounding box center [685, 582] width 1311 height 143
click at [162, 28] on link "Biblioteca" at bounding box center [171, 34] width 66 height 19
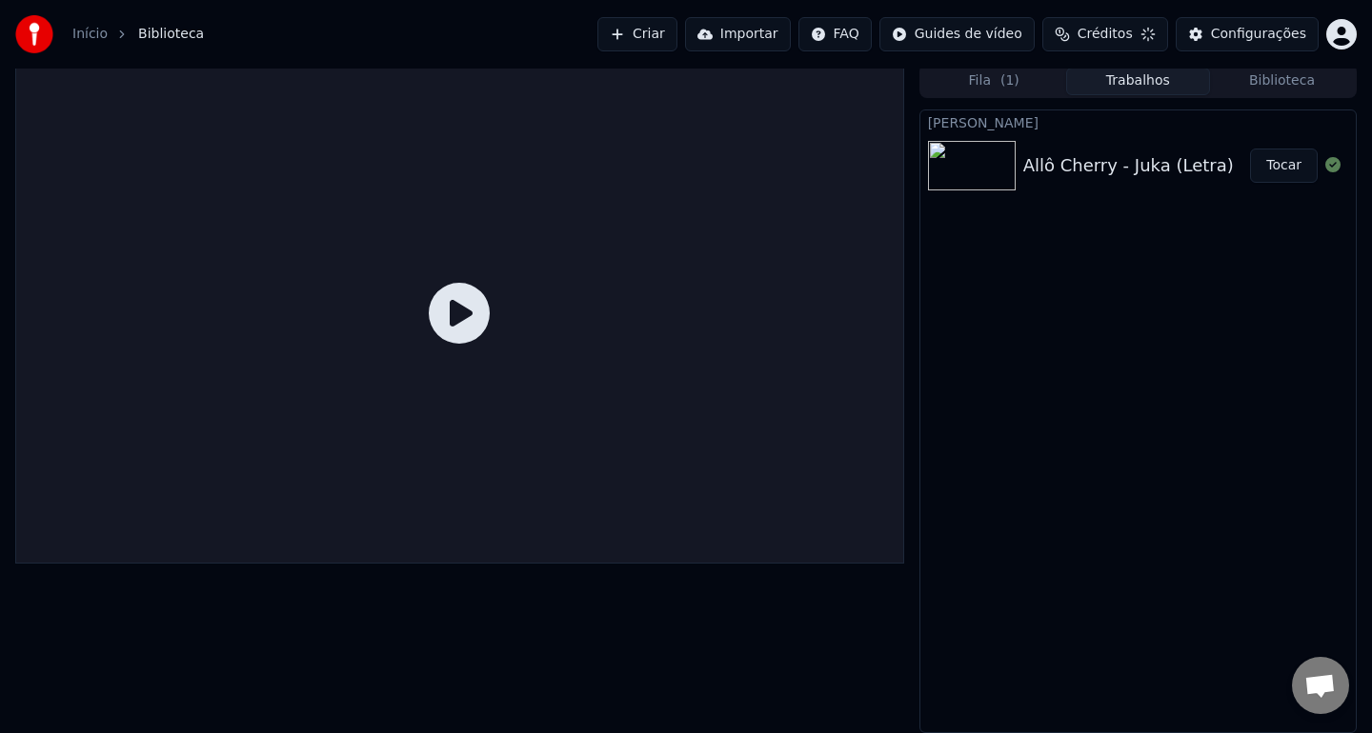
scroll to position [4, 0]
click at [1139, 150] on div "Allô Cherry - Juka (Letra) Tocar" at bounding box center [1137, 166] width 435 height 65
click at [445, 302] on icon at bounding box center [459, 314] width 61 height 61
click at [990, 169] on img at bounding box center [972, 167] width 88 height 50
click at [442, 326] on icon at bounding box center [459, 314] width 61 height 61
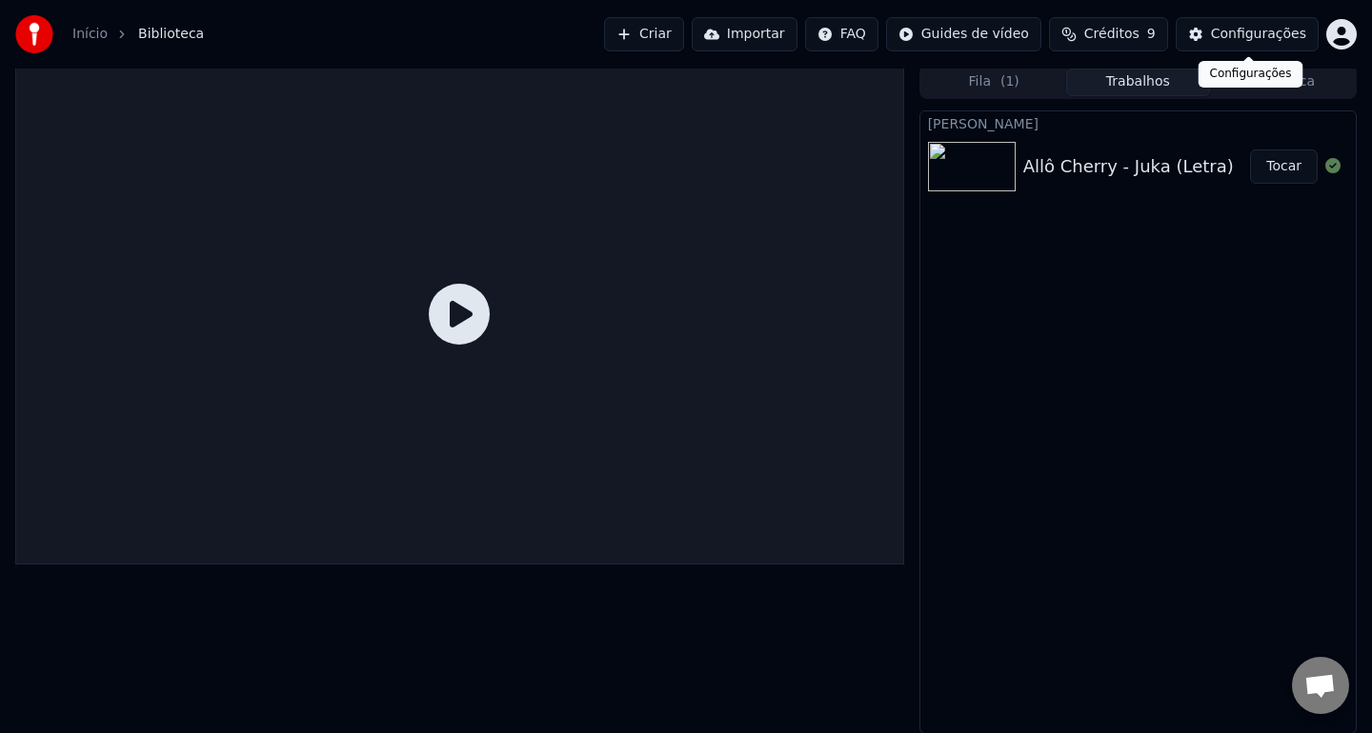
click at [1221, 27] on div "Configurações" at bounding box center [1258, 34] width 95 height 19
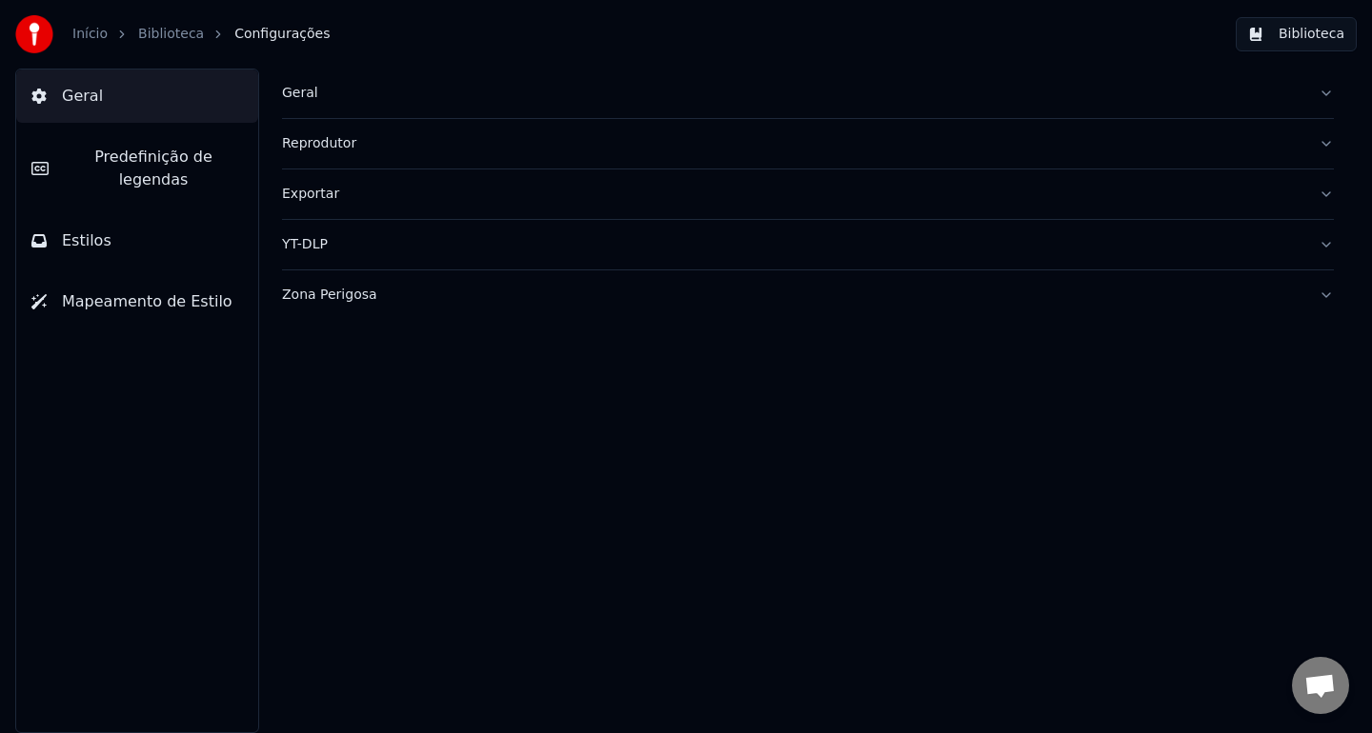
click at [168, 154] on span "Predefinição de legendas" at bounding box center [153, 169] width 179 height 46
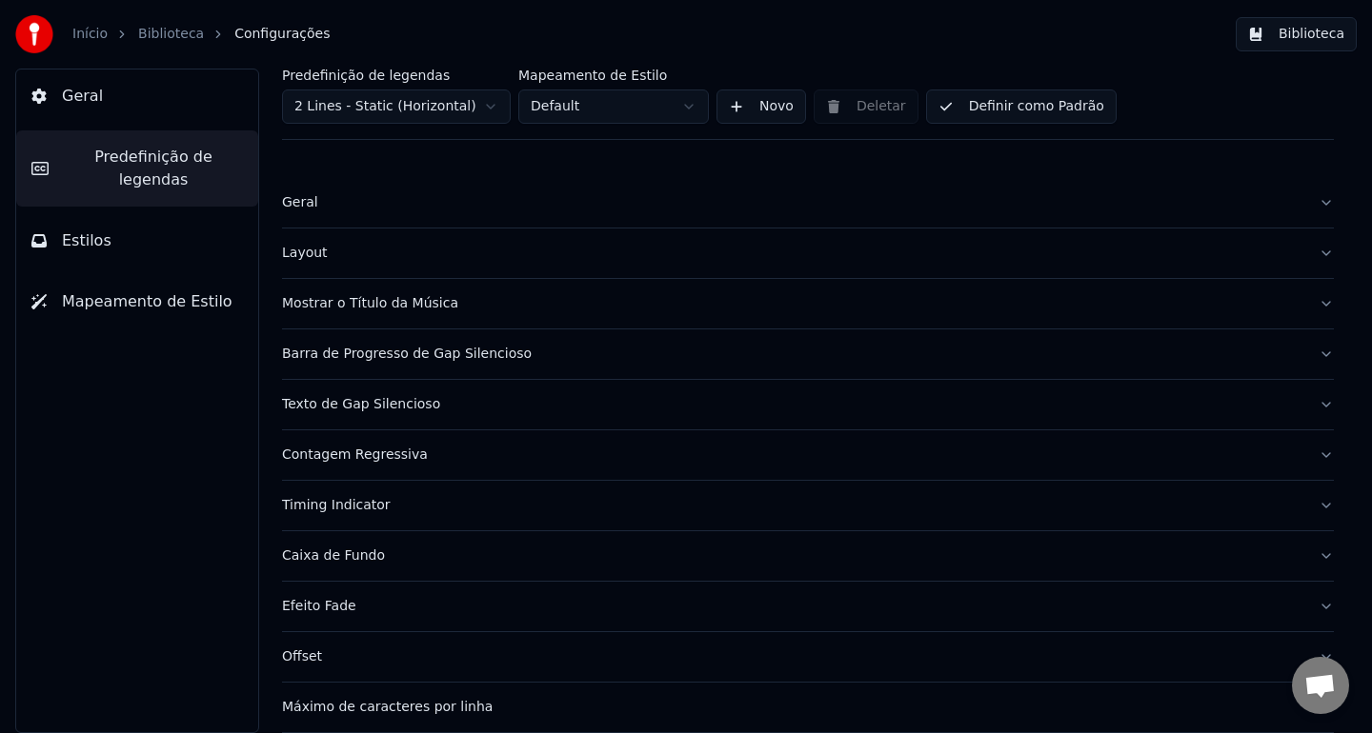
click at [163, 33] on link "Biblioteca" at bounding box center [171, 34] width 66 height 19
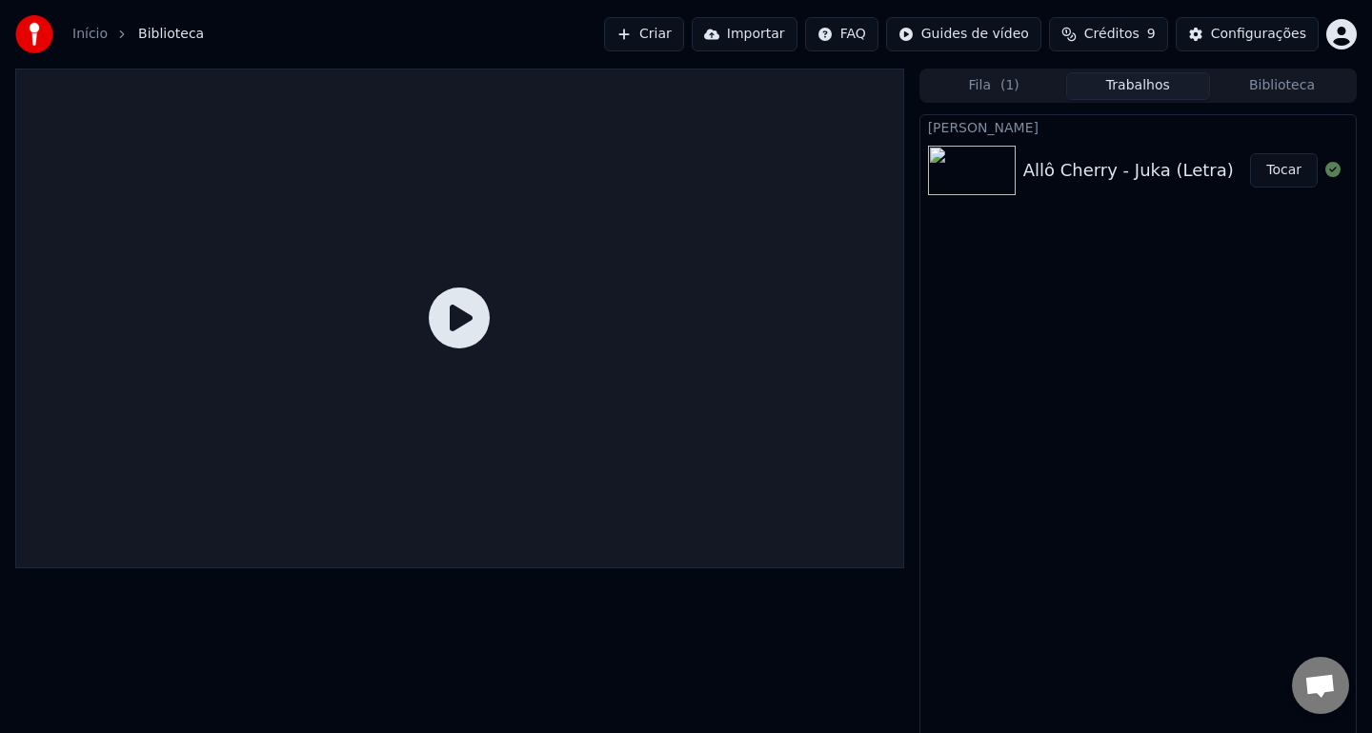
click at [1070, 180] on div "Allô Cherry - Juka (Letra)" at bounding box center [1128, 170] width 211 height 27
click at [452, 314] on icon at bounding box center [459, 318] width 61 height 61
click at [977, 193] on img at bounding box center [972, 171] width 88 height 50
click at [91, 40] on link "Início" at bounding box center [89, 34] width 35 height 19
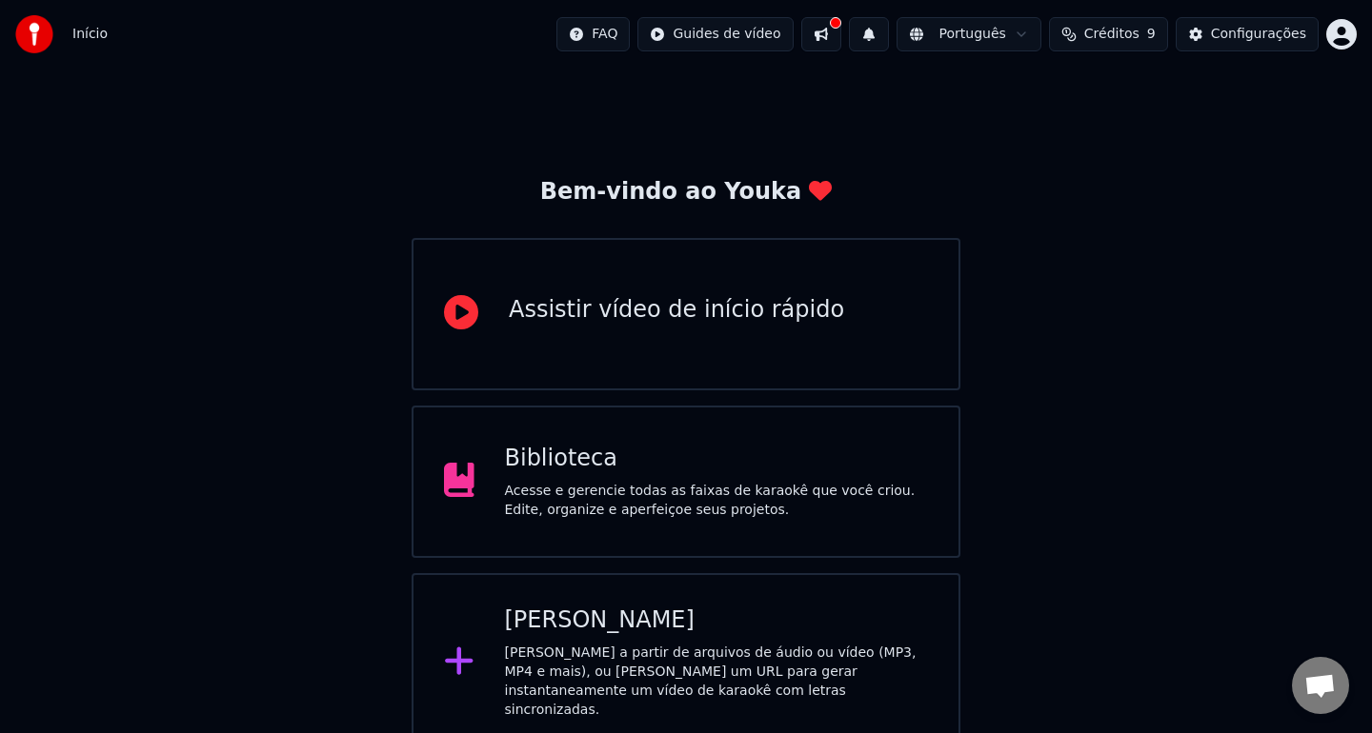
click at [645, 505] on div "Acesse e gerencie todas as faixas de karaokê que você criou. Edite, organize e …" at bounding box center [717, 501] width 424 height 38
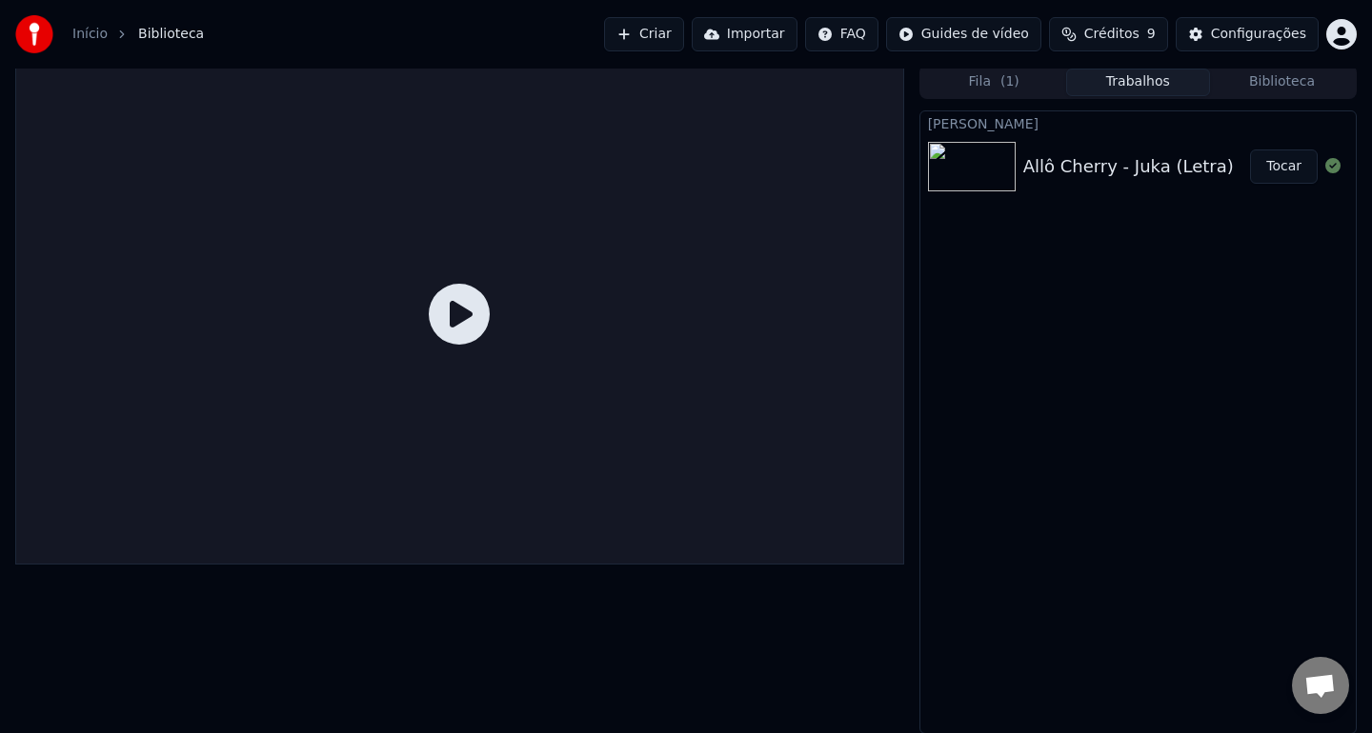
click at [973, 179] on img at bounding box center [972, 167] width 88 height 50
click at [973, 178] on img at bounding box center [972, 167] width 88 height 50
click at [1251, 27] on div "Configurações" at bounding box center [1258, 34] width 95 height 19
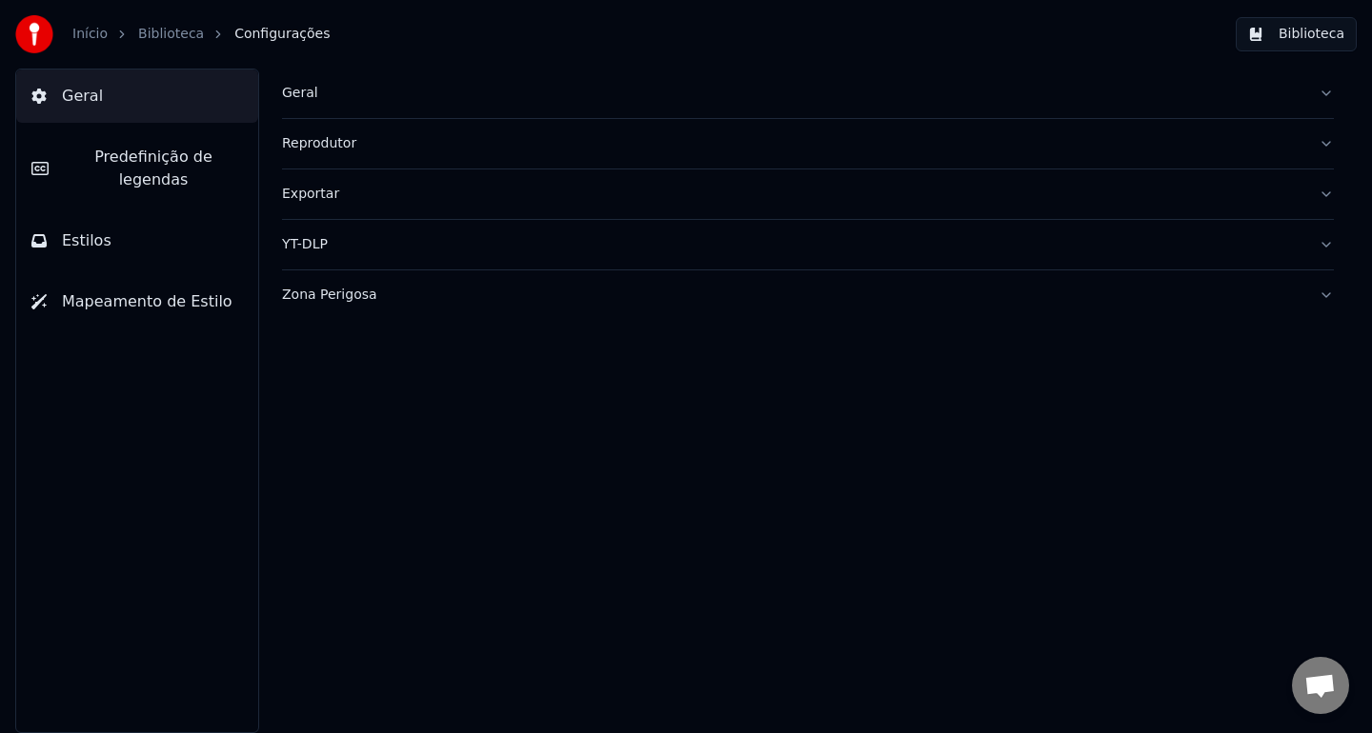
click at [79, 178] on button "Predefinição de legendas" at bounding box center [137, 168] width 242 height 76
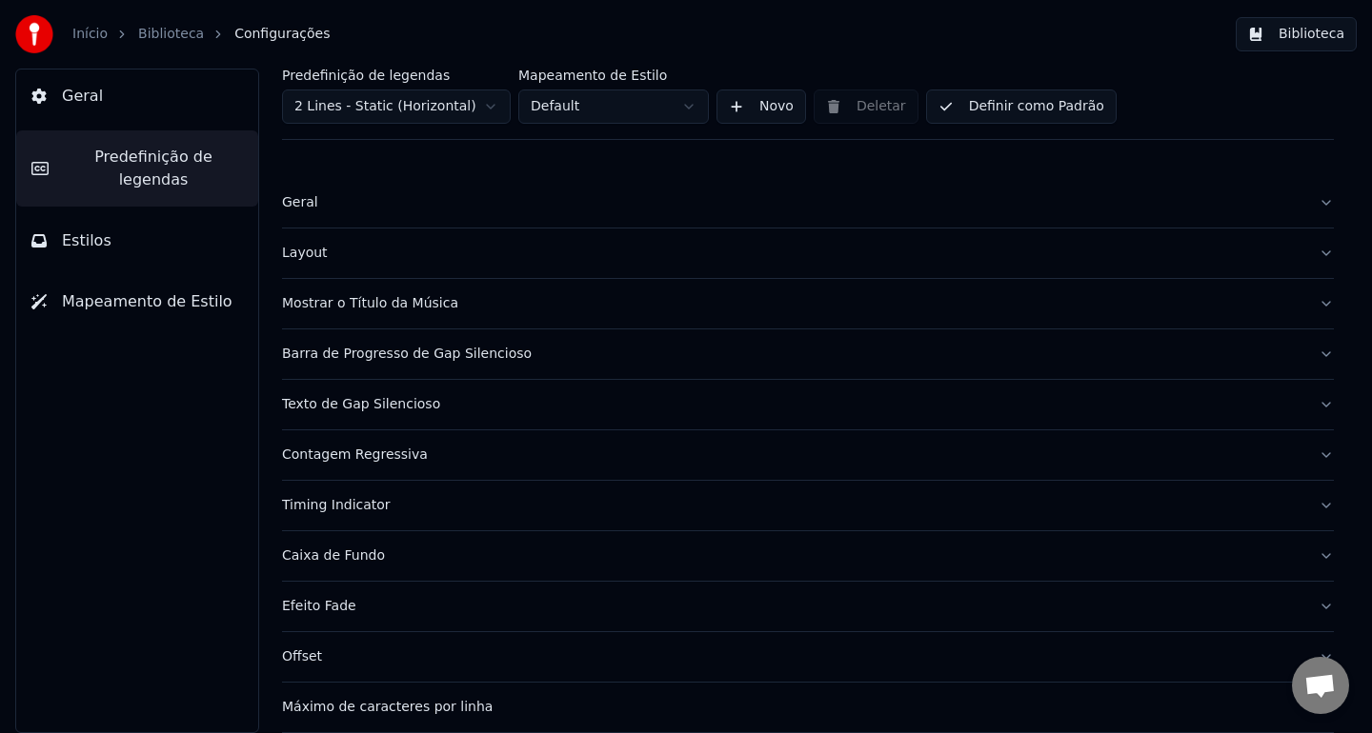
click at [167, 23] on div "Início Biblioteca Configurações" at bounding box center [172, 34] width 314 height 38
click at [167, 36] on link "Biblioteca" at bounding box center [171, 34] width 66 height 19
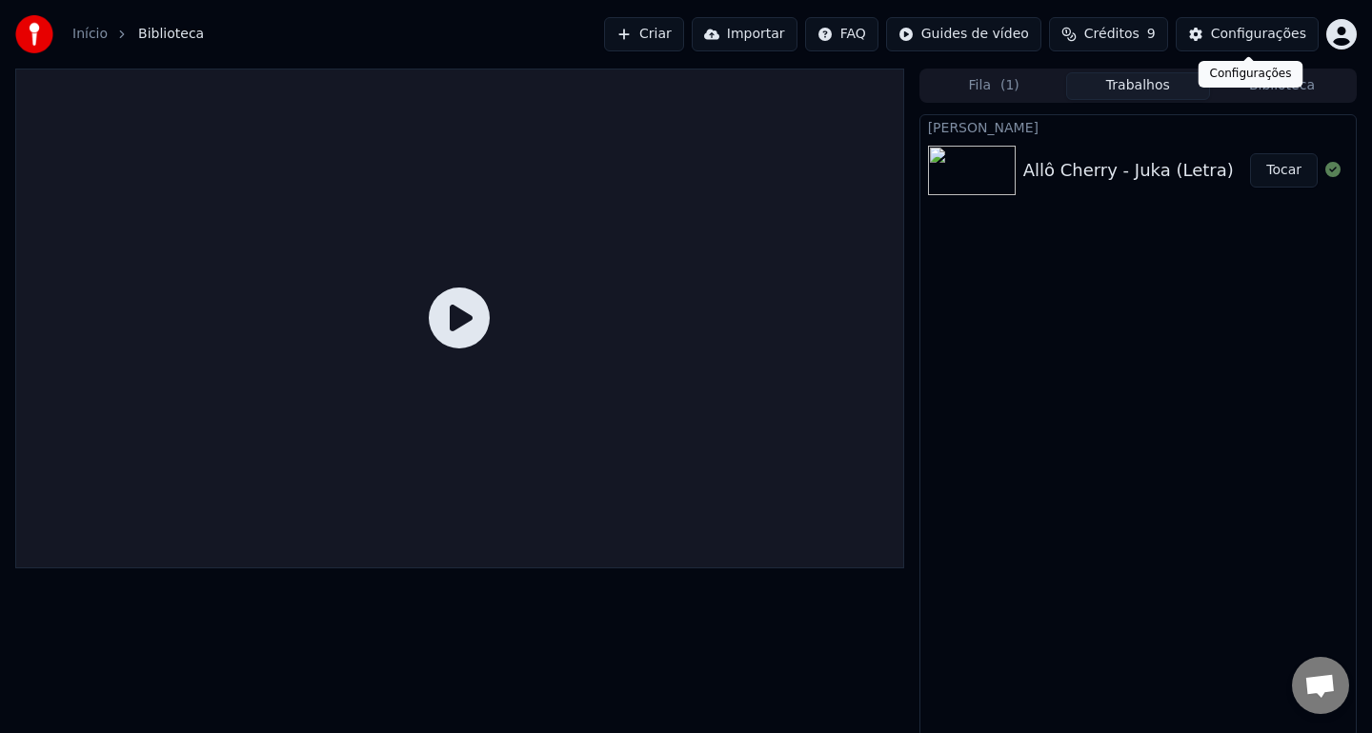
click at [1219, 28] on div "Configurações" at bounding box center [1258, 34] width 95 height 19
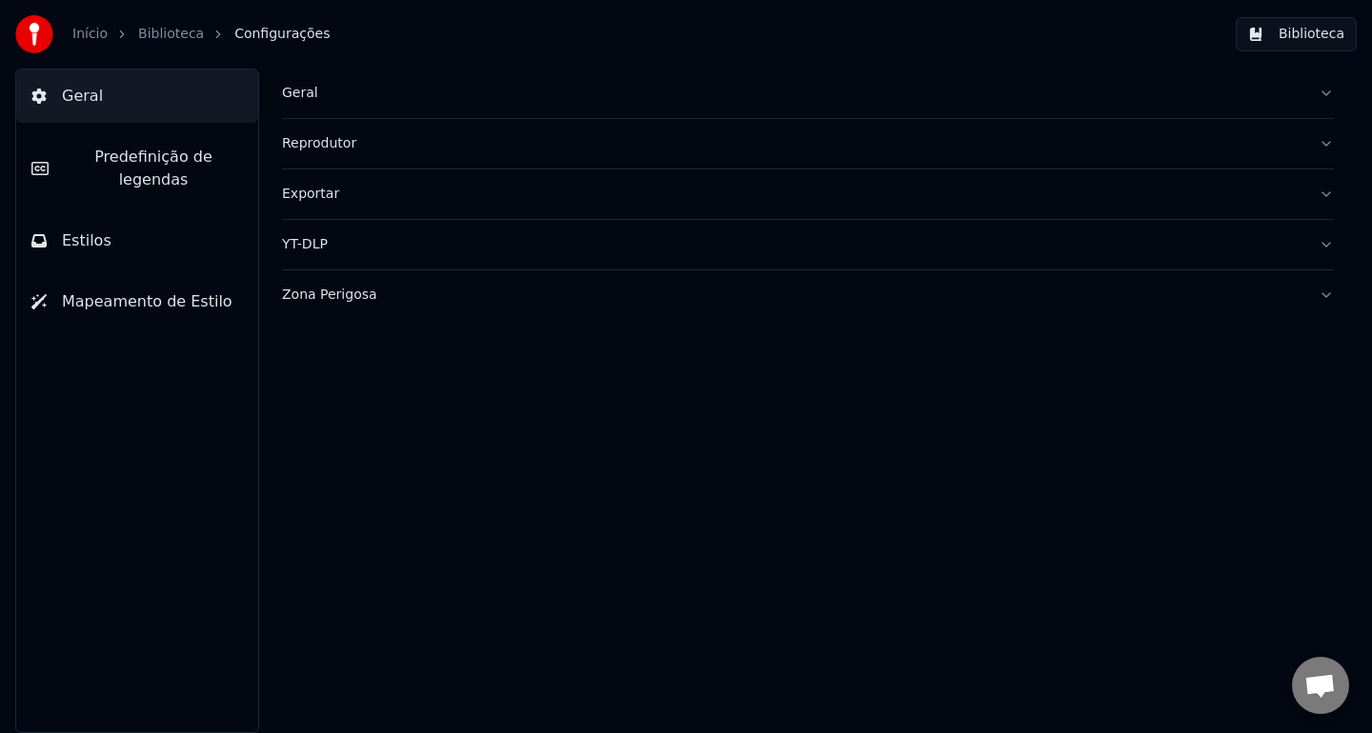
click at [144, 32] on link "Biblioteca" at bounding box center [171, 34] width 66 height 19
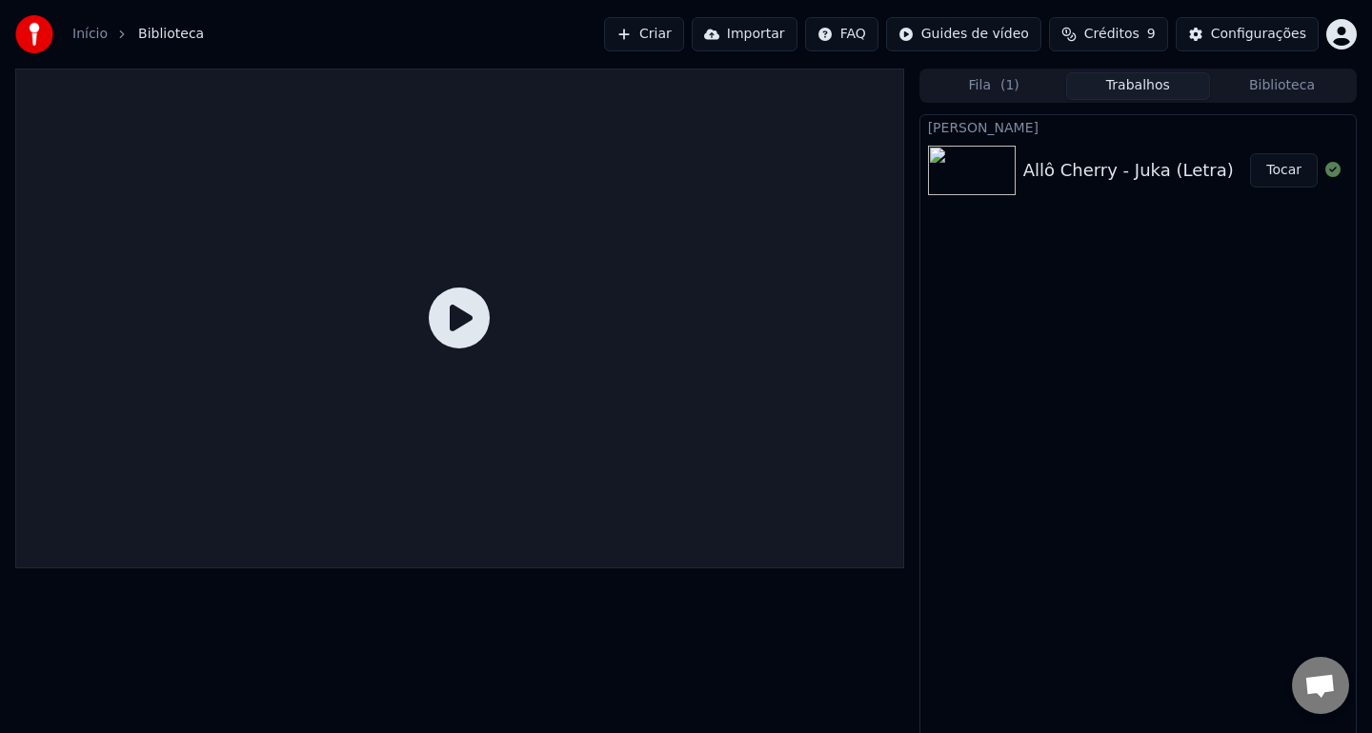
click at [979, 153] on img at bounding box center [972, 171] width 88 height 50
click at [981, 97] on button "Fila ( 1 )" at bounding box center [994, 86] width 144 height 28
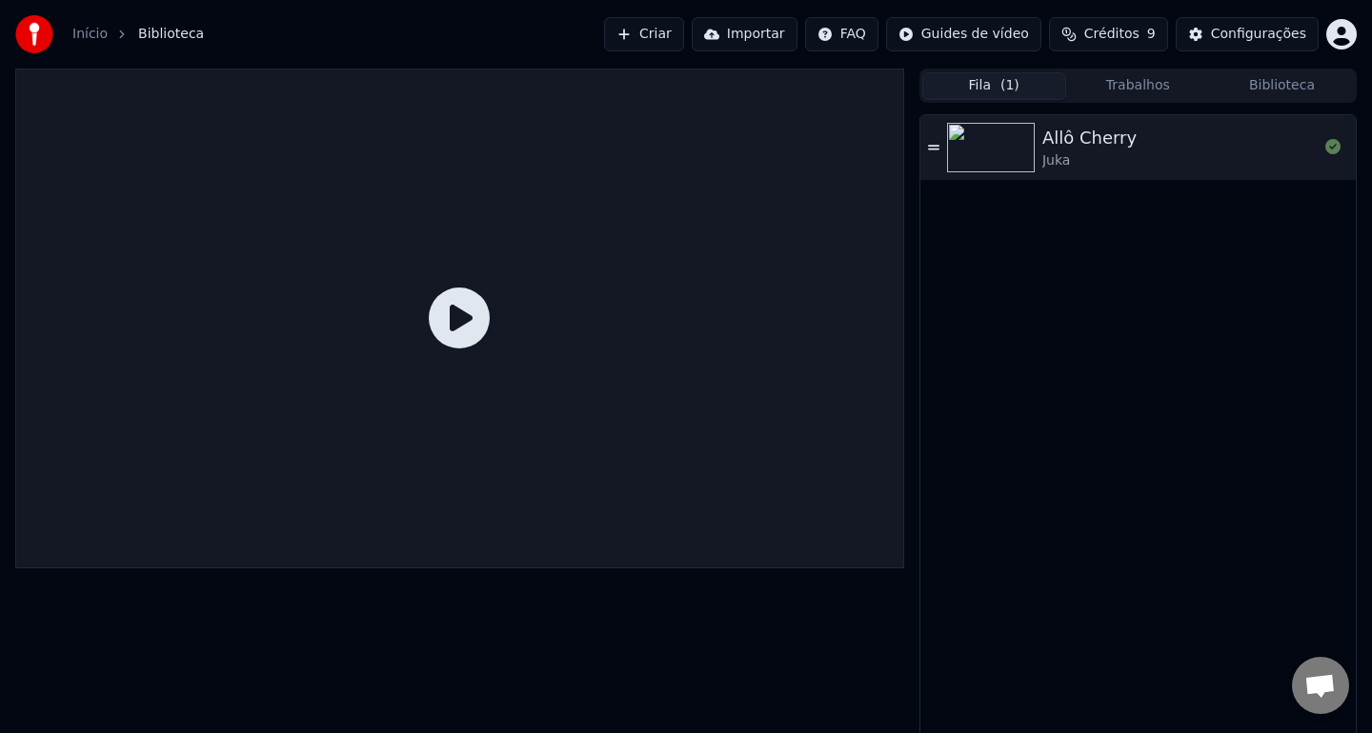
click at [1015, 162] on img at bounding box center [991, 148] width 88 height 50
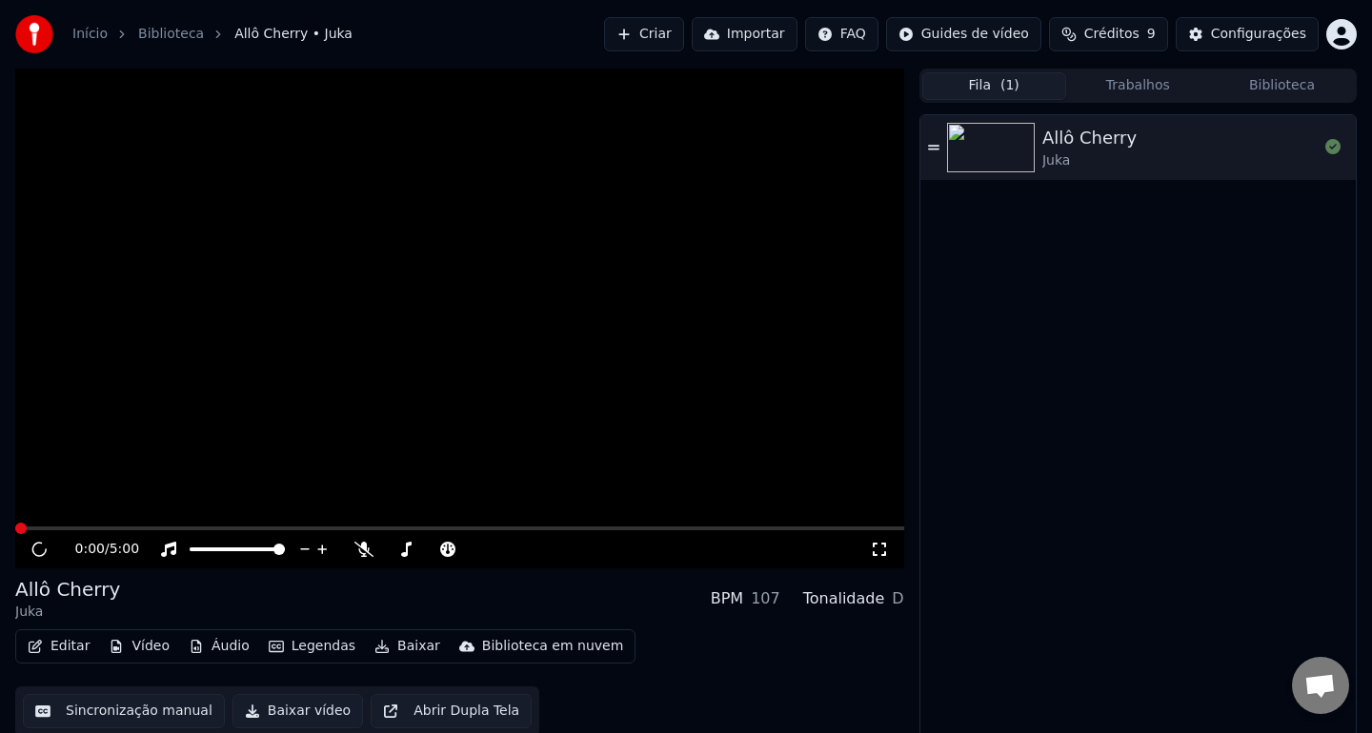
click at [1015, 162] on img at bounding box center [991, 148] width 88 height 50
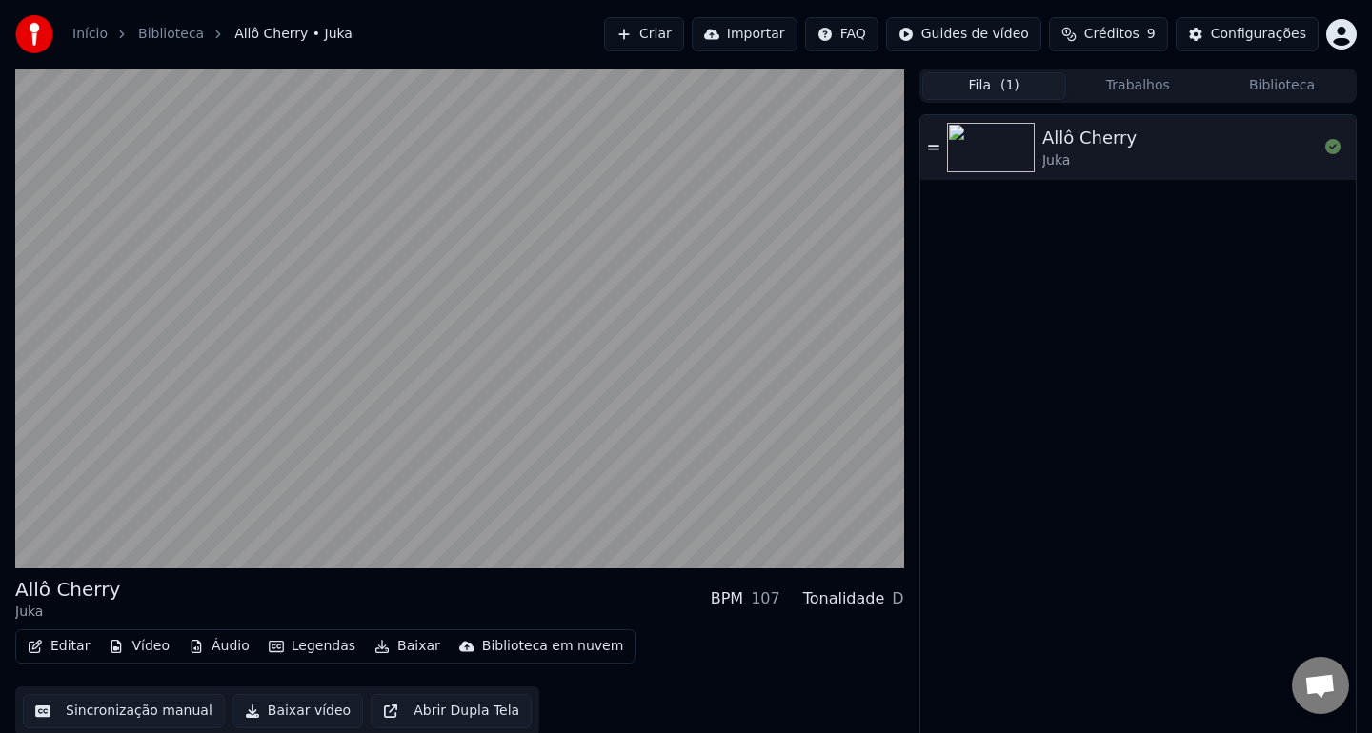
scroll to position [4, 0]
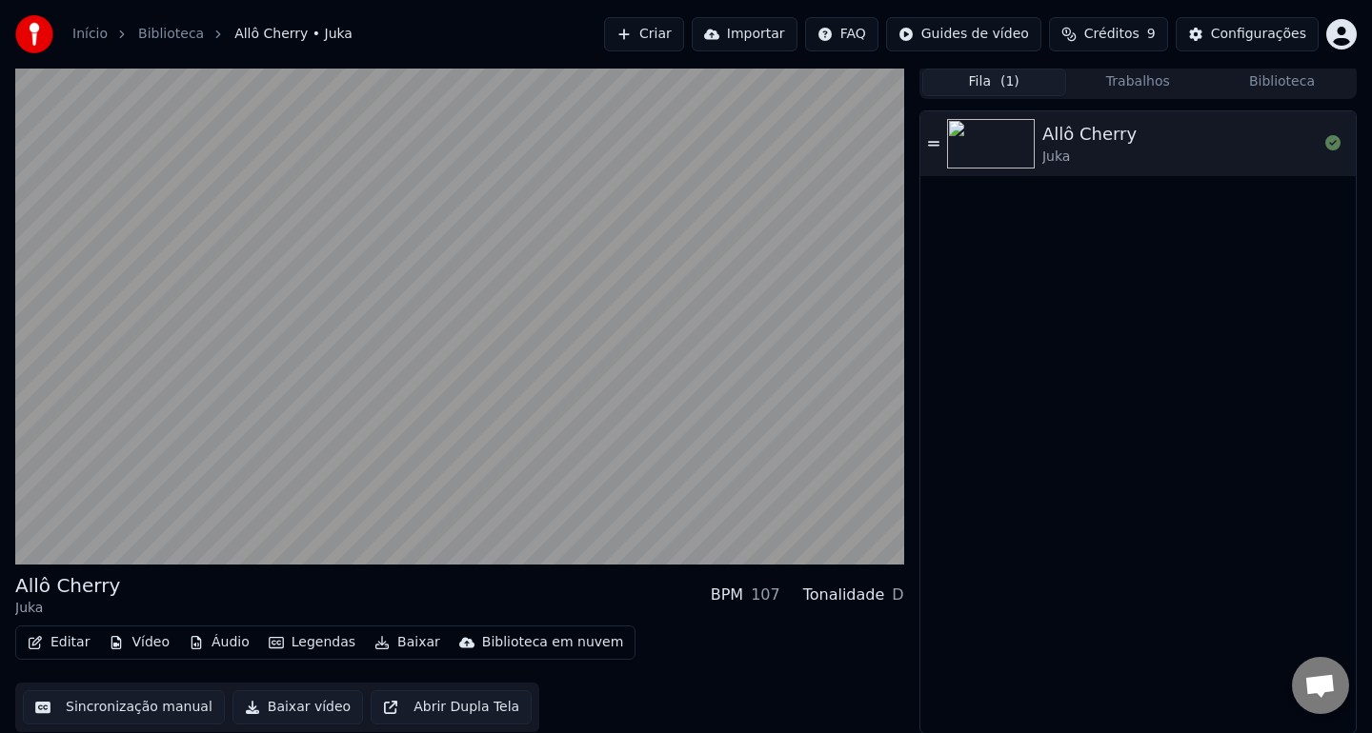
click at [302, 642] on button "Legendas" at bounding box center [312, 643] width 102 height 27
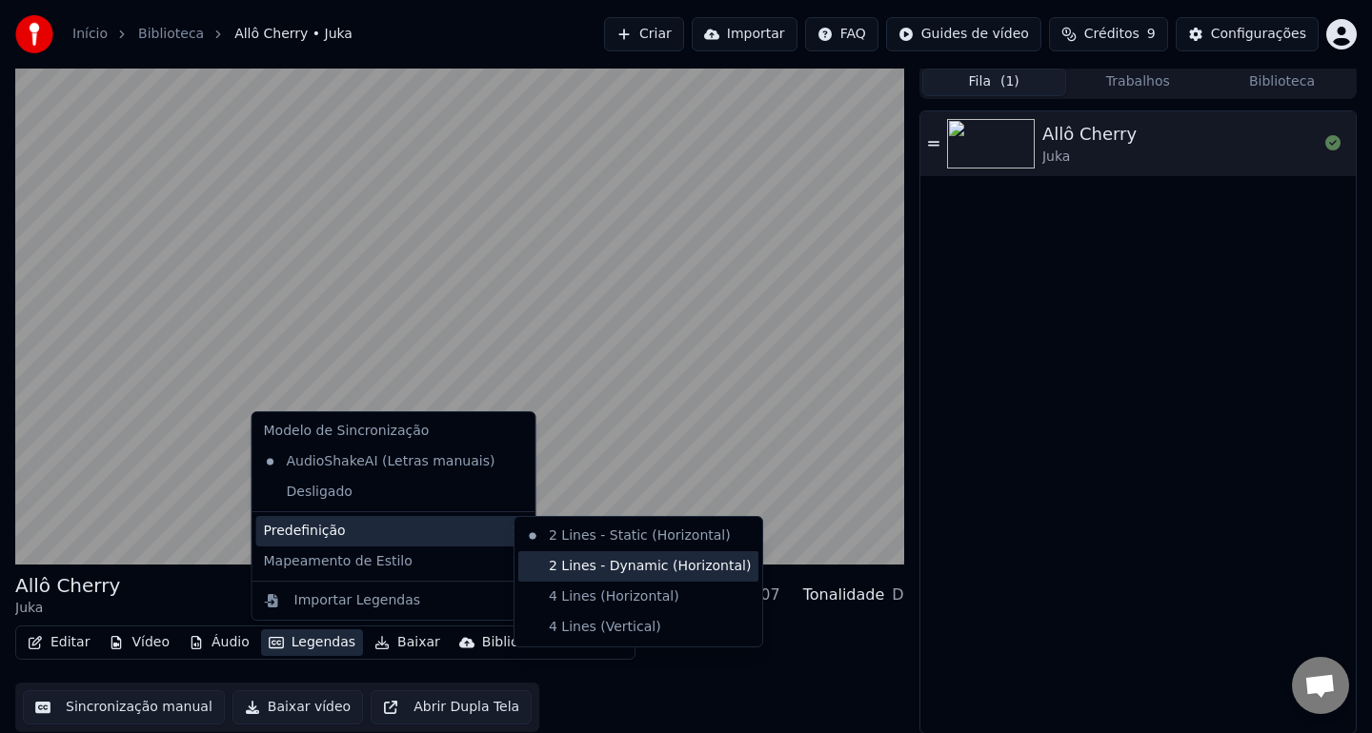
click at [618, 569] on div "2 Lines - Dynamic (Horizontal)" at bounding box center [638, 566] width 240 height 30
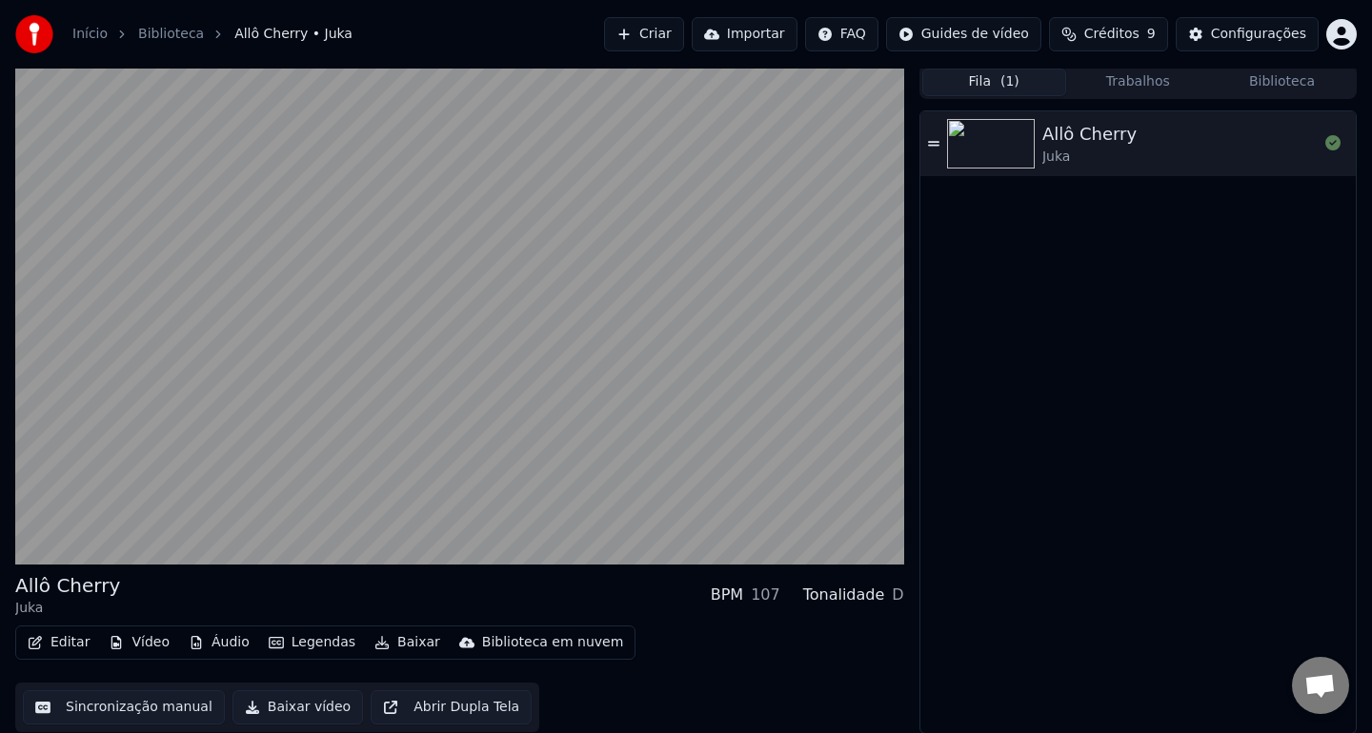
click at [217, 643] on button "Áudio" at bounding box center [219, 643] width 76 height 27
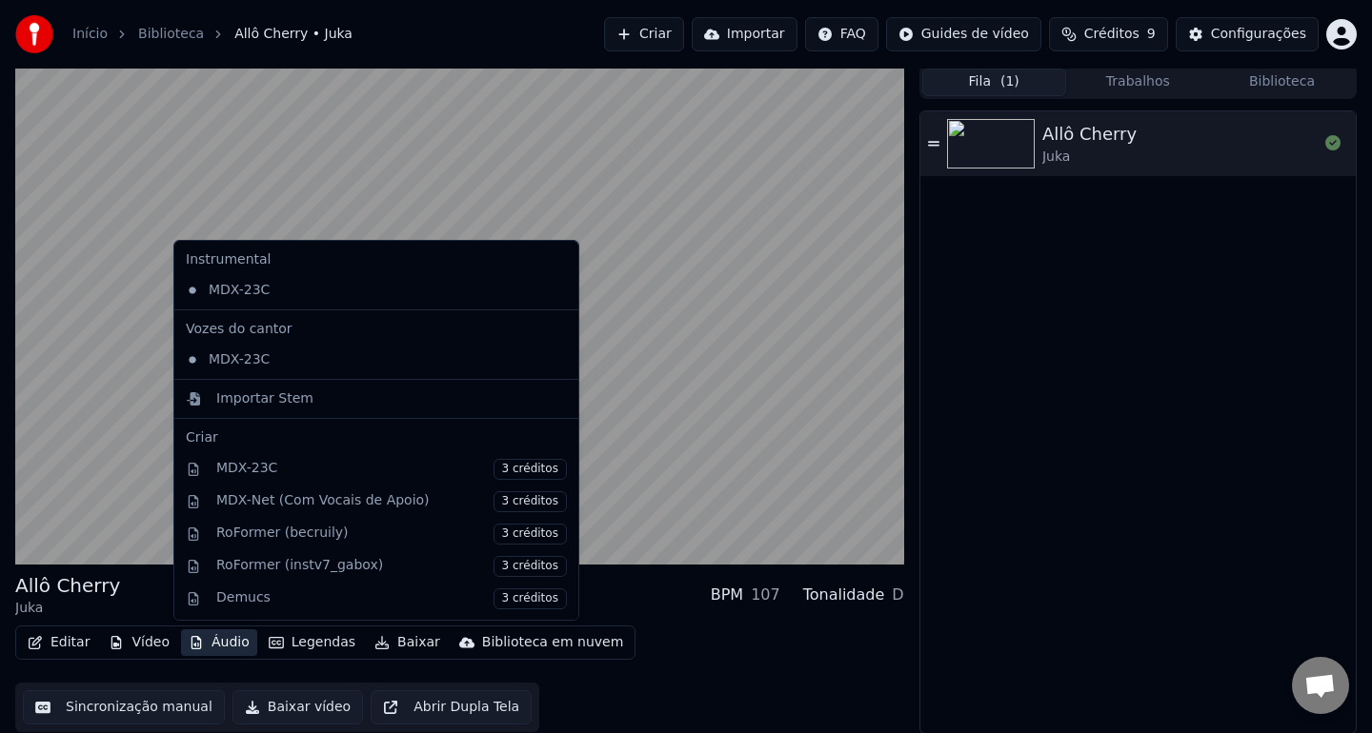
click at [217, 643] on button "Áudio" at bounding box center [219, 643] width 76 height 27
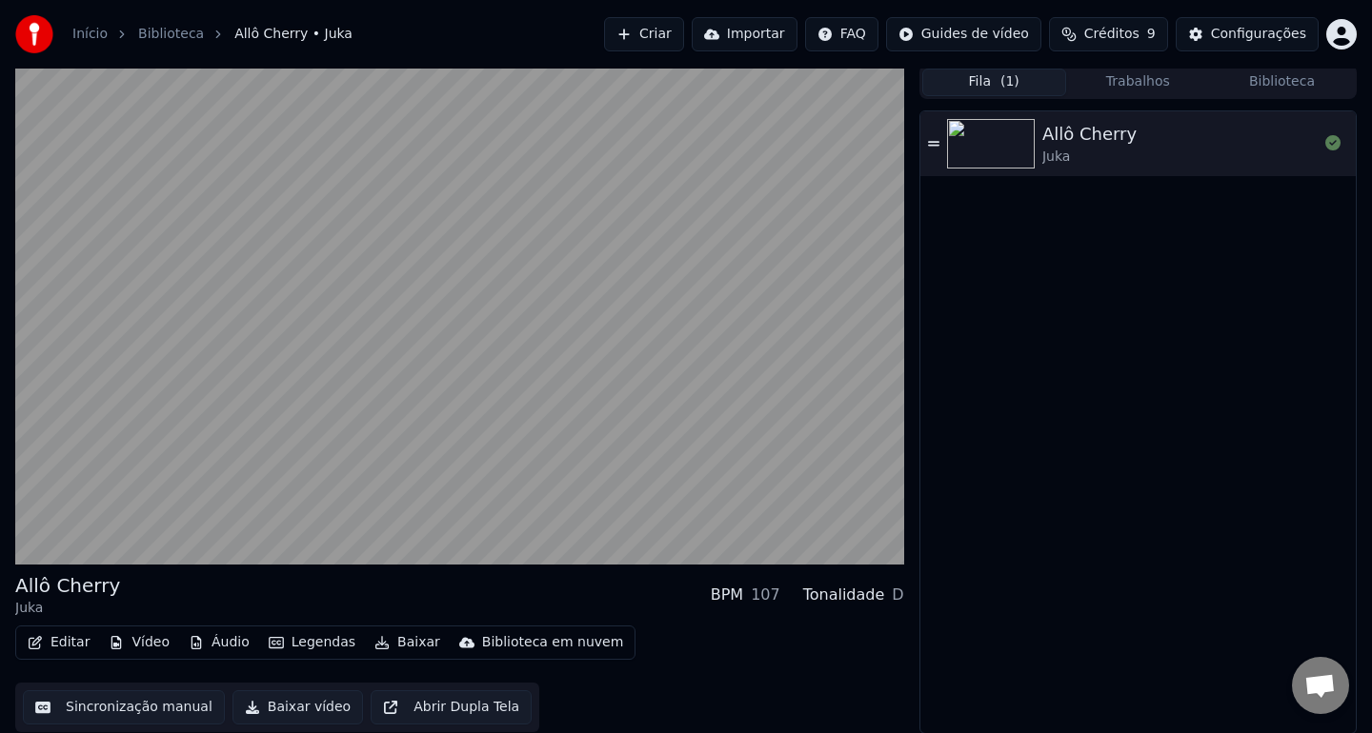
click at [61, 639] on button "Editar" at bounding box center [58, 643] width 77 height 27
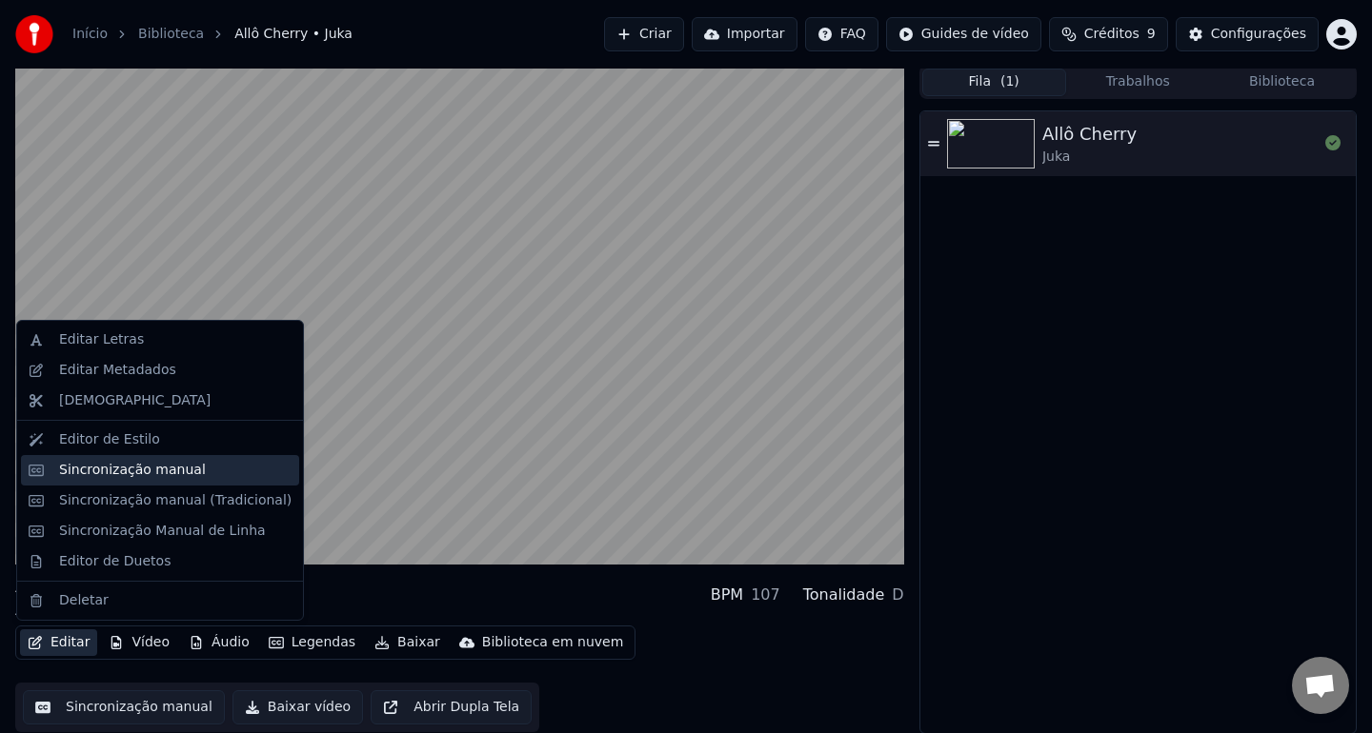
click at [226, 476] on div "Sincronização manual" at bounding box center [175, 470] width 232 height 19
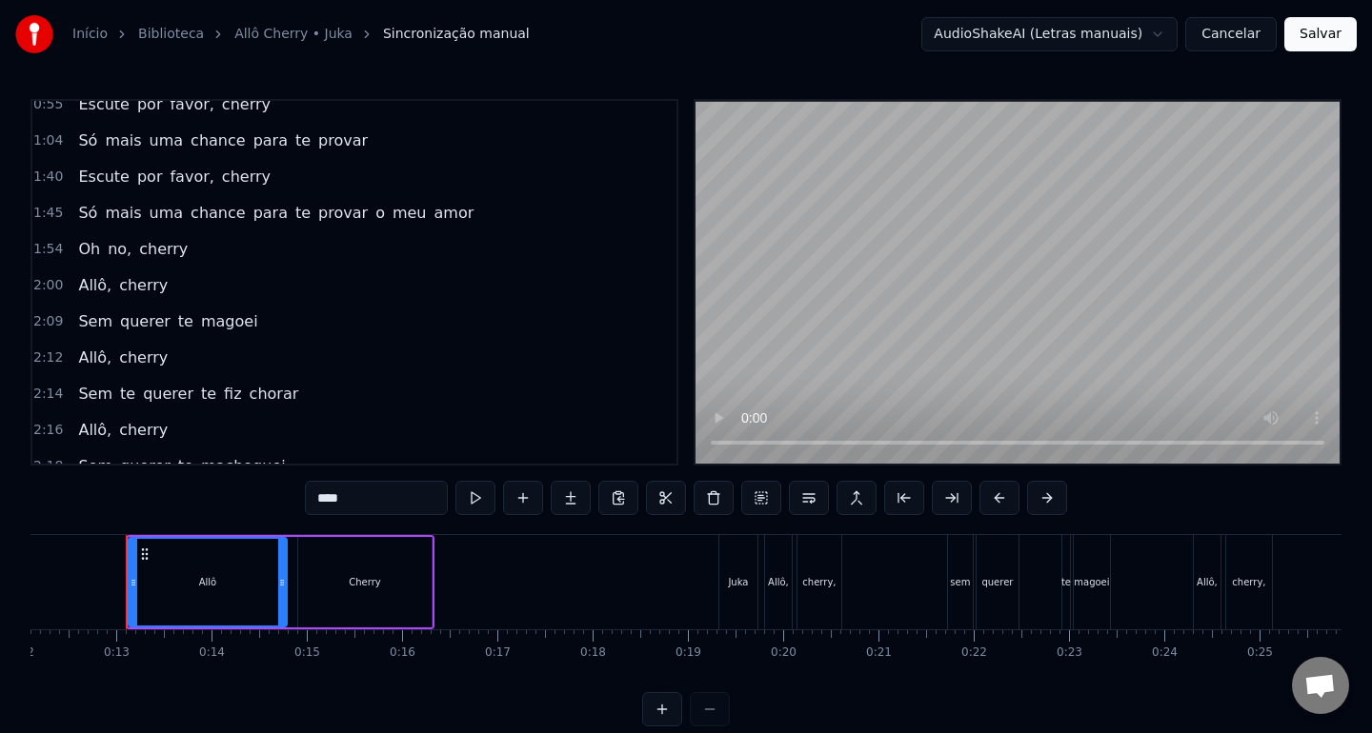
scroll to position [384, 0]
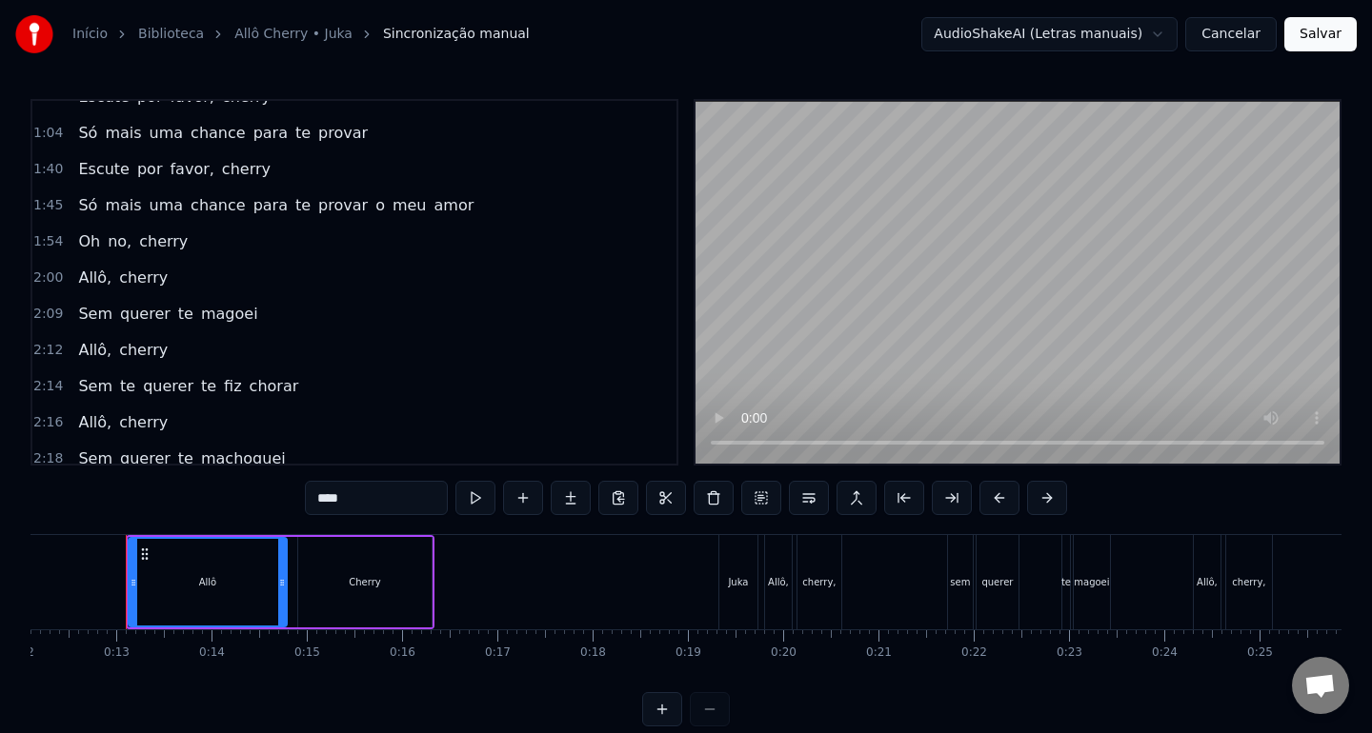
click at [378, 490] on input "****" at bounding box center [376, 498] width 143 height 34
click at [148, 500] on div "0:13 Allô Cherry 0:19 Juka 0:19 [PERSON_NAME], cherry, sem querer te magoei 0:2…" at bounding box center [685, 413] width 1311 height 628
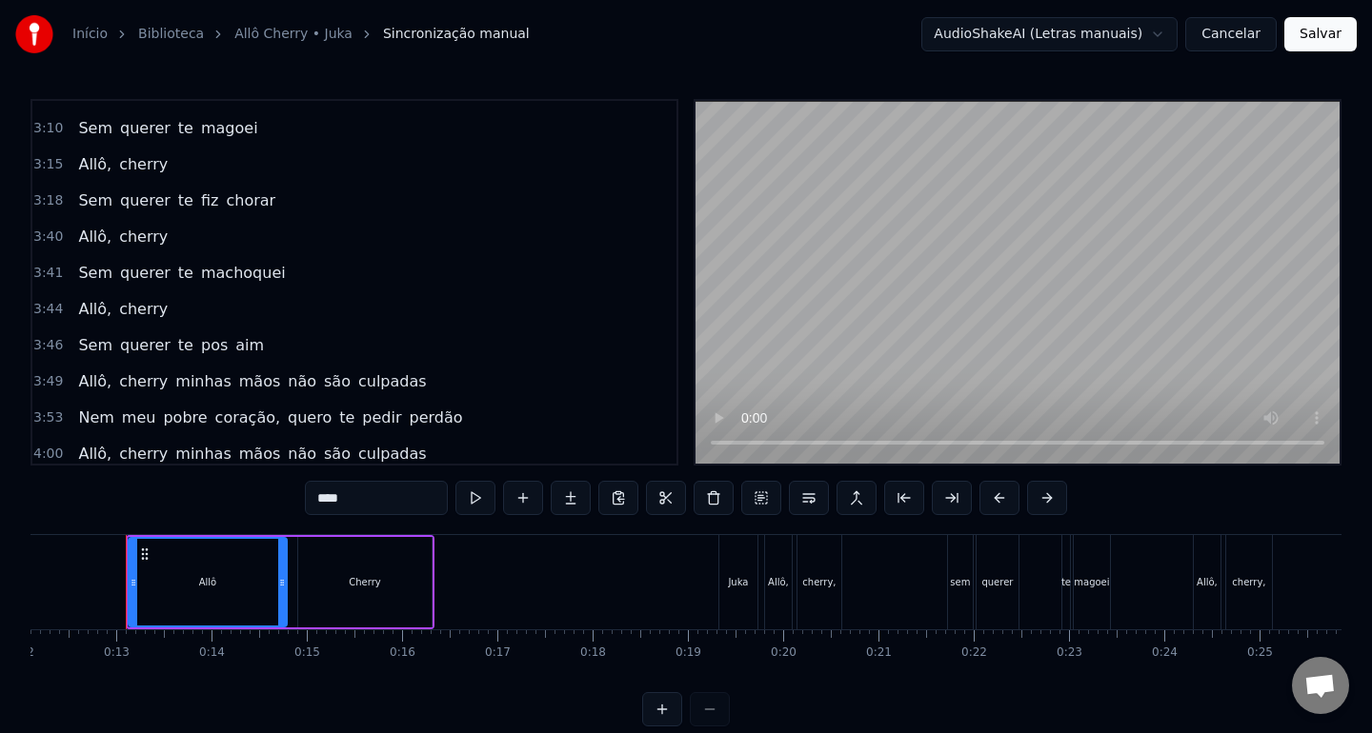
scroll to position [1447, 0]
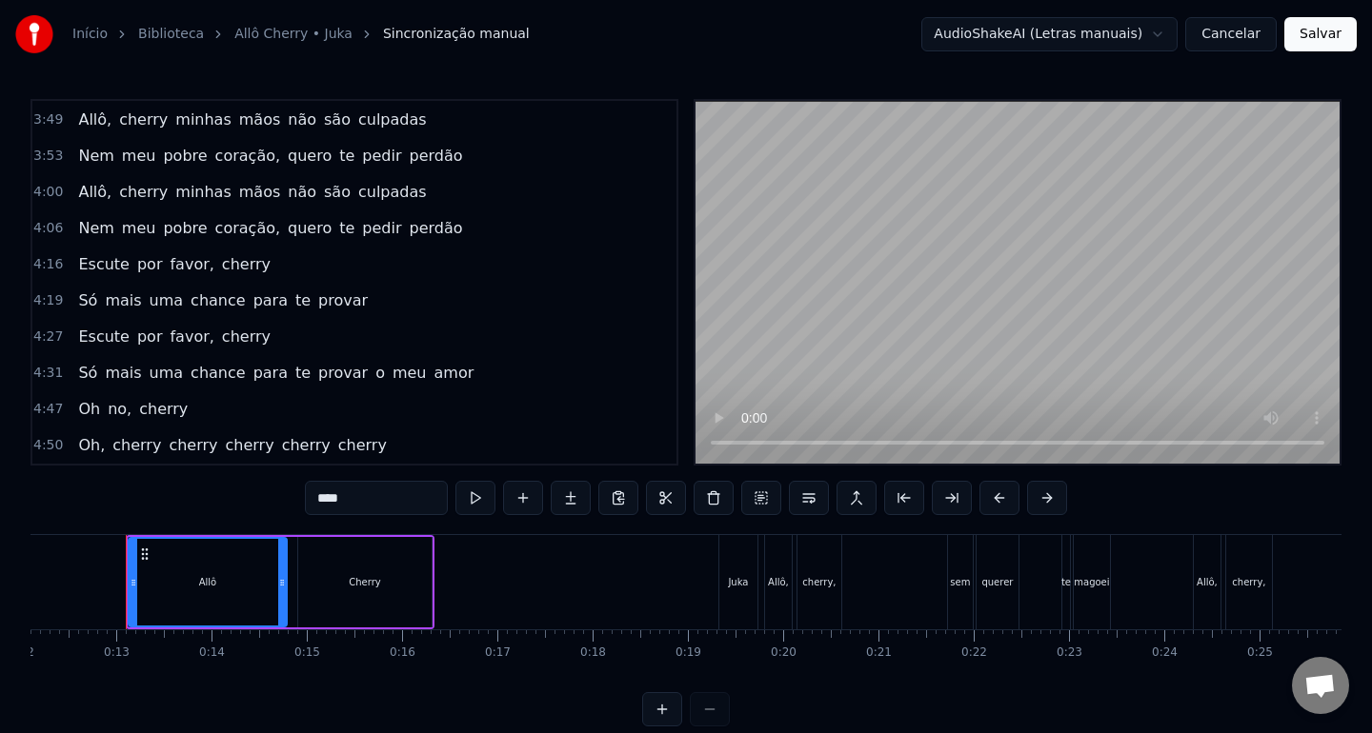
click at [86, 447] on span "Oh," at bounding box center [91, 445] width 30 height 22
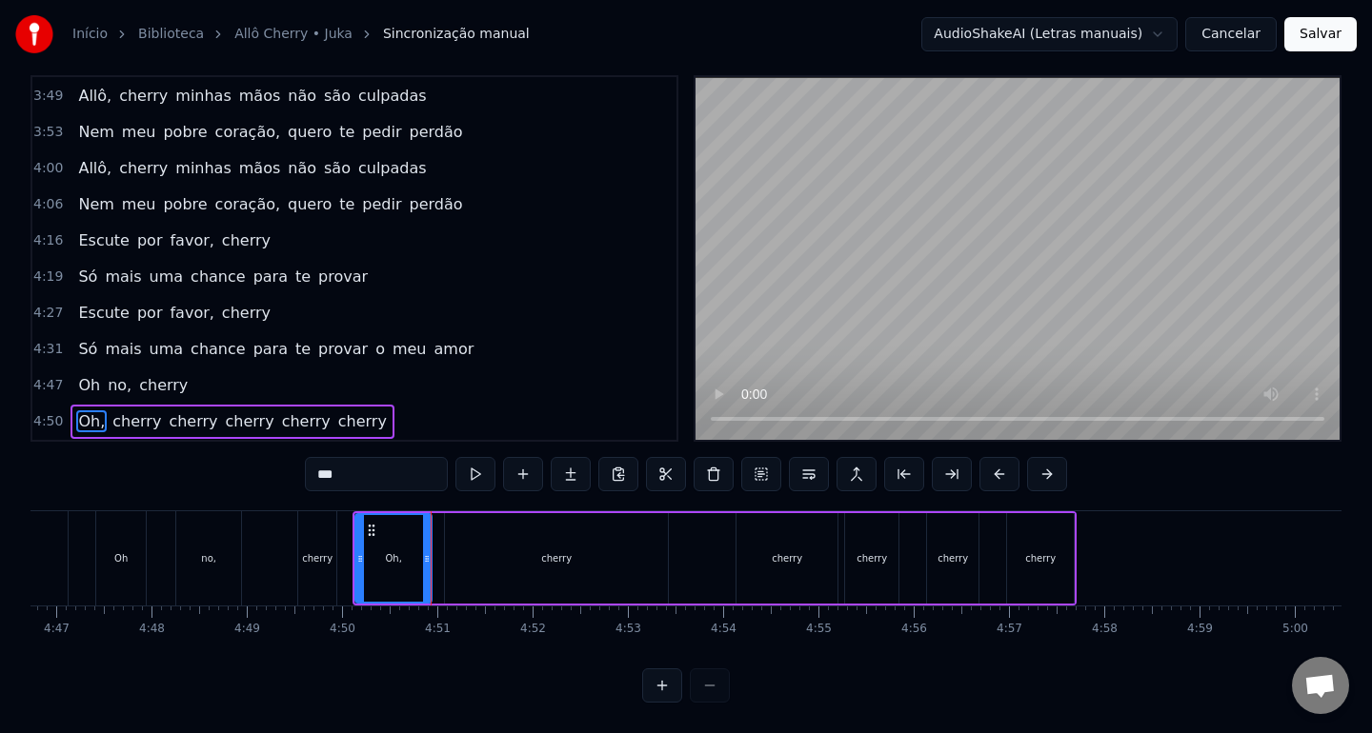
scroll to position [0, 27322]
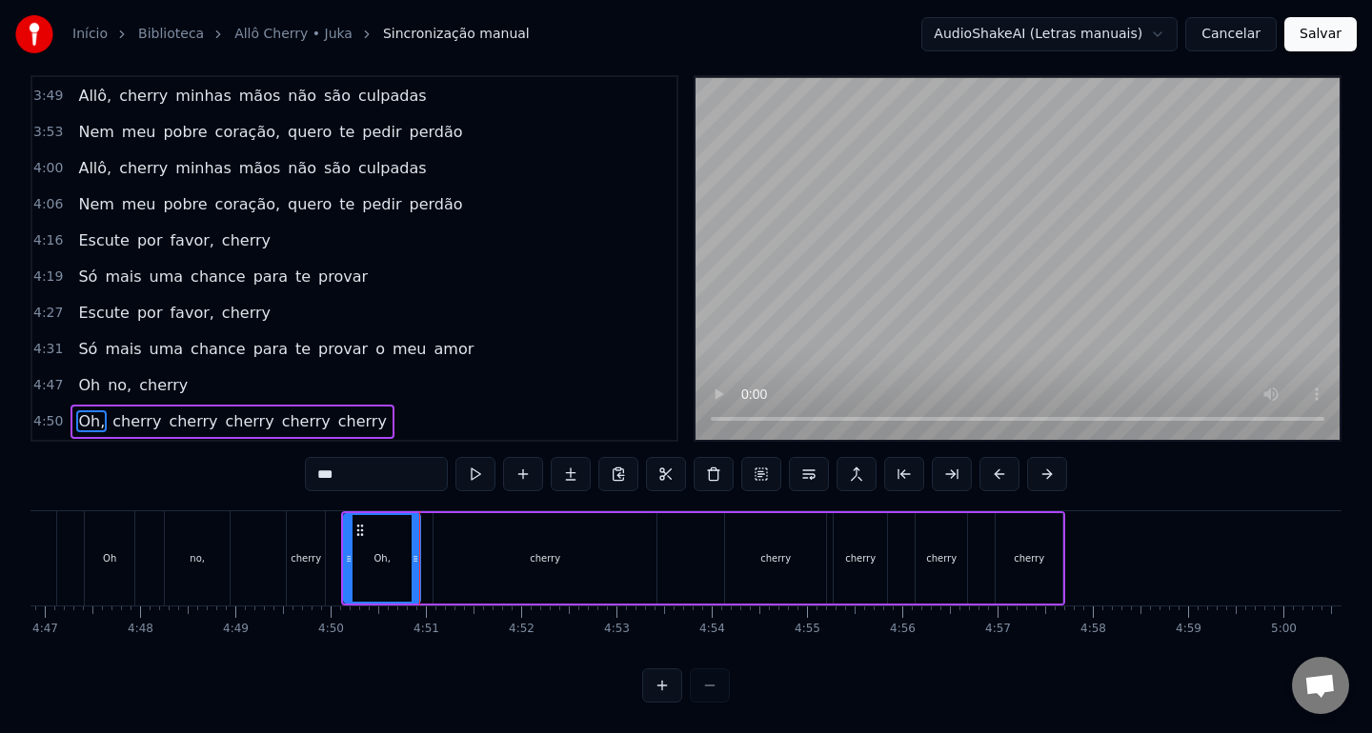
click at [142, 424] on span "cherry" at bounding box center [136, 422] width 52 height 22
type input "******"
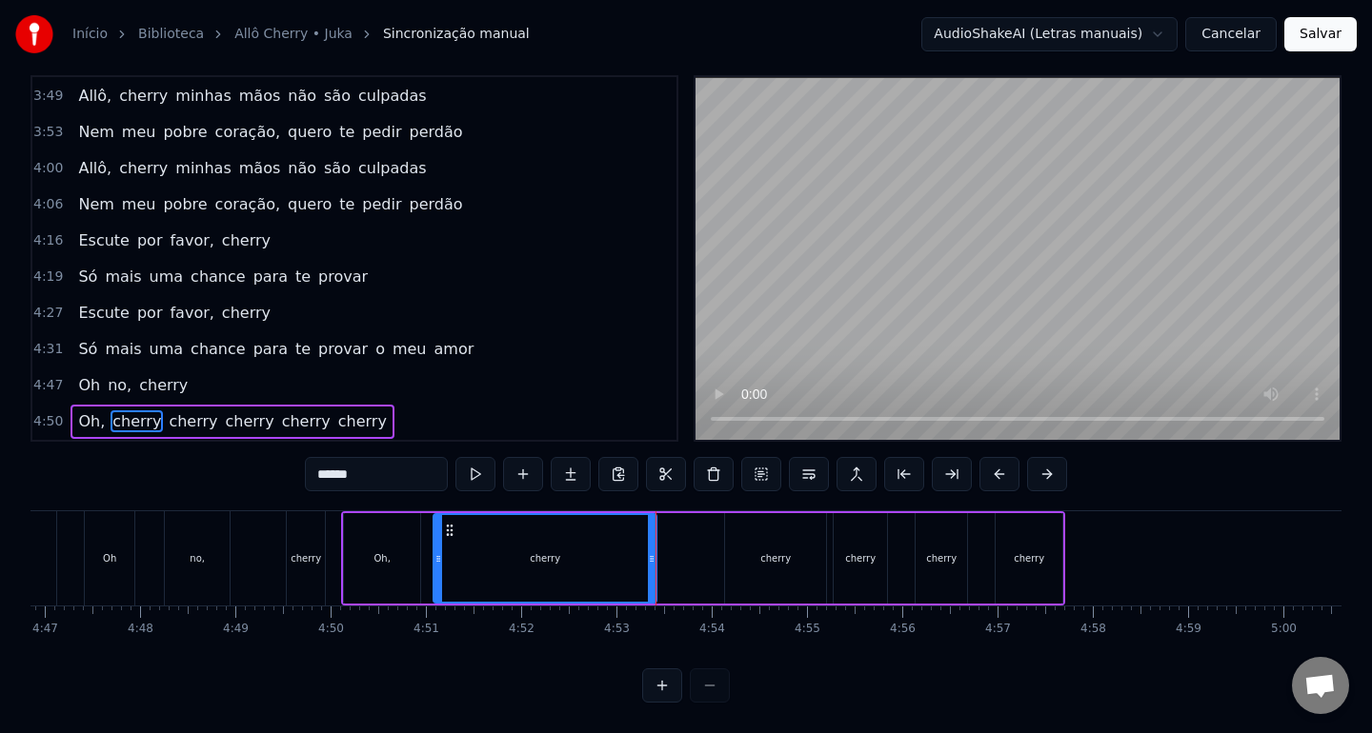
click at [1239, 48] on button "Cancelar" at bounding box center [1230, 34] width 91 height 34
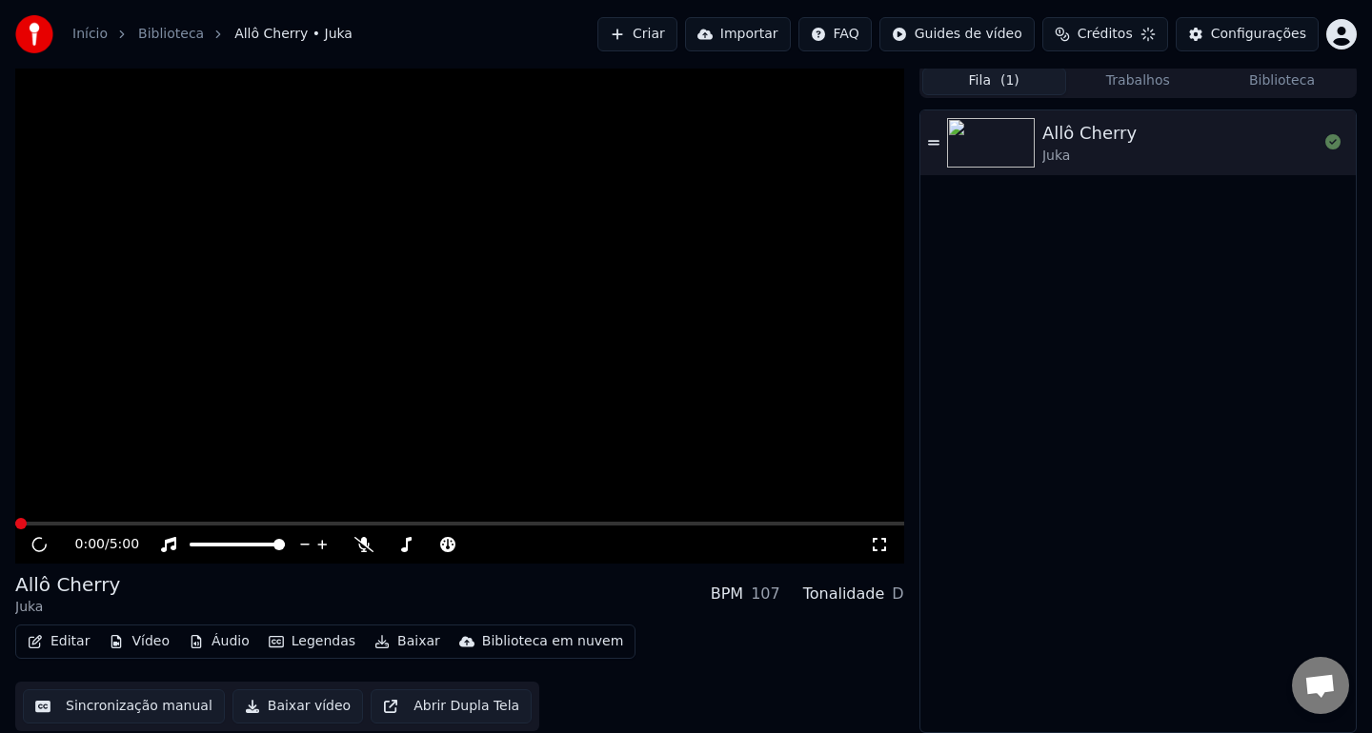
scroll to position [4, 0]
